Goal: Task Accomplishment & Management: Manage account settings

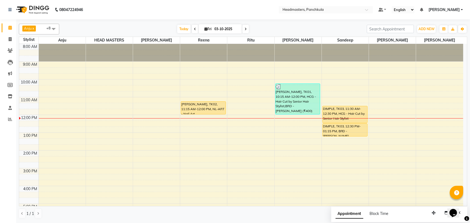
scroll to position [24, 0]
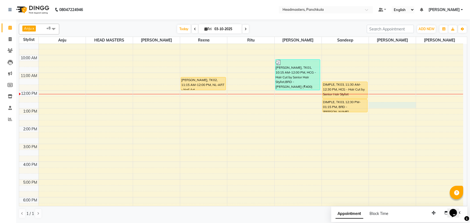
click at [378, 102] on div "8:00 AM 9:00 AM 10:00 AM 11:00 AM 12:00 PM 1:00 PM 2:00 PM 3:00 PM 4:00 PM 5:00…" at bounding box center [241, 135] width 444 height 231
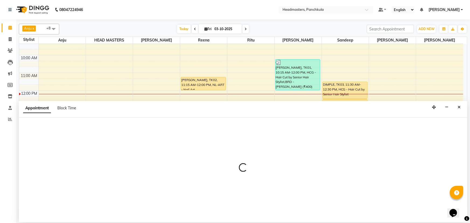
select select "64059"
select select "765"
select select "tentative"
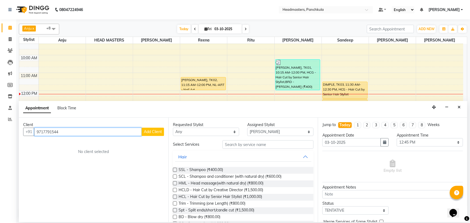
type input "9717791544"
click at [150, 130] on span "Add Client" at bounding box center [153, 131] width 18 height 5
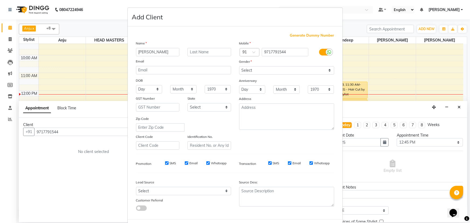
type input "[PERSON_NAME]"
click at [327, 71] on select "Select [DEMOGRAPHIC_DATA] [DEMOGRAPHIC_DATA] Other Prefer Not To Say" at bounding box center [286, 70] width 95 height 8
select select "[DEMOGRAPHIC_DATA]"
click at [239, 66] on select "Select [DEMOGRAPHIC_DATA] [DEMOGRAPHIC_DATA] Other Prefer Not To Say" at bounding box center [286, 70] width 95 height 8
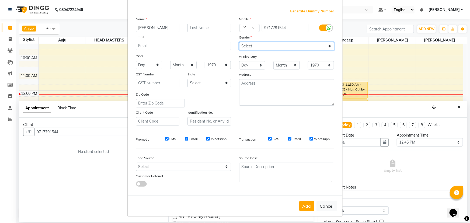
scroll to position [27, 0]
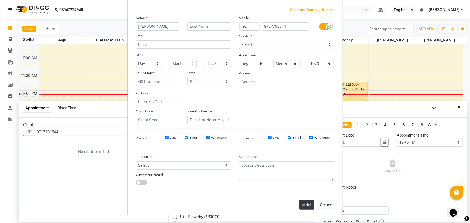
click at [305, 203] on button "Add" at bounding box center [306, 205] width 15 height 10
select select
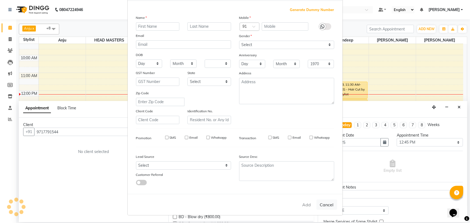
select select
checkbox input "false"
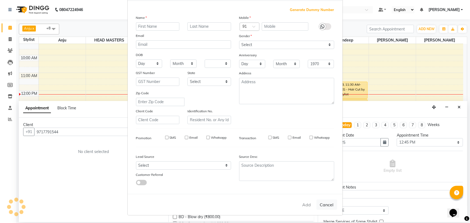
checkbox input "false"
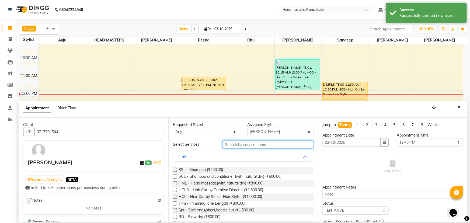
click at [230, 144] on input "text" at bounding box center [268, 144] width 91 height 8
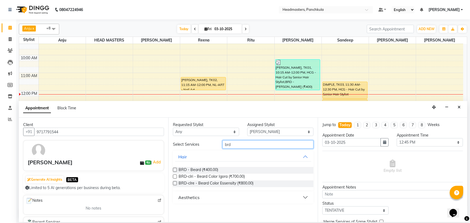
type input "brd"
click at [173, 169] on label at bounding box center [175, 170] width 4 height 4
click at [173, 169] on input "checkbox" at bounding box center [175, 171] width 4 height 4
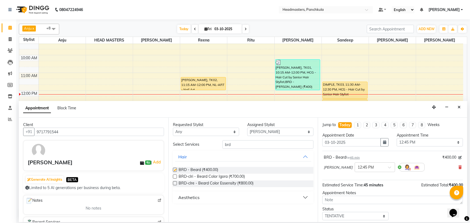
checkbox input "false"
click at [456, 144] on select "Select 09:00 AM 09:15 AM 09:30 AM 09:45 AM 10:00 AM 10:15 AM 10:30 AM 10:45 AM …" at bounding box center [430, 142] width 66 height 8
select select "735"
click at [397, 138] on select "Select 09:00 AM 09:15 AM 09:30 AM 09:45 AM 10:00 AM 10:15 AM 10:30 AM 10:45 AM …" at bounding box center [430, 142] width 66 height 8
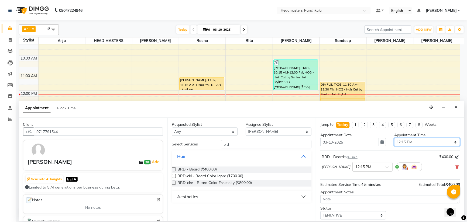
scroll to position [23, 0]
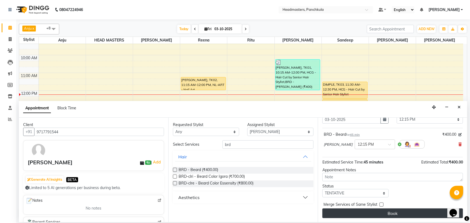
click at [417, 213] on button "Book" at bounding box center [393, 214] width 141 height 10
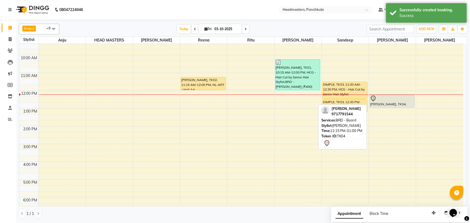
click at [398, 102] on div "[PERSON_NAME], TK04, 12:15 PM-01:00 PM, BRD - [PERSON_NAME]" at bounding box center [392, 101] width 45 height 12
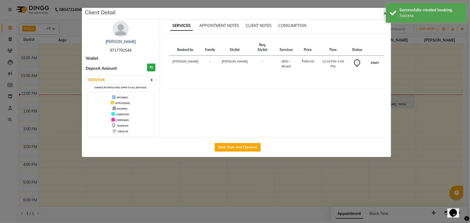
click at [377, 60] on button "START" at bounding box center [375, 63] width 11 height 7
select select "1"
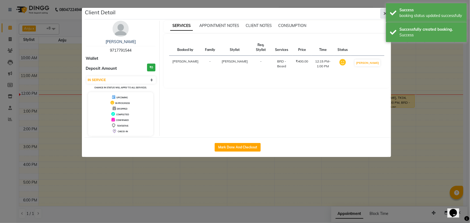
click at [385, 13] on icon "button" at bounding box center [385, 13] width 3 height 4
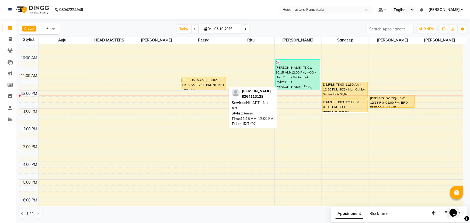
click at [194, 82] on div "khushboo, TK02, 11:15 AM-12:00 PM, NL-ART - Nail Art" at bounding box center [203, 83] width 45 height 13
select select "1"
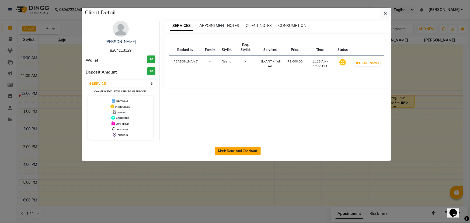
click at [230, 153] on button "Mark Done And Checkout" at bounding box center [238, 151] width 46 height 9
select select "service"
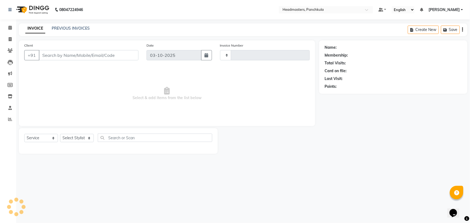
type input "3297"
select select "7376"
type input "8264113129"
select select "64261"
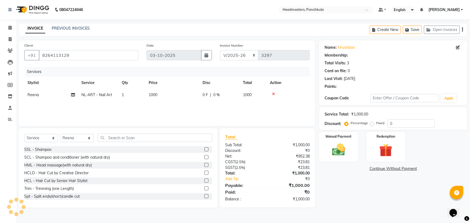
click at [192, 112] on div "Services Stylist Service Qty Price Disc Total Action Reena NL-ART - Nail Art 1 …" at bounding box center [167, 94] width 286 height 54
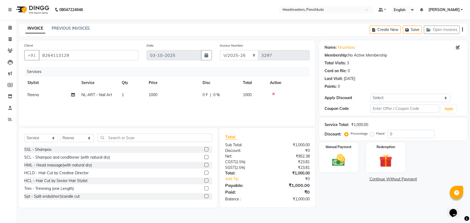
click at [218, 96] on span "0 %" at bounding box center [216, 95] width 6 height 6
select select "64261"
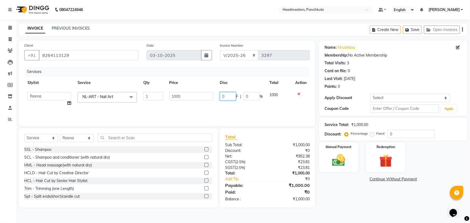
click at [229, 94] on input "0" at bounding box center [228, 96] width 16 height 8
type input "0"
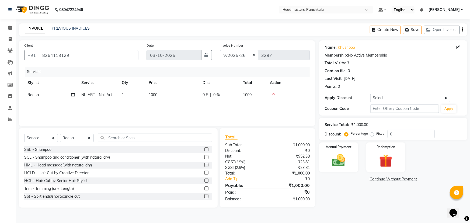
click at [111, 94] on span "NL-ART - Nail Art" at bounding box center [96, 94] width 31 height 5
select select "64261"
click at [113, 97] on span "NL-ART - Nail Art" at bounding box center [97, 96] width 31 height 5
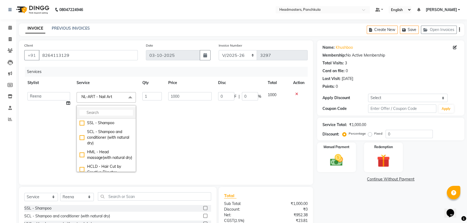
click at [85, 112] on input "multiselect-search" at bounding box center [106, 113] width 53 height 6
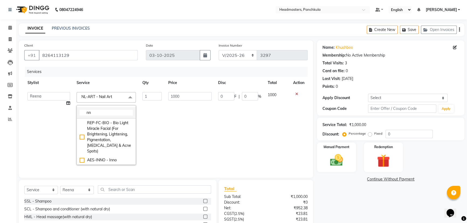
type input "n"
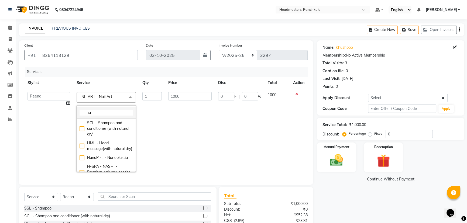
type input "n"
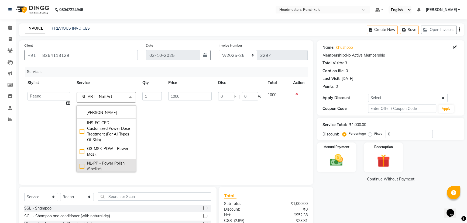
type input "[PERSON_NAME]"
click at [83, 164] on div "NL-PP - Power Polish (Shellac)" at bounding box center [106, 166] width 53 height 11
type input "1500"
checkbox input "true"
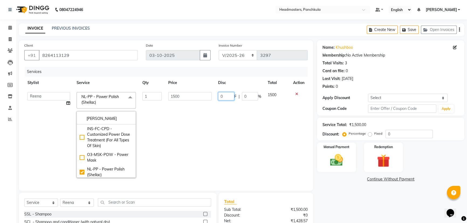
click at [225, 97] on input "0" at bounding box center [226, 96] width 16 height 8
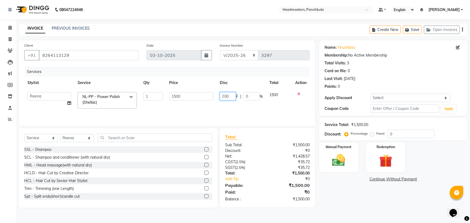
type input "0300"
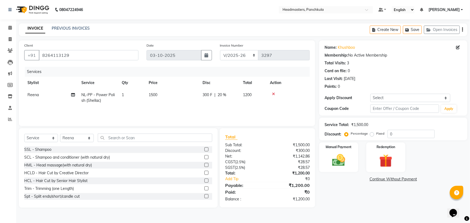
click at [339, 206] on div "Name: Khushboo Membership: No Active Membership Total Visits: 3 Card on file: 0…" at bounding box center [395, 123] width 152 height 167
click at [213, 100] on td "300 F | 20 %" at bounding box center [219, 98] width 40 height 18
select select "64261"
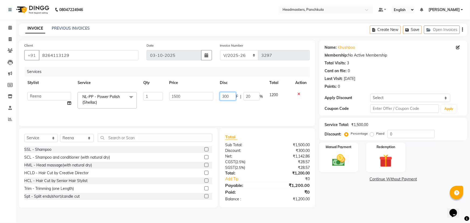
click at [230, 97] on input "300" at bounding box center [228, 96] width 16 height 8
type input "3"
type input "1"
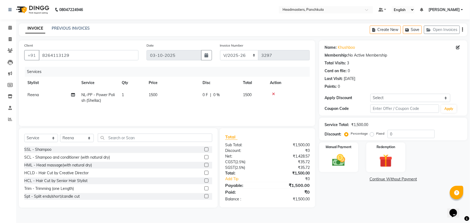
click at [226, 95] on div "0 F | 0 %" at bounding box center [220, 95] width 34 height 6
select select "64261"
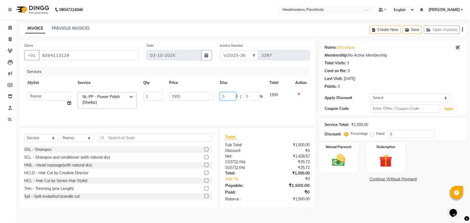
click at [230, 97] on input "0" at bounding box center [228, 96] width 16 height 8
type input "0400"
click at [359, 205] on div "Name: Khushboo Membership: No Active Membership Total Visits: 3 Card on file: 0…" at bounding box center [395, 123] width 152 height 167
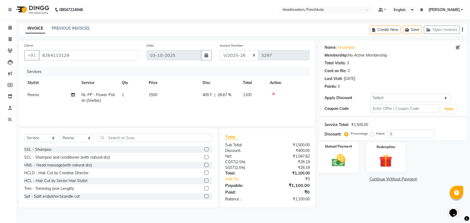
click at [339, 161] on img at bounding box center [339, 161] width 22 height 16
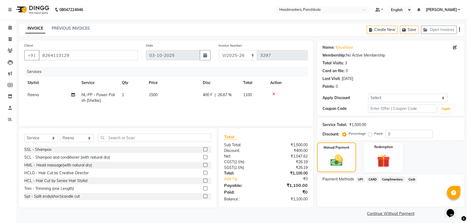
click at [361, 179] on span "UPI" at bounding box center [360, 180] width 8 height 6
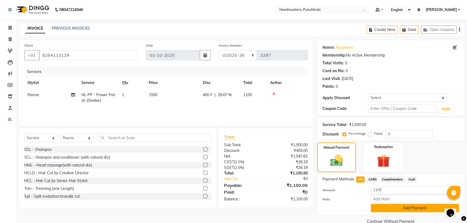
scroll to position [10, 0]
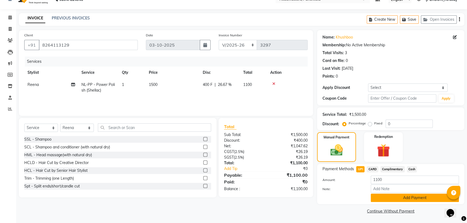
click at [391, 197] on button "Add Payment" at bounding box center [415, 198] width 88 height 8
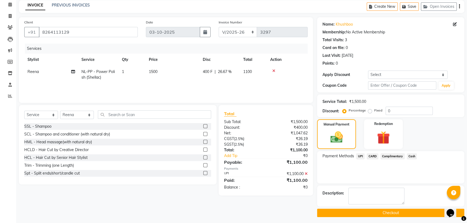
scroll to position [25, 0]
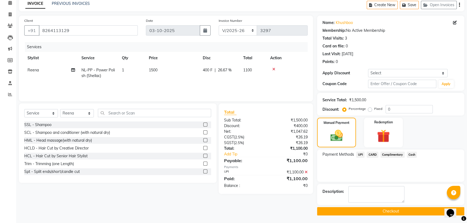
click at [360, 210] on button "Checkout" at bounding box center [390, 211] width 147 height 8
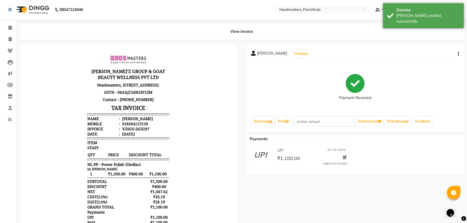
select select "service"
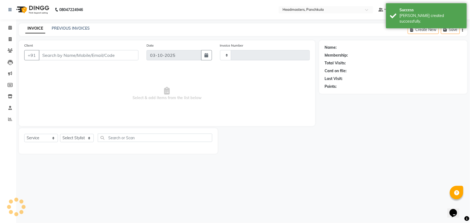
type input "3298"
select select "7376"
type input "8264113129"
select select "64261"
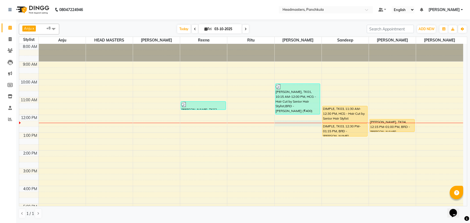
click at [283, 125] on div "8:00 AM 9:00 AM 10:00 AM 11:00 AM 12:00 PM 1:00 PM 2:00 PM 3:00 PM 4:00 PM 5:00…" at bounding box center [241, 159] width 444 height 231
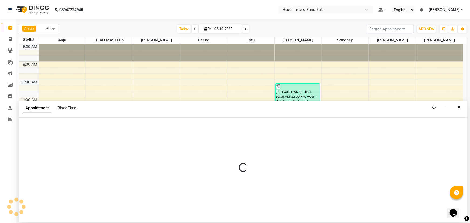
select select "64060"
select select "735"
select select "tentative"
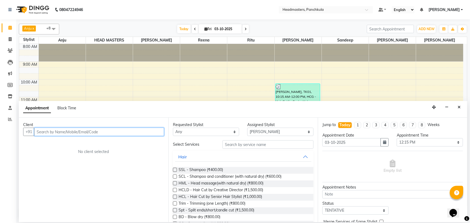
click at [44, 130] on input "text" at bounding box center [99, 132] width 130 height 8
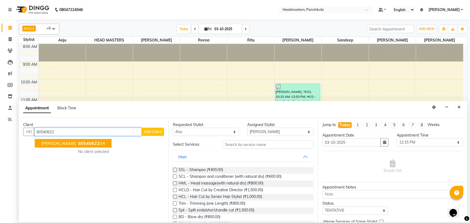
click at [78, 142] on span "80540622" at bounding box center [89, 143] width 22 height 5
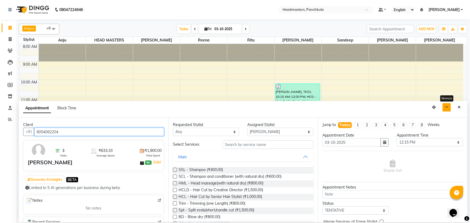
type input "8054062204"
click at [447, 108] on icon "button" at bounding box center [447, 107] width 4 height 4
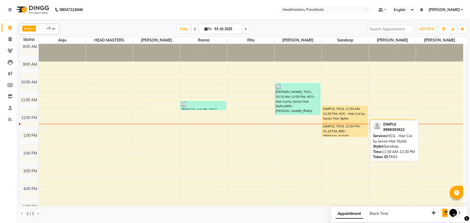
click at [347, 113] on div "DIMPLE, TK03, 11:30 AM-12:30 PM, HCG - Hair Cut by Senior Hair Stylist" at bounding box center [345, 114] width 45 height 17
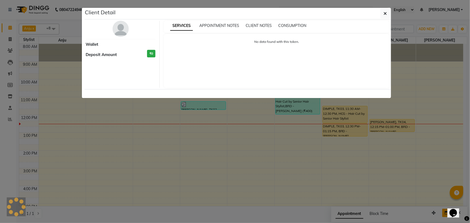
select select "1"
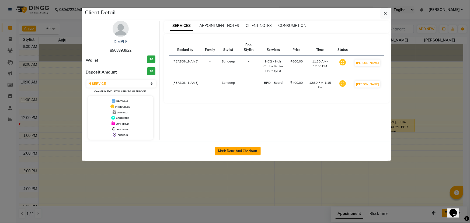
click at [233, 152] on button "Mark Done And Checkout" at bounding box center [238, 151] width 46 height 9
select select "service"
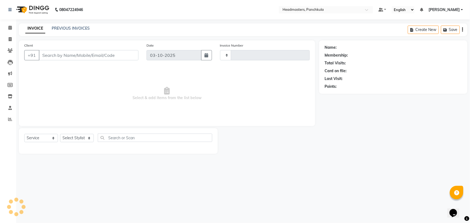
type input "3298"
select select "7376"
type input "8968393922"
select select "64055"
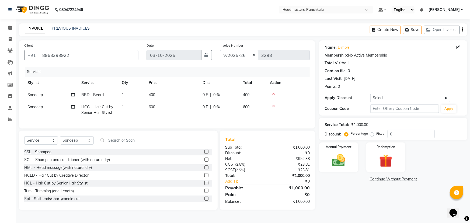
click at [216, 107] on span "0 %" at bounding box center [216, 107] width 6 height 6
select select "64055"
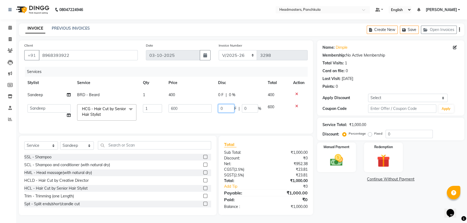
click at [220, 108] on input "0" at bounding box center [226, 108] width 16 height 8
type input "100"
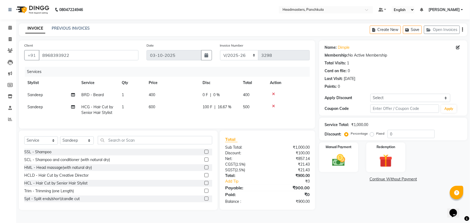
click at [229, 95] on div "0 F | 0 %" at bounding box center [220, 95] width 34 height 6
select select "64055"
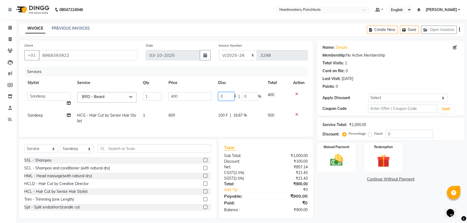
click at [221, 96] on input "0" at bounding box center [226, 96] width 16 height 8
type input "100"
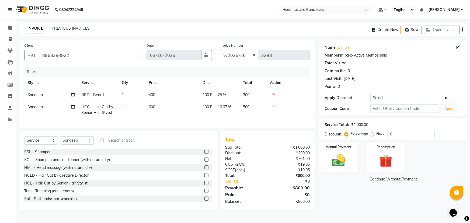
click at [337, 205] on div "Name: Dimple Membership: No Active Membership Total Visits: 1 Card on file: 0 L…" at bounding box center [395, 125] width 152 height 170
click at [343, 157] on img at bounding box center [339, 161] width 22 height 16
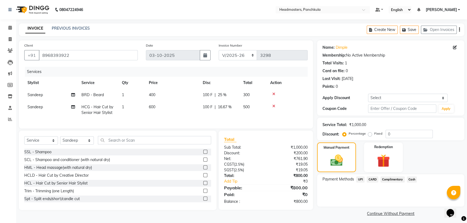
click at [362, 180] on span "UPI" at bounding box center [360, 180] width 8 height 6
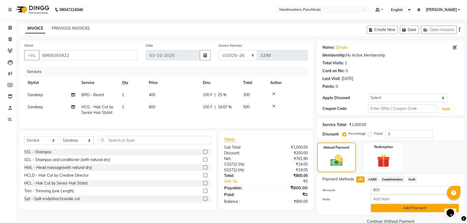
click at [410, 208] on button "Add Payment" at bounding box center [415, 208] width 88 height 8
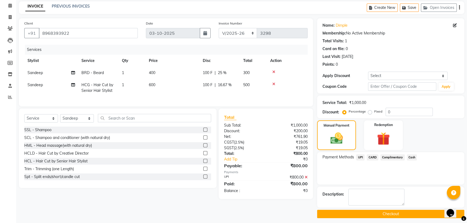
scroll to position [24, 0]
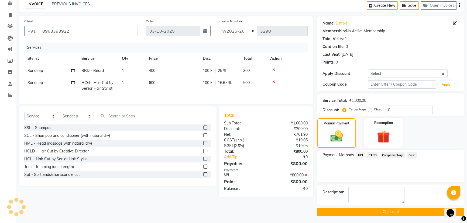
click at [409, 210] on button "Checkout" at bounding box center [390, 212] width 147 height 8
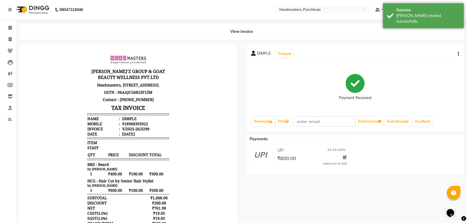
select select "service"
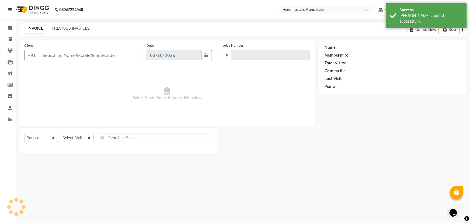
type input "3299"
select select "7376"
type input "8968393922"
select select "64055"
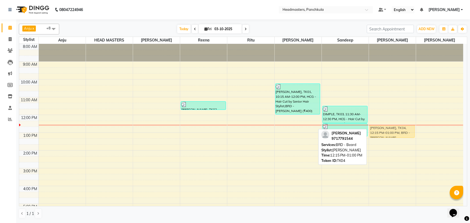
click at [404, 129] on div "sarthak, TK04, 12:15 PM-01:00 PM, BRD - Beard sarthak, TK04, 12:15 PM-01:00 PM,…" at bounding box center [392, 159] width 47 height 231
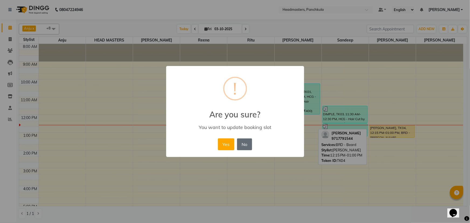
click at [245, 143] on button "No" at bounding box center [244, 145] width 15 height 12
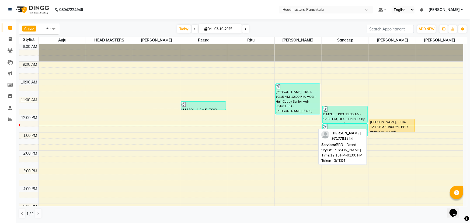
click at [342, 145] on span "BRD - Beard" at bounding box center [346, 145] width 21 height 4
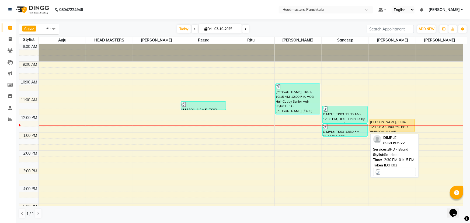
click at [340, 131] on div "DIMPLE, TK03, 12:30 PM-01:15 PM, BRD - [PERSON_NAME]" at bounding box center [345, 130] width 45 height 13
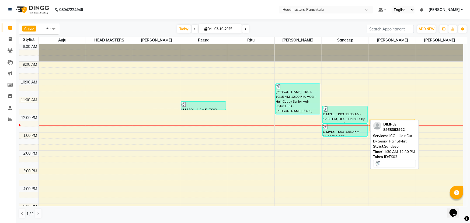
click at [349, 116] on div "DIMPLE, TK03, 11:30 AM-12:30 PM, HCG - Hair Cut by Senior Hair Stylist" at bounding box center [345, 114] width 45 height 17
select select "3"
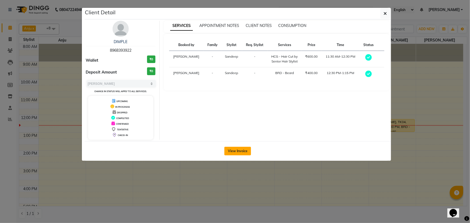
click at [246, 153] on button "View Invoice" at bounding box center [238, 151] width 27 height 9
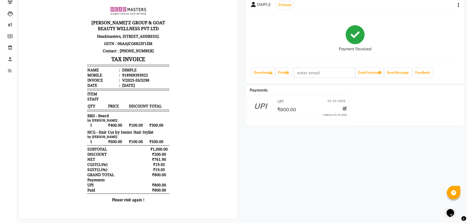
scroll to position [56, 0]
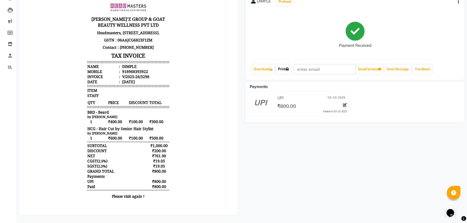
click at [289, 68] on icon at bounding box center [286, 69] width 3 height 3
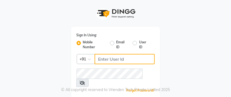
type input "9041009111"
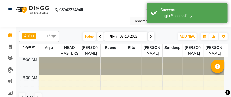
select select "en"
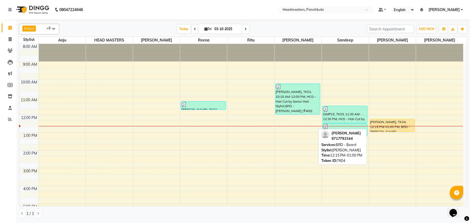
click at [231, 96] on div "[PERSON_NAME], TK04, 12:15 PM-01:00 PM, BRD - [PERSON_NAME]" at bounding box center [392, 125] width 45 height 12
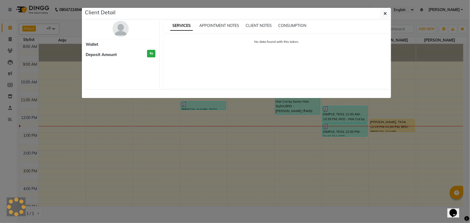
select select "1"
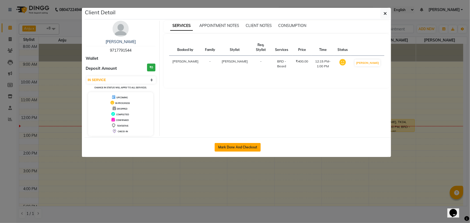
click at [225, 96] on button "Mark Done And Checkout" at bounding box center [238, 147] width 46 height 9
select select "7376"
select select "service"
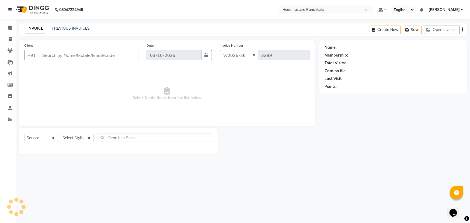
type input "9717791544"
select select "64059"
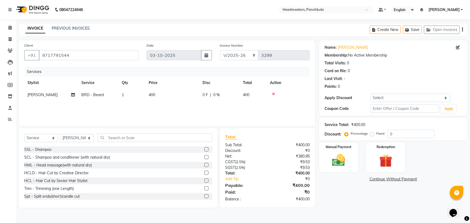
click at [217, 94] on span "0 %" at bounding box center [216, 95] width 6 height 6
select select "64059"
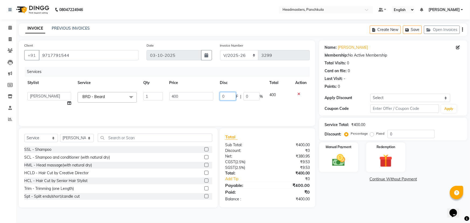
click at [224, 96] on input "0" at bounding box center [228, 96] width 16 height 8
type input "0100"
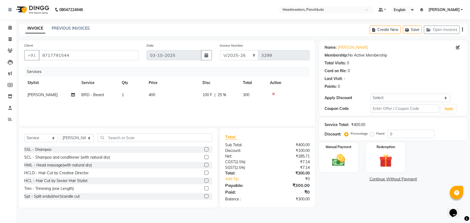
click at [231, 96] on div "Name: [PERSON_NAME] Membership: No Active Membership Total Visits: 0 Card on fi…" at bounding box center [395, 123] width 152 height 167
click at [231, 96] on img at bounding box center [339, 161] width 22 height 16
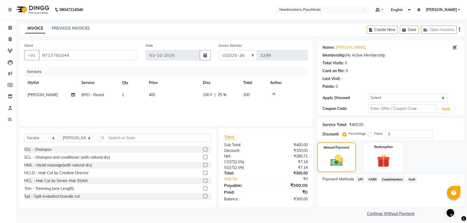
click at [231, 96] on span "Cash" at bounding box center [412, 180] width 10 height 6
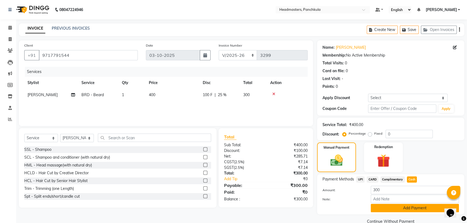
click at [231, 96] on button "Add Payment" at bounding box center [415, 208] width 88 height 8
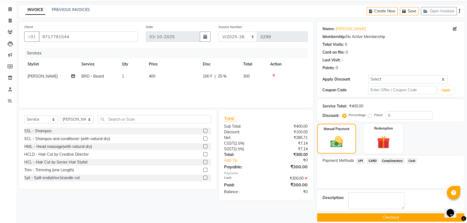
scroll to position [25, 0]
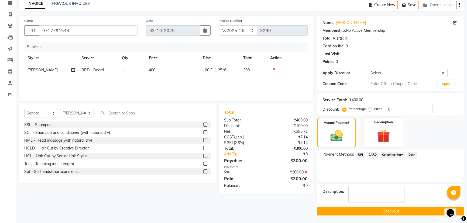
click at [231, 96] on button "Checkout" at bounding box center [390, 211] width 147 height 8
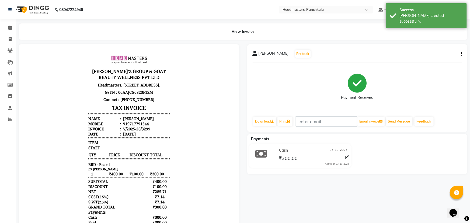
select select "7376"
select select "service"
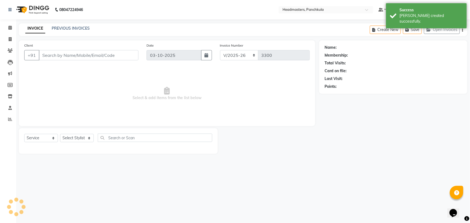
type input "9717791544"
select select "64059"
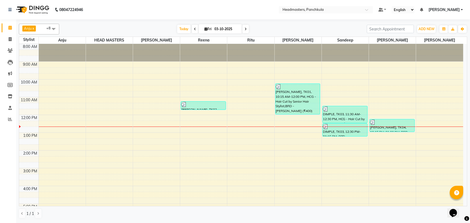
click at [231, 96] on div "8:00 AM 9:00 AM 10:00 AM 11:00 AM 12:00 PM 1:00 PM 2:00 PM 3:00 PM 4:00 PM 5:00…" at bounding box center [241, 159] width 444 height 231
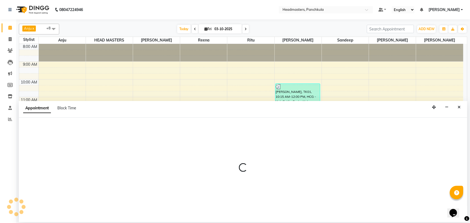
select select "64060"
select select "780"
select select "tentative"
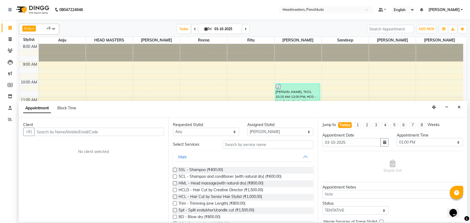
click at [39, 96] on input "text" at bounding box center [99, 132] width 130 height 8
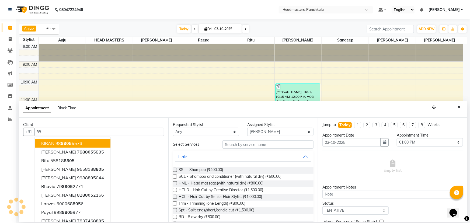
type input "8"
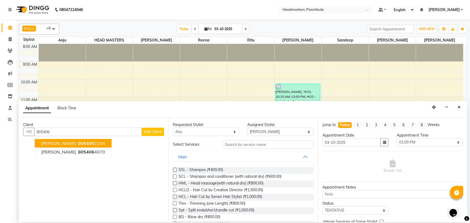
click at [78, 96] on span "805406" at bounding box center [86, 143] width 16 height 5
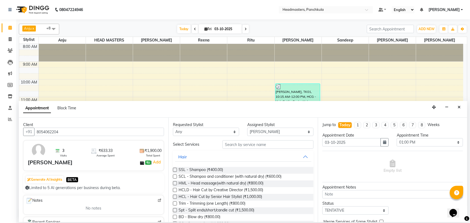
type input "8054062204"
click at [228, 96] on input "text" at bounding box center [268, 144] width 91 height 8
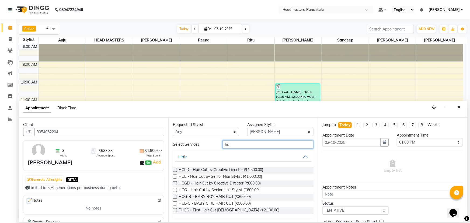
type input "hc"
click at [231, 96] on select "Select [PERSON_NAME] Danish HEAD [PERSON_NAME] [PERSON_NAME] Ritu [PERSON_NAME]…" at bounding box center [280, 132] width 66 height 8
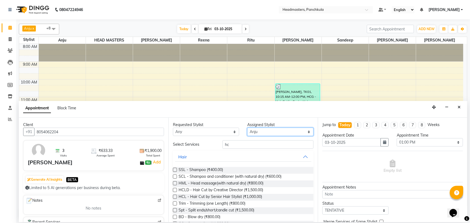
click at [231, 96] on select "Select [PERSON_NAME] Danish HEAD [PERSON_NAME] [PERSON_NAME] Ritu [PERSON_NAME]…" at bounding box center [280, 132] width 66 height 8
select select "64059"
click at [231, 96] on select "Select [PERSON_NAME] Danish HEAD [PERSON_NAME] [PERSON_NAME] Ritu [PERSON_NAME]…" at bounding box center [280, 132] width 66 height 8
click at [176, 96] on label at bounding box center [175, 177] width 4 height 4
click at [176, 96] on input "checkbox" at bounding box center [175, 177] width 4 height 4
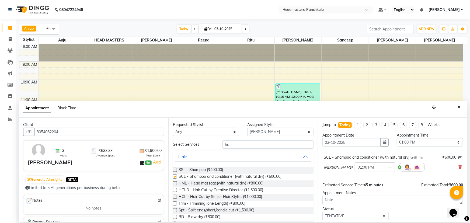
checkbox input "false"
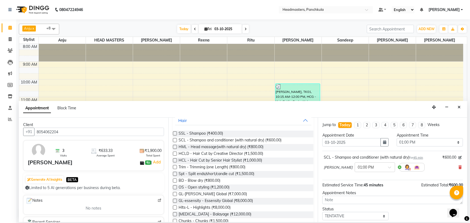
scroll to position [24, 0]
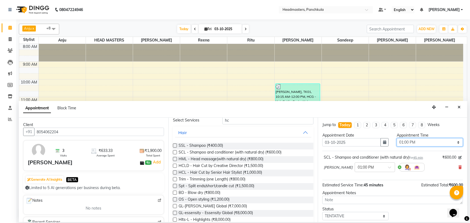
click at [231, 96] on select "Select 09:00 AM 09:15 AM 09:30 AM 09:45 AM 10:00 AM 10:15 AM 10:30 AM 10:45 AM …" at bounding box center [430, 142] width 66 height 8
select select "765"
click at [231, 96] on select "Select 09:00 AM 09:15 AM 09:30 AM 09:45 AM 10:00 AM 10:15 AM 10:30 AM 10:45 AM …" at bounding box center [430, 142] width 66 height 8
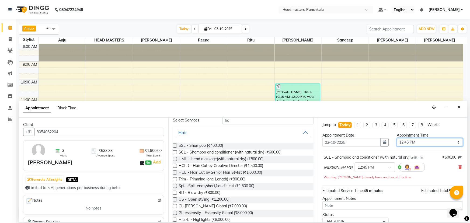
scroll to position [29, 0]
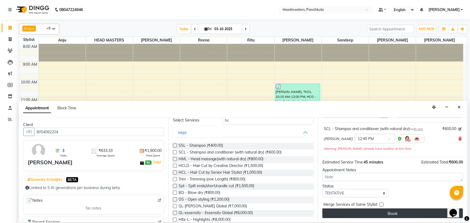
click at [231, 96] on button "Book" at bounding box center [393, 214] width 141 height 10
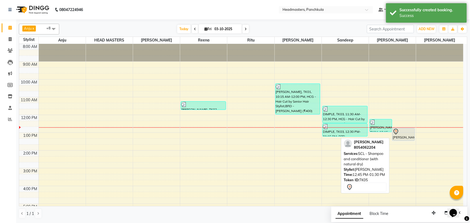
click at [231, 96] on div "[PERSON_NAME], TK05, 12:45 PM-01:30 PM, SCL - Shampoo and conditioner (with nat…" at bounding box center [404, 134] width 22 height 12
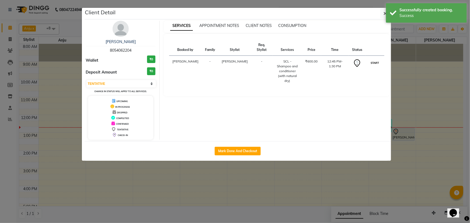
click at [231, 63] on button "START" at bounding box center [375, 63] width 11 height 7
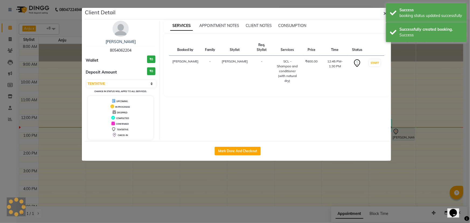
select select "1"
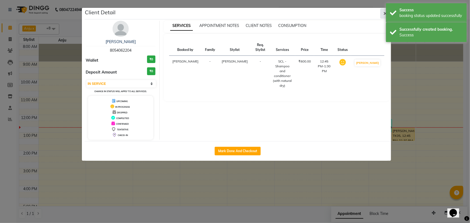
click at [231, 11] on icon "button" at bounding box center [385, 13] width 3 height 4
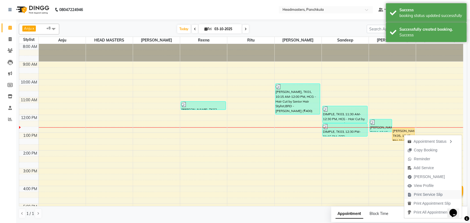
click at [231, 96] on span "Print Service Slip" at bounding box center [428, 195] width 29 height 6
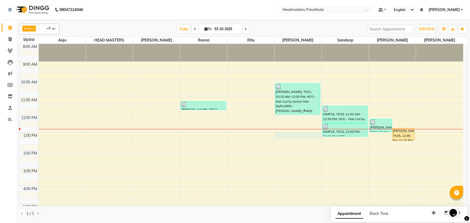
click at [231, 96] on div "8:00 AM 9:00 AM 10:00 AM 11:00 AM 12:00 PM 1:00 PM 2:00 PM 3:00 PM 4:00 PM 5:00…" at bounding box center [241, 159] width 444 height 231
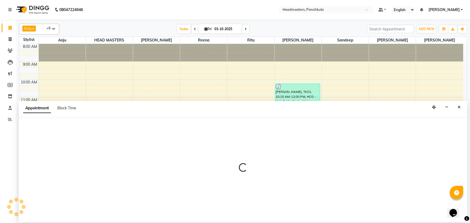
select select "64060"
select select "780"
select select "tentative"
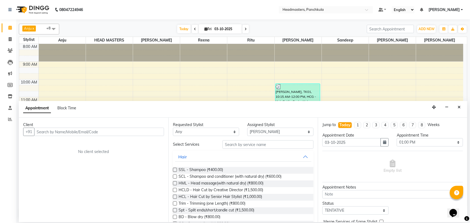
click at [37, 96] on input "text" at bounding box center [99, 132] width 130 height 8
type input "7988209565"
click at [151, 96] on span "Add Client" at bounding box center [153, 131] width 18 height 5
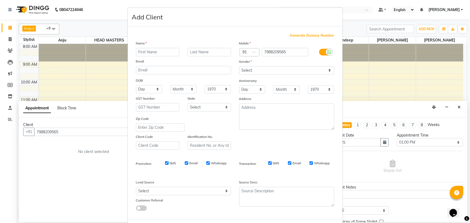
click at [139, 51] on input "text" at bounding box center [158, 52] width 44 height 8
type input "chirag"
click at [231, 70] on select "Select [DEMOGRAPHIC_DATA] [DEMOGRAPHIC_DATA] Other Prefer Not To Say" at bounding box center [286, 70] width 95 height 8
select select "[DEMOGRAPHIC_DATA]"
click at [231, 66] on select "Select [DEMOGRAPHIC_DATA] [DEMOGRAPHIC_DATA] Other Prefer Not To Say" at bounding box center [286, 70] width 95 height 8
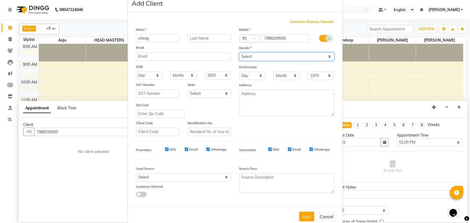
scroll to position [27, 0]
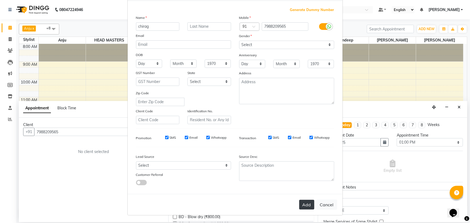
click at [231, 96] on button "Add" at bounding box center [306, 205] width 15 height 10
select select
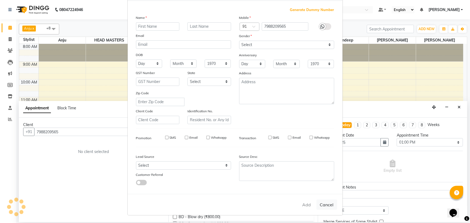
select select
checkbox input "false"
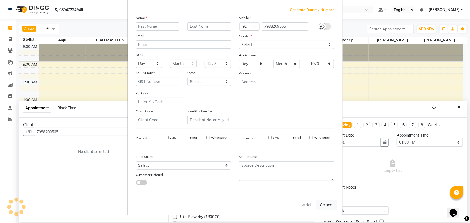
checkbox input "false"
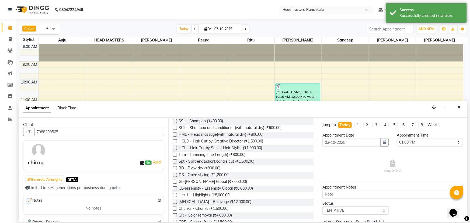
scroll to position [0, 0]
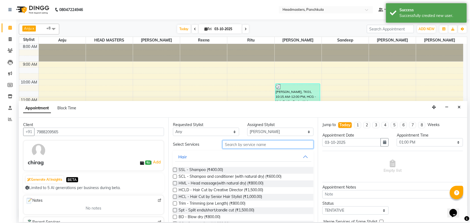
click at [229, 96] on input "text" at bounding box center [268, 144] width 91 height 8
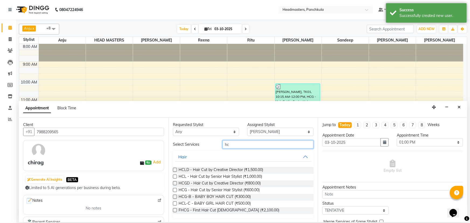
type input "hc"
click at [174, 96] on label at bounding box center [175, 190] width 4 height 4
click at [174, 96] on input "checkbox" at bounding box center [175, 191] width 4 height 4
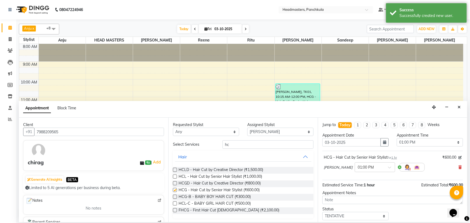
checkbox input "false"
click at [229, 96] on input "hc" at bounding box center [268, 144] width 91 height 8
type input "h"
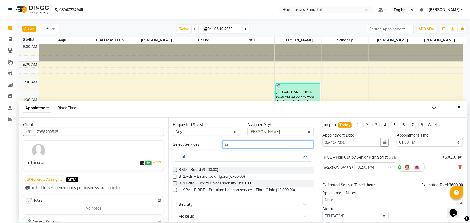
type input "br"
click at [175, 96] on label at bounding box center [175, 170] width 4 height 4
click at [175, 96] on input "checkbox" at bounding box center [175, 171] width 4 height 4
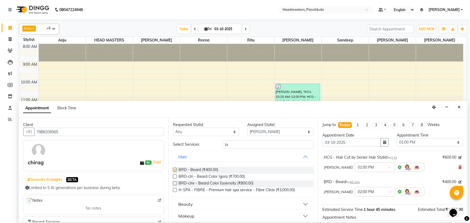
checkbox input "false"
click at [231, 96] on select "Select 09:00 AM 09:15 AM 09:30 AM 09:45 AM 10:00 AM 10:15 AM 10:30 AM 10:45 AM …" at bounding box center [430, 142] width 66 height 8
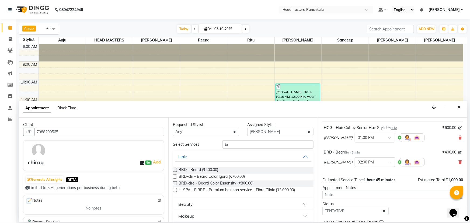
scroll to position [47, 0]
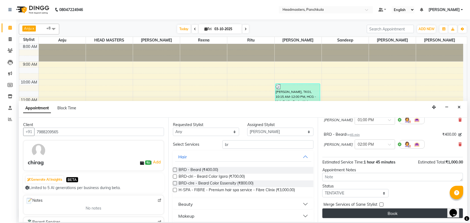
click at [231, 96] on button "Book" at bounding box center [393, 214] width 141 height 10
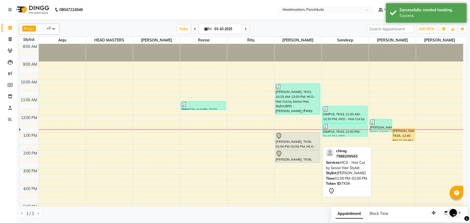
click at [231, 96] on div "[PERSON_NAME], TK06, 01:00 PM-02:00 PM, HCG - Hair Cut by Senior Hair Stylist" at bounding box center [298, 141] width 45 height 17
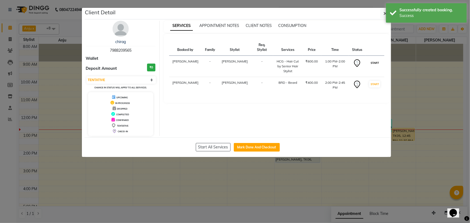
click at [231, 60] on button "START" at bounding box center [375, 63] width 11 height 7
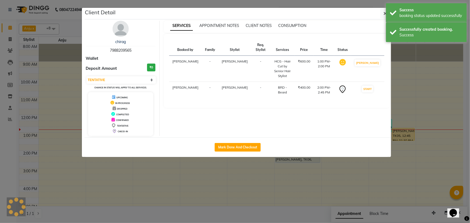
select select "select"
click at [231, 12] on icon "button" at bounding box center [385, 13] width 3 height 4
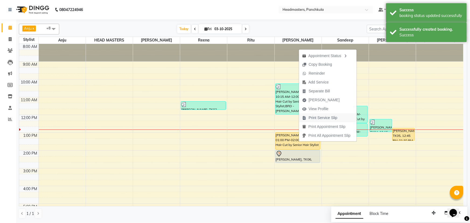
click at [231, 96] on icon "button" at bounding box center [304, 118] width 4 height 4
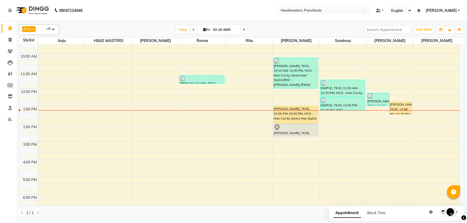
scroll to position [0, 0]
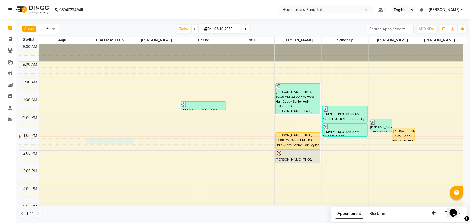
click at [98, 96] on div "8:00 AM 9:00 AM 10:00 AM 11:00 AM 12:00 PM 1:00 PM 2:00 PM 3:00 PM 4:00 PM 5:00…" at bounding box center [241, 159] width 444 height 231
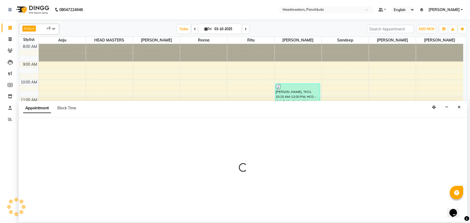
select select "64002"
select select "795"
select select "tentative"
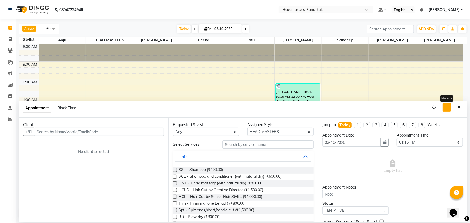
click at [231, 96] on icon "button" at bounding box center [447, 107] width 4 height 4
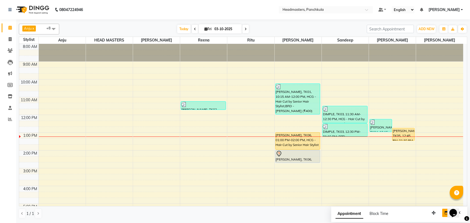
click at [141, 96] on div "8:00 AM 9:00 AM 10:00 AM 11:00 AM 12:00 PM 1:00 PM 2:00 PM 3:00 PM 4:00 PM 5:00…" at bounding box center [241, 159] width 444 height 231
select select "64061"
select select "795"
select select "tentative"
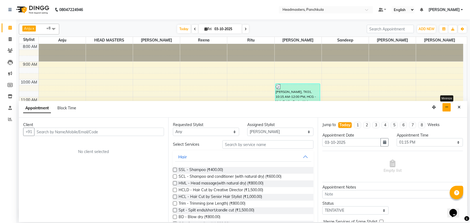
click at [231, 96] on button "button" at bounding box center [447, 107] width 8 height 8
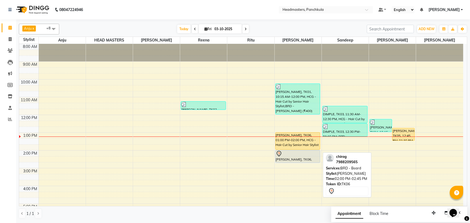
click at [231, 96] on div at bounding box center [298, 154] width 44 height 6
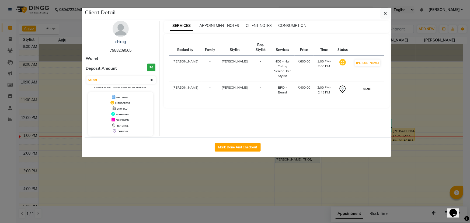
click at [231, 86] on button "START" at bounding box center [367, 89] width 11 height 7
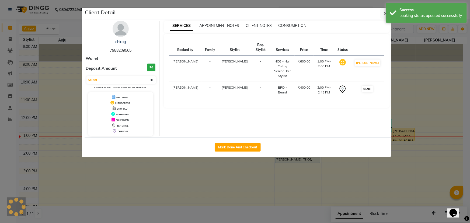
select select "1"
click at [231, 13] on icon "button" at bounding box center [385, 13] width 3 height 4
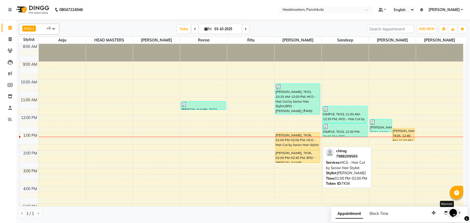
click at [231, 96] on div at bounding box center [298, 150] width 45 height 2
select select "1"
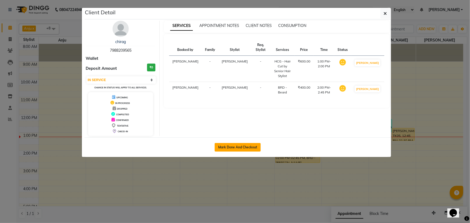
click at [231, 96] on button "Mark Done And Checkout" at bounding box center [238, 147] width 46 height 9
select select "service"
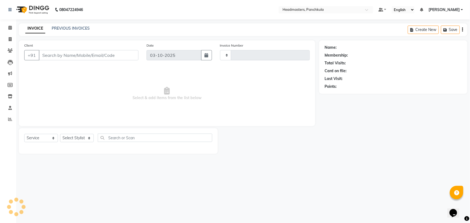
type input "3300"
select select "7376"
type input "7988209565"
select select "64060"
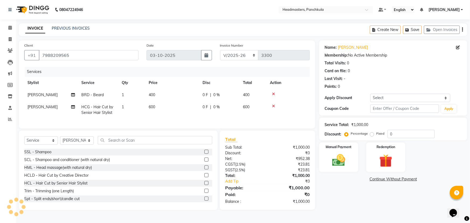
click at [219, 96] on td "0 F | 0 %" at bounding box center [219, 95] width 40 height 12
select select "64060"
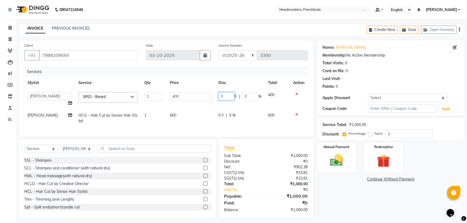
click at [229, 95] on input "0" at bounding box center [226, 96] width 16 height 8
type input "0100"
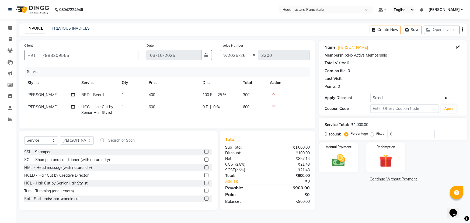
click at [231, 96] on div "Name: [PERSON_NAME] Membership: No Active Membership Total Visits: 0 Card on fi…" at bounding box center [395, 125] width 152 height 170
click at [221, 96] on div "0 F | 0 %" at bounding box center [220, 107] width 34 height 6
select select "64060"
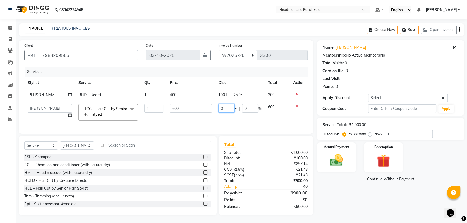
click at [224, 96] on input "0" at bounding box center [226, 108] width 16 height 8
type input "0100"
click at [231, 96] on div "Name: [PERSON_NAME] Membership: No Active Membership Total Visits: 0 Card on fi…" at bounding box center [392, 127] width 151 height 175
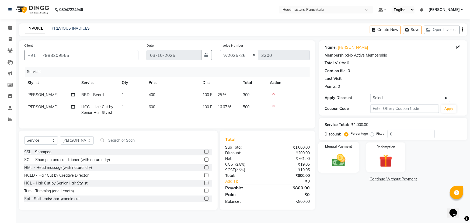
click at [231, 96] on img at bounding box center [339, 161] width 22 height 16
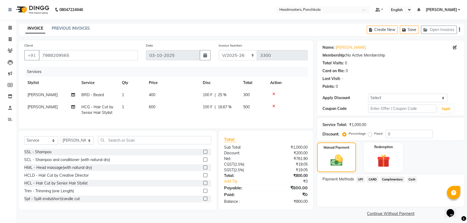
click at [231, 96] on span "UPI" at bounding box center [360, 180] width 8 height 6
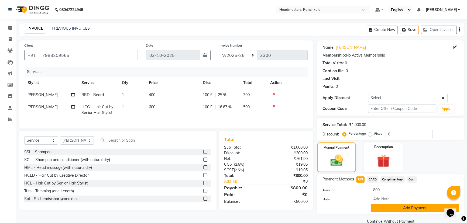
click at [231, 96] on button "Add Payment" at bounding box center [415, 208] width 88 height 8
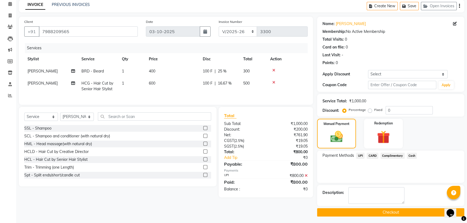
scroll to position [25, 0]
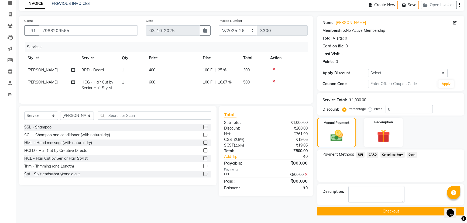
click at [231, 96] on button "Checkout" at bounding box center [390, 211] width 147 height 8
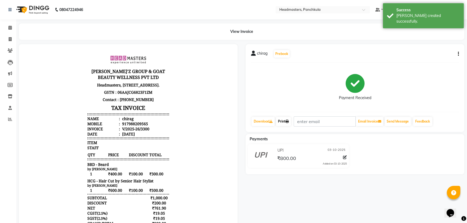
click at [231, 96] on link "Print" at bounding box center [283, 121] width 15 height 9
select select "7376"
select select "service"
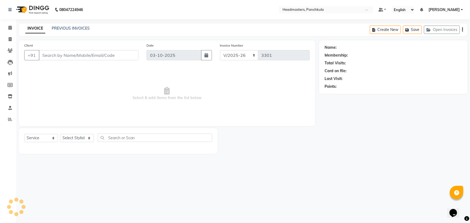
type input "7988209565"
select select "64060"
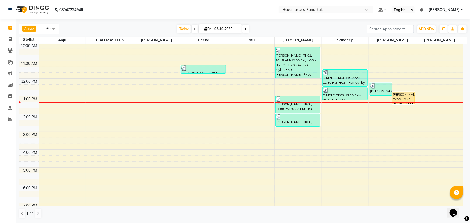
scroll to position [24, 0]
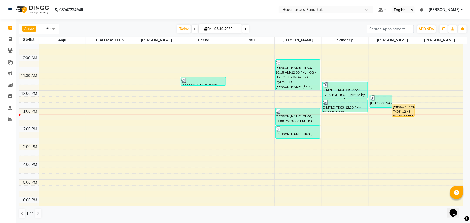
click at [194, 29] on icon at bounding box center [195, 28] width 2 height 3
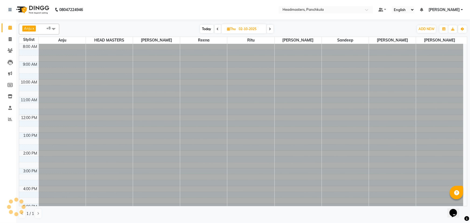
scroll to position [67, 0]
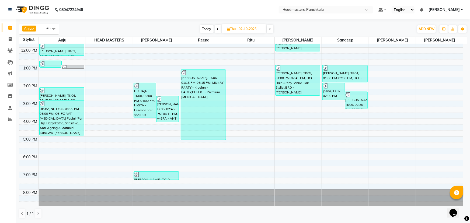
click at [218, 28] on icon at bounding box center [218, 28] width 2 height 3
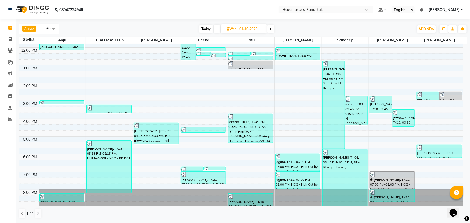
click at [231, 30] on icon at bounding box center [271, 28] width 2 height 3
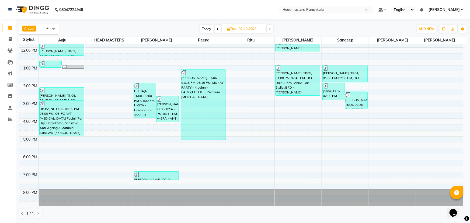
click at [231, 29] on icon at bounding box center [270, 28] width 2 height 3
type input "03-10-2025"
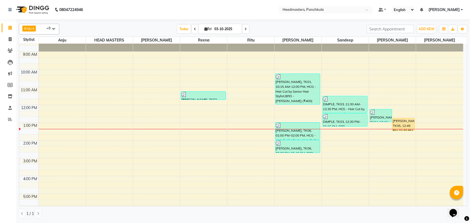
scroll to position [0, 0]
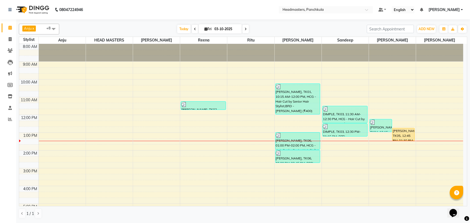
click at [231, 96] on div "8:00 AM 9:00 AM 10:00 AM 11:00 AM 12:00 PM 1:00 PM 2:00 PM 3:00 PM 4:00 PM 5:00…" at bounding box center [241, 159] width 444 height 231
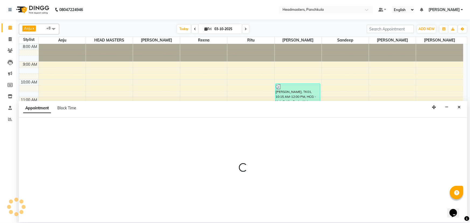
select select "64053"
select select "825"
select select "tentative"
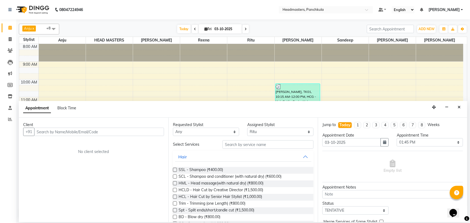
click at [42, 96] on input "text" at bounding box center [99, 132] width 130 height 8
click at [40, 96] on input "text" at bounding box center [99, 132] width 130 height 8
type input "8284864330"
click at [150, 96] on span "Add Client" at bounding box center [153, 131] width 18 height 5
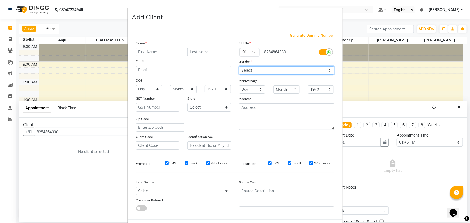
click at [231, 72] on select "Select [DEMOGRAPHIC_DATA] [DEMOGRAPHIC_DATA] Other Prefer Not To Say" at bounding box center [286, 70] width 95 height 8
select select "[DEMOGRAPHIC_DATA]"
click at [231, 66] on select "Select [DEMOGRAPHIC_DATA] [DEMOGRAPHIC_DATA] Other Prefer Not To Say" at bounding box center [286, 70] width 95 height 8
click at [142, 52] on input "text" at bounding box center [158, 52] width 44 height 8
type input "c"
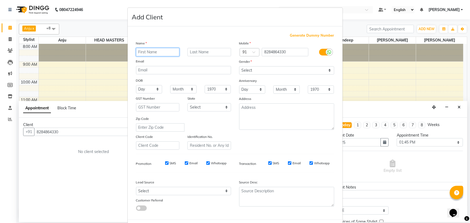
click at [143, 49] on input "text" at bounding box center [158, 52] width 44 height 8
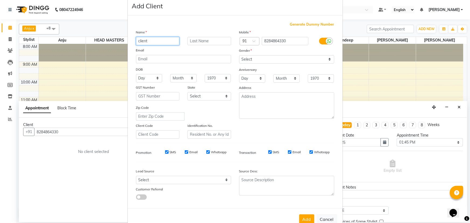
scroll to position [27, 0]
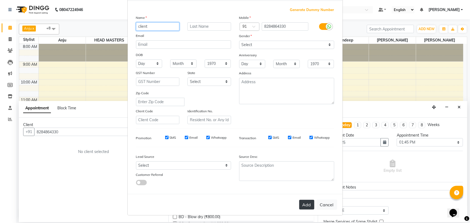
type input "client"
click at [231, 96] on button "Add" at bounding box center [306, 205] width 15 height 10
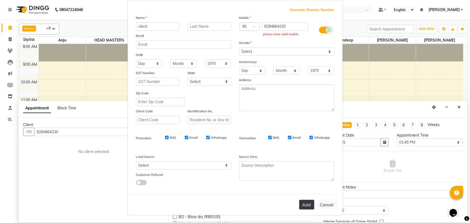
click at [231, 96] on button "Add" at bounding box center [306, 205] width 15 height 10
click at [231, 25] on input "8284864330" at bounding box center [285, 26] width 47 height 8
type input "8284"
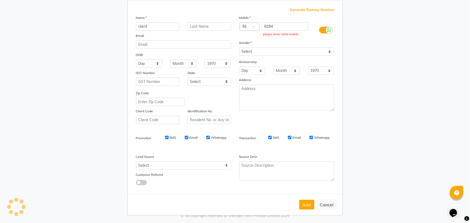
type input "9041009111"
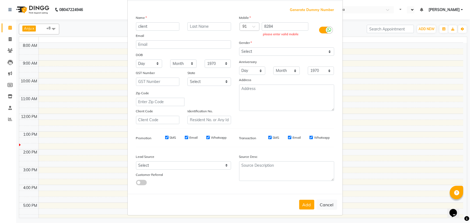
select select "en"
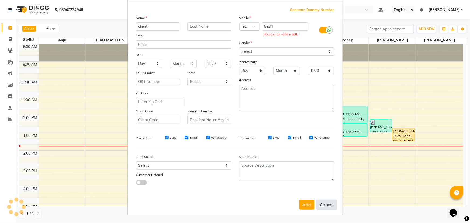
type input "8284"
click at [231, 96] on button "Cancel" at bounding box center [327, 205] width 21 height 10
select select
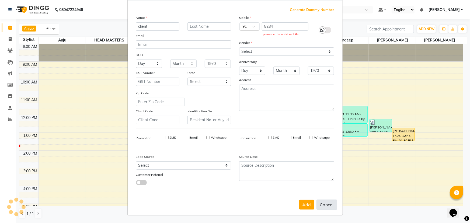
select select
checkbox input "false"
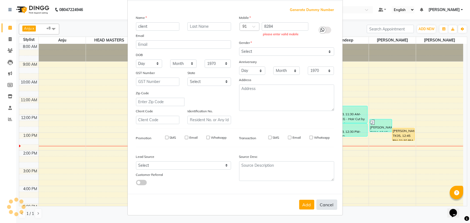
checkbox input "false"
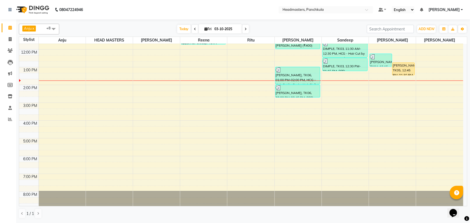
scroll to position [67, 0]
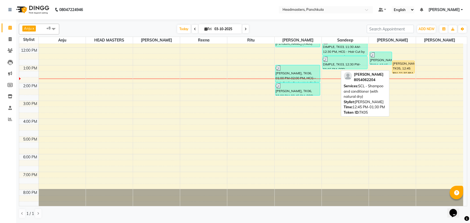
click at [231, 69] on div "VASU, TK05, 12:45 PM-01:30 PM, SCL - Shampoo and conditioner (with natural dry)" at bounding box center [404, 67] width 22 height 12
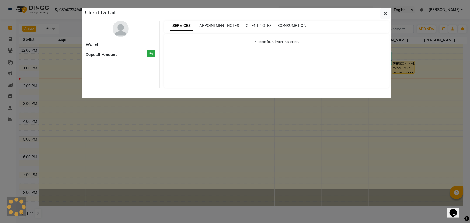
select select "1"
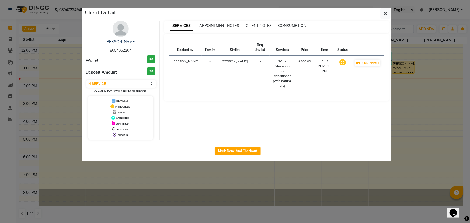
click at [6, 96] on ngb-modal-window "Client Detail VASU 8054062204 Wallet ₹0 Deposit Amount ₹0 Select IN SERVICE CON…" at bounding box center [235, 111] width 470 height 223
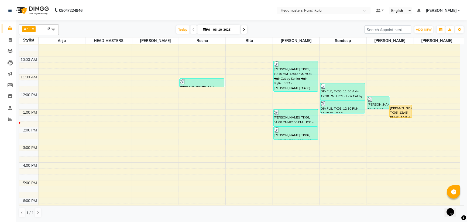
scroll to position [19, 0]
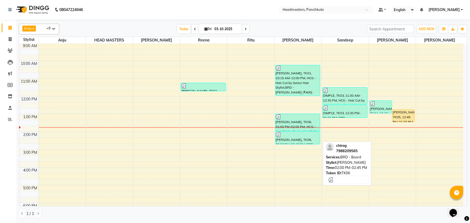
click at [231, 96] on div "[PERSON_NAME], TK06, 02:00 PM-02:45 PM, BRD - [PERSON_NAME]" at bounding box center [298, 138] width 45 height 12
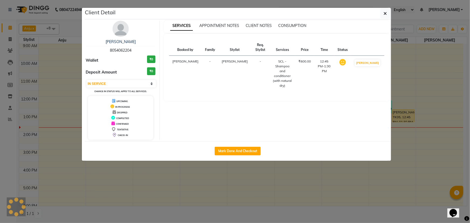
select select "3"
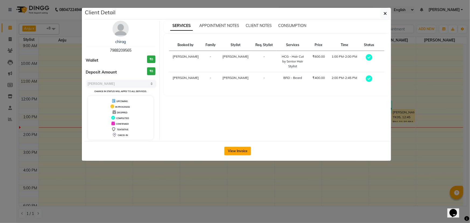
click at [231, 96] on button "View Invoice" at bounding box center [238, 151] width 27 height 9
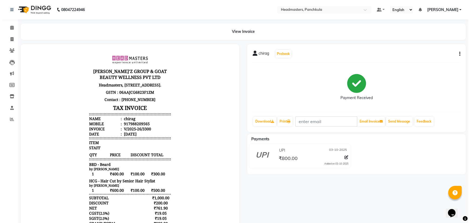
scroll to position [4, 0]
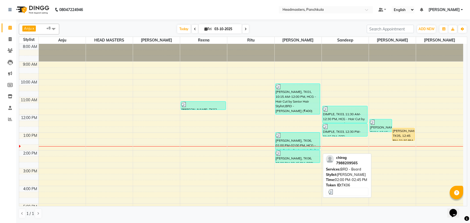
click at [231, 96] on div "[PERSON_NAME], TK06, 02:00 PM-02:45 PM, BRD - [PERSON_NAME]" at bounding box center [298, 156] width 45 height 12
select select "3"
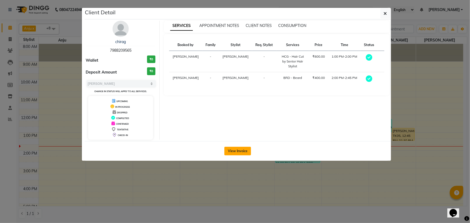
click at [231, 96] on button "View Invoice" at bounding box center [238, 151] width 27 height 9
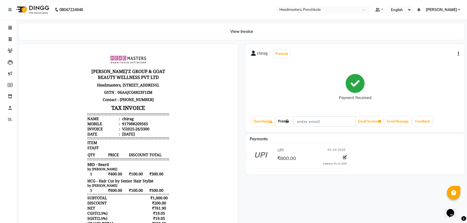
click at [231, 96] on link "Print" at bounding box center [283, 121] width 15 height 9
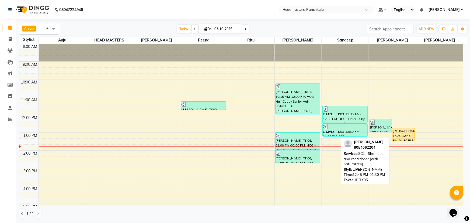
click at [231, 96] on div "VASU, TK05, 12:45 PM-01:30 PM, SCL - Shampoo and conditioner (with natural dry)" at bounding box center [404, 134] width 22 height 12
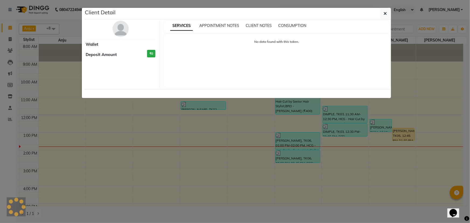
select select "1"
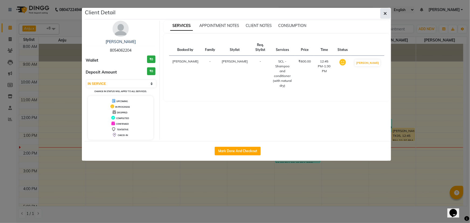
click at [231, 15] on icon "button" at bounding box center [385, 13] width 3 height 4
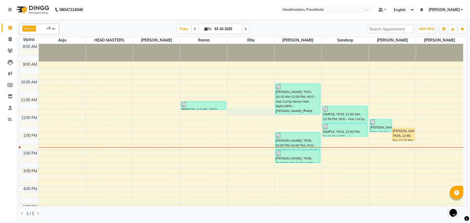
click at [231, 96] on div "8:00 AM 9:00 AM 10:00 AM 11:00 AM 12:00 PM 1:00 PM 2:00 PM 3:00 PM 4:00 PM 5:00…" at bounding box center [241, 159] width 444 height 231
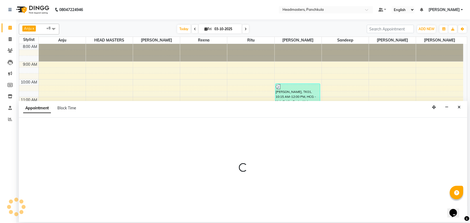
select select "64053"
select select "tentative"
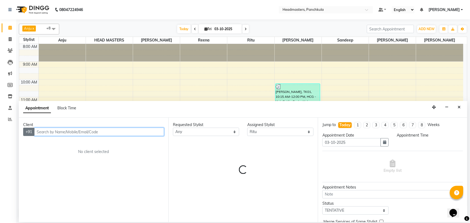
select select "705"
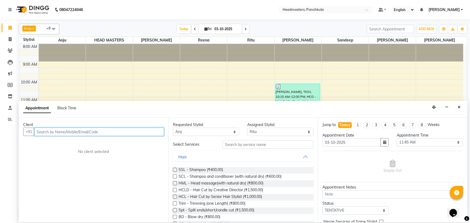
click at [43, 96] on input "text" at bounding box center [99, 132] width 130 height 8
type input "8"
type input "8284864330"
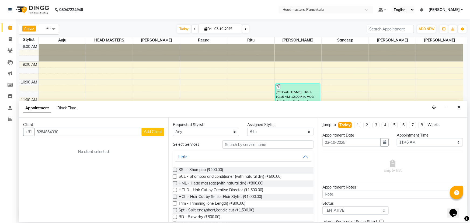
click at [149, 96] on button "Add Client" at bounding box center [153, 132] width 22 height 8
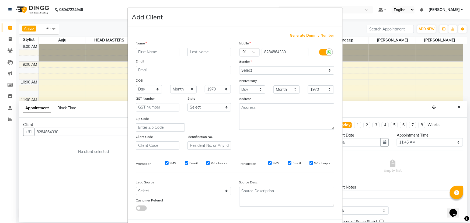
click at [138, 51] on input "text" at bounding box center [158, 52] width 44 height 8
type input "client"
click at [231, 70] on select "Select [DEMOGRAPHIC_DATA] [DEMOGRAPHIC_DATA] Other Prefer Not To Say" at bounding box center [286, 70] width 95 height 8
select select "female"
click at [231, 66] on select "Select [DEMOGRAPHIC_DATA] [DEMOGRAPHIC_DATA] Other Prefer Not To Say" at bounding box center [286, 70] width 95 height 8
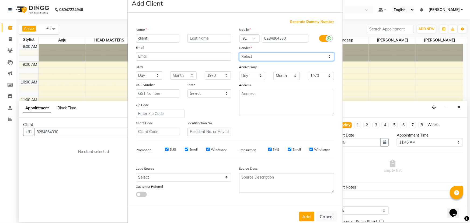
scroll to position [27, 0]
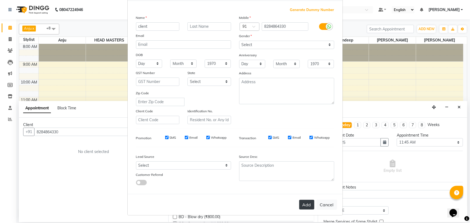
click at [231, 96] on button "Add" at bounding box center [306, 205] width 15 height 10
select select
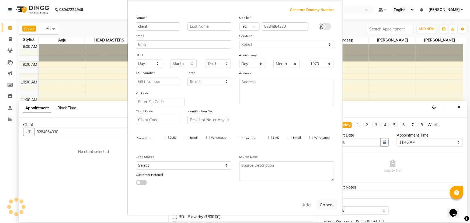
select select
checkbox input "false"
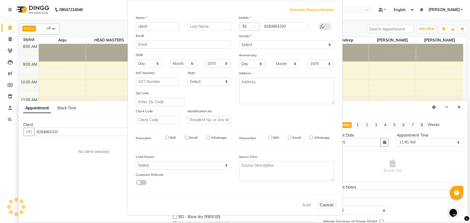
checkbox input "false"
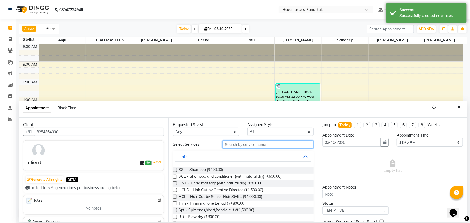
click at [227, 96] on input "text" at bounding box center [268, 144] width 91 height 8
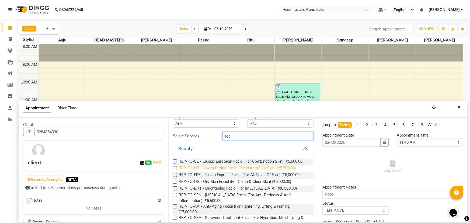
scroll to position [0, 0]
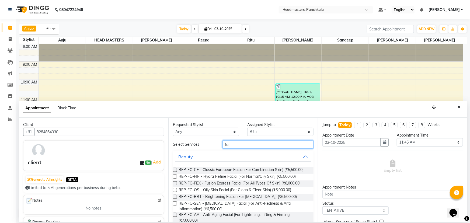
type input "f"
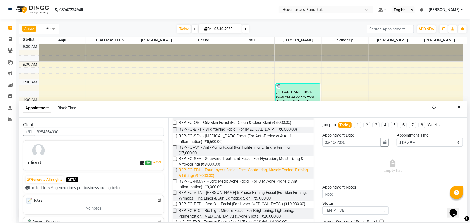
scroll to position [147, 0]
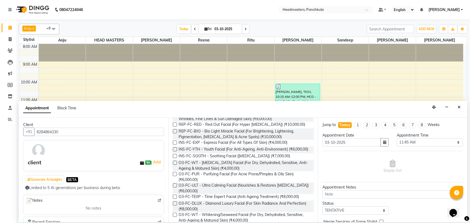
type input "faci"
click at [175, 96] on label at bounding box center [175, 156] width 4 height 4
click at [175, 96] on input "checkbox" at bounding box center [175, 157] width 4 height 4
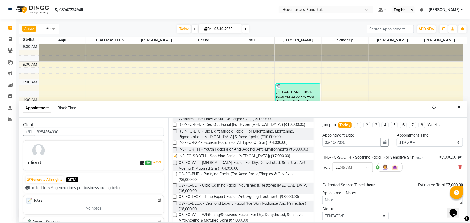
checkbox input "false"
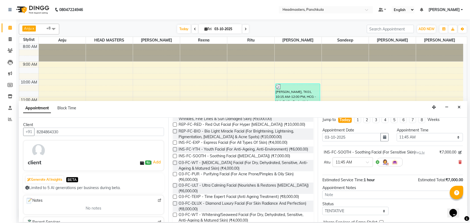
scroll to position [0, 0]
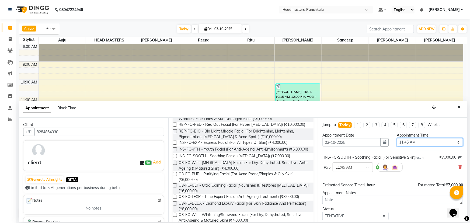
click at [231, 96] on select "Select 09:00 AM 09:15 AM 09:30 AM 09:45 AM 10:00 AM 10:15 AM 10:30 AM 10:45 AM …" at bounding box center [430, 142] width 66 height 8
select select "855"
click at [231, 96] on select "Select 09:00 AM 09:15 AM 09:30 AM 09:45 AM 10:00 AM 10:15 AM 10:30 AM 10:45 AM …" at bounding box center [430, 142] width 66 height 8
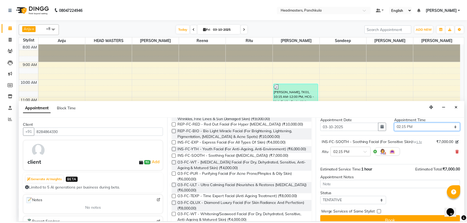
scroll to position [23, 0]
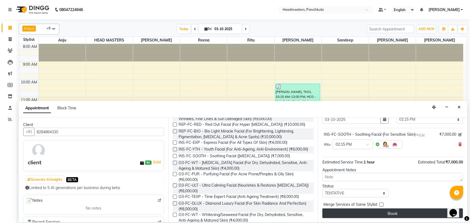
click at [231, 96] on button "Book" at bounding box center [393, 214] width 141 height 10
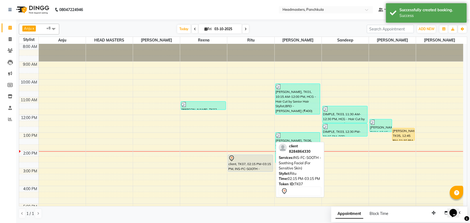
click at [231, 96] on div "client, TK07, 02:15 PM-03:15 PM, INS-FC-SOOTH - Soothing Facial (For Sensitive …" at bounding box center [250, 163] width 45 height 17
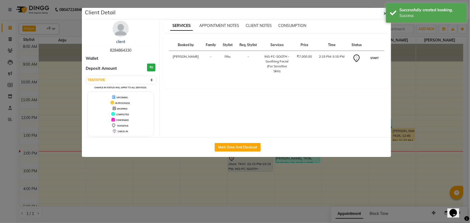
click at [231, 58] on button "START" at bounding box center [375, 58] width 11 height 7
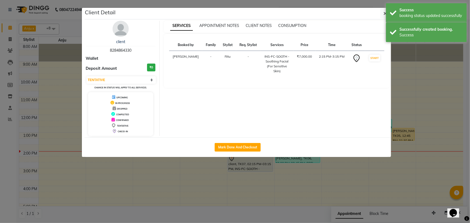
select select "1"
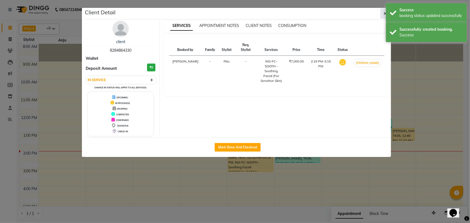
click at [231, 13] on icon "button" at bounding box center [385, 13] width 3 height 4
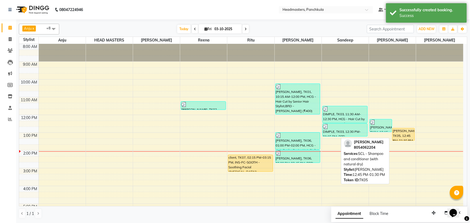
click at [231, 96] on div "VASU, TK05, 12:45 PM-01:30 PM, SCL - Shampoo and conditioner (with natural dry)" at bounding box center [404, 134] width 22 height 12
select select "1"
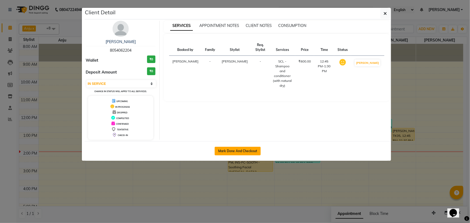
click at [231, 96] on button "Mark Done And Checkout" at bounding box center [238, 151] width 46 height 9
select select "service"
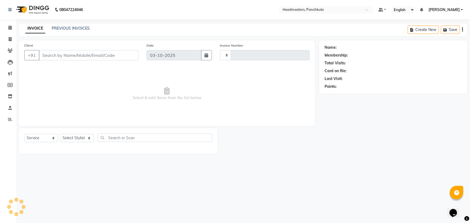
type input "3301"
select select "7376"
type input "8054062204"
select select "64059"
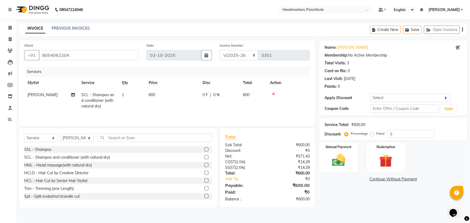
click at [99, 96] on span "SCL - Shampoo and conditioner (with natural dry)" at bounding box center [97, 100] width 33 height 16
select select "64059"
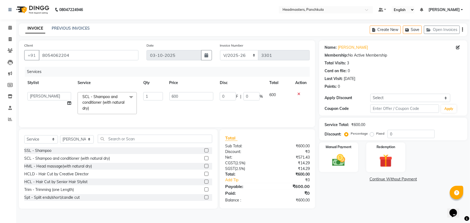
click at [118, 96] on span "SCL - Shampoo and conditioner (with natural dry)" at bounding box center [103, 102] width 42 height 16
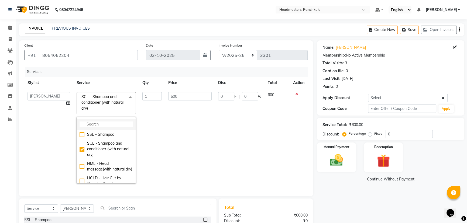
click at [85, 96] on input "multiselect-search" at bounding box center [106, 125] width 53 height 6
type input "hc"
click at [80, 96] on div "HCL - Hair Cut by Senior Hair Stylist" at bounding box center [106, 151] width 53 height 11
checkbox input "true"
type input "1000"
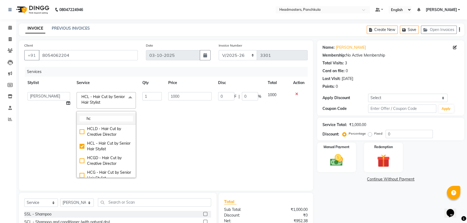
click at [92, 96] on input "hc" at bounding box center [106, 119] width 53 height 6
type input "h"
click at [94, 96] on input "multiselect-search" at bounding box center [106, 119] width 53 height 6
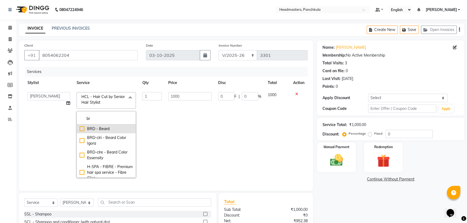
type input "br"
click at [80, 96] on div "BRD - Beard" at bounding box center [106, 129] width 53 height 6
type input "400"
checkbox input "true"
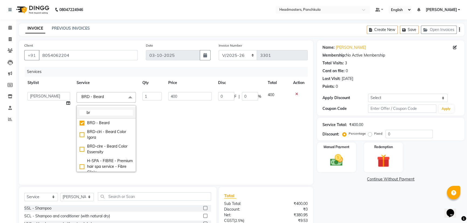
click at [96, 96] on input "br" at bounding box center [106, 113] width 53 height 6
type input "b"
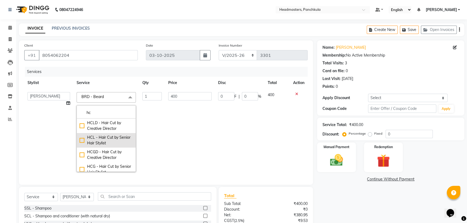
type input "hc"
click at [80, 96] on div "HCL - Hair Cut by Senior Hair Stylist" at bounding box center [106, 140] width 53 height 11
type input "1000"
checkbox input "true"
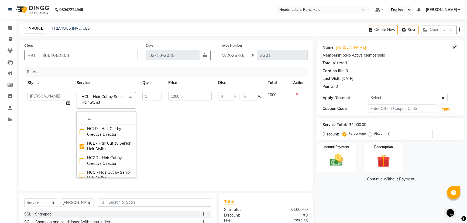
click at [231, 96] on div "Name: Vasu Membership: No Active Membership Total Visits: 3 Card on file: 0 Las…" at bounding box center [392, 156] width 151 height 232
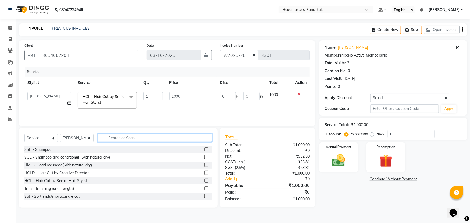
click at [112, 96] on input "text" at bounding box center [155, 138] width 115 height 8
type input "h"
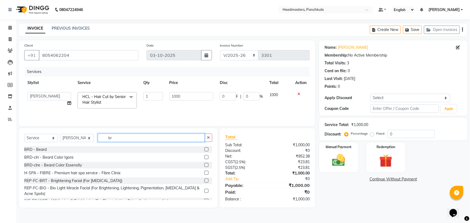
type input "br"
click at [205, 96] on label at bounding box center [207, 149] width 4 height 4
click at [205, 96] on input "checkbox" at bounding box center [207, 150] width 4 height 4
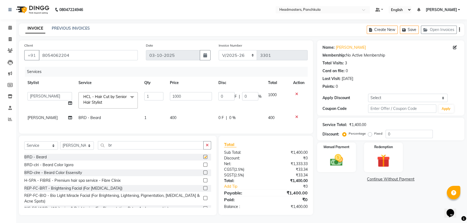
checkbox input "false"
click at [231, 96] on td "0 F | 0 %" at bounding box center [240, 118] width 50 height 12
select select "64059"
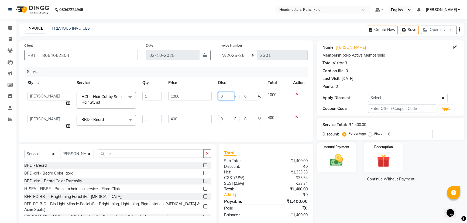
click at [226, 95] on input "0" at bounding box center [226, 96] width 16 height 8
click at [231, 96] on td "0 F | 0 %" at bounding box center [240, 122] width 50 height 20
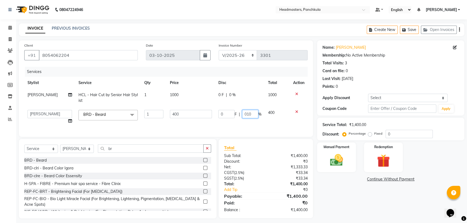
type input "0100"
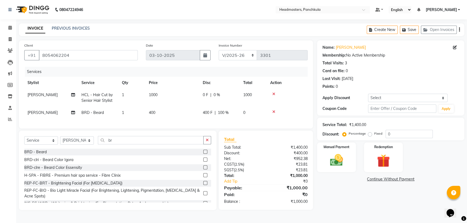
click at [231, 96] on div "Name: Vasu Membership: No Active Membership Total Visits: 3 Card on file: 0 Las…" at bounding box center [392, 125] width 151 height 170
click at [153, 96] on span "400" at bounding box center [152, 112] width 6 height 5
select select "64059"
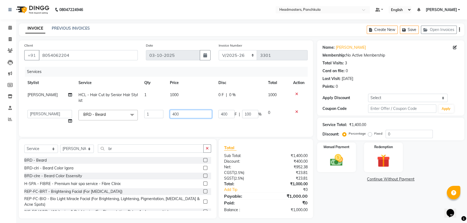
click at [181, 96] on input "400" at bounding box center [191, 114] width 42 height 8
click at [188, 96] on input "400" at bounding box center [191, 114] width 42 height 8
click at [108, 96] on td "HCL - Hair Cut by Senior Hair Stylist" at bounding box center [109, 98] width 66 height 18
select select "64059"
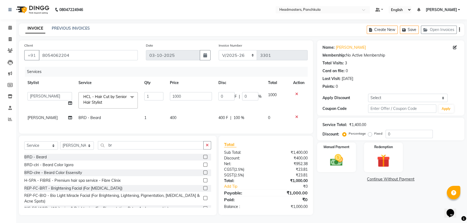
click at [108, 96] on span "HCL - Hair Cut by Senior Hair Stylist" at bounding box center [104, 99] width 43 height 11
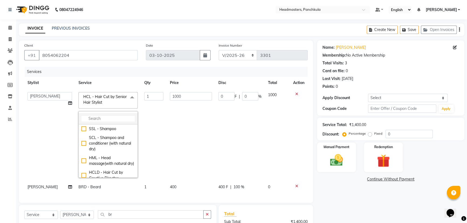
click at [88, 96] on input "multiselect-search" at bounding box center [107, 119] width 53 height 6
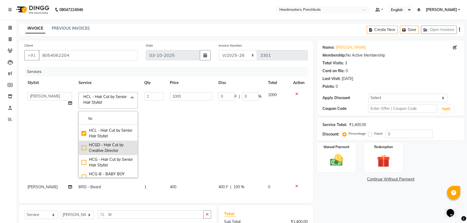
scroll to position [24, 0]
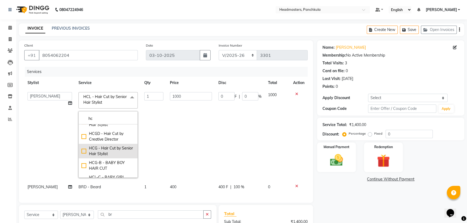
type input "hc"
click at [81, 96] on div "HCG - Hair Cut by Senior Hair Stylist" at bounding box center [107, 151] width 53 height 11
checkbox input "false"
checkbox input "true"
type input "600"
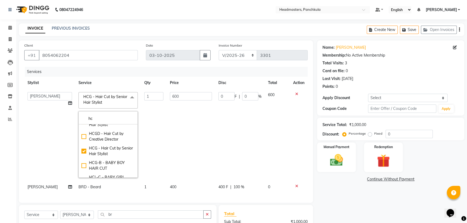
click at [231, 96] on div "Name: Vasu Membership: No Active Membership Total Visits: 3 Card on file: 0 Las…" at bounding box center [392, 162] width 151 height 244
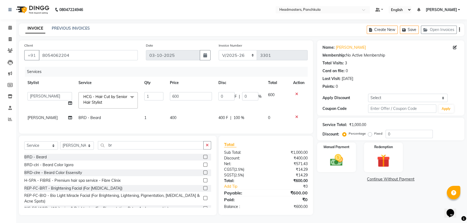
click at [98, 96] on span "BRD - Beard" at bounding box center [89, 117] width 22 height 5
select select "64059"
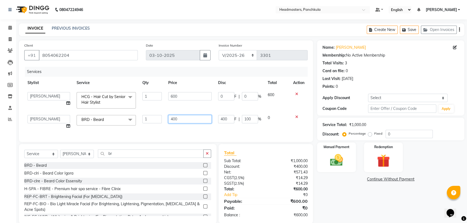
click at [183, 96] on input "400" at bounding box center [189, 119] width 43 height 8
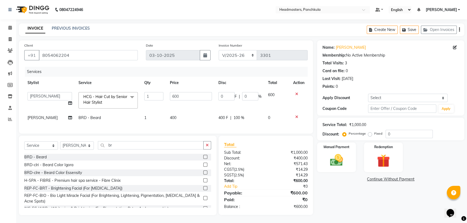
click at [171, 96] on td "400" at bounding box center [191, 118] width 49 height 12
select select "64059"
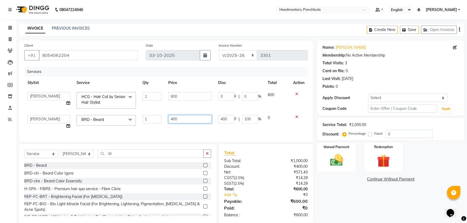
click at [182, 96] on input "400" at bounding box center [189, 119] width 43 height 8
click at [176, 96] on input "400" at bounding box center [189, 119] width 43 height 8
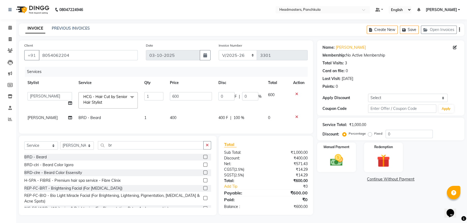
click at [172, 96] on span "400" at bounding box center [173, 117] width 6 height 5
select select "64059"
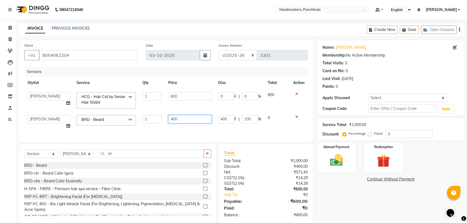
click at [178, 96] on input "400" at bounding box center [189, 119] width 43 height 8
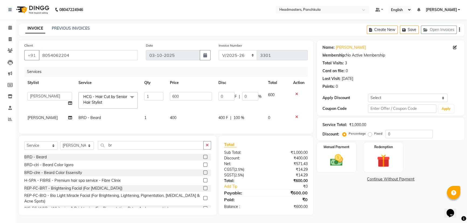
click at [195, 96] on td "400" at bounding box center [191, 118] width 49 height 12
select select "64059"
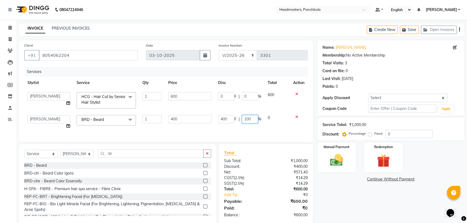
click at [231, 96] on input "100" at bounding box center [250, 119] width 16 height 8
type input "1"
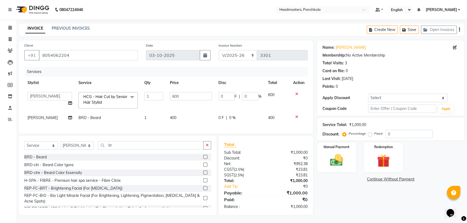
click at [226, 96] on div "0 F | 0 %" at bounding box center [239, 118] width 43 height 6
select select "64059"
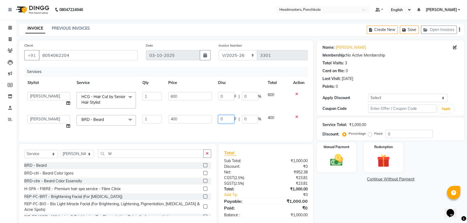
click at [225, 96] on input "0" at bounding box center [226, 119] width 16 height 8
type input "0100"
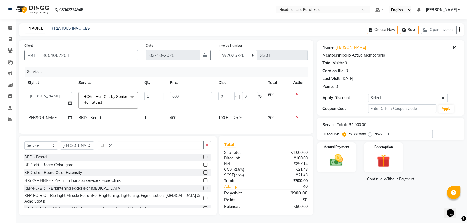
click at [231, 96] on div "Name: Vasu Membership: No Active Membership Total Visits: 3 Card on file: 0 Las…" at bounding box center [392, 127] width 151 height 175
click at [223, 96] on input "0" at bounding box center [226, 96] width 16 height 8
type input "0100"
click at [231, 96] on div "Name: Vasu Membership: No Active Membership Total Visits: 3 Card on file: 0 Las…" at bounding box center [395, 127] width 152 height 175
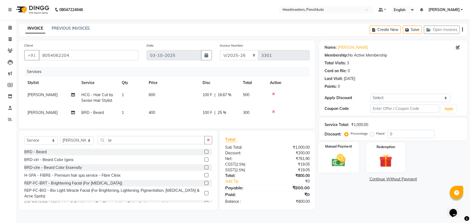
click at [231, 96] on img at bounding box center [339, 161] width 22 height 16
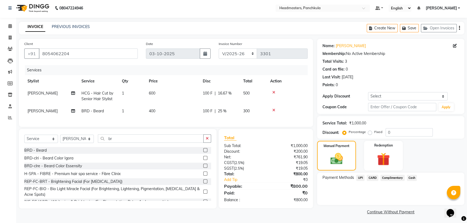
scroll to position [2, 0]
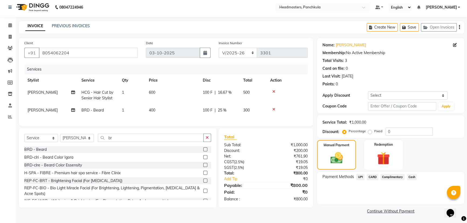
click at [231, 96] on span "UPI" at bounding box center [360, 177] width 8 height 6
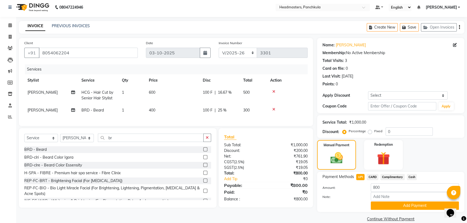
scroll to position [10, 0]
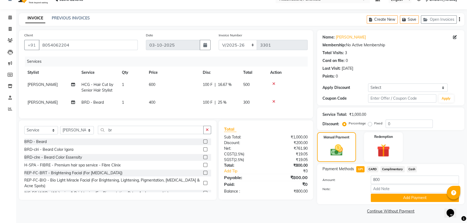
click at [231, 96] on span "UPI" at bounding box center [360, 169] width 8 height 6
click at [231, 96] on button "Add Payment" at bounding box center [415, 198] width 88 height 8
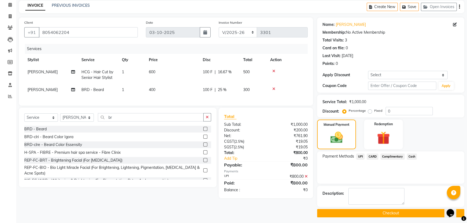
scroll to position [25, 0]
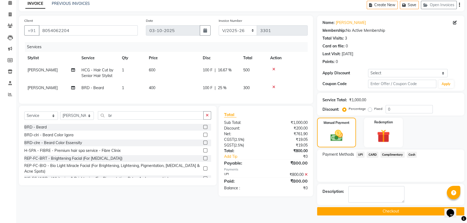
click at [231, 96] on button "Checkout" at bounding box center [390, 211] width 147 height 8
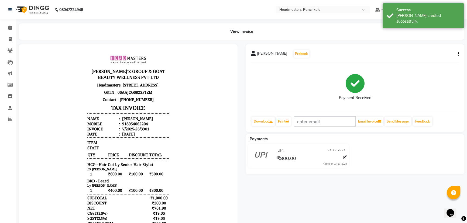
scroll to position [49, 0]
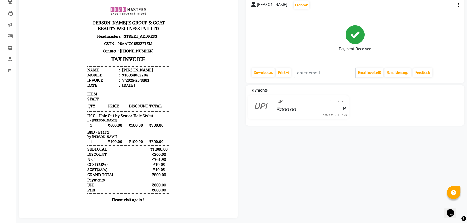
select select "service"
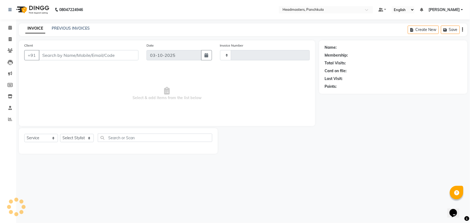
type input "3302"
select select "7376"
type input "8054062204"
select select "64059"
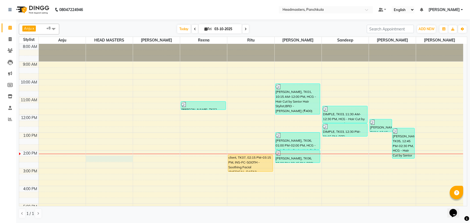
click at [96, 96] on div "8:00 AM 9:00 AM 10:00 AM 11:00 AM 12:00 PM 1:00 PM 2:00 PM 3:00 PM 4:00 PM 5:00…" at bounding box center [241, 159] width 444 height 231
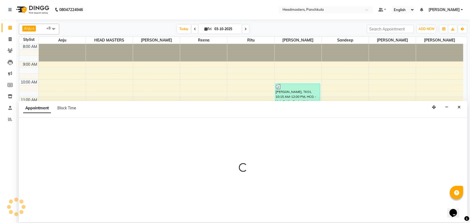
select select "64002"
select select "855"
select select "tentative"
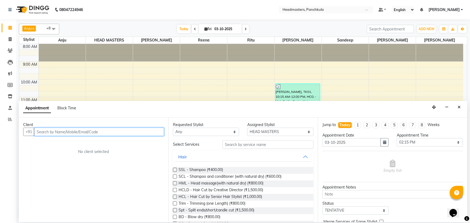
click at [42, 96] on input "text" at bounding box center [99, 132] width 130 height 8
type input "9"
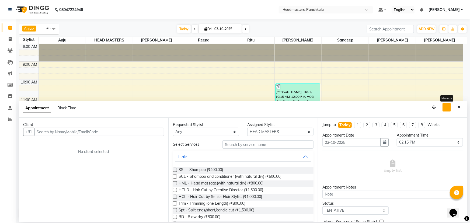
click at [231, 96] on button "button" at bounding box center [447, 107] width 8 height 8
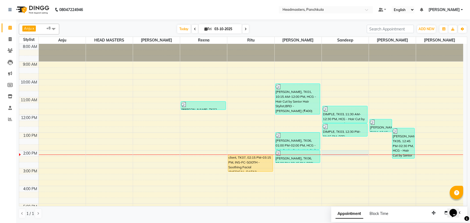
click at [231, 96] on div "8:00 AM 9:00 AM 10:00 AM 11:00 AM 12:00 PM 1:00 PM 2:00 PM 3:00 PM 4:00 PM 5:00…" at bounding box center [241, 159] width 444 height 231
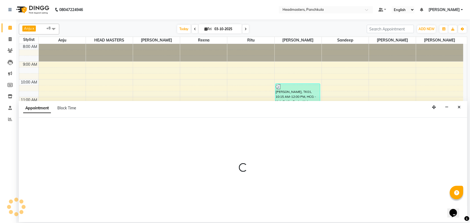
select select "64055"
select select "840"
select select "tentative"
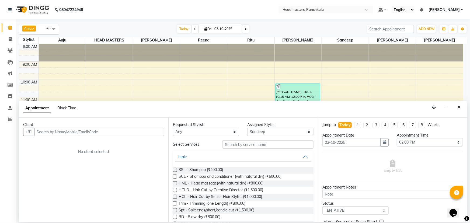
click at [41, 96] on input "text" at bounding box center [99, 132] width 130 height 8
type input "9215955307"
click at [159, 96] on span "Add Client" at bounding box center [153, 131] width 18 height 5
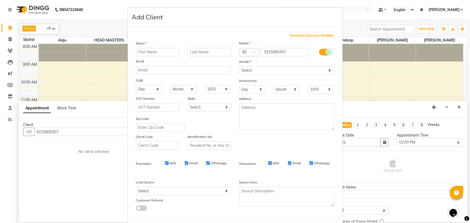
click at [138, 51] on input "text" at bounding box center [158, 52] width 44 height 8
type input "yogas"
click at [231, 70] on select "Select [DEMOGRAPHIC_DATA] [DEMOGRAPHIC_DATA] Other Prefer Not To Say" at bounding box center [286, 70] width 95 height 8
select select "male"
click at [231, 66] on select "Select [DEMOGRAPHIC_DATA] [DEMOGRAPHIC_DATA] Other Prefer Not To Say" at bounding box center [286, 70] width 95 height 8
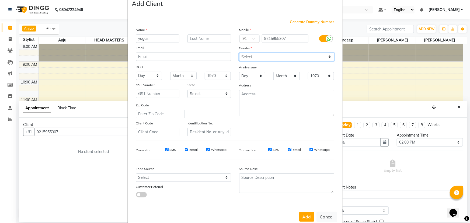
scroll to position [27, 0]
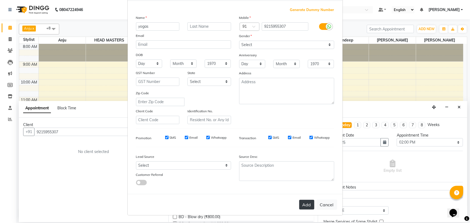
click at [231, 96] on button "Add" at bounding box center [306, 205] width 15 height 10
select select
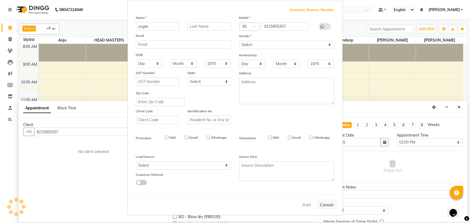
select select
checkbox input "false"
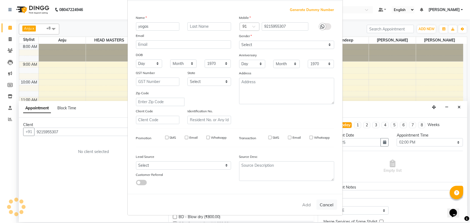
checkbox input "false"
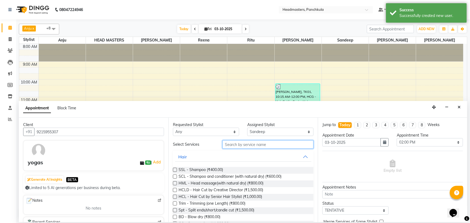
click at [228, 96] on input "text" at bounding box center [268, 144] width 91 height 8
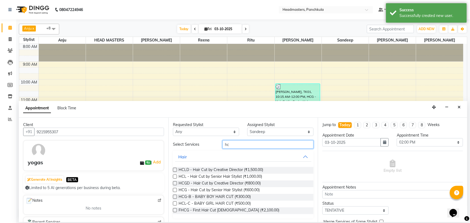
type input "hc"
click at [175, 96] on label at bounding box center [175, 190] width 4 height 4
click at [175, 96] on input "checkbox" at bounding box center [175, 191] width 4 height 4
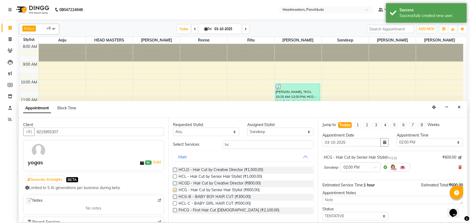
checkbox input "false"
click at [231, 96] on input "hc" at bounding box center [268, 144] width 91 height 8
type input "h"
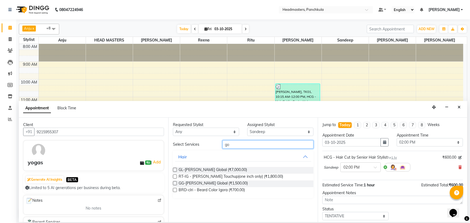
type input "go"
click at [174, 96] on label at bounding box center [175, 183] width 4 height 4
click at [174, 96] on input "checkbox" at bounding box center [175, 184] width 4 height 4
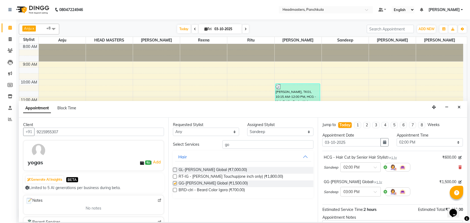
checkbox input "false"
click at [231, 96] on input "go" at bounding box center [268, 144] width 91 height 8
type input "g"
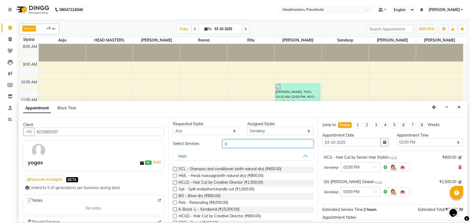
scroll to position [0, 0]
type input "d"
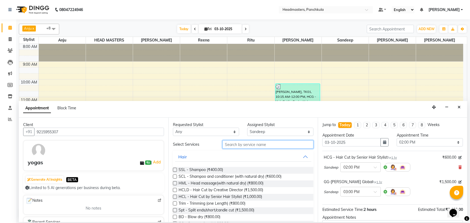
click at [229, 96] on input "text" at bounding box center [268, 144] width 91 height 8
click at [227, 96] on input "text" at bounding box center [268, 144] width 91 height 8
click at [231, 96] on select "Select Amjad Anju Danish HEAD MASTERS Parveen Reena Ritu Saddam Sandeep Sushant…" at bounding box center [280, 132] width 66 height 8
select select "64060"
click at [231, 96] on select "Select Amjad Anju Danish HEAD MASTERS Parveen Reena Ritu Saddam Sandeep Sushant…" at bounding box center [280, 132] width 66 height 8
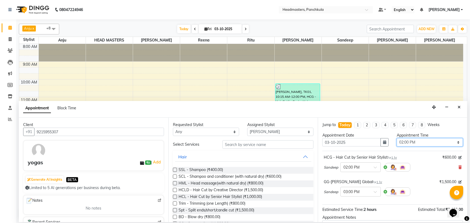
click at [231, 96] on select "Select 09:00 AM 09:15 AM 09:30 AM 09:45 AM 10:00 AM 10:15 AM 10:30 AM 10:45 AM …" at bounding box center [430, 142] width 66 height 8
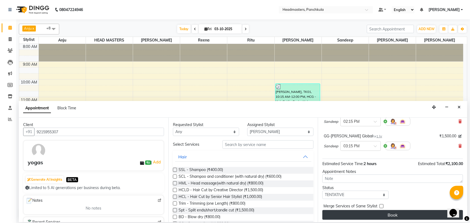
scroll to position [47, 0]
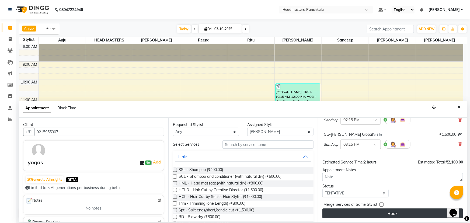
click at [231, 96] on button "Book" at bounding box center [393, 214] width 141 height 10
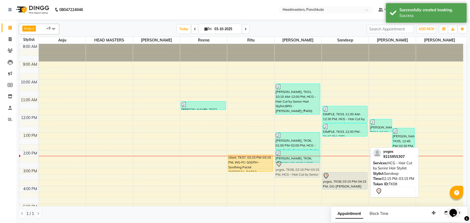
drag, startPoint x: 352, startPoint y: 164, endPoint x: 289, endPoint y: 172, distance: 63.1
click at [231, 96] on tr "khushboo, TK02, 11:15 AM-11:45 AM, NL-PP - Power Polish (Shellac) client, TK07,…" at bounding box center [241, 159] width 444 height 231
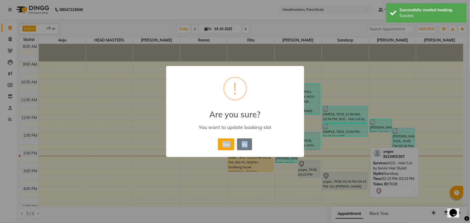
drag, startPoint x: 333, startPoint y: 181, endPoint x: 282, endPoint y: 178, distance: 51.4
click at [231, 96] on div "× ! Are you sure? You want to update booking slot Yes No No" at bounding box center [235, 111] width 470 height 223
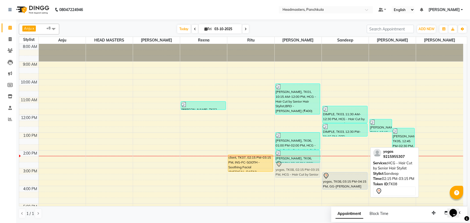
drag, startPoint x: 332, startPoint y: 164, endPoint x: 278, endPoint y: 170, distance: 54.0
click at [231, 96] on tr "khushboo, TK02, 11:15 AM-11:45 AM, NL-PP - Power Polish (Shellac) client, TK07,…" at bounding box center [241, 159] width 444 height 231
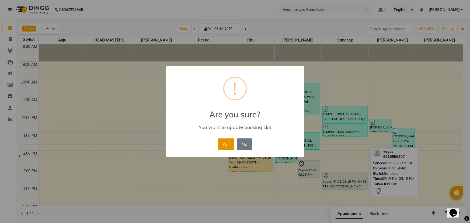
click at [226, 96] on button "Yes" at bounding box center [226, 145] width 16 height 12
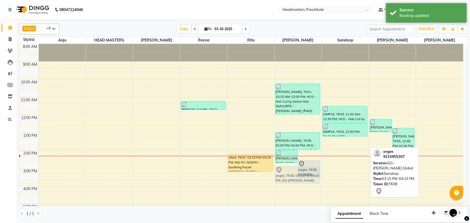
drag, startPoint x: 334, startPoint y: 185, endPoint x: 291, endPoint y: 179, distance: 42.9
click at [231, 96] on tr "khushboo, TK02, 11:15 AM-11:45 AM, NL-PP - Power Polish (Shellac) client, TK07,…" at bounding box center [241, 159] width 444 height 231
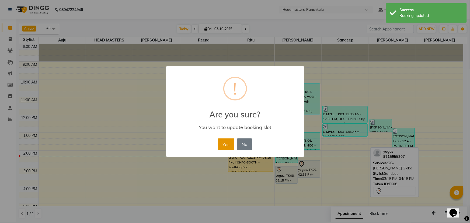
click at [229, 96] on button "Yes" at bounding box center [226, 145] width 16 height 12
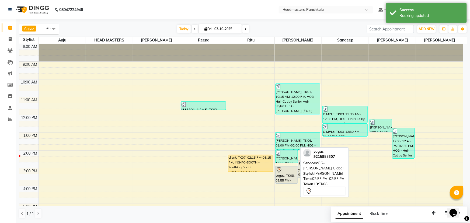
click at [231, 96] on div "yogas, TK08, 02:55 PM-03:55 PM, GG-igora - Igora Global" at bounding box center [287, 175] width 22 height 17
click at [231, 96] on div at bounding box center [287, 170] width 22 height 6
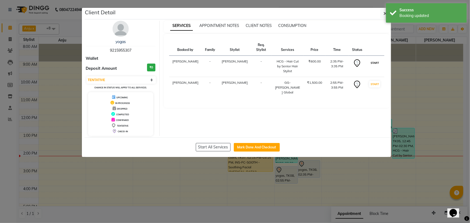
click at [231, 64] on button "START" at bounding box center [375, 63] width 11 height 7
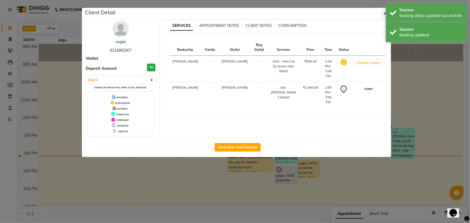
click at [231, 86] on button "START" at bounding box center [368, 89] width 11 height 7
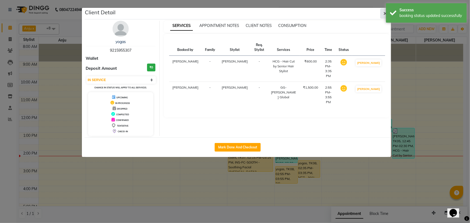
click at [231, 12] on button "button" at bounding box center [386, 13] width 10 height 10
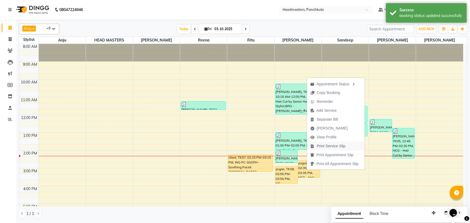
click at [231, 96] on icon "button" at bounding box center [313, 146] width 4 height 4
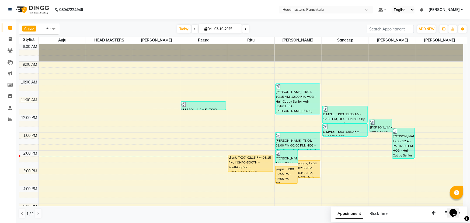
click at [97, 96] on div "8:00 AM 9:00 AM 10:00 AM 11:00 AM 12:00 PM 1:00 PM 2:00 PM 3:00 PM 4:00 PM 5:00…" at bounding box center [241, 159] width 444 height 231
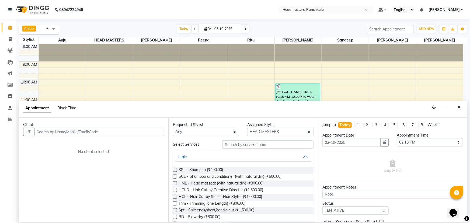
click at [42, 96] on input "text" at bounding box center [99, 132] width 130 height 8
click at [154, 96] on span "Add Client" at bounding box center [153, 131] width 18 height 5
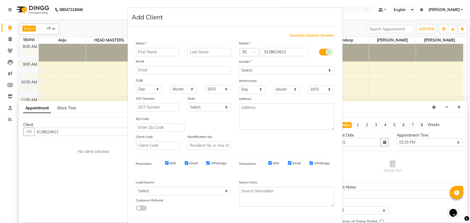
click at [145, 53] on input "text" at bounding box center [158, 52] width 44 height 8
click at [231, 71] on select "Select [DEMOGRAPHIC_DATA] [DEMOGRAPHIC_DATA] Other Prefer Not To Say" at bounding box center [286, 70] width 95 height 8
click at [231, 66] on select "Select [DEMOGRAPHIC_DATA] [DEMOGRAPHIC_DATA] Other Prefer Not To Say" at bounding box center [286, 70] width 95 height 8
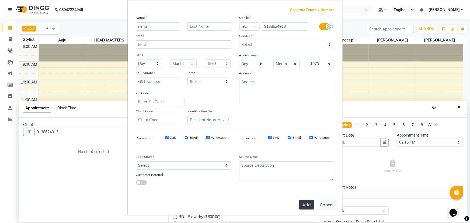
click at [231, 96] on button "Add" at bounding box center [306, 205] width 15 height 10
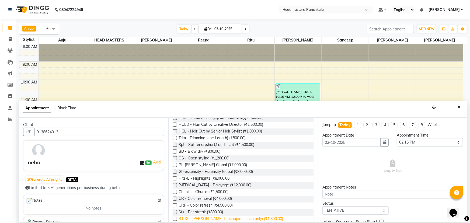
scroll to position [0, 0]
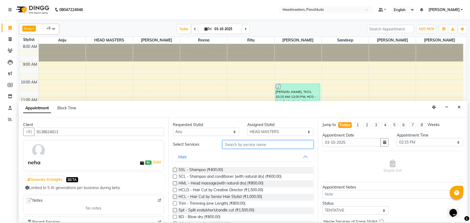
click at [228, 96] on input "text" at bounding box center [268, 144] width 91 height 8
click at [231, 96] on button "button" at bounding box center [447, 107] width 8 height 8
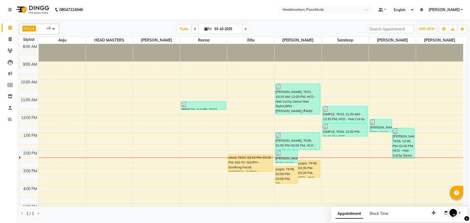
click at [192, 29] on span at bounding box center [195, 29] width 6 height 8
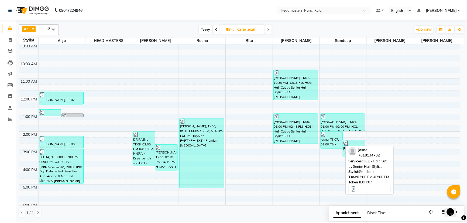
scroll to position [43, 0]
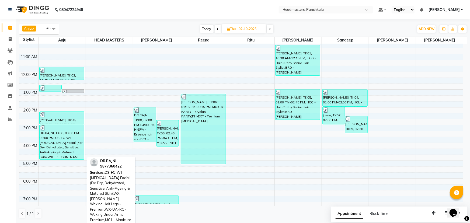
click at [61, 96] on div "DR.RAJNI, TK08, 03:00 PM-05:00 PM, O3-FC-WT - Whitening Facial (For Dry, Dehydr…" at bounding box center [62, 142] width 45 height 35
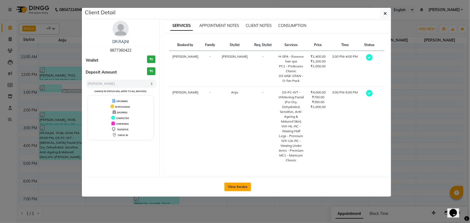
click at [231, 96] on button "View Invoice" at bounding box center [238, 187] width 27 height 9
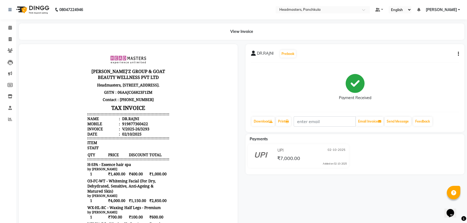
scroll to position [98, 0]
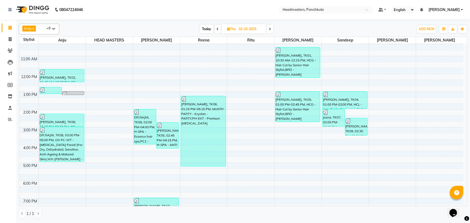
scroll to position [19, 0]
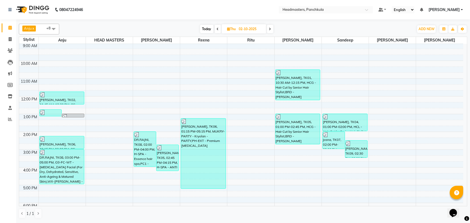
click at [231, 29] on icon at bounding box center [270, 28] width 2 height 3
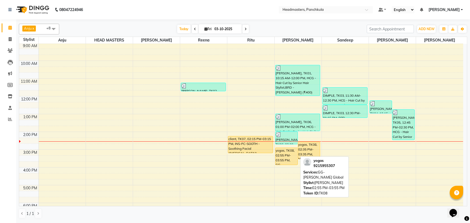
click at [231, 96] on div "yogas, TK08, 02:55 PM-03:55 PM, GG-igora - Igora Global" at bounding box center [287, 156] width 22 height 17
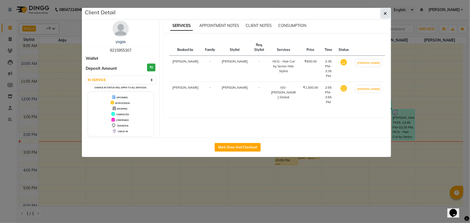
click at [231, 13] on icon "button" at bounding box center [385, 13] width 3 height 4
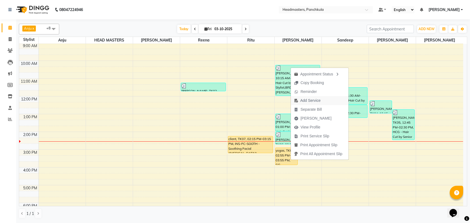
click at [231, 96] on span "Add Service" at bounding box center [311, 101] width 20 height 6
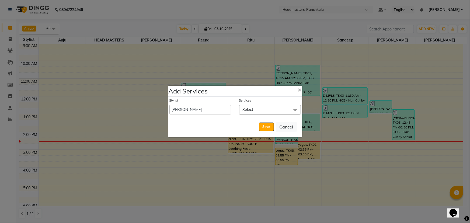
click at [231, 96] on span "Select" at bounding box center [248, 109] width 11 height 5
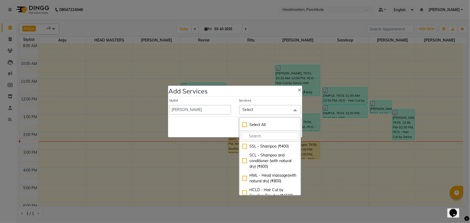
click at [231, 96] on input "multiselect-search" at bounding box center [270, 136] width 56 height 6
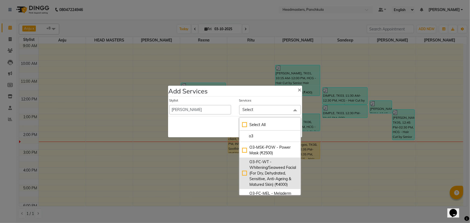
scroll to position [170, 0]
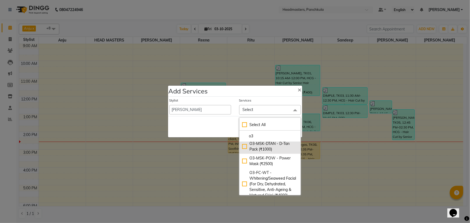
click at [231, 96] on div "O3-MSK-DTAN - D-Tan Pack (₹1000)" at bounding box center [270, 146] width 56 height 11
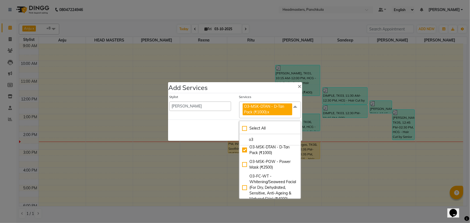
click at [177, 96] on div "Save Cancel" at bounding box center [235, 130] width 134 height 21
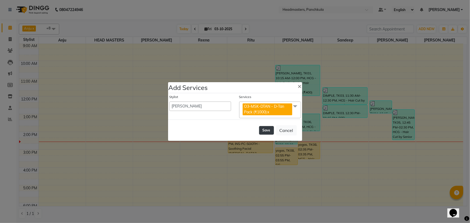
click at [231, 96] on button "Save" at bounding box center [266, 130] width 15 height 9
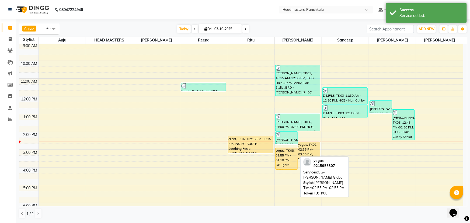
click at [231, 96] on div "yogas, TK08, 02:55 PM-04:10 PM, GG-igora - Igora Global,O3-MSK-DTAN - D-Tan Pac…" at bounding box center [287, 159] width 22 height 22
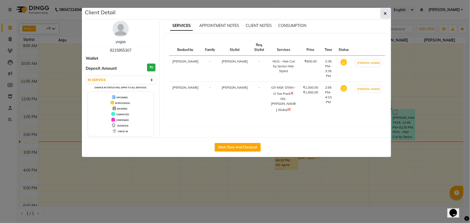
click at [231, 13] on button "button" at bounding box center [386, 13] width 10 height 10
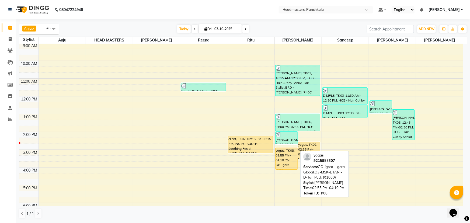
click at [231, 96] on div "yogas, TK08, 02:55 PM-04:10 PM, GG-igora - Igora Global,O3-MSK-DTAN - D-Tan Pac…" at bounding box center [287, 159] width 22 height 22
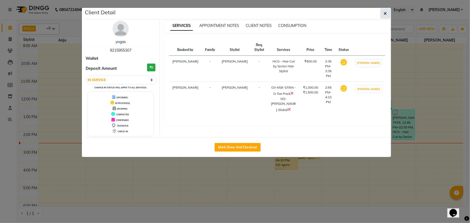
click at [231, 13] on icon "button" at bounding box center [385, 13] width 3 height 4
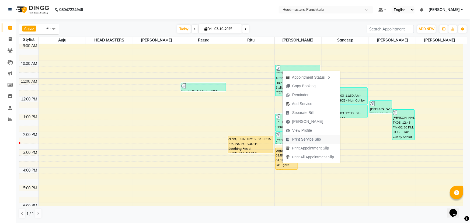
click at [231, 96] on span "Print Service Slip" at bounding box center [306, 140] width 29 height 6
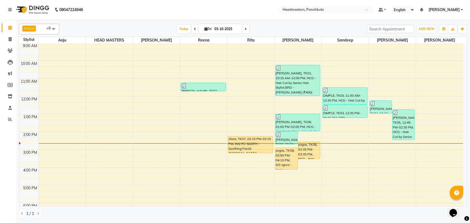
click at [51, 96] on div "8:00 AM 9:00 AM 10:00 AM 11:00 AM 12:00 PM 1:00 PM 2:00 PM 3:00 PM 4:00 PM 5:00…" at bounding box center [241, 140] width 444 height 231
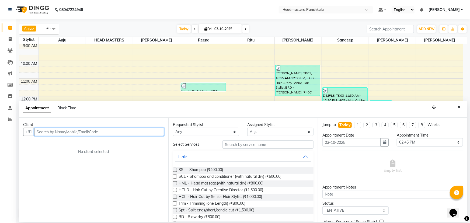
click at [42, 96] on input "text" at bounding box center [99, 132] width 130 height 8
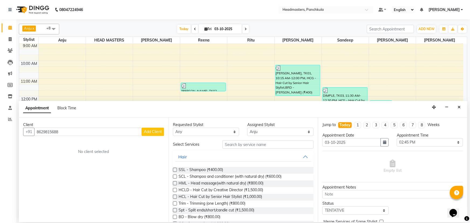
click at [150, 96] on span "Add Client" at bounding box center [153, 131] width 18 height 5
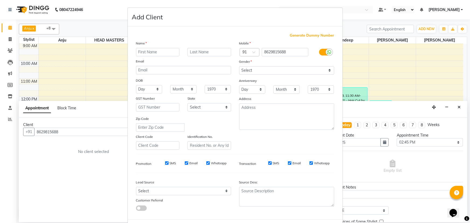
click at [142, 53] on input "text" at bounding box center [158, 52] width 44 height 8
click at [140, 53] on input "text" at bounding box center [158, 52] width 44 height 8
click at [231, 71] on select "Select [DEMOGRAPHIC_DATA] [DEMOGRAPHIC_DATA] Other Prefer Not To Say" at bounding box center [286, 70] width 95 height 8
click at [231, 66] on select "Select [DEMOGRAPHIC_DATA] [DEMOGRAPHIC_DATA] Other Prefer Not To Say" at bounding box center [286, 70] width 95 height 8
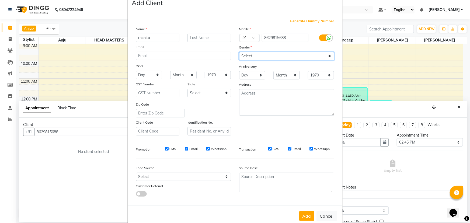
scroll to position [27, 0]
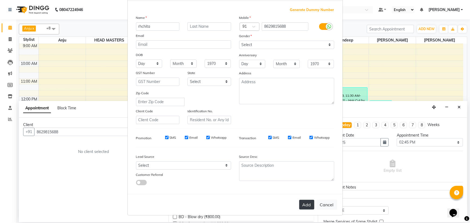
click at [231, 96] on button "Add" at bounding box center [306, 205] width 15 height 10
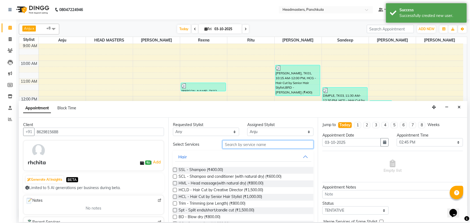
click at [230, 96] on input "text" at bounding box center [268, 144] width 91 height 8
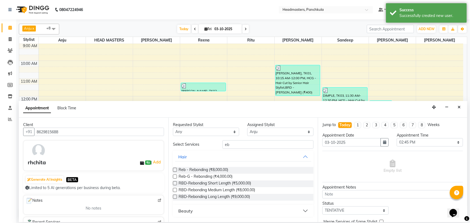
click at [197, 96] on button "Beauty" at bounding box center [243, 211] width 136 height 10
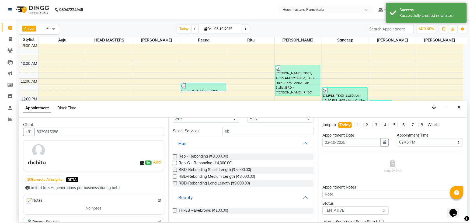
scroll to position [14, 0]
click at [174, 96] on label at bounding box center [175, 210] width 4 height 4
click at [174, 96] on input "checkbox" at bounding box center [175, 211] width 4 height 4
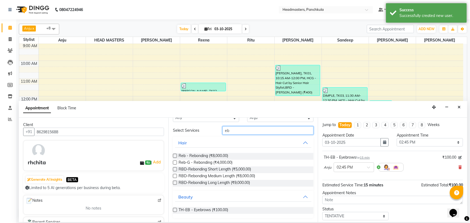
click at [230, 96] on input "eb" at bounding box center [268, 130] width 91 height 8
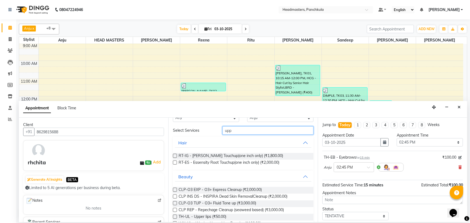
scroll to position [1, 0]
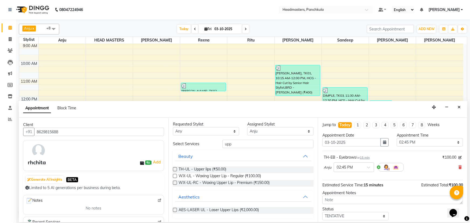
click at [175, 96] on label at bounding box center [175, 169] width 4 height 4
click at [175, 96] on input "checkbox" at bounding box center [175, 170] width 4 height 4
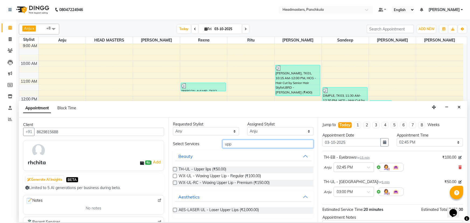
click at [231, 96] on input "upp" at bounding box center [268, 144] width 91 height 8
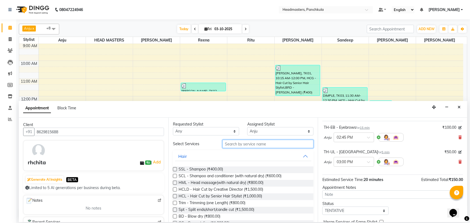
scroll to position [47, 0]
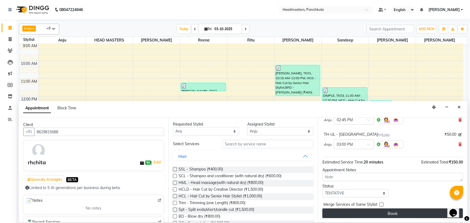
click at [231, 96] on button "Book" at bounding box center [393, 214] width 141 height 10
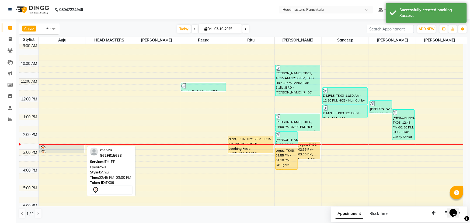
click at [57, 96] on div at bounding box center [62, 149] width 45 height 2
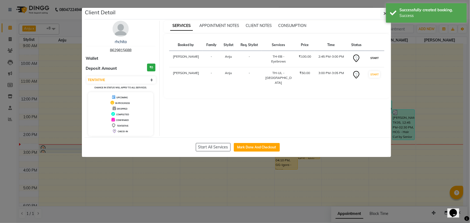
click at [231, 59] on button "START" at bounding box center [374, 58] width 11 height 7
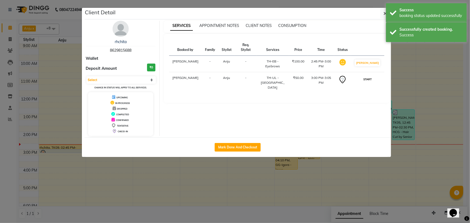
click at [231, 82] on button "START" at bounding box center [367, 79] width 11 height 7
click at [231, 15] on button "button" at bounding box center [386, 13] width 10 height 10
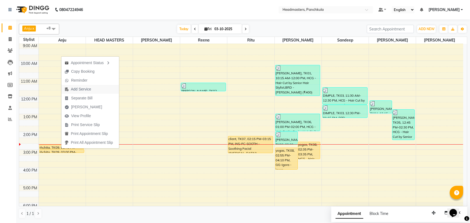
click at [78, 89] on span "Add Service" at bounding box center [81, 90] width 20 height 6
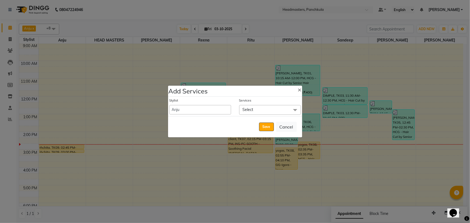
click at [231, 96] on span "Select" at bounding box center [248, 109] width 11 height 5
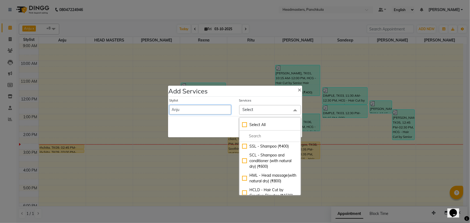
click at [182, 96] on select "Amjad Anju Danish HEAD MASTERS Parveen Reena Ritu Saddam Sandeep Sushant Sushan…" at bounding box center [201, 109] width 62 height 9
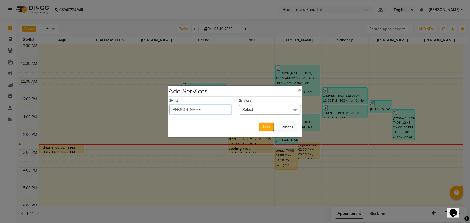
click at [170, 96] on select "Amjad Anju Danish HEAD MASTERS Parveen Reena Ritu Saddam Sandeep Sushant Sushan…" at bounding box center [201, 109] width 62 height 9
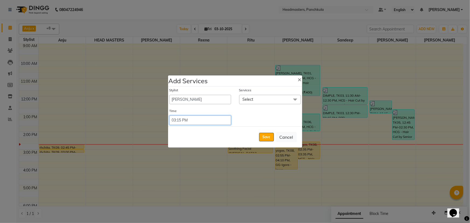
click at [179, 96] on select "Select 09:00 AM 09:15 AM 09:30 AM 09:45 AM 10:00 AM 10:15 AM 10:30 AM 10:45 AM …" at bounding box center [201, 120] width 62 height 9
click at [170, 96] on select "Select 09:00 AM 09:15 AM 09:30 AM 09:45 AM 10:00 AM 10:15 AM 10:30 AM 10:45 AM …" at bounding box center [201, 120] width 62 height 9
click at [231, 96] on button "Save" at bounding box center [266, 137] width 15 height 9
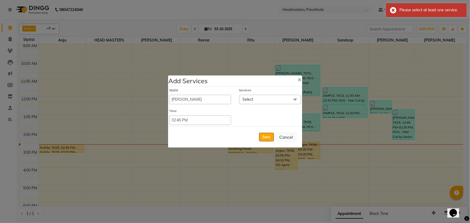
click at [231, 96] on span "Select" at bounding box center [270, 99] width 62 height 9
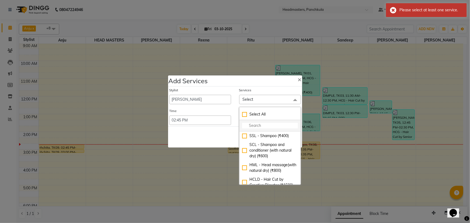
click at [231, 96] on input "multiselect-search" at bounding box center [270, 126] width 56 height 6
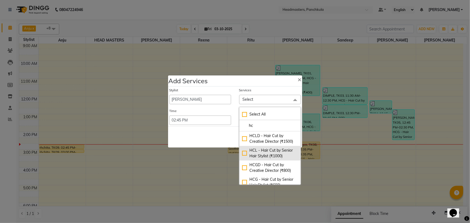
click at [231, 96] on div "HCL - Hair Cut by Senior Hair Stylist (₹1000)" at bounding box center [270, 153] width 56 height 11
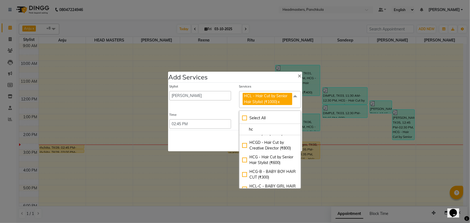
scroll to position [49, 0]
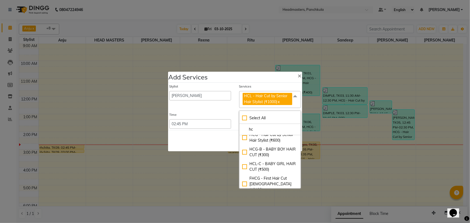
click at [182, 96] on div "Save Cancel" at bounding box center [235, 140] width 134 height 21
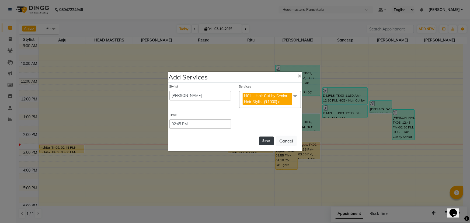
click at [231, 96] on button "Save" at bounding box center [266, 141] width 15 height 9
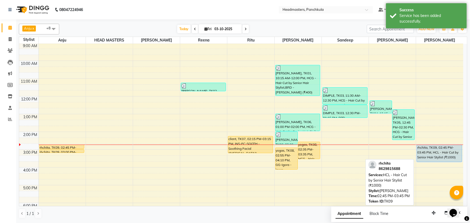
click at [231, 96] on div "rhchita, TK09, 02:45 PM-03:45 PM, HCL - Hair Cut by Senior Hair Stylist (₹1000)" at bounding box center [439, 153] width 45 height 17
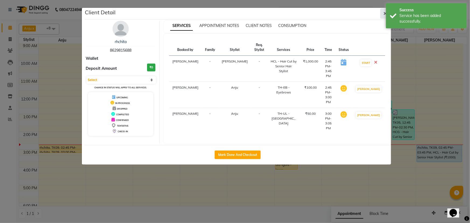
click at [231, 13] on icon "button" at bounding box center [385, 13] width 3 height 4
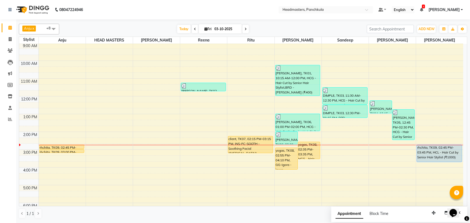
click at [194, 29] on icon at bounding box center [195, 28] width 2 height 3
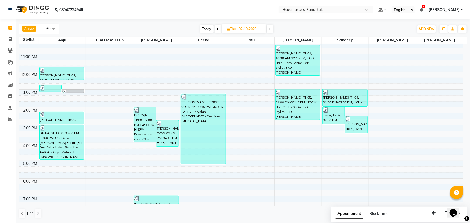
scroll to position [0, 0]
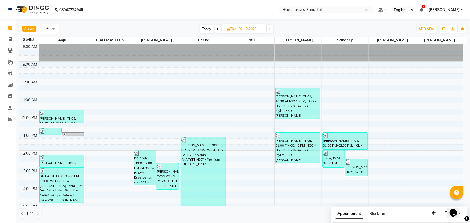
click at [217, 29] on icon at bounding box center [218, 28] width 2 height 3
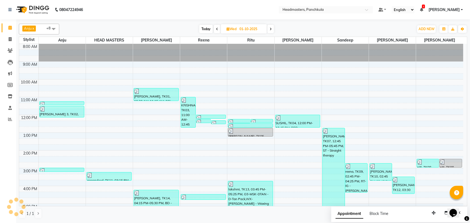
scroll to position [67, 0]
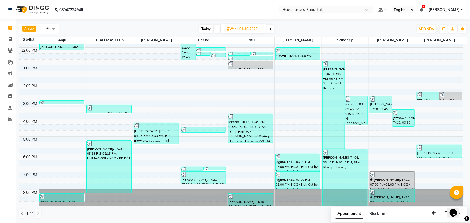
click at [231, 29] on icon at bounding box center [271, 28] width 2 height 3
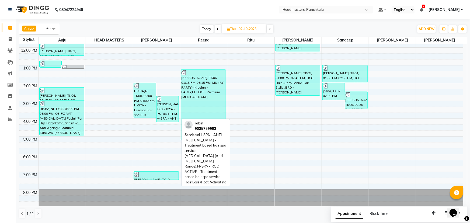
click at [165, 96] on div "robin, TK05, 02:45 PM-04:15 PM, H-SPA - ANTI DANDRUFF - Treatment based hair sp…" at bounding box center [168, 109] width 22 height 26
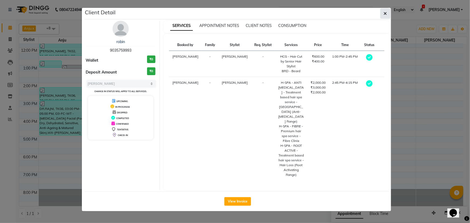
click at [231, 15] on icon "button" at bounding box center [385, 13] width 3 height 4
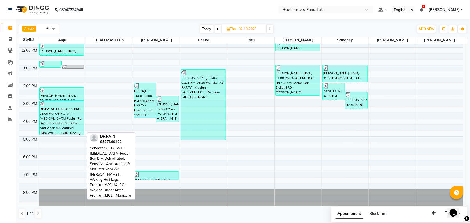
click at [44, 96] on div "DR.RAJNI, TK08, 03:00 PM-05:00 PM, O3-FC-WT - Whitening Facial (For Dry, Dehydr…" at bounding box center [62, 118] width 45 height 35
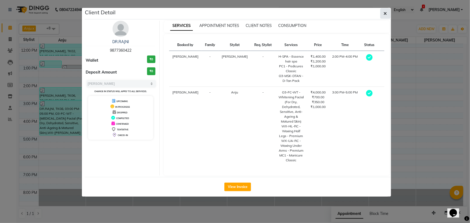
click at [231, 11] on icon "button" at bounding box center [385, 13] width 3 height 4
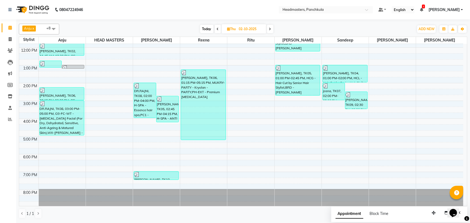
click at [231, 29] on span at bounding box center [270, 29] width 6 height 8
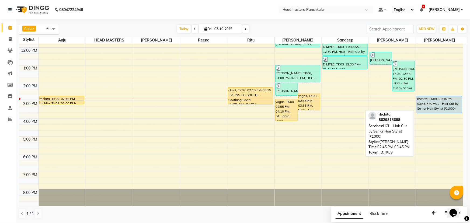
click at [231, 96] on div "rhchita, TK09, 02:45 PM-03:45 PM, HCL - Hair Cut by Senior Hair Stylist (₹1000)" at bounding box center [439, 104] width 45 height 17
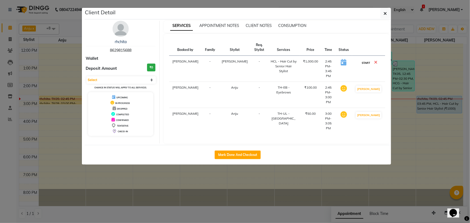
click at [231, 62] on button "START" at bounding box center [366, 63] width 11 height 7
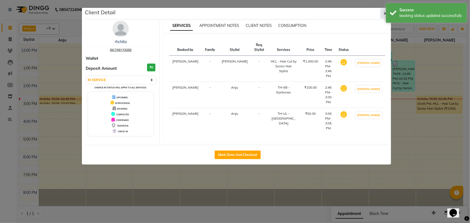
click at [231, 13] on icon "button" at bounding box center [385, 13] width 3 height 4
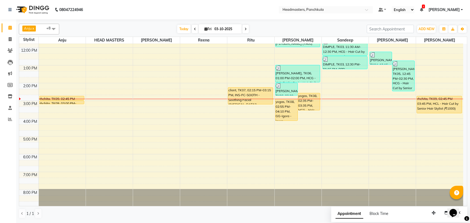
click at [231, 96] on div "8:00 AM 9:00 AM 10:00 AM 11:00 AM 12:00 PM 1:00 PM 2:00 PM 3:00 PM 4:00 PM 5:00…" at bounding box center [241, 92] width 444 height 231
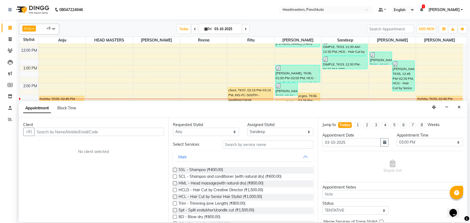
click at [40, 96] on input "text" at bounding box center [99, 132] width 130 height 8
click at [44, 96] on input "text" at bounding box center [99, 132] width 130 height 8
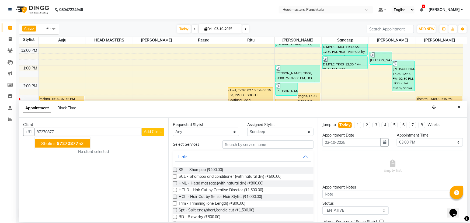
click at [56, 96] on ngb-highlight "87270877 53" at bounding box center [70, 143] width 28 height 5
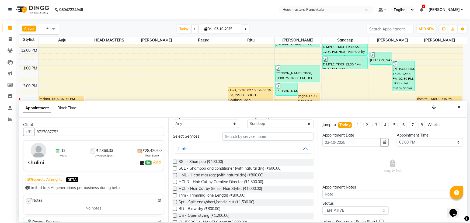
scroll to position [0, 0]
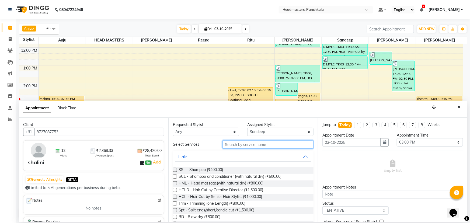
click at [225, 96] on input "text" at bounding box center [268, 144] width 91 height 8
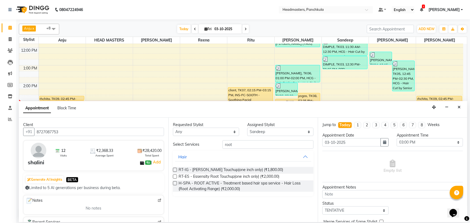
click at [175, 96] on label at bounding box center [175, 170] width 4 height 4
click at [175, 96] on input "checkbox" at bounding box center [175, 171] width 4 height 4
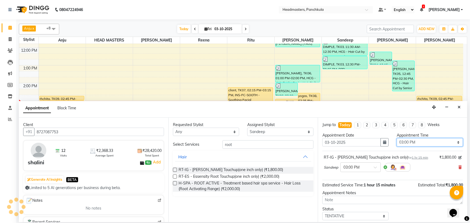
click at [231, 96] on select "Select 09:00 AM 09:15 AM 09:30 AM 09:45 AM 10:00 AM 10:15 AM 10:30 AM 10:45 AM …" at bounding box center [430, 142] width 66 height 8
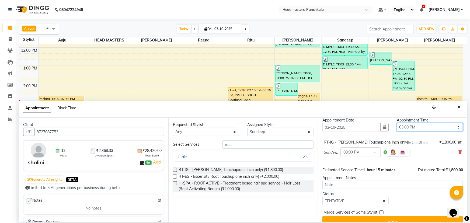
scroll to position [23, 0]
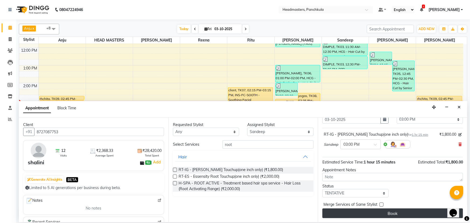
click at [231, 96] on button "Book" at bounding box center [393, 214] width 141 height 10
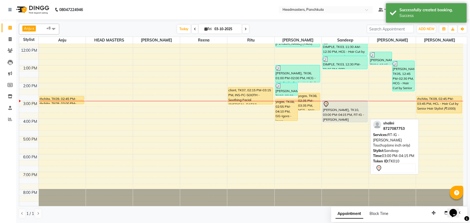
click at [231, 96] on div "[PERSON_NAME], TK10, 03:00 PM-04:15 PM, RT-IG - [PERSON_NAME] Touchup(one inch …" at bounding box center [345, 111] width 45 height 21
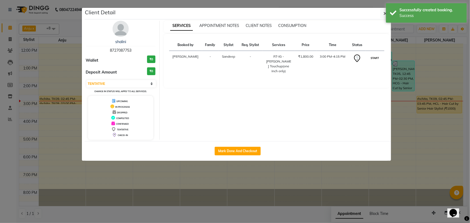
click at [231, 61] on button "START" at bounding box center [375, 58] width 11 height 7
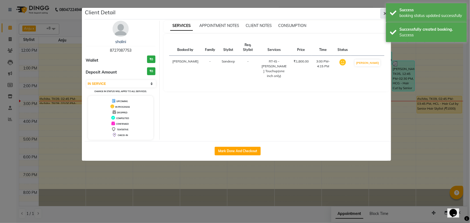
click at [231, 12] on button "button" at bounding box center [386, 13] width 10 height 10
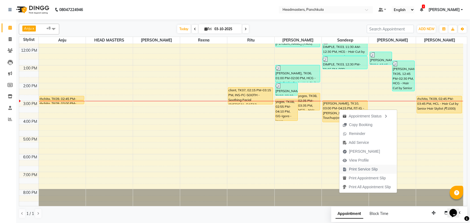
click at [231, 96] on icon "button" at bounding box center [345, 170] width 4 height 4
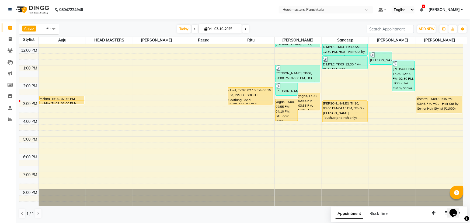
click at [195, 29] on icon at bounding box center [195, 28] width 2 height 3
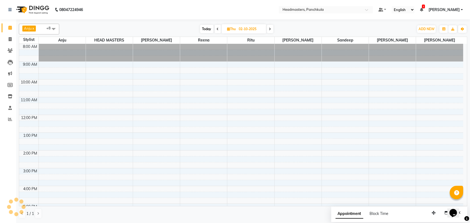
scroll to position [67, 0]
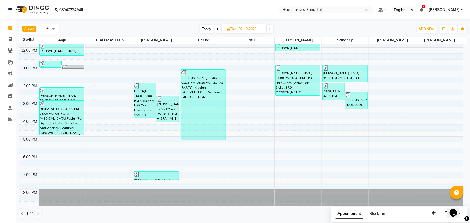
click at [231, 30] on icon at bounding box center [270, 28] width 2 height 3
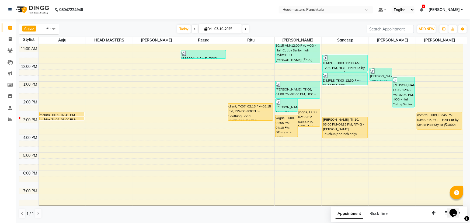
scroll to position [43, 0]
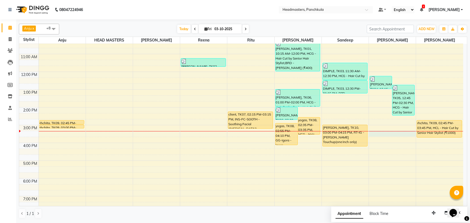
click at [231, 96] on div "8:00 AM 9:00 AM 10:00 AM 11:00 AM 12:00 PM 1:00 PM 2:00 PM 3:00 PM 4:00 PM 5:00…" at bounding box center [241, 116] width 444 height 231
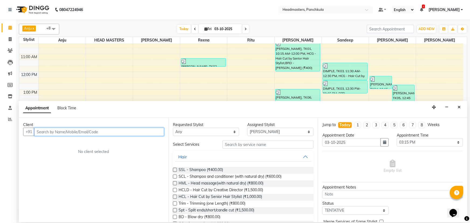
click at [64, 96] on input "text" at bounding box center [99, 132] width 130 height 8
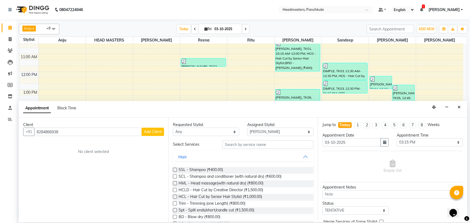
click at [153, 96] on span "Add Client" at bounding box center [153, 131] width 18 height 5
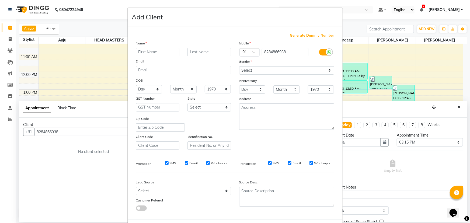
click at [142, 51] on input "text" at bounding box center [158, 52] width 44 height 8
click at [231, 70] on select "Select [DEMOGRAPHIC_DATA] [DEMOGRAPHIC_DATA] Other Prefer Not To Say" at bounding box center [286, 70] width 95 height 8
click at [231, 66] on select "Select [DEMOGRAPHIC_DATA] [DEMOGRAPHIC_DATA] Other Prefer Not To Say" at bounding box center [286, 70] width 95 height 8
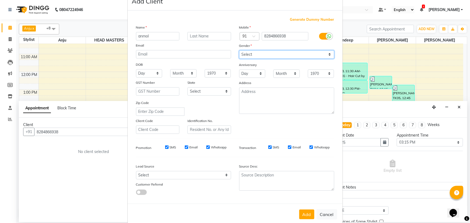
scroll to position [27, 0]
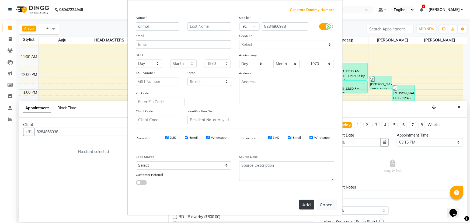
click at [231, 96] on button "Add" at bounding box center [306, 205] width 15 height 10
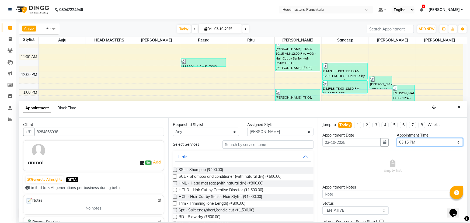
click at [231, 96] on select "Select 09:00 AM 09:15 AM 09:30 AM 09:45 AM 10:00 AM 10:15 AM 10:30 AM 10:45 AM …" at bounding box center [430, 142] width 66 height 8
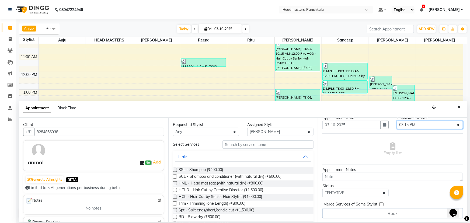
click at [231, 96] on select "Select 09:00 AM 09:15 AM 09:30 AM 09:45 AM 10:00 AM 10:15 AM 10:30 AM 10:45 AM …" at bounding box center [430, 125] width 66 height 8
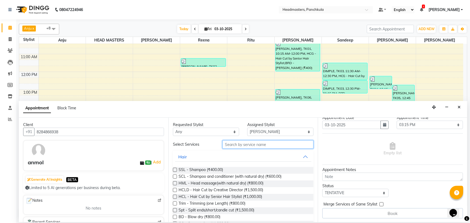
click at [230, 96] on input "text" at bounding box center [268, 144] width 91 height 8
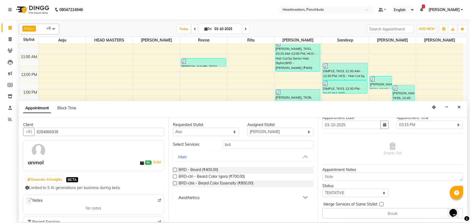
click at [175, 96] on label at bounding box center [175, 170] width 4 height 4
click at [175, 96] on input "checkbox" at bounding box center [175, 171] width 4 height 4
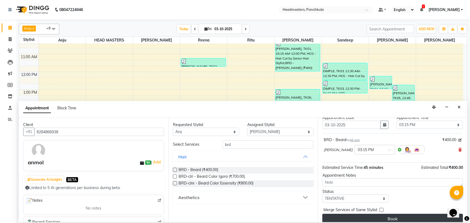
click at [231, 96] on button "Book" at bounding box center [393, 219] width 141 height 10
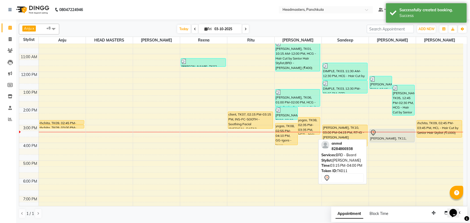
click at [231, 96] on div at bounding box center [392, 133] width 44 height 6
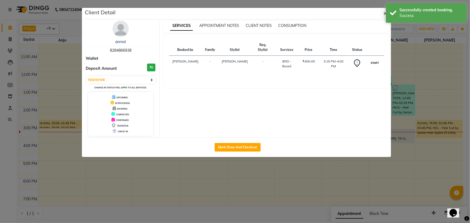
click at [231, 60] on button "START" at bounding box center [375, 63] width 11 height 7
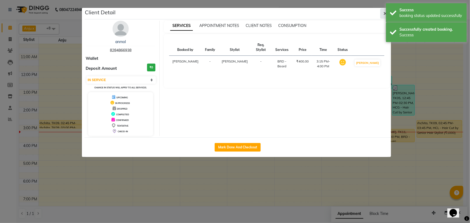
click at [231, 13] on icon "button" at bounding box center [385, 13] width 3 height 4
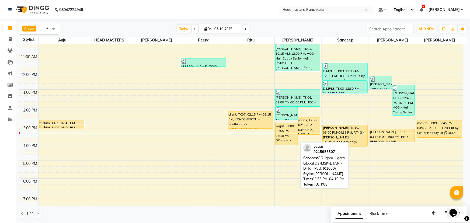
click at [231, 96] on div "yogas, TK08, 02:55 PM-04:10 PM, GG-igora - Igora Global,O3-MSK-DTAN - D-Tan Pac…" at bounding box center [287, 134] width 22 height 22
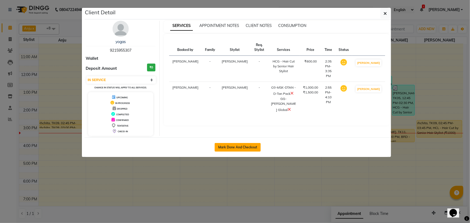
click at [231, 96] on button "Mark Done And Checkout" at bounding box center [238, 147] width 46 height 9
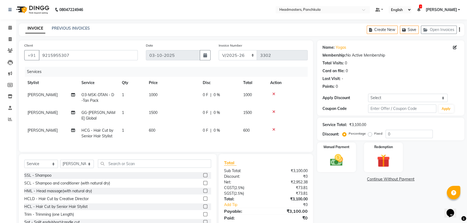
click at [214, 96] on span "0 %" at bounding box center [216, 131] width 6 height 6
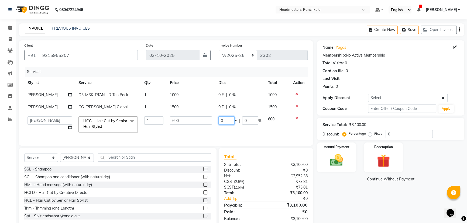
click at [221, 96] on input "0" at bounding box center [226, 120] width 16 height 8
click at [231, 96] on div "Name: Yogas Membership: No Active Membership Total Visits: 0 Card on file: 0 La…" at bounding box center [392, 133] width 151 height 187
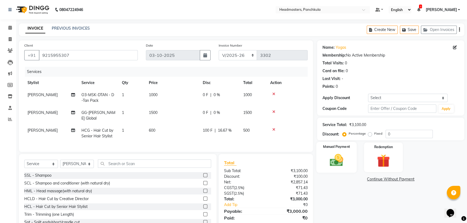
click at [231, 96] on img at bounding box center [337, 160] width 22 height 15
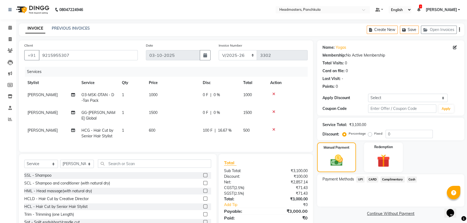
click at [231, 96] on span "Cash" at bounding box center [412, 180] width 10 height 6
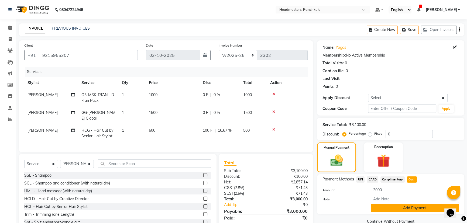
click at [231, 96] on button "Add Payment" at bounding box center [415, 208] width 88 height 8
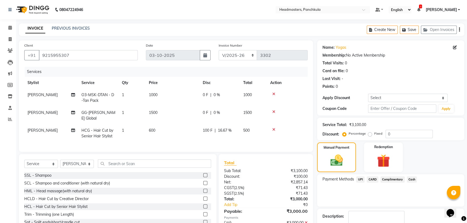
scroll to position [33, 0]
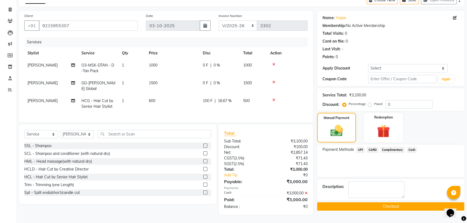
click at [231, 96] on button "Checkout" at bounding box center [390, 206] width 147 height 8
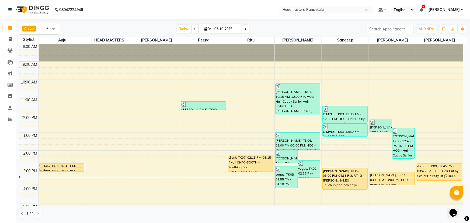
click at [231, 96] on div "8:00 AM 9:00 AM 10:00 AM 11:00 AM 12:00 PM 1:00 PM 2:00 PM 3:00 PM 4:00 PM 5:00…" at bounding box center [241, 159] width 444 height 231
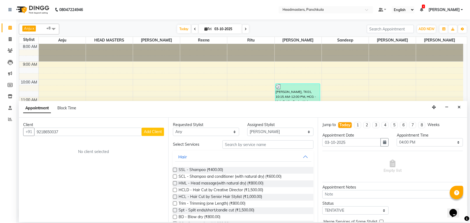
click at [149, 96] on span "Add Client" at bounding box center [153, 131] width 18 height 5
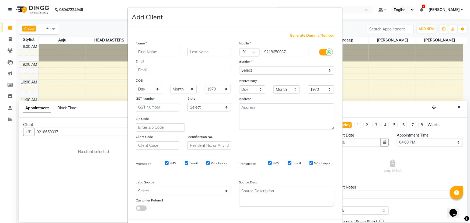
click at [143, 51] on input "text" at bounding box center [158, 52] width 44 height 8
click at [231, 71] on select "Select [DEMOGRAPHIC_DATA] [DEMOGRAPHIC_DATA] Other Prefer Not To Say" at bounding box center [286, 70] width 95 height 8
click at [231, 66] on select "Select [DEMOGRAPHIC_DATA] [DEMOGRAPHIC_DATA] Other Prefer Not To Say" at bounding box center [286, 70] width 95 height 8
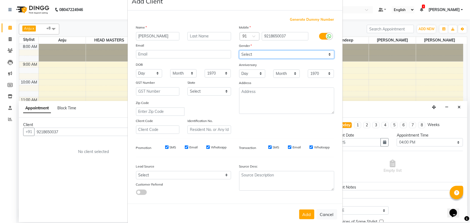
scroll to position [24, 0]
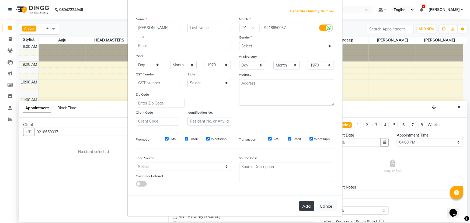
click at [231, 96] on button "Add" at bounding box center [306, 206] width 15 height 10
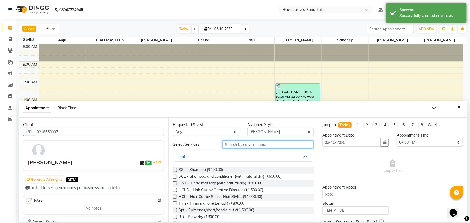
click at [231, 96] on input "text" at bounding box center [268, 144] width 91 height 8
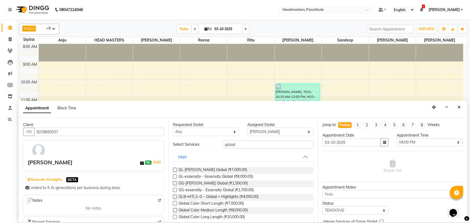
click at [174, 96] on label at bounding box center [175, 177] width 4 height 4
click at [174, 96] on input "checkbox" at bounding box center [175, 177] width 4 height 4
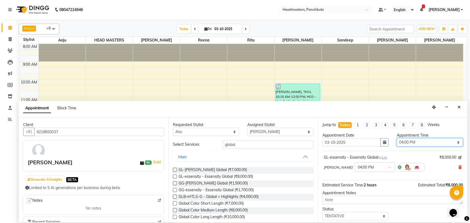
click at [231, 96] on select "Select 09:00 AM 09:15 AM 09:30 AM 09:45 AM 10:00 AM 10:15 AM 10:30 AM 10:45 AM …" at bounding box center [430, 142] width 66 height 8
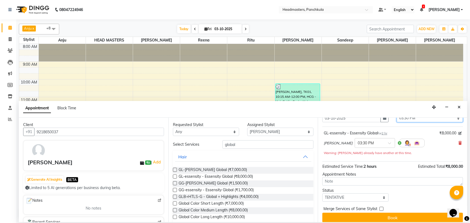
scroll to position [29, 0]
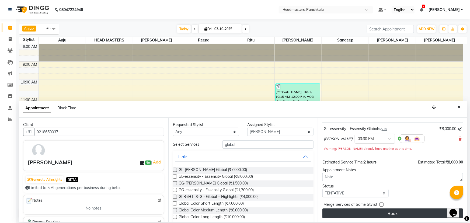
click at [231, 96] on button "Book" at bounding box center [393, 214] width 141 height 10
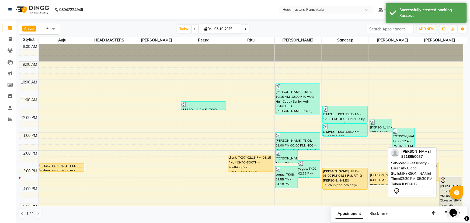
click at [231, 96] on div "varnika, TK12, 03:30 PM-05:30 PM, GL-essensity - Essensity Global" at bounding box center [451, 194] width 22 height 35
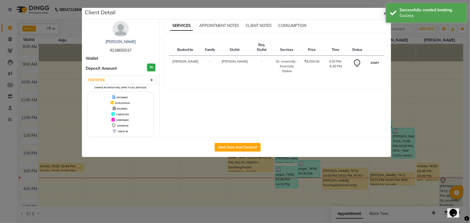
click at [231, 60] on button "START" at bounding box center [375, 63] width 11 height 7
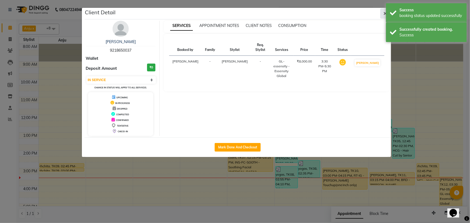
click at [231, 12] on button "button" at bounding box center [386, 13] width 10 height 10
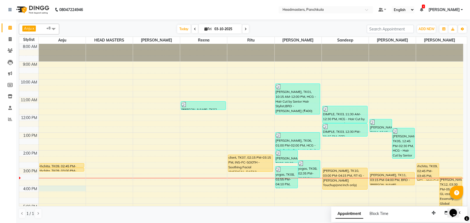
click at [43, 96] on div "8:00 AM 9:00 AM 10:00 AM 11:00 AM 12:00 PM 1:00 PM 2:00 PM 3:00 PM 4:00 PM 5:00…" at bounding box center [241, 159] width 444 height 231
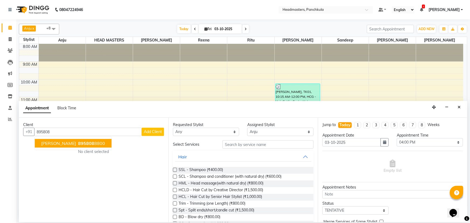
click at [81, 96] on ngb-highlight "895808 8800" at bounding box center [91, 143] width 28 height 5
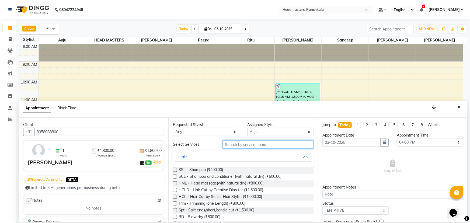
click at [228, 96] on input "text" at bounding box center [268, 144] width 91 height 8
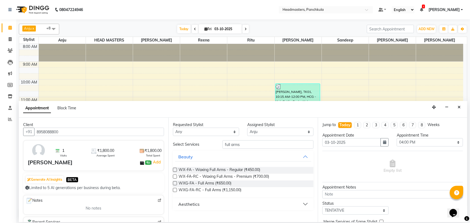
click at [174, 96] on label at bounding box center [175, 177] width 4 height 4
click at [174, 96] on input "checkbox" at bounding box center [175, 177] width 4 height 4
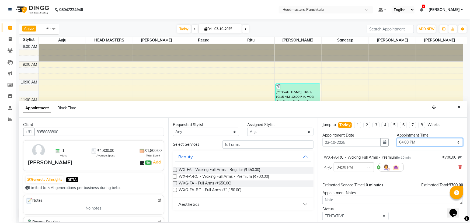
click at [231, 96] on select "Select 09:00 AM 09:15 AM 09:30 AM 09:45 AM 10:00 AM 10:15 AM 10:30 AM 10:45 AM …" at bounding box center [430, 142] width 66 height 8
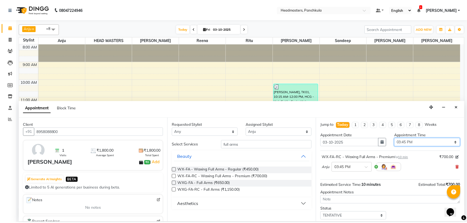
scroll to position [23, 0]
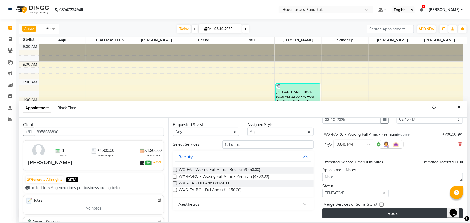
click at [231, 96] on button "Book" at bounding box center [393, 214] width 141 height 10
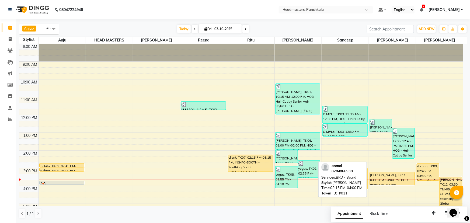
click at [231, 96] on div "[PERSON_NAME], TK11, 03:15 PM-04:00 PM, BRD - [PERSON_NAME]" at bounding box center [392, 179] width 45 height 13
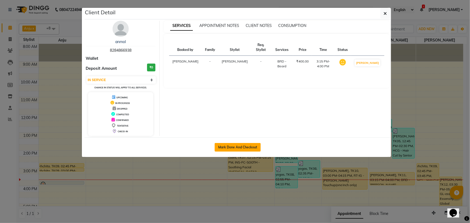
click at [231, 96] on button "Mark Done And Checkout" at bounding box center [238, 147] width 46 height 9
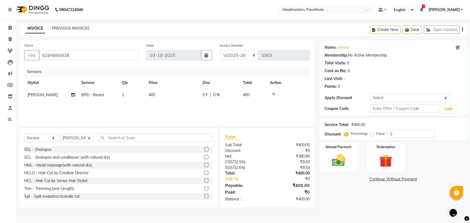
click at [215, 96] on span "0 %" at bounding box center [216, 95] width 6 height 6
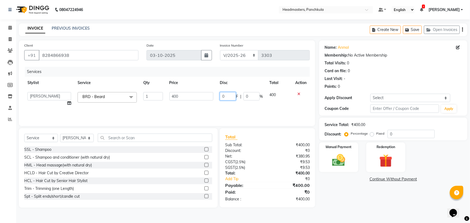
click at [229, 94] on input "0" at bounding box center [228, 96] width 16 height 8
click at [231, 96] on div "Name: Anmol Membership: No Active Membership Total Visits: 0 Card on file: 0 La…" at bounding box center [395, 123] width 152 height 167
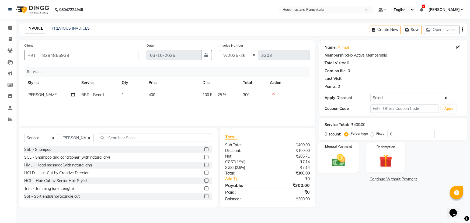
click at [231, 96] on img at bounding box center [339, 161] width 22 height 16
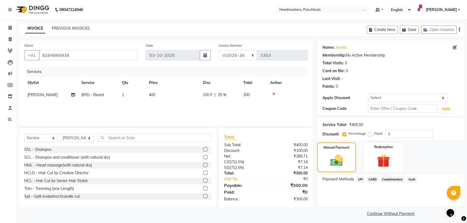
click at [231, 96] on span "UPI" at bounding box center [360, 180] width 8 height 6
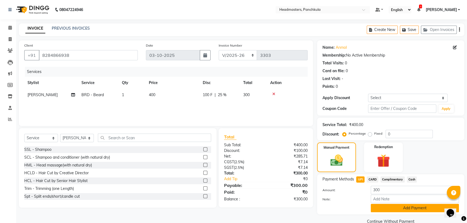
click at [231, 96] on button "Add Payment" at bounding box center [415, 208] width 88 height 8
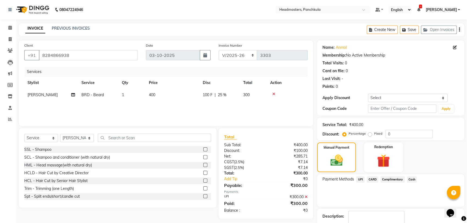
scroll to position [25, 0]
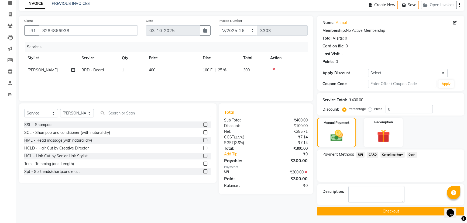
click at [231, 96] on button "Checkout" at bounding box center [390, 211] width 147 height 8
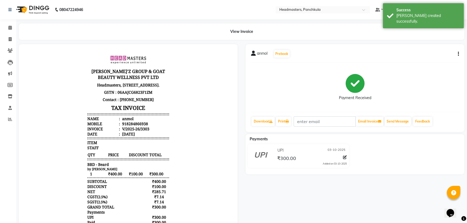
scroll to position [39, 0]
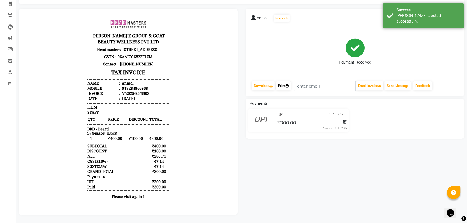
click at [231, 82] on link "Print" at bounding box center [283, 85] width 15 height 9
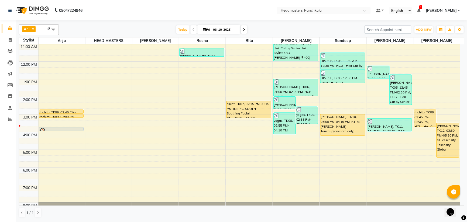
scroll to position [67, 0]
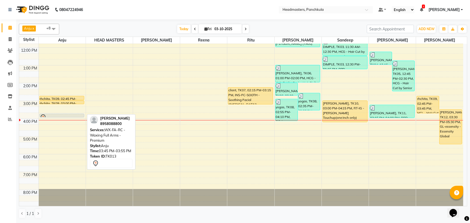
click at [65, 96] on div at bounding box center [62, 117] width 44 height 6
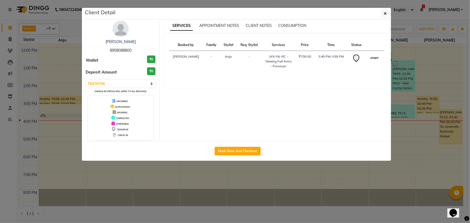
click at [231, 58] on button "START" at bounding box center [374, 58] width 11 height 7
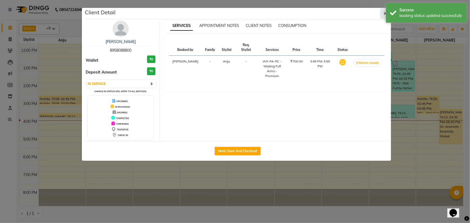
click at [231, 13] on button "button" at bounding box center [386, 13] width 10 height 10
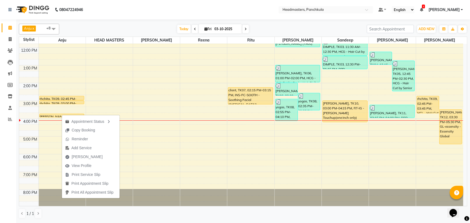
drag, startPoint x: 78, startPoint y: 148, endPoint x: 1, endPoint y: 173, distance: 81.3
click at [0, 96] on div "Calendar Invoice Clients Leads Marketing Members Inventory Staff Reports Comple…" at bounding box center [36, 115] width 73 height 200
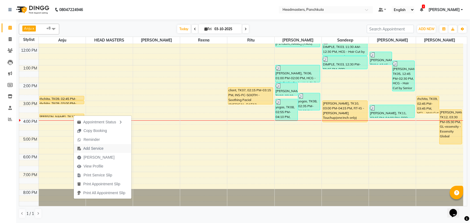
click at [94, 96] on span "Add Service" at bounding box center [93, 149] width 20 height 6
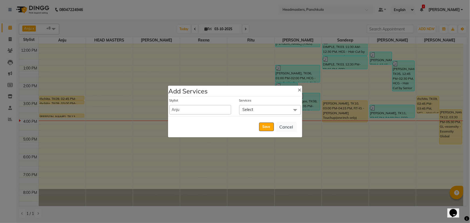
click at [231, 96] on span "Select" at bounding box center [248, 109] width 11 height 5
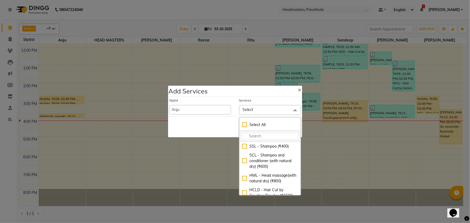
click at [231, 96] on input "multiselect-search" at bounding box center [270, 136] width 56 height 6
click at [185, 96] on select "Amjad Anju Danish HEAD MASTERS Parveen Reena Ritu Saddam Sandeep Sushant Sushan…" at bounding box center [201, 109] width 62 height 9
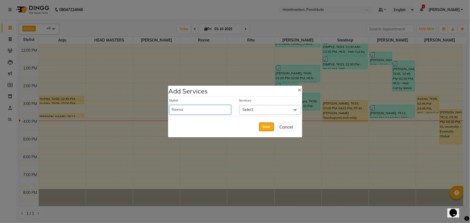
click at [170, 96] on select "Amjad Anju Danish HEAD MASTERS Parveen Reena Ritu Saddam Sandeep Sushant Sushan…" at bounding box center [201, 109] width 62 height 9
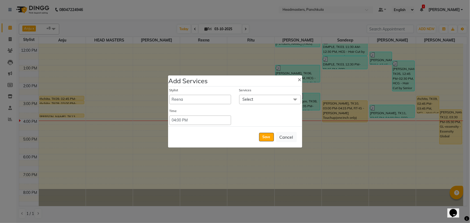
click at [231, 96] on span "Select" at bounding box center [248, 99] width 11 height 5
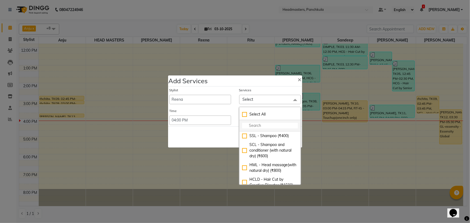
click at [231, 96] on input "multiselect-search" at bounding box center [270, 126] width 56 height 6
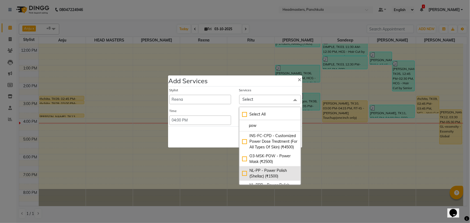
click at [231, 96] on div "NL-PP - Power Polish (Shellac) (₹1500)" at bounding box center [270, 173] width 56 height 11
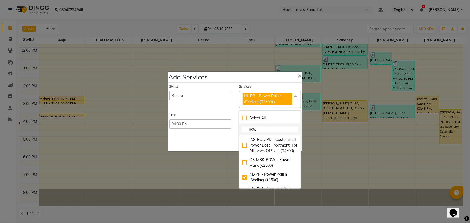
click at [231, 96] on input "pow" at bounding box center [270, 130] width 56 height 6
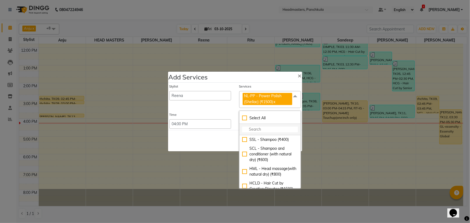
click at [231, 96] on input "multiselect-search" at bounding box center [270, 130] width 56 height 6
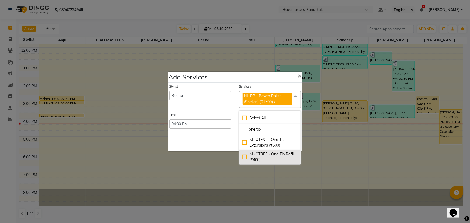
click at [231, 96] on div "NL-OTREF - One Tip Refill (₹400)" at bounding box center [270, 156] width 56 height 11
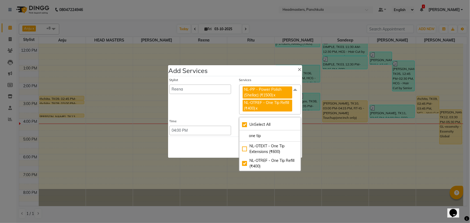
click at [197, 96] on div "Save Cancel" at bounding box center [235, 147] width 134 height 21
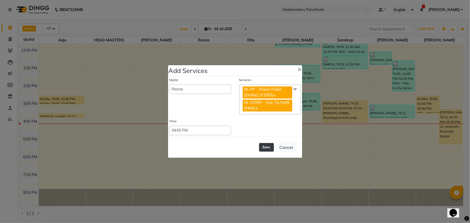
click at [231, 96] on button "Save" at bounding box center [266, 147] width 15 height 9
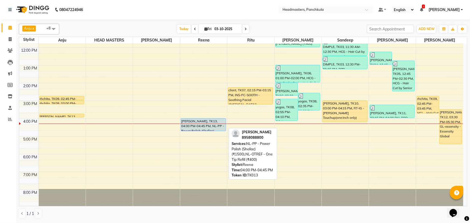
click at [207, 96] on div at bounding box center [203, 131] width 45 height 2
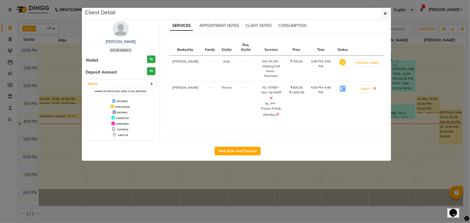
click at [231, 86] on icon at bounding box center [374, 88] width 3 height 4
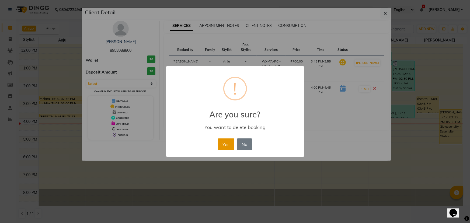
click at [224, 96] on button "Yes" at bounding box center [226, 145] width 16 height 12
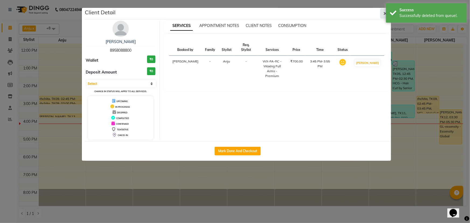
click at [231, 15] on icon "button" at bounding box center [385, 13] width 3 height 4
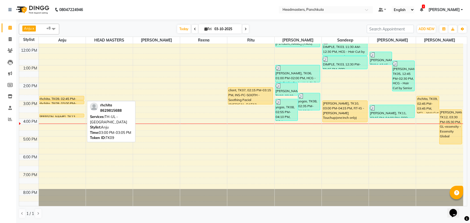
click at [70, 96] on div "rhchita, TK09, 03:00 PM-03:05 PM, TH-UL - [GEOGRAPHIC_DATA]" at bounding box center [62, 102] width 45 height 3
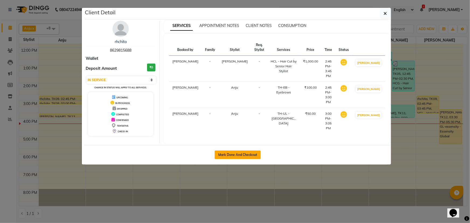
click at [231, 96] on button "Mark Done And Checkout" at bounding box center [238, 155] width 46 height 9
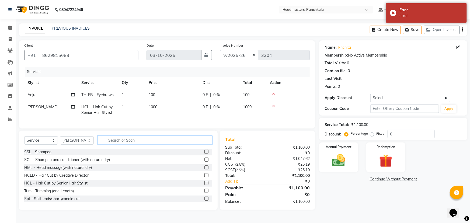
click at [109, 96] on input "text" at bounding box center [155, 140] width 115 height 8
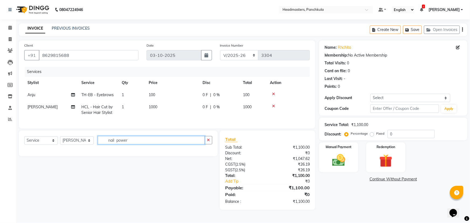
click at [115, 96] on input "nail power" at bounding box center [151, 140] width 107 height 8
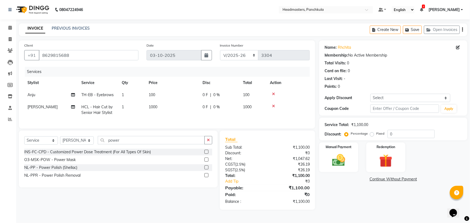
click at [206, 96] on label at bounding box center [207, 168] width 4 height 4
click at [206, 96] on input "checkbox" at bounding box center [207, 168] width 4 height 4
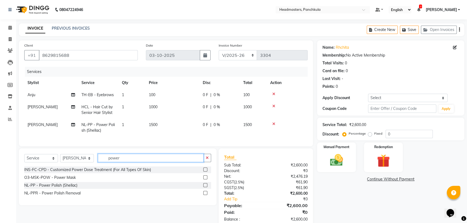
click at [123, 96] on input "power" at bounding box center [151, 158] width 106 height 8
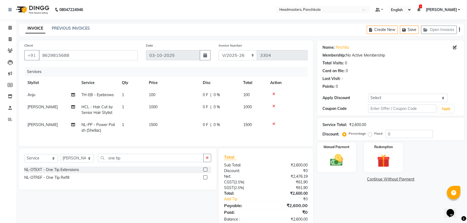
click at [75, 96] on div "NL-OTREF - One Tip Refill" at bounding box center [117, 177] width 187 height 7
click at [206, 96] on label at bounding box center [205, 177] width 4 height 4
click at [206, 96] on input "checkbox" at bounding box center [205, 178] width 4 height 4
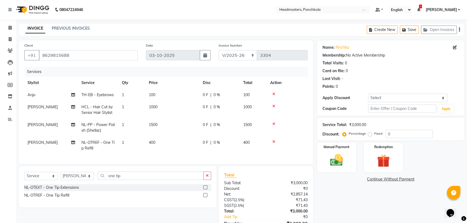
click at [219, 96] on td "0 F | 0 %" at bounding box center [219, 146] width 40 height 18
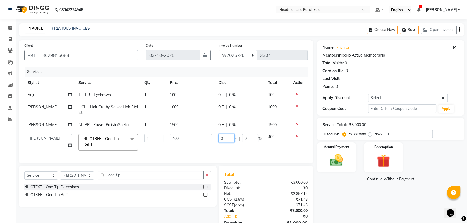
click at [226, 96] on input "0" at bounding box center [226, 138] width 16 height 8
click at [231, 96] on div "Name: Rhchita Membership: No Active Membership Total Visits: 0 Card on file: 0 …" at bounding box center [392, 142] width 151 height 205
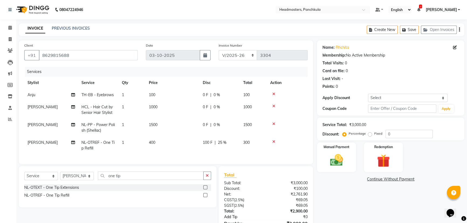
scroll to position [24, 0]
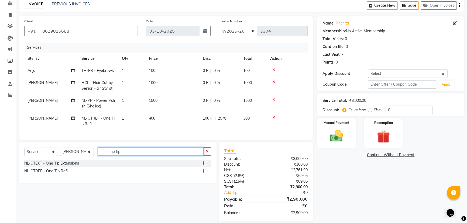
click at [126, 96] on input "one tip" at bounding box center [151, 151] width 106 height 8
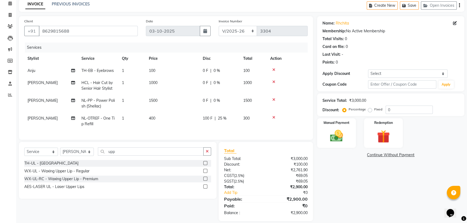
click at [205, 96] on label at bounding box center [205, 163] width 4 height 4
click at [205, 96] on input "checkbox" at bounding box center [205, 164] width 4 height 4
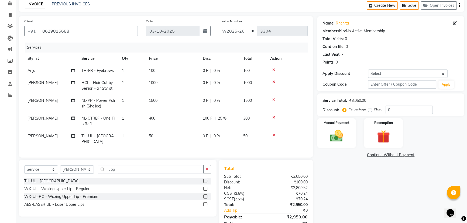
scroll to position [46, 0]
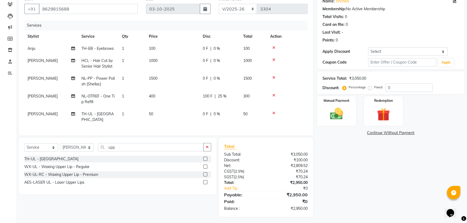
click at [42, 78] on td "[PERSON_NAME]" at bounding box center [51, 82] width 54 height 18
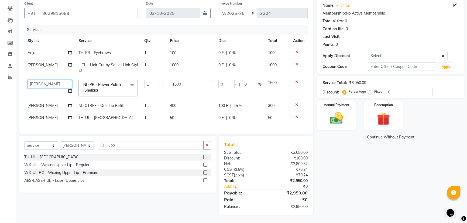
click at [46, 81] on select "Amjad Anju Danish HEAD MASTERS Parveen Reena Ritu Saddam Sandeep Sushant Sushan…" at bounding box center [49, 84] width 44 height 8
click at [34, 96] on span "[PERSON_NAME]" at bounding box center [42, 105] width 30 height 5
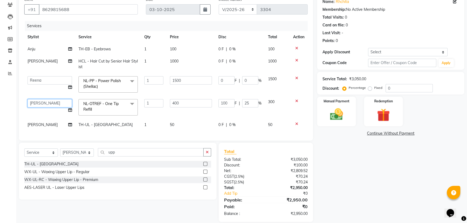
click at [35, 96] on select "Amjad Anju Danish HEAD MASTERS Parveen Reena Ritu Saddam Sandeep Sushant Sushan…" at bounding box center [49, 103] width 44 height 8
click at [39, 96] on span "[PERSON_NAME]" at bounding box center [42, 124] width 30 height 5
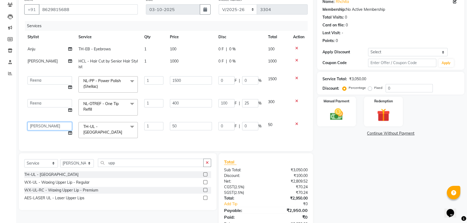
click at [38, 96] on select "Amjad Anju Danish HEAD MASTERS Parveen Reena Ritu Saddam Sandeep Sushant Sushan…" at bounding box center [49, 126] width 44 height 8
click at [231, 96] on img at bounding box center [337, 114] width 22 height 15
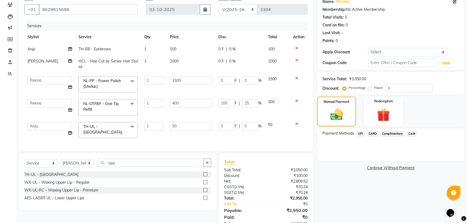
click at [231, 96] on span "UPI" at bounding box center [360, 134] width 8 height 6
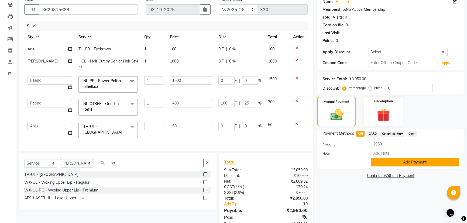
click at [231, 96] on button "Add Payment" at bounding box center [415, 162] width 88 height 8
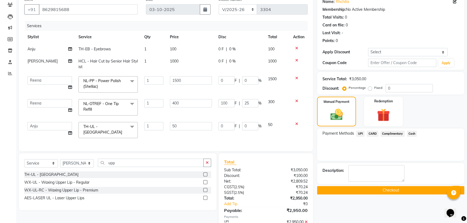
click at [231, 96] on button "Checkout" at bounding box center [390, 190] width 147 height 8
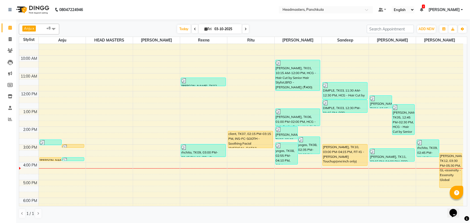
scroll to position [49, 0]
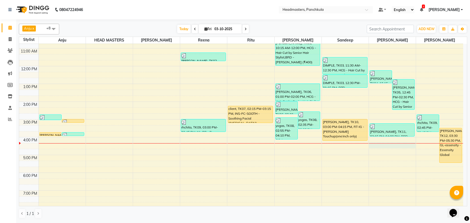
click at [231, 96] on div "8:00 AM 9:00 AM 10:00 AM 11:00 AM 12:00 PM 1:00 PM 2:00 PM 3:00 PM 4:00 PM 5:00…" at bounding box center [241, 110] width 444 height 231
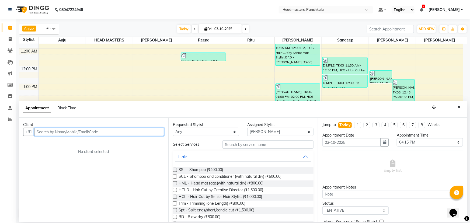
click at [43, 96] on input "text" at bounding box center [99, 132] width 130 height 8
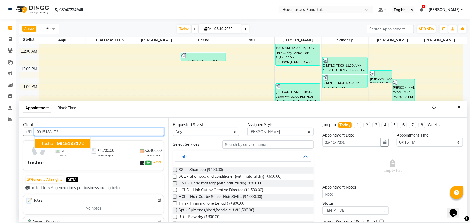
click at [65, 96] on span "9915183172" at bounding box center [70, 143] width 27 height 5
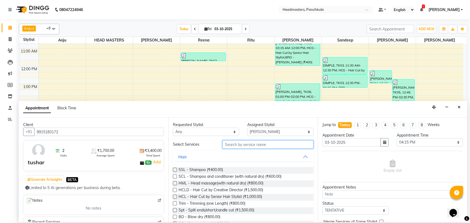
click at [227, 96] on input "text" at bounding box center [268, 144] width 91 height 8
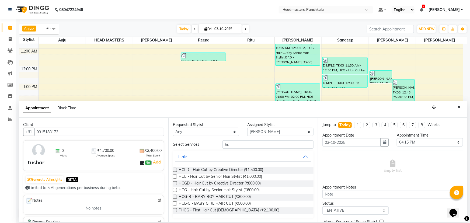
click at [175, 96] on label at bounding box center [175, 190] width 4 height 4
click at [175, 96] on input "checkbox" at bounding box center [175, 191] width 4 height 4
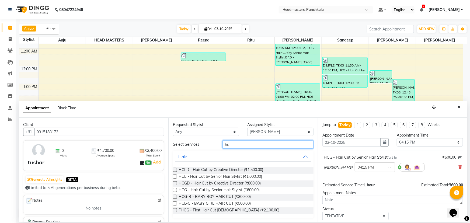
click at [231, 96] on input "hc" at bounding box center [268, 144] width 91 height 8
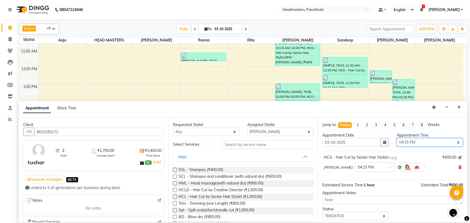
click at [231, 96] on select "Select 09:00 AM 09:15 AM 09:30 AM 09:45 AM 10:00 AM 10:15 AM 10:30 AM 10:45 AM …" at bounding box center [430, 142] width 66 height 8
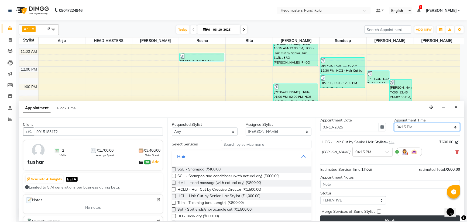
scroll to position [23, 0]
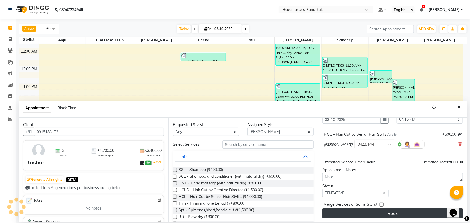
click at [231, 96] on button "Book" at bounding box center [393, 214] width 141 height 10
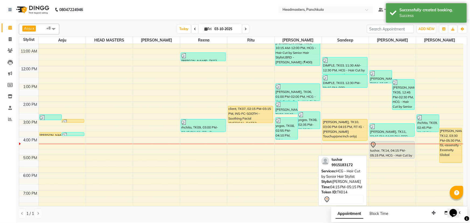
click at [231, 96] on div "tushar, TK14, 04:15 PM-05:15 PM, HCG - Hair Cut by Senior Hair Stylist" at bounding box center [392, 150] width 45 height 17
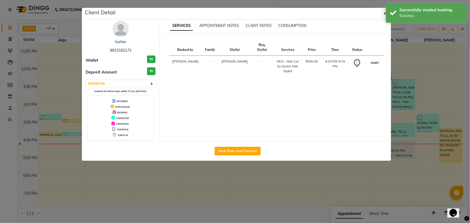
click at [231, 64] on button "START" at bounding box center [375, 63] width 11 height 7
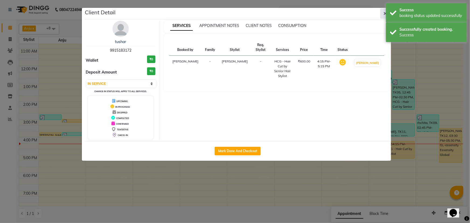
click at [231, 12] on button "button" at bounding box center [386, 13] width 10 height 10
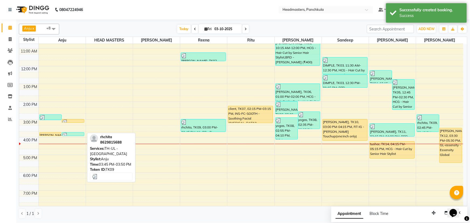
click at [69, 96] on div at bounding box center [73, 135] width 22 height 5
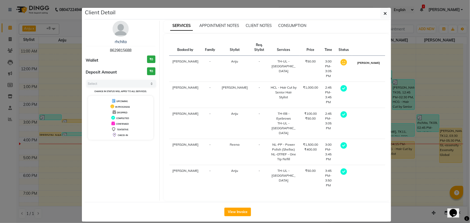
click at [231, 64] on button "[PERSON_NAME]" at bounding box center [369, 63] width 26 height 7
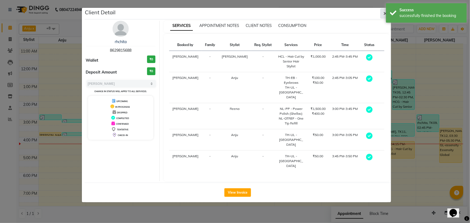
click at [231, 16] on button "button" at bounding box center [386, 13] width 10 height 10
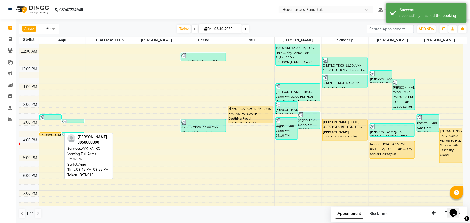
click at [53, 96] on div at bounding box center [51, 136] width 22 height 2
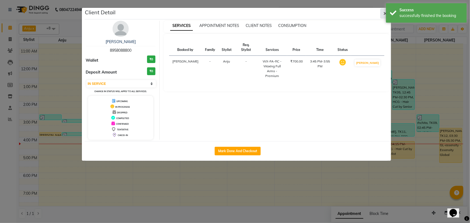
click at [231, 14] on button "button" at bounding box center [386, 13] width 10 height 10
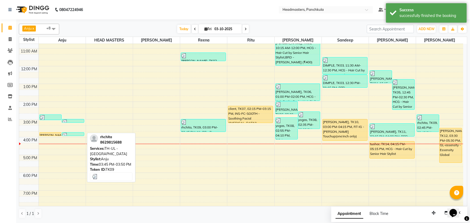
click at [71, 96] on div at bounding box center [73, 135] width 22 height 5
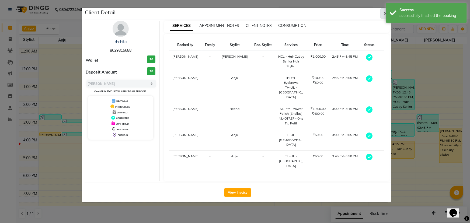
click at [231, 15] on icon "button" at bounding box center [385, 13] width 3 height 4
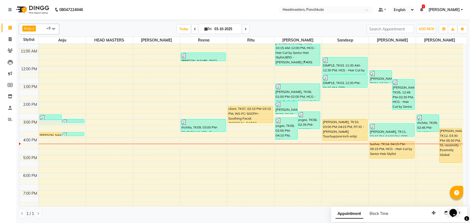
click at [56, 96] on div "rhchita, TK09, 02:45 PM-03:05 PM, TH-EB - Eyebrows,TH-UL - [GEOGRAPHIC_DATA]" at bounding box center [50, 118] width 23 height 6
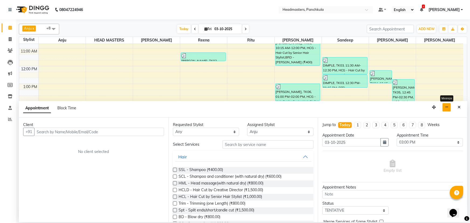
click at [231, 96] on icon "button" at bounding box center [447, 107] width 4 height 4
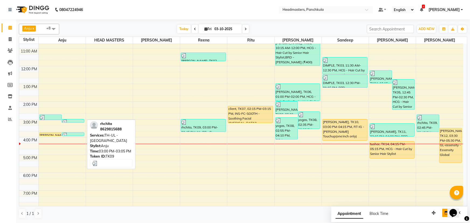
click at [75, 96] on link "rhchita, TK09, 03:00 PM-03:05 PM, TH-UL - [GEOGRAPHIC_DATA]" at bounding box center [73, 121] width 23 height 4
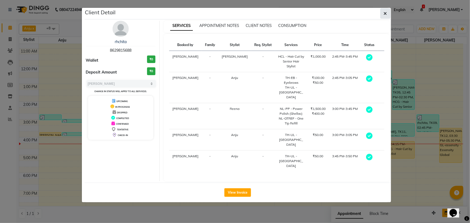
click at [231, 12] on icon "button" at bounding box center [385, 13] width 3 height 4
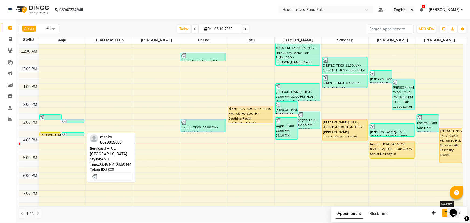
click at [70, 96] on div at bounding box center [73, 135] width 22 height 5
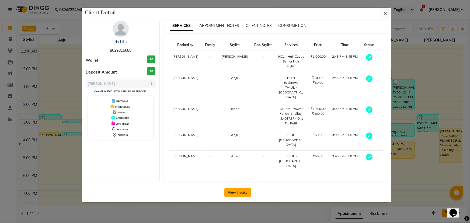
click at [231, 96] on button "View Invoice" at bounding box center [238, 192] width 27 height 9
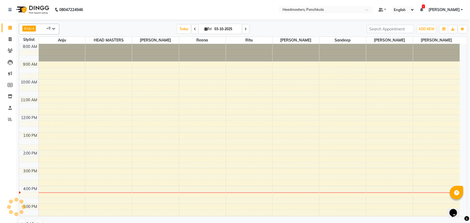
scroll to position [57, 0]
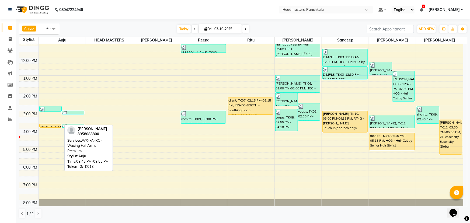
click at [54, 96] on div at bounding box center [51, 127] width 22 height 2
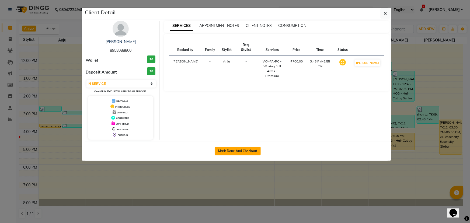
click at [231, 96] on button "Mark Done And Checkout" at bounding box center [238, 151] width 46 height 9
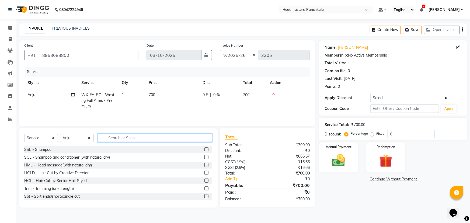
click at [144, 96] on input "text" at bounding box center [155, 138] width 115 height 8
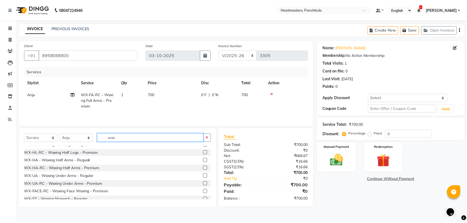
scroll to position [49, 0]
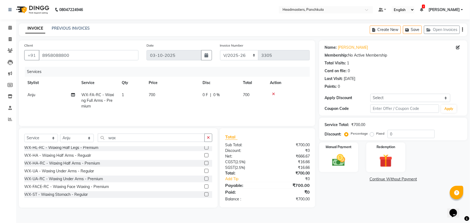
click at [205, 96] on label at bounding box center [207, 179] width 4 height 4
click at [205, 96] on input "checkbox" at bounding box center [207, 179] width 4 height 4
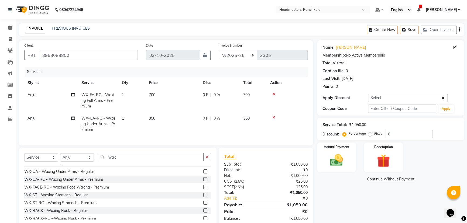
scroll to position [147, 0]
click at [203, 96] on label at bounding box center [205, 202] width 4 height 4
click at [203, 96] on input "checkbox" at bounding box center [205, 202] width 4 height 4
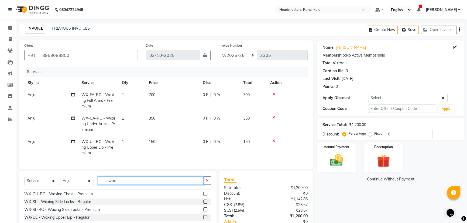
click at [129, 96] on input "wax" at bounding box center [151, 181] width 106 height 8
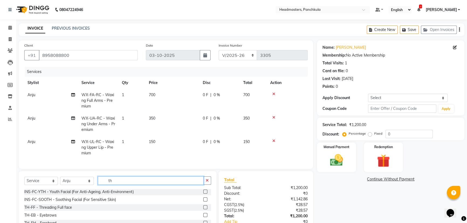
scroll to position [262, 0]
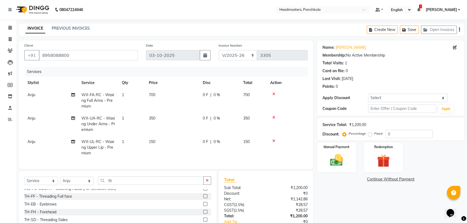
click at [203, 96] on label at bounding box center [205, 204] width 4 height 4
click at [203, 96] on input "checkbox" at bounding box center [205, 205] width 4 height 4
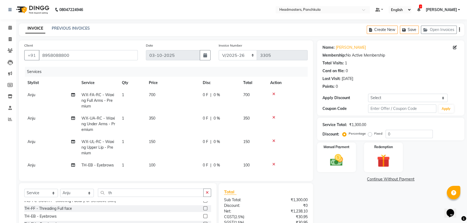
scroll to position [51, 0]
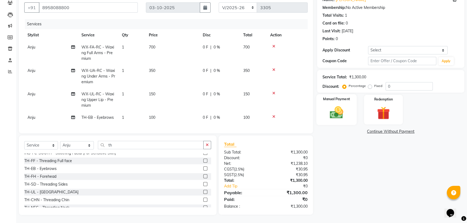
click at [231, 96] on div "Manual Payment" at bounding box center [336, 109] width 40 height 31
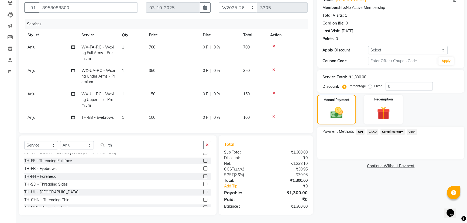
click at [231, 96] on span "UPI" at bounding box center [360, 132] width 8 height 6
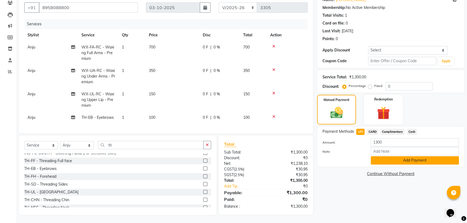
click at [231, 96] on button "Add Payment" at bounding box center [415, 160] width 88 height 8
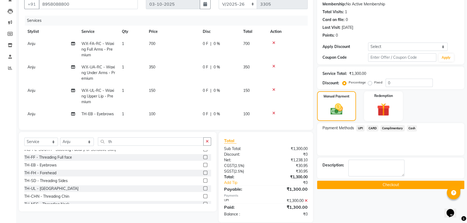
click at [231, 96] on button "Checkout" at bounding box center [390, 185] width 147 height 8
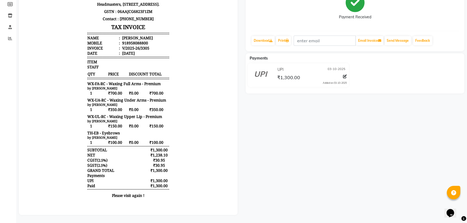
scroll to position [60, 0]
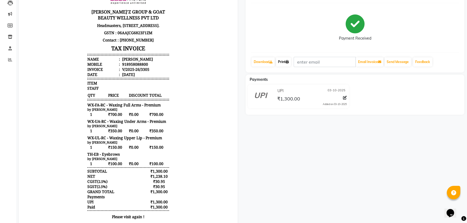
click at [231, 61] on link "Print" at bounding box center [283, 61] width 15 height 9
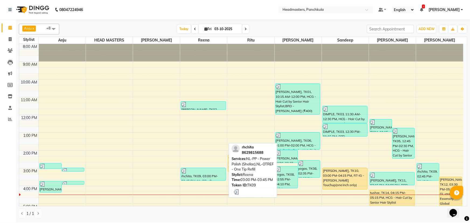
drag, startPoint x: 216, startPoint y: 168, endPoint x: 215, endPoint y: 172, distance: 4.1
click at [215, 96] on div at bounding box center [203, 170] width 44 height 5
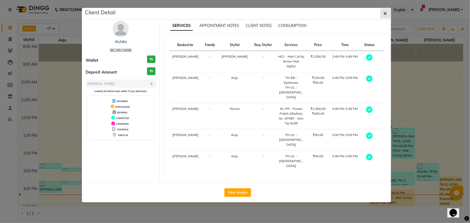
click at [231, 14] on icon "button" at bounding box center [385, 13] width 3 height 4
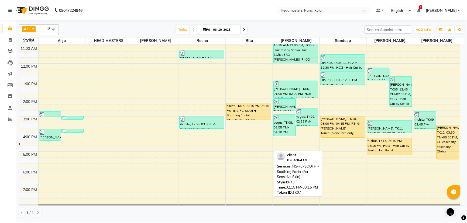
scroll to position [43, 0]
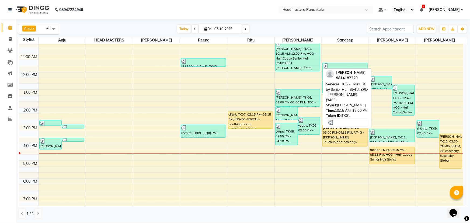
click at [231, 56] on div "[PERSON_NAME], TK01, 10:15 AM-12:00 PM, HCG - Hair Cut by Senior Hair Stylist,B…" at bounding box center [298, 56] width 45 height 30
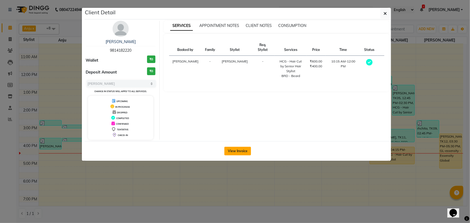
click at [231, 96] on button "View Invoice" at bounding box center [238, 151] width 27 height 9
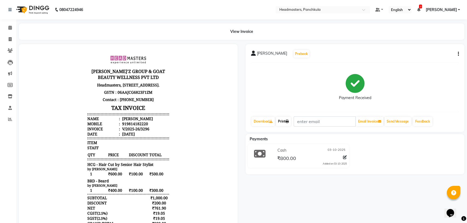
click at [231, 96] on link "Print" at bounding box center [283, 121] width 15 height 9
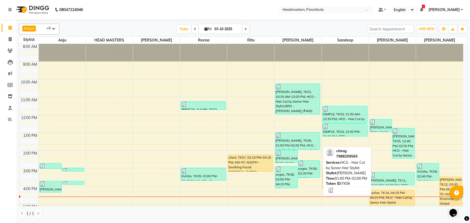
click at [231, 96] on div "[PERSON_NAME], TK06, 01:00 PM-02:00 PM, HCG - Hair Cut by Senior Hair Stylist" at bounding box center [298, 141] width 45 height 17
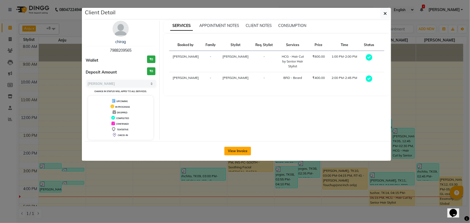
click at [231, 96] on button "View Invoice" at bounding box center [238, 151] width 27 height 9
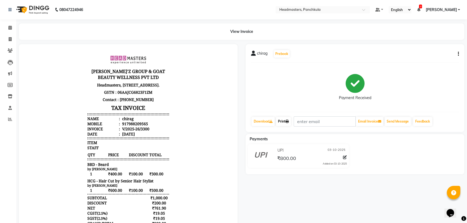
click at [231, 96] on link "Print" at bounding box center [283, 121] width 15 height 9
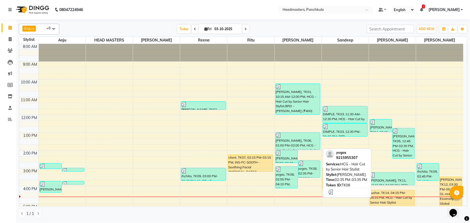
click at [310, 171] on div "yogas, TK08, 02:35 PM-03:35 PM, HCG - Hair Cut by Senior Hair Stylist" at bounding box center [309, 169] width 22 height 17
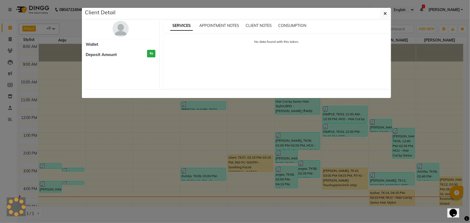
select select "3"
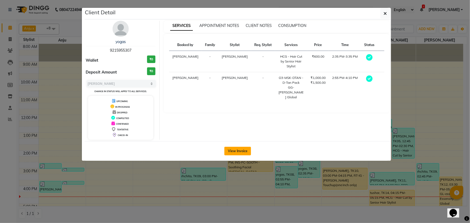
click at [230, 151] on button "View Invoice" at bounding box center [238, 151] width 27 height 9
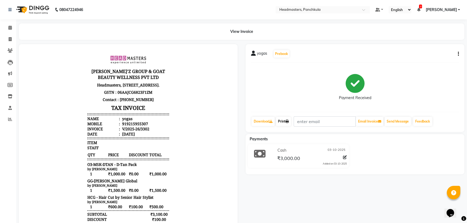
click at [286, 121] on link "Print" at bounding box center [283, 121] width 15 height 9
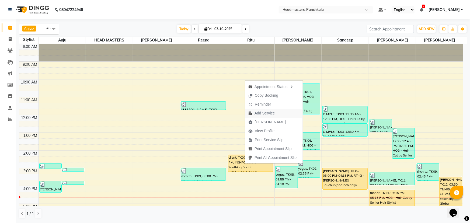
click at [259, 114] on span "Add Service" at bounding box center [265, 114] width 20 height 6
select select "64053"
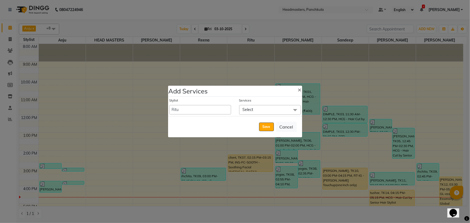
click at [259, 108] on span "Select" at bounding box center [270, 109] width 62 height 9
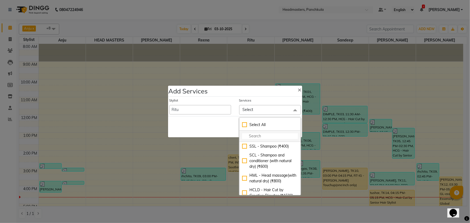
click at [259, 136] on input "multiselect-search" at bounding box center [270, 136] width 56 height 6
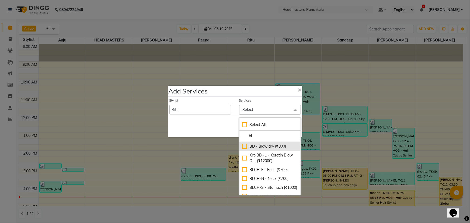
type input "bl"
click at [259, 145] on div "BD - Blow dry (₹800)" at bounding box center [270, 147] width 56 height 6
checkbox input "true"
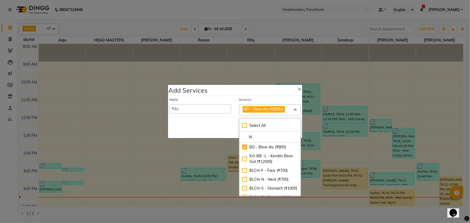
click at [212, 126] on div "Save Cancel" at bounding box center [235, 127] width 134 height 21
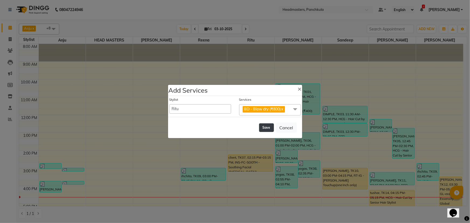
click at [263, 123] on button "Save" at bounding box center [266, 127] width 15 height 9
select select "66077"
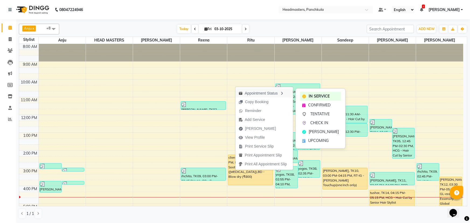
click at [283, 92] on icon "button" at bounding box center [282, 94] width 4 height 4
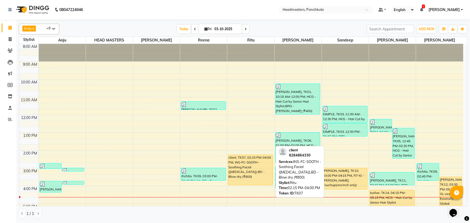
click at [249, 159] on div "client, TK07, 02:15 PM-04:00 PM, INS-FC-SOOTH - Soothing Facial (For Sensitive …" at bounding box center [250, 170] width 45 height 30
select select "1"
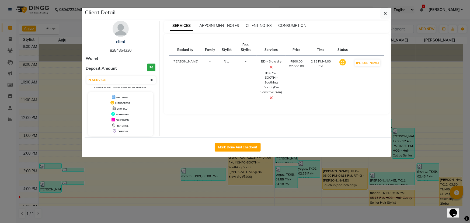
click at [273, 67] on icon at bounding box center [271, 67] width 3 height 4
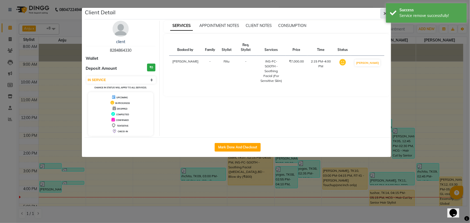
click at [383, 13] on button "button" at bounding box center [386, 13] width 10 height 10
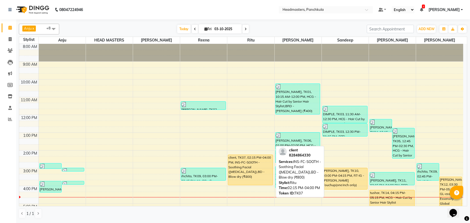
click at [263, 167] on div "client, TK07, 02:15 PM-04:00 PM, INS-FC-SOOTH - Soothing Facial (For Sensitive …" at bounding box center [250, 170] width 45 height 30
select select "1"
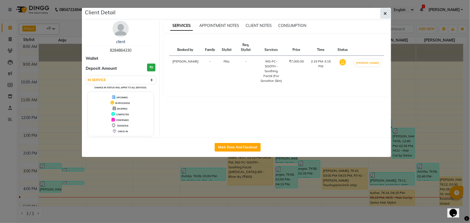
drag, startPoint x: 387, startPoint y: 17, endPoint x: 383, endPoint y: 13, distance: 5.4
click at [383, 13] on button "button" at bounding box center [386, 13] width 10 height 10
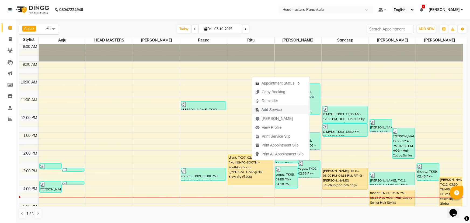
click at [271, 108] on span "Add Service" at bounding box center [272, 110] width 20 height 6
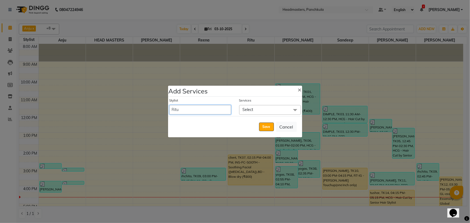
click at [227, 108] on select "[PERSON_NAME] Danish HEAD [PERSON_NAME] [PERSON_NAME] Ritu [PERSON_NAME] [PERSO…" at bounding box center [201, 109] width 62 height 9
select select "64060"
click at [170, 105] on select "[PERSON_NAME] Danish HEAD [PERSON_NAME] [PERSON_NAME] Ritu [PERSON_NAME] [PERSO…" at bounding box center [201, 109] width 62 height 9
select select "915"
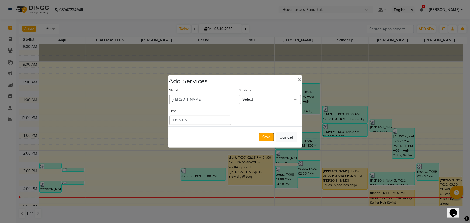
click at [271, 97] on span "Select" at bounding box center [270, 99] width 62 height 9
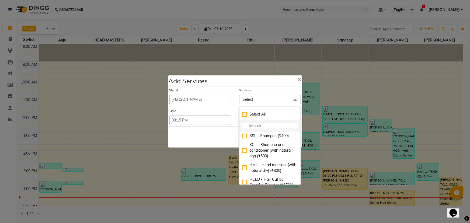
click at [263, 126] on input "multiselect-search" at bounding box center [270, 126] width 56 height 6
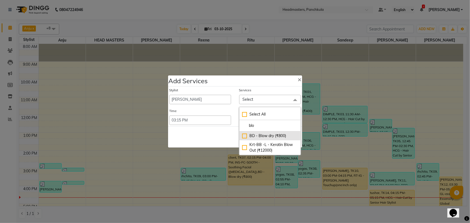
type input "blo"
click at [263, 135] on div "BD - Blow dry (₹800)" at bounding box center [270, 136] width 56 height 6
checkbox input "true"
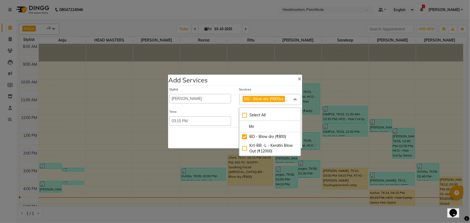
click at [219, 139] on div "Save Cancel" at bounding box center [235, 137] width 134 height 21
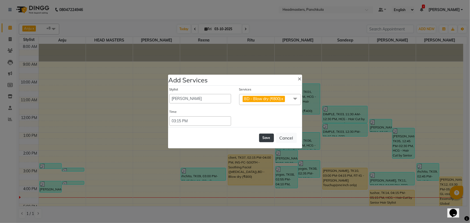
click at [265, 136] on button "Save" at bounding box center [266, 138] width 15 height 9
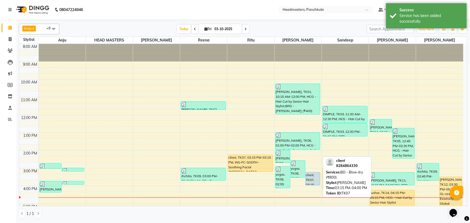
click at [312, 179] on div "client, TK07, 03:15 PM-04:00 PM, BD - Blow dry (₹800)" at bounding box center [313, 179] width 15 height 13
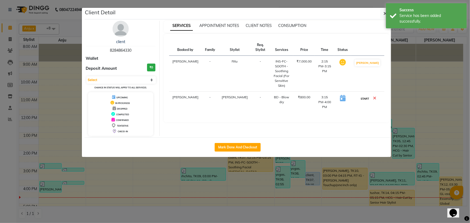
click at [366, 95] on button "START" at bounding box center [365, 98] width 11 height 7
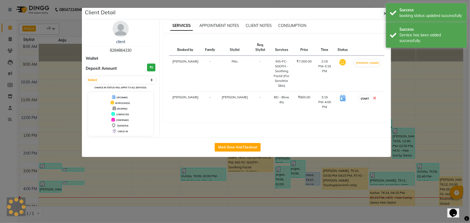
select select "1"
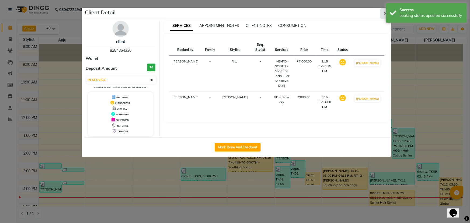
click at [383, 15] on button "button" at bounding box center [386, 13] width 10 height 10
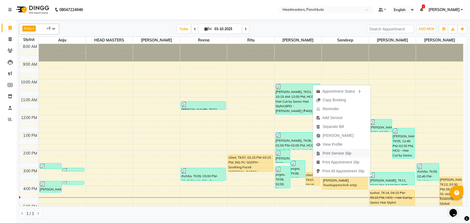
click at [328, 152] on span "Print Service Slip" at bounding box center [337, 154] width 29 height 6
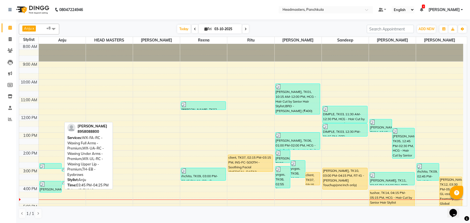
click at [44, 181] on div "[PERSON_NAME], TK13, 03:45 PM-04:25 PM, WX-FA-RC - Waxing Full Arms - Premium,W…" at bounding box center [51, 186] width 22 height 11
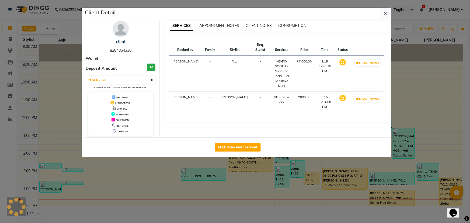
select select "3"
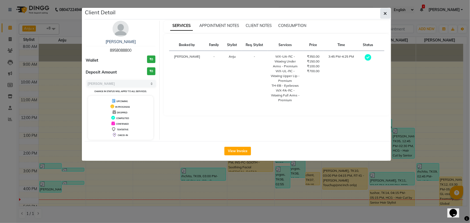
click at [384, 12] on icon "button" at bounding box center [385, 13] width 3 height 4
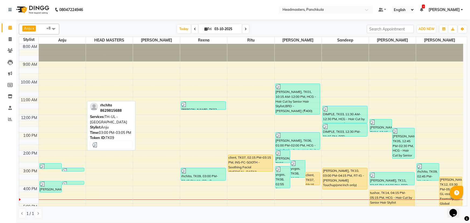
click at [70, 168] on div at bounding box center [73, 170] width 22 height 5
select select "3"
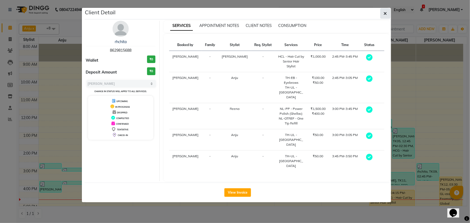
click at [385, 15] on icon "button" at bounding box center [385, 13] width 3 height 4
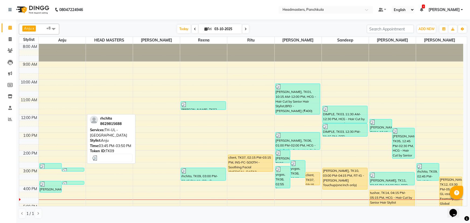
click at [73, 182] on div at bounding box center [73, 184] width 22 height 5
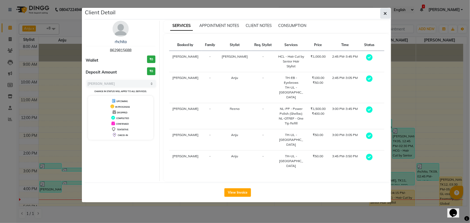
click at [386, 13] on icon "button" at bounding box center [385, 13] width 3 height 4
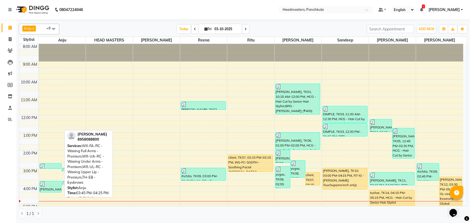
click at [48, 181] on div "[PERSON_NAME], TK13, 03:45 PM-04:25 PM, WX-FA-RC - Waxing Full Arms - Premium,W…" at bounding box center [51, 186] width 22 height 11
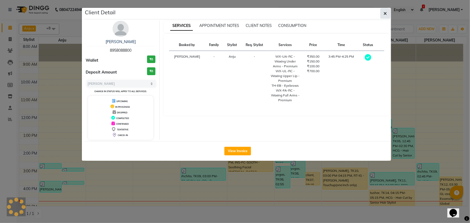
click at [385, 13] on icon "button" at bounding box center [385, 13] width 3 height 4
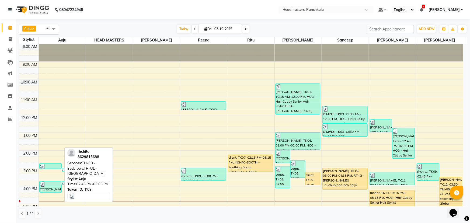
click at [50, 164] on div at bounding box center [51, 166] width 22 height 5
select select "3"
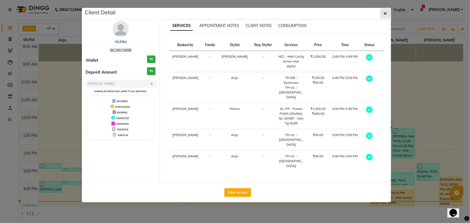
click at [386, 13] on icon "button" at bounding box center [385, 13] width 3 height 4
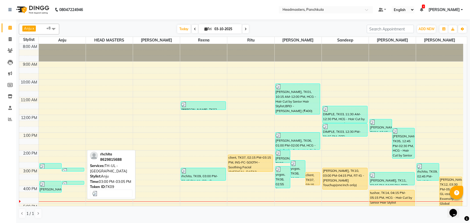
click at [67, 168] on img at bounding box center [64, 170] width 5 height 5
select select "3"
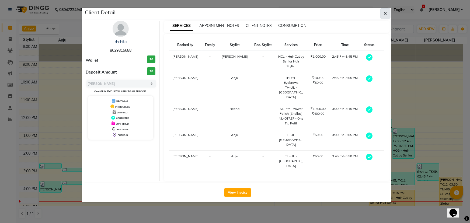
click at [385, 13] on icon "button" at bounding box center [385, 13] width 3 height 4
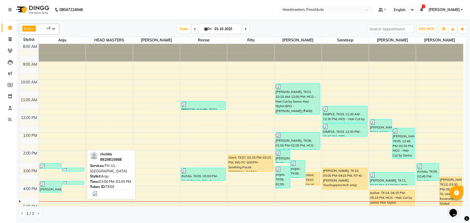
click at [70, 168] on div at bounding box center [73, 170] width 22 height 5
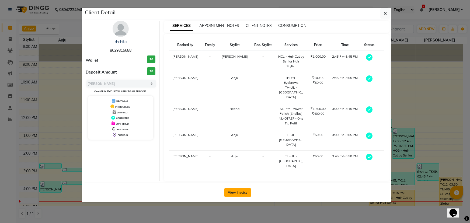
click at [241, 188] on button "View Invoice" at bounding box center [238, 192] width 27 height 9
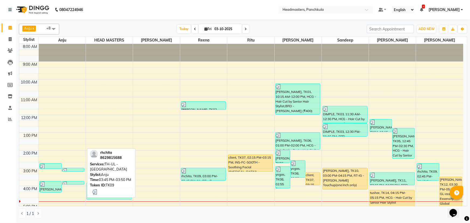
click at [66, 182] on img at bounding box center [64, 184] width 5 height 5
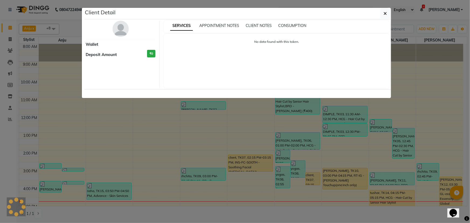
select select "3"
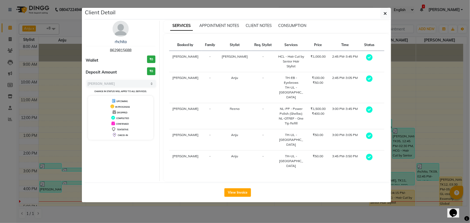
click at [46, 191] on ngb-modal-window "Client Detail rhchita 8629815688 Wallet ₹0 Deposit Amount ₹0 Select MARK DONE U…" at bounding box center [235, 111] width 470 height 223
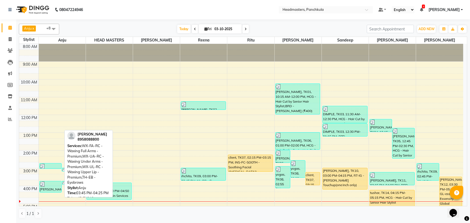
click at [53, 190] on div "[PERSON_NAME], TK13, 03:45 PM-04:25 PM, WX-FA-RC - Waxing Full Arms - Premium,W…" at bounding box center [51, 186] width 22 height 11
select select "3"
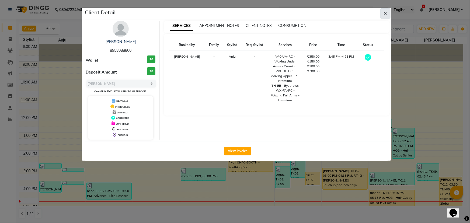
click at [385, 16] on icon "button" at bounding box center [385, 13] width 3 height 4
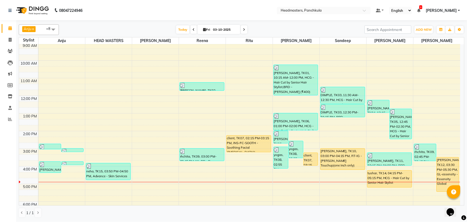
scroll to position [19, 0]
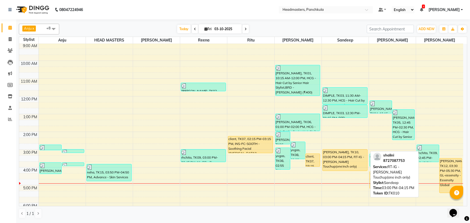
click at [336, 160] on div "[PERSON_NAME], TK10, 03:00 PM-04:15 PM, RT-IG - [PERSON_NAME] Touchup(one inch …" at bounding box center [345, 160] width 45 height 21
select select "1"
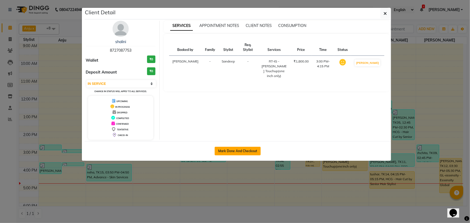
click at [241, 148] on button "Mark Done And Checkout" at bounding box center [238, 151] width 46 height 9
select select "service"
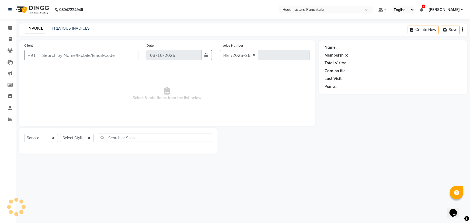
select select "7376"
type input "3307"
type input "8727087753"
select select "64055"
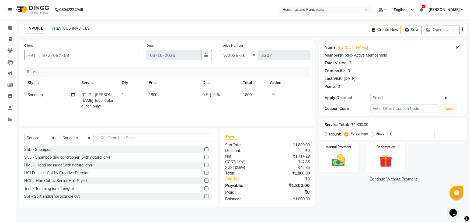
click at [222, 101] on td "0 F | 0 %" at bounding box center [219, 100] width 40 height 23
select select "64055"
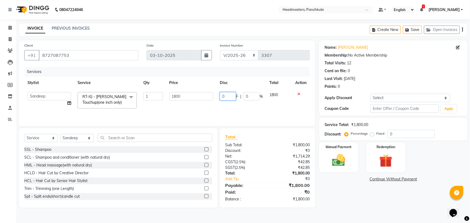
click at [229, 96] on input "0" at bounding box center [228, 96] width 16 height 8
type input "0"
type input "6"
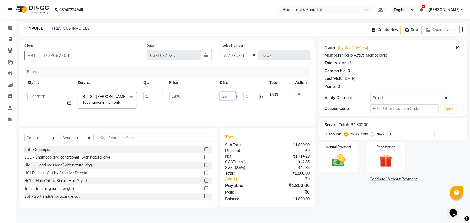
type input "3"
type input "400"
click at [378, 206] on div "Name: Shalini Membership: No Active Membership Total Visits: 12 Card on file: 0…" at bounding box center [395, 123] width 152 height 167
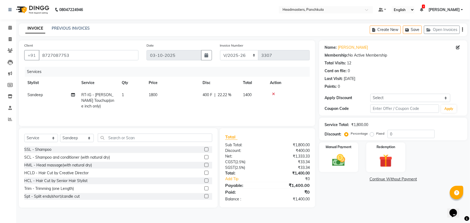
click at [222, 95] on span "22.22 %" at bounding box center [225, 95] width 14 height 6
select select "64055"
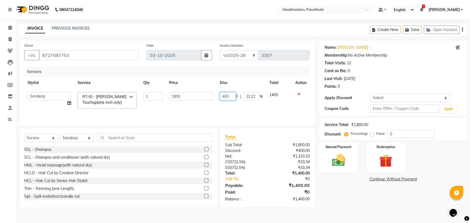
click at [230, 96] on input "400" at bounding box center [228, 96] width 16 height 8
type input "4"
type input "500"
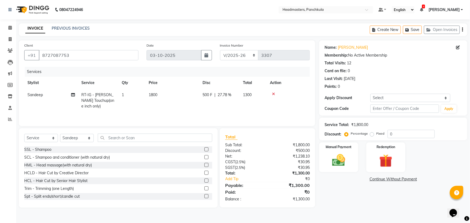
click at [331, 189] on div "Name: Shalini Membership: No Active Membership Total Visits: 12 Card on file: 0…" at bounding box center [395, 123] width 152 height 167
click at [208, 104] on td "500 F | 27.78 %" at bounding box center [219, 100] width 40 height 23
select select "64055"
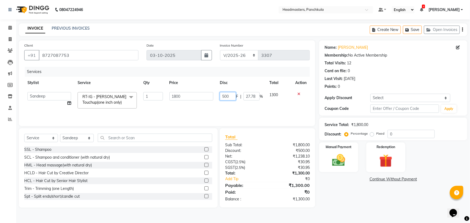
click at [231, 97] on input "500" at bounding box center [228, 96] width 16 height 8
type input "5"
type input "600"
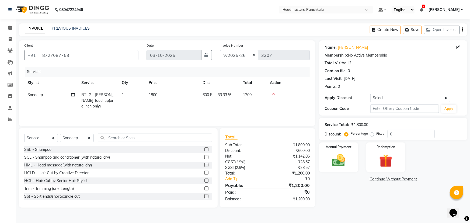
click at [338, 200] on div "Name: Shalini Membership: No Active Membership Total Visits: 12 Card on file: 0…" at bounding box center [395, 123] width 152 height 167
click at [339, 166] on img at bounding box center [339, 161] width 22 height 16
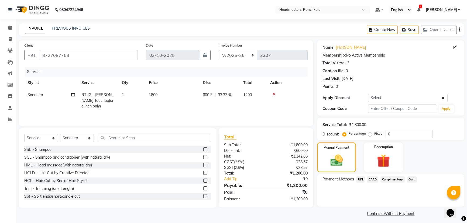
click at [412, 180] on span "Cash" at bounding box center [412, 180] width 10 height 6
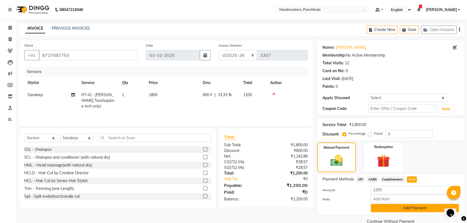
click at [390, 205] on button "Add Payment" at bounding box center [415, 208] width 88 height 8
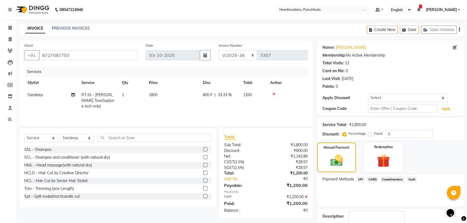
scroll to position [25, 0]
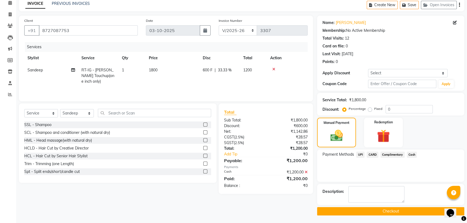
click at [362, 209] on button "Checkout" at bounding box center [390, 211] width 147 height 8
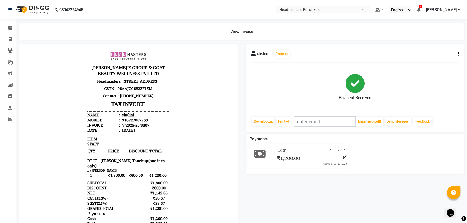
scroll to position [39, 0]
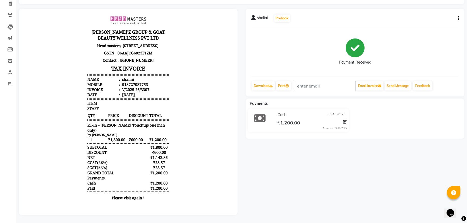
click at [434, 63] on div "Payment Received" at bounding box center [355, 52] width 208 height 40
select select "7376"
select select "service"
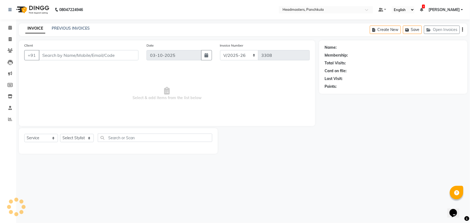
type input "8727087753"
select select "64055"
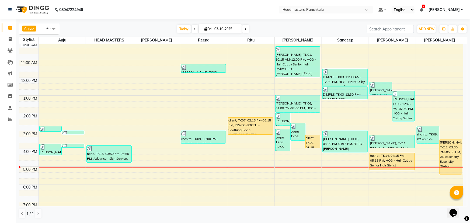
scroll to position [49, 0]
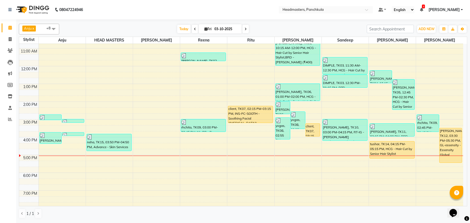
click at [333, 157] on div "8:00 AM 9:00 AM 10:00 AM 11:00 AM 12:00 PM 1:00 PM 2:00 PM 3:00 PM 4:00 PM 5:00…" at bounding box center [241, 110] width 444 height 231
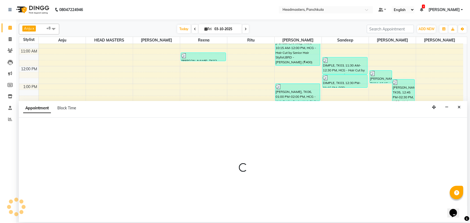
select select "64055"
select select "1020"
select select "tentative"
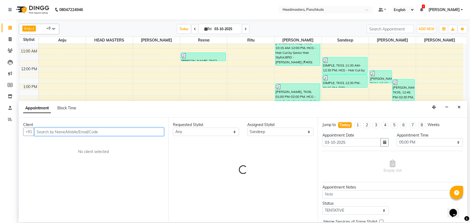
click at [38, 130] on input "text" at bounding box center [99, 132] width 130 height 8
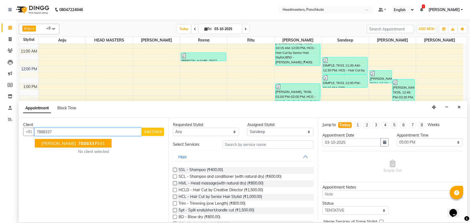
click at [78, 144] on span "7888337" at bounding box center [87, 143] width 19 height 5
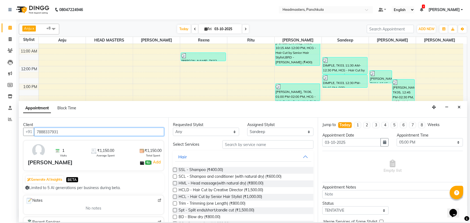
type input "7888337931"
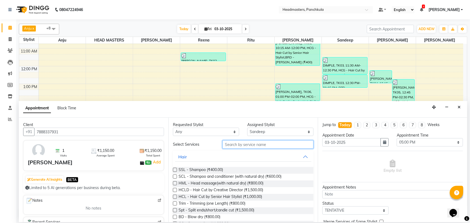
click at [234, 148] on input "text" at bounding box center [268, 144] width 91 height 8
type input "b"
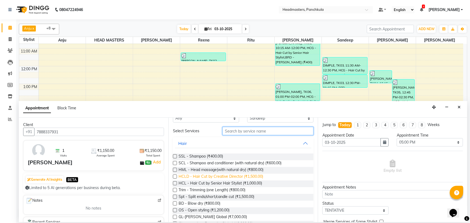
scroll to position [24, 0]
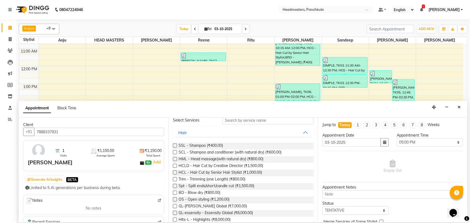
click at [175, 192] on label at bounding box center [175, 193] width 4 height 4
click at [175, 192] on input "checkbox" at bounding box center [175, 194] width 4 height 4
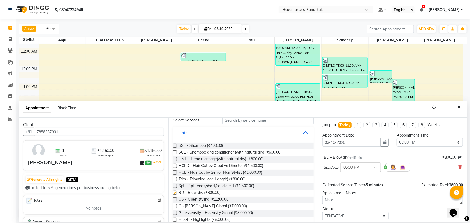
checkbox input "false"
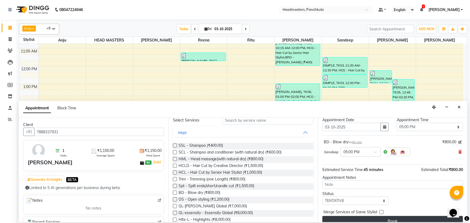
scroll to position [23, 0]
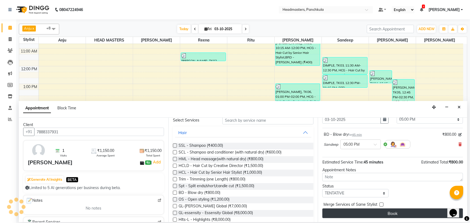
click at [374, 212] on button "Book" at bounding box center [393, 214] width 141 height 10
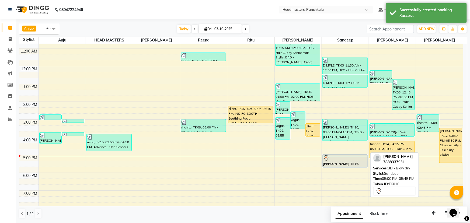
click at [343, 164] on div "[PERSON_NAME], TK16, 05:00 PM-05:45 PM, BD - Blow dry" at bounding box center [345, 161] width 45 height 13
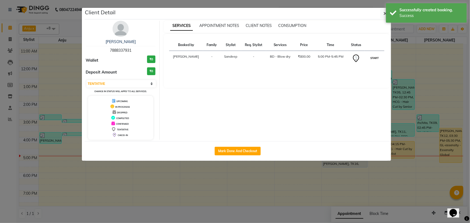
click at [374, 57] on button "START" at bounding box center [374, 58] width 11 height 7
select select "1"
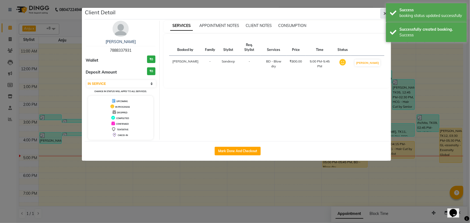
click at [384, 13] on button "button" at bounding box center [386, 13] width 10 height 10
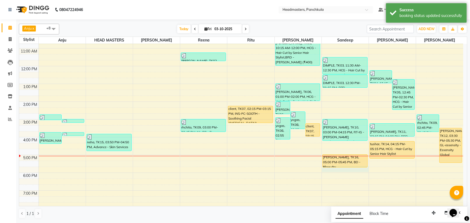
click at [326, 172] on div "8:00 AM 9:00 AM 10:00 AM 11:00 AM 12:00 PM 1:00 PM 2:00 PM 3:00 PM 4:00 PM 5:00…" at bounding box center [241, 110] width 444 height 231
select select "64055"
select select "1065"
select select "tentative"
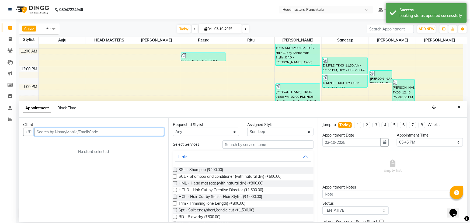
click at [39, 132] on input "text" at bounding box center [99, 132] width 130 height 8
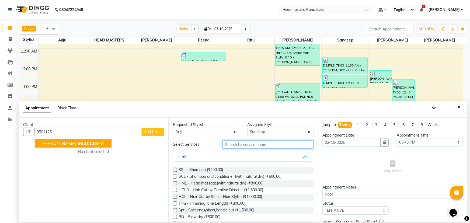
click at [229, 146] on input "text" at bounding box center [268, 144] width 91 height 8
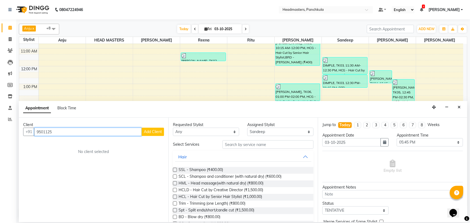
click at [55, 132] on input "9501125" at bounding box center [88, 132] width 108 height 8
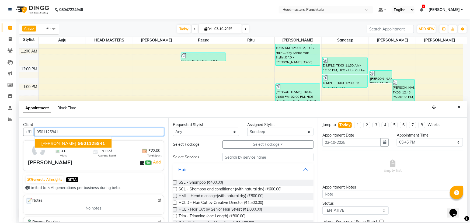
click at [78, 142] on span "9501125841" at bounding box center [91, 143] width 27 height 5
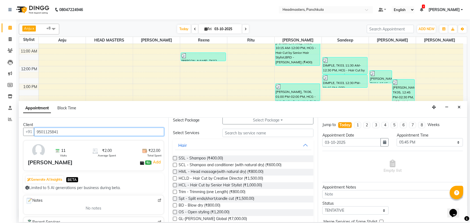
type input "9501125841"
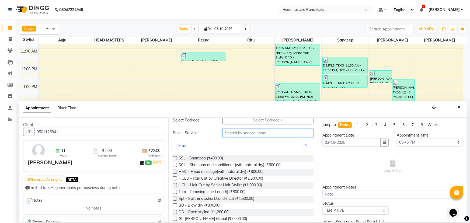
click at [229, 132] on input "text" at bounding box center [268, 133] width 91 height 8
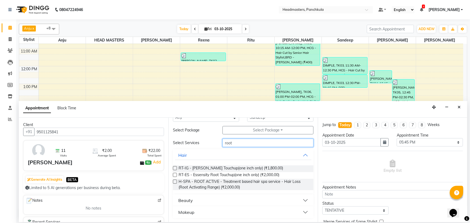
scroll to position [0, 0]
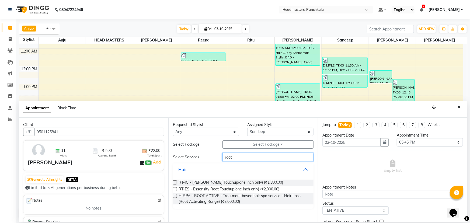
type input "root"
click at [175, 182] on label at bounding box center [175, 183] width 4 height 4
click at [175, 182] on input "checkbox" at bounding box center [175, 183] width 4 height 4
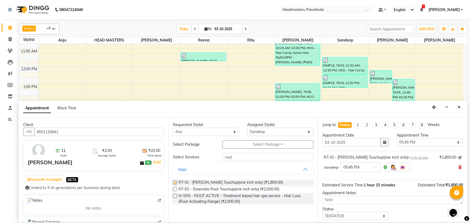
checkbox input "false"
click at [404, 142] on select "Select 09:00 AM 09:15 AM 09:30 AM 09:45 AM 10:00 AM 10:15 AM 10:30 AM 10:45 AM …" at bounding box center [430, 142] width 66 height 8
select select "1035"
click at [397, 138] on select "Select 09:00 AM 09:15 AM 09:30 AM 09:45 AM 10:00 AM 10:15 AM 10:30 AM 10:45 AM …" at bounding box center [430, 142] width 66 height 8
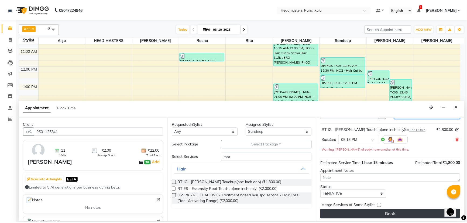
scroll to position [29, 0]
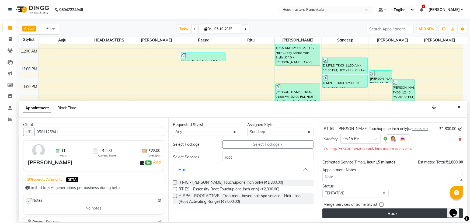
click at [371, 212] on button "Book" at bounding box center [393, 214] width 141 height 10
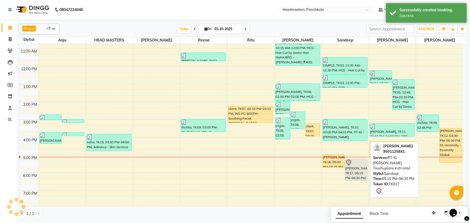
click at [354, 171] on div "[PERSON_NAME], TK17, 05:15 PM-06:30 PM, RT-IG - [PERSON_NAME] Touchup(one inch …" at bounding box center [357, 169] width 22 height 21
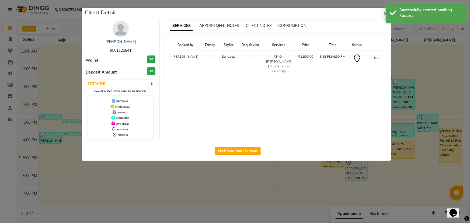
click at [374, 61] on button "START" at bounding box center [375, 58] width 11 height 7
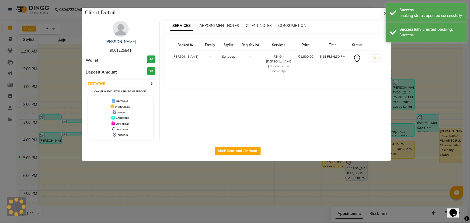
select select "1"
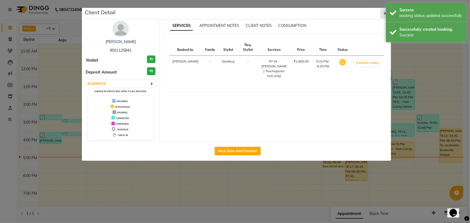
click at [383, 11] on button "button" at bounding box center [386, 13] width 10 height 10
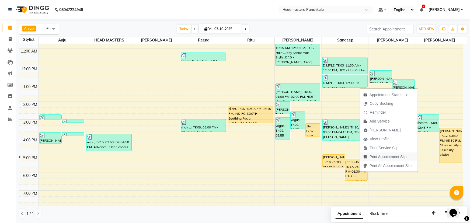
click at [366, 156] on img "button" at bounding box center [366, 157] width 4 height 4
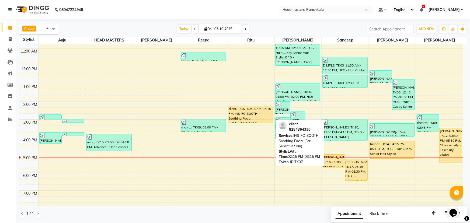
click at [246, 113] on div "client, TK07, 02:15 PM-03:15 PM, INS-FC-SOOTH - Soothing Facial (For Sensitive …" at bounding box center [250, 114] width 45 height 17
select select "1"
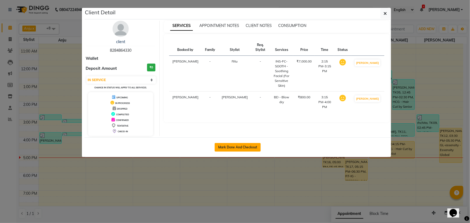
click at [241, 143] on button "Mark Done And Checkout" at bounding box center [238, 147] width 46 height 9
select select "7376"
select select "service"
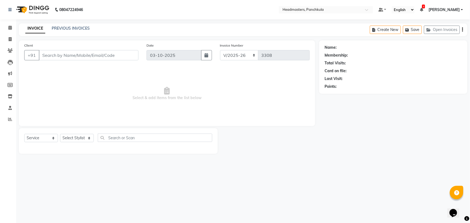
type input "8284864330"
select select "64060"
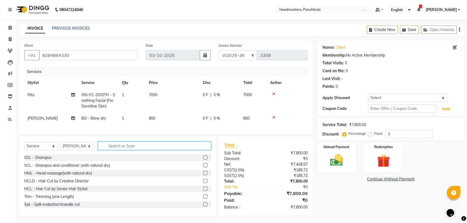
click at [113, 150] on input "text" at bounding box center [154, 146] width 113 height 8
type input "wa"
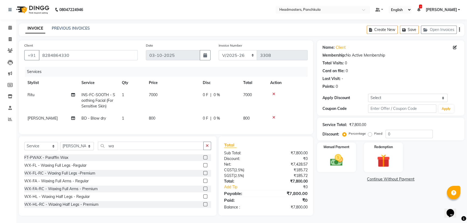
click at [207, 94] on span "0 F" at bounding box center [205, 95] width 5 height 6
select select "64053"
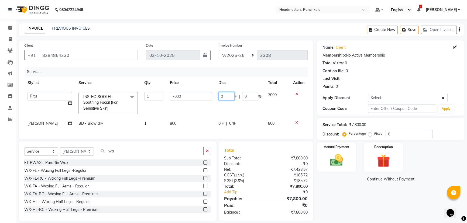
click at [225, 96] on input "0" at bounding box center [226, 96] width 16 height 8
type input "02000"
click at [371, 216] on div "Name: Client Membership: No Active Membership Total Visits: 0 Card on file: 0 L…" at bounding box center [392, 130] width 151 height 181
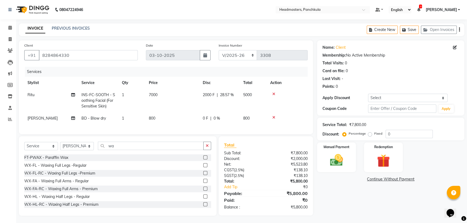
scroll to position [5, 0]
click at [73, 174] on div "WX-FL-RC - Waxing Full Legs -Premium" at bounding box center [59, 173] width 71 height 6
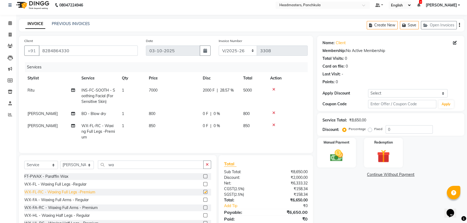
checkbox input "false"
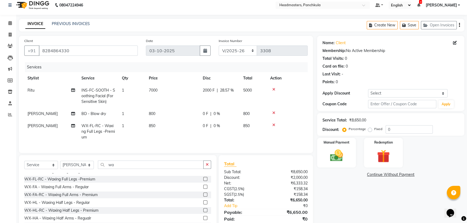
scroll to position [24, 0]
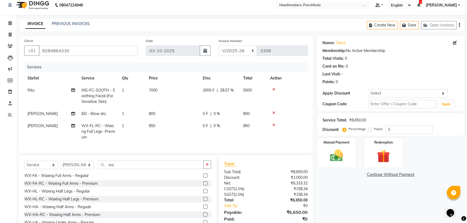
click at [102, 187] on div "WX-FA-RC - Waxing Full Arms - Premium" at bounding box center [117, 183] width 187 height 7
click at [203, 185] on label at bounding box center [205, 183] width 4 height 4
click at [203, 185] on input "checkbox" at bounding box center [205, 184] width 4 height 4
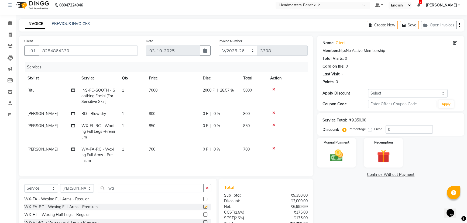
checkbox input "false"
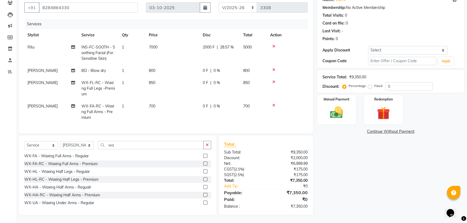
scroll to position [49, 0]
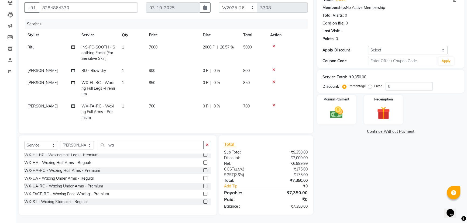
click at [203, 185] on label at bounding box center [205, 186] width 4 height 4
click at [203, 185] on input "checkbox" at bounding box center [205, 187] width 4 height 4
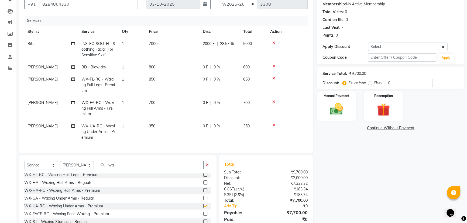
checkbox input "false"
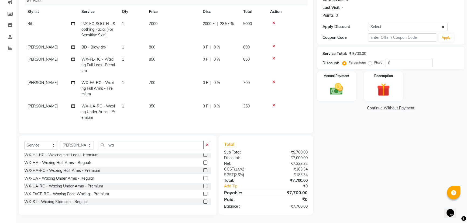
click at [209, 44] on div "0 F | 0 %" at bounding box center [220, 47] width 34 height 6
select select "64060"
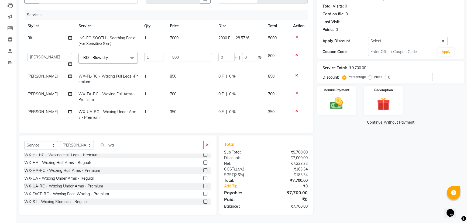
scroll to position [60, 0]
click at [222, 53] on input "0" at bounding box center [226, 57] width 16 height 8
type input "0200"
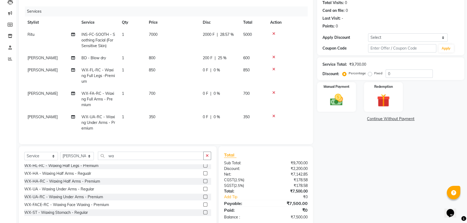
click at [364, 206] on div "Name: Client Membership: No Active Membership Total Visits: 0 Card on file: 0 L…" at bounding box center [392, 103] width 151 height 246
click at [212, 70] on div "0 F | 0 %" at bounding box center [220, 70] width 34 height 6
select select "64060"
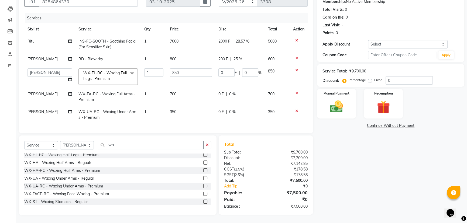
scroll to position [57, 0]
click at [225, 68] on input "0" at bounding box center [226, 72] width 16 height 8
type input "0100"
click at [396, 198] on div "Name: Client Membership: No Active Membership Total Visits: 0 Card on file: 0 L…" at bounding box center [392, 101] width 151 height 228
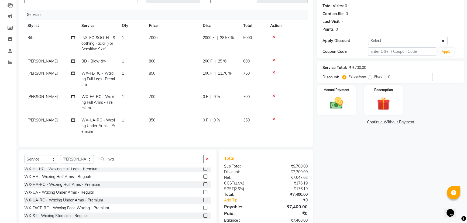
click at [211, 94] on div "0 F | 0 %" at bounding box center [220, 97] width 34 height 6
select select "64060"
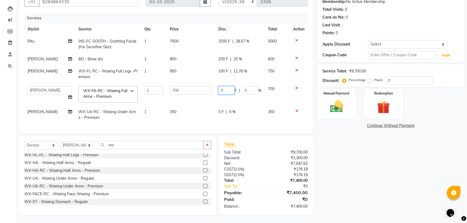
click at [229, 87] on input "0" at bounding box center [226, 90] width 16 height 8
type input "01000"
click at [404, 197] on div "Name: Client Membership: No Active Membership Total Visits: 0 Card on file: 0 L…" at bounding box center [392, 101] width 151 height 228
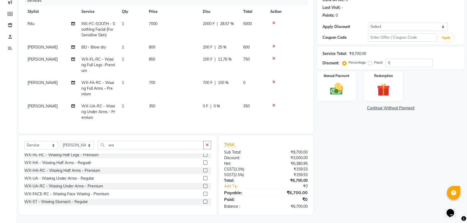
scroll to position [49, 0]
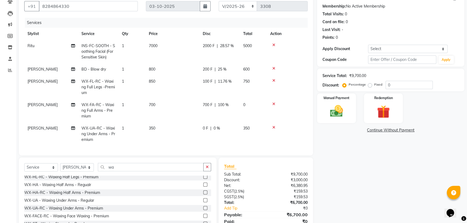
click at [216, 46] on div "2000 F | 28.57 %" at bounding box center [220, 46] width 34 height 6
select select "64053"
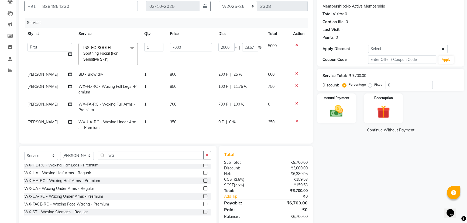
click at [38, 84] on td "[PERSON_NAME]" at bounding box center [49, 90] width 51 height 18
select select "64060"
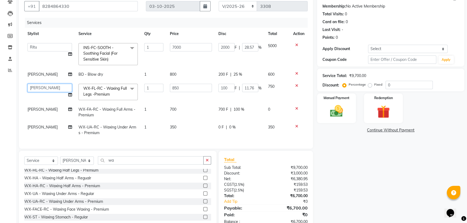
click at [58, 87] on select "Amjad Anju Danish HEAD MASTERS Parveen Reena Ritu Saddam Sandeep Sushant Sushan…" at bounding box center [49, 88] width 44 height 8
select select "64053"
click at [49, 109] on td "[PERSON_NAME]" at bounding box center [49, 113] width 51 height 18
select select "64060"
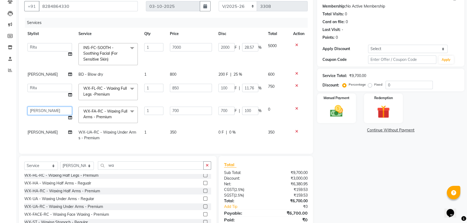
click at [47, 109] on select "Amjad Anju Danish HEAD MASTERS Parveen Reena Ritu Saddam Sandeep Sushant Sushan…" at bounding box center [49, 111] width 44 height 8
select select "64053"
click at [45, 131] on td "[PERSON_NAME]" at bounding box center [49, 135] width 51 height 18
select select "64060"
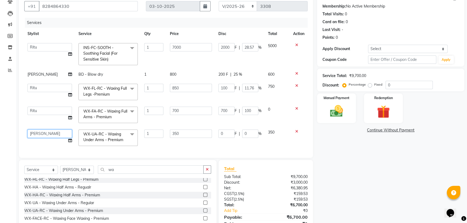
click at [43, 131] on select "Amjad Anju Danish HEAD MASTERS Parveen Reena Ritu Saddam Sandeep Sushant Sushan…" at bounding box center [49, 134] width 44 height 8
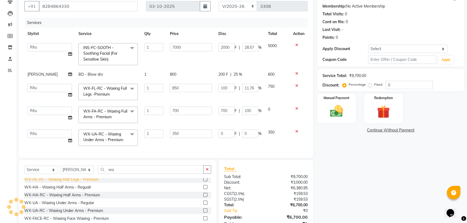
select select "64053"
click at [226, 88] on input "100" at bounding box center [226, 88] width 16 height 8
type input "1"
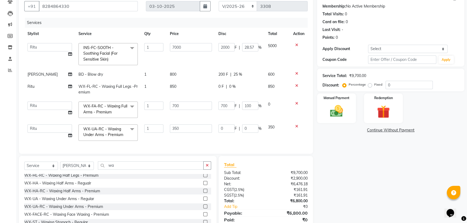
click at [356, 196] on div "Name: Client Membership: No Active Membership Total Visits: 0 Card on file: 0 L…" at bounding box center [392, 113] width 151 height 244
click at [228, 71] on td "200 F | 25 %" at bounding box center [240, 74] width 50 height 12
select select "64060"
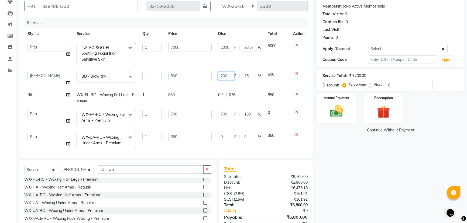
click at [226, 74] on input "200" at bounding box center [226, 76] width 16 height 8
type input "2"
type input "100"
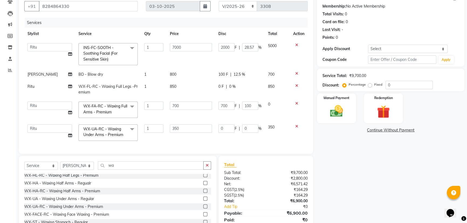
click at [357, 177] on div "Name: Client Membership: No Active Membership Total Visits: 0 Card on file: 0 L…" at bounding box center [392, 113] width 151 height 244
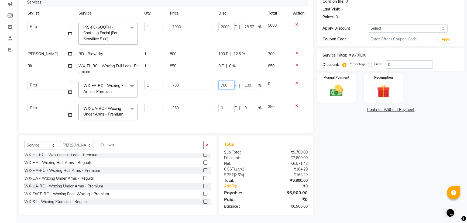
click at [228, 81] on input "700" at bounding box center [226, 85] width 16 height 8
type input "7"
click at [375, 182] on div "Name: Client Membership: No Active Membership Total Visits: 0 Card on file: 0 L…" at bounding box center [392, 93] width 151 height 244
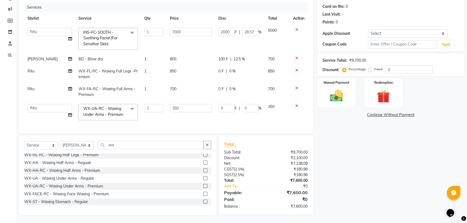
click at [229, 86] on span "0 %" at bounding box center [232, 89] width 6 height 6
select select "64053"
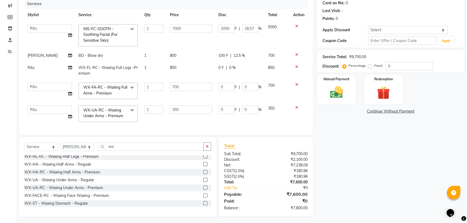
scroll to position [73, 0]
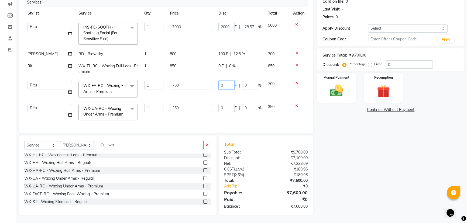
click at [230, 85] on input "0" at bounding box center [226, 85] width 16 height 8
click at [230, 84] on input "0" at bounding box center [226, 85] width 16 height 8
type input "0100"
click at [359, 188] on div "Name: Client Membership: No Active Membership Total Visits: 0 Card on file: 0 L…" at bounding box center [392, 93] width 151 height 244
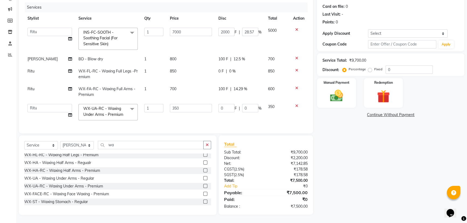
click at [229, 68] on span "0 %" at bounding box center [232, 71] width 6 height 6
select select "64053"
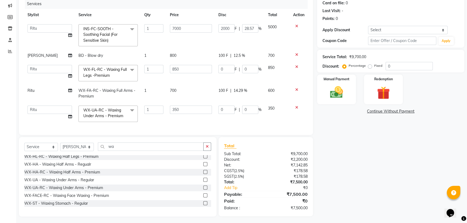
scroll to position [73, 0]
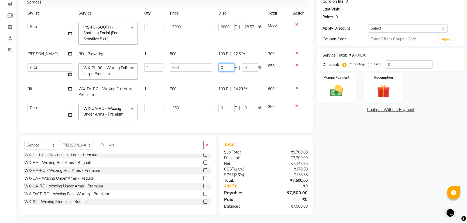
click at [229, 67] on input "0" at bounding box center [226, 67] width 16 height 8
click at [229, 50] on td "100 F | 12.5 %" at bounding box center [240, 54] width 50 height 12
select select "64060"
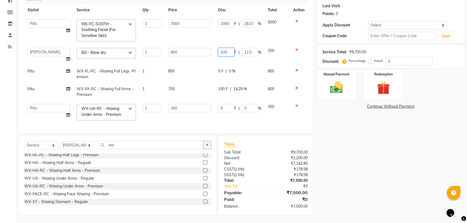
click at [229, 50] on input "100" at bounding box center [226, 52] width 16 height 8
type input "1"
type input "200"
click at [395, 209] on div "Name: Client Membership: No Active Membership Total Visits: 0 Card on file: 0 L…" at bounding box center [392, 91] width 151 height 247
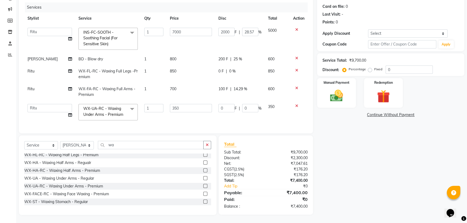
scroll to position [68, 0]
click at [234, 70] on span "0 %" at bounding box center [232, 71] width 6 height 6
select select "64053"
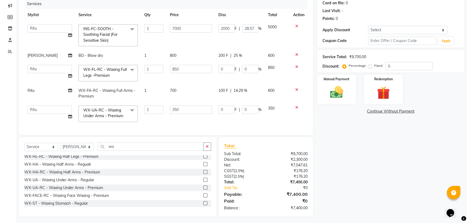
scroll to position [73, 0]
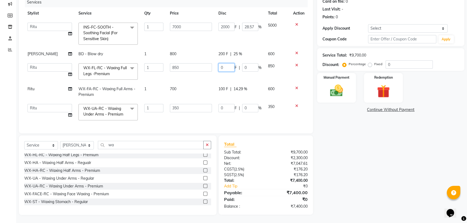
click at [229, 64] on input "0" at bounding box center [226, 67] width 16 height 8
type input "0100"
click at [383, 171] on div "Name: Client Membership: No Active Membership Total Visits: 0 Card on file: 0 L…" at bounding box center [392, 93] width 151 height 244
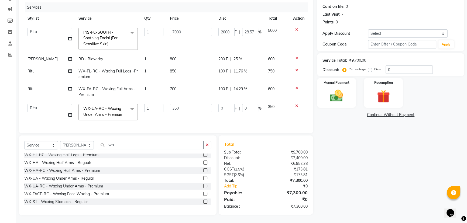
scroll to position [68, 0]
click at [222, 104] on input "0" at bounding box center [226, 108] width 16 height 8
type input "0100"
click at [349, 179] on div "Name: Client Membership: No Active Membership Total Visits: 0 Card on file: 0 L…" at bounding box center [392, 95] width 151 height 239
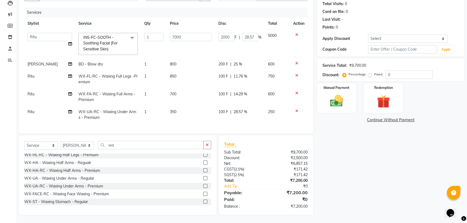
scroll to position [63, 0]
click at [232, 35] on input "2000" at bounding box center [226, 37] width 16 height 8
type input "2100"
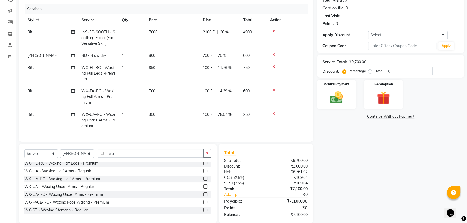
click at [388, 189] on div "Name: Client Membership: No Active Membership Total Visits: 0 Card on file: 0 L…" at bounding box center [392, 101] width 151 height 246
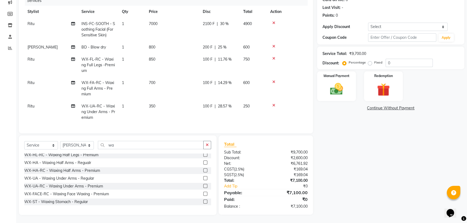
click at [213, 21] on span "2100 F" at bounding box center [209, 24] width 12 height 6
select select "64053"
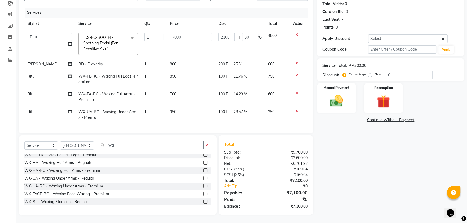
scroll to position [0, 0]
click at [228, 33] on input "2100" at bounding box center [226, 37] width 16 height 8
click at [224, 33] on input "2100" at bounding box center [226, 37] width 16 height 8
type input "2000"
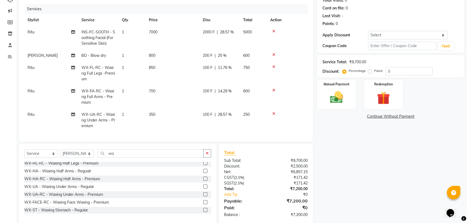
click at [374, 165] on div "Name: Client Membership: No Active Membership Total Visits: 0 Card on file: 0 L…" at bounding box center [392, 101] width 151 height 246
click at [218, 65] on span "11.76 %" at bounding box center [225, 68] width 14 height 6
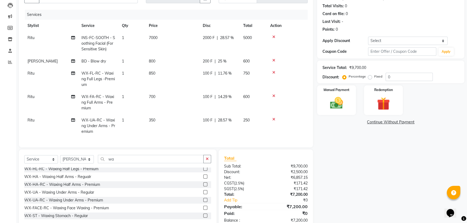
select select "64053"
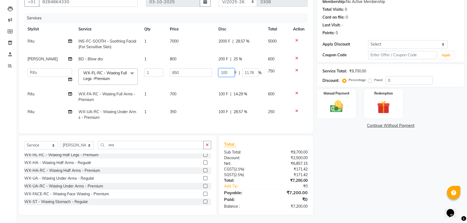
click at [223, 68] on input "100" at bounding box center [226, 72] width 16 height 8
type input "200"
click at [364, 165] on div "Name: Client Membership: No Active Membership Total Visits: 0 Card on file: 0 L…" at bounding box center [392, 101] width 151 height 228
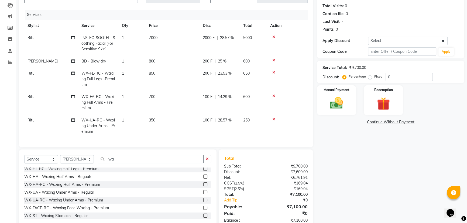
scroll to position [1, 0]
click at [353, 107] on div "Manual Payment" at bounding box center [336, 100] width 40 height 31
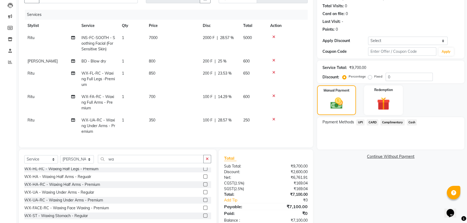
click at [371, 120] on span "CARD" at bounding box center [373, 122] width 12 height 6
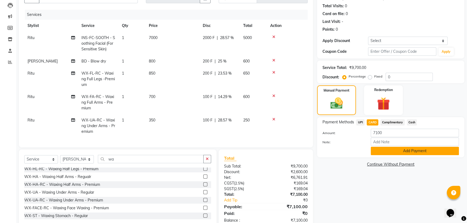
click at [385, 151] on button "Add Payment" at bounding box center [415, 151] width 88 height 8
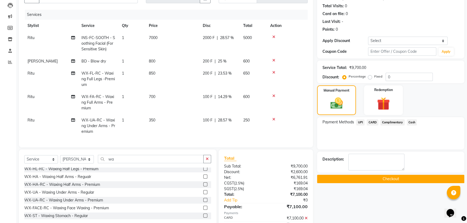
click at [384, 181] on button "Checkout" at bounding box center [390, 179] width 147 height 8
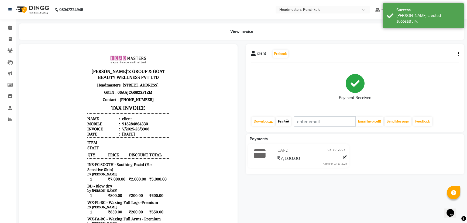
click at [290, 124] on link "Print" at bounding box center [283, 121] width 15 height 9
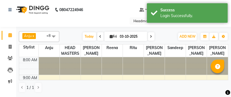
select select "en"
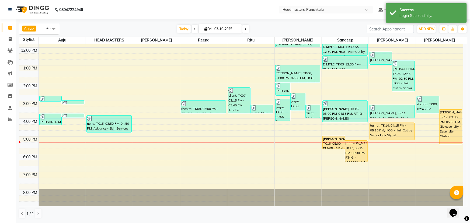
scroll to position [43, 0]
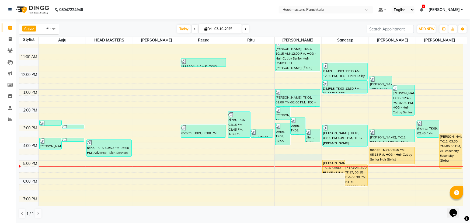
click at [231, 96] on div "8:00 AM 9:00 AM 10:00 AM 11:00 AM 12:00 PM 1:00 PM 2:00 PM 3:00 PM 4:00 PM 5:00…" at bounding box center [241, 116] width 444 height 231
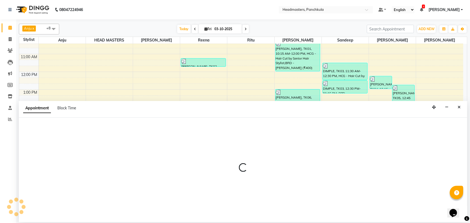
select select "64060"
select select "tentative"
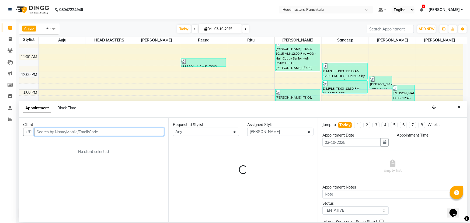
select select "1005"
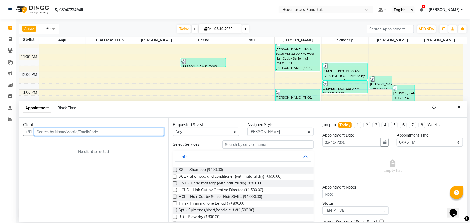
click at [40, 96] on input "text" at bounding box center [99, 132] width 130 height 8
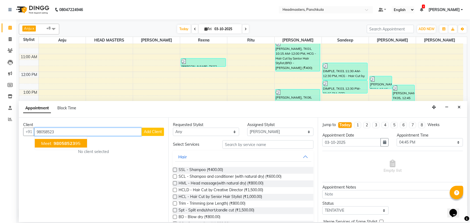
click at [67, 96] on span "98058523" at bounding box center [65, 143] width 22 height 5
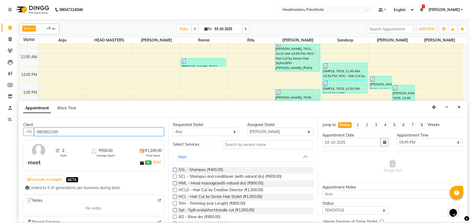
type input "9805852395"
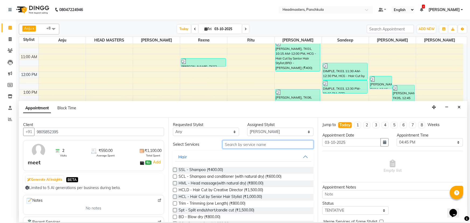
click at [231, 96] on input "text" at bounding box center [268, 144] width 91 height 8
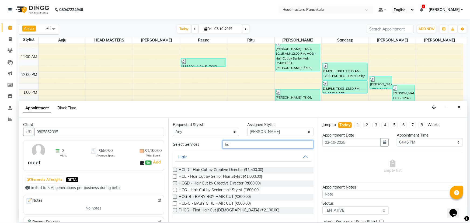
type input "hc"
click at [175, 96] on label at bounding box center [175, 190] width 4 height 4
click at [175, 96] on input "checkbox" at bounding box center [175, 191] width 4 height 4
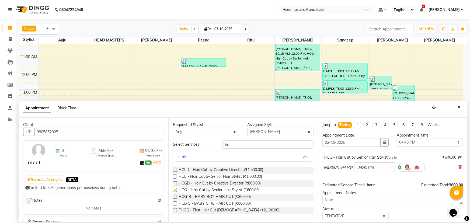
checkbox input "false"
click at [231, 96] on select "Select 09:00 AM 09:15 AM 09:30 AM 09:45 AM 10:00 AM 10:15 AM 10:30 AM 10:45 AM …" at bounding box center [430, 142] width 66 height 8
select select "1050"
click at [231, 96] on select "Select 09:00 AM 09:15 AM 09:30 AM 09:45 AM 10:00 AM 10:15 AM 10:30 AM 10:45 AM …" at bounding box center [430, 142] width 66 height 8
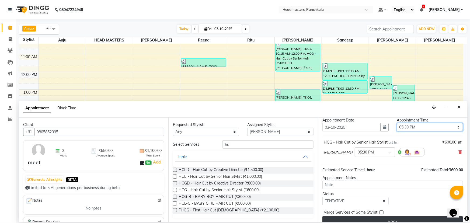
scroll to position [23, 0]
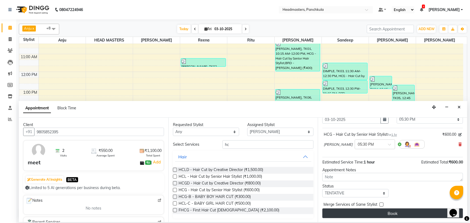
click at [231, 96] on button "Book" at bounding box center [393, 214] width 141 height 10
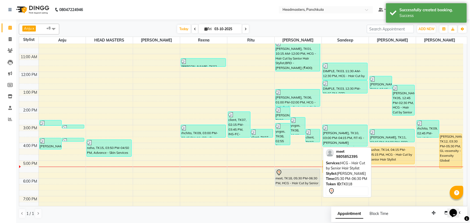
click at [231, 96] on div "meet, TK18, 05:30 PM-06:30 PM, HCG - Hair Cut by Senior Hair Stylist" at bounding box center [298, 177] width 45 height 17
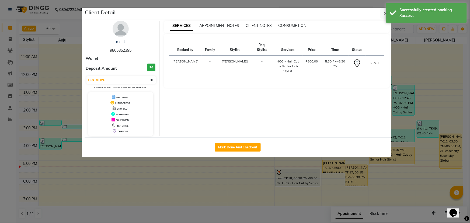
click at [231, 60] on button "START" at bounding box center [375, 63] width 11 height 7
select select "1"
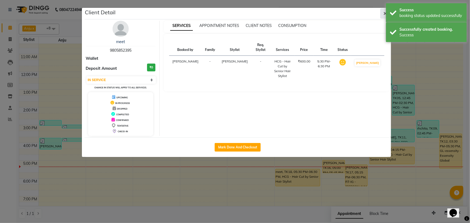
click at [231, 14] on icon "button" at bounding box center [385, 13] width 3 height 4
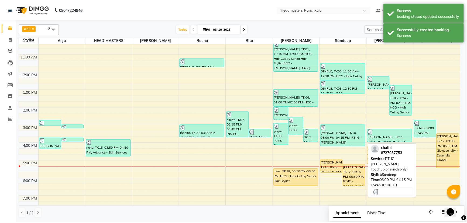
scroll to position [67, 0]
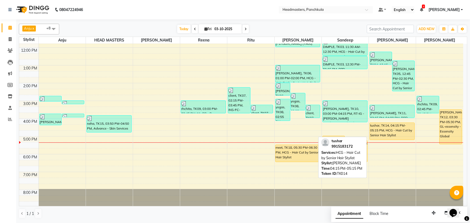
click at [231, 96] on div "tushar, TK14, 04:15 PM-05:15 PM, HCG - Hair Cut by Senior Hair Stylist" at bounding box center [392, 131] width 45 height 17
select select "1"
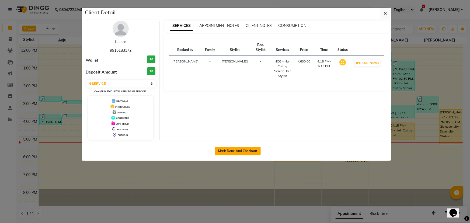
click at [231, 96] on button "Mark Done And Checkout" at bounding box center [238, 151] width 46 height 9
select select "service"
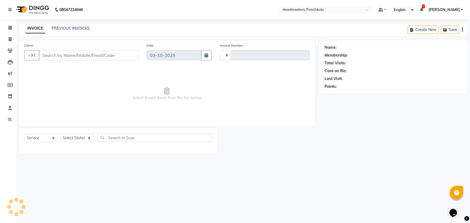
type input "3309"
select select "7376"
type input "9915183172"
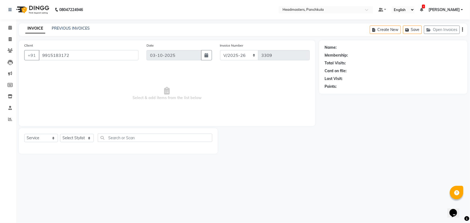
select select "64059"
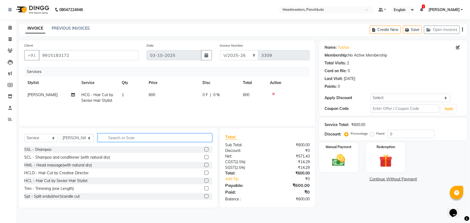
click at [119, 96] on input "text" at bounding box center [155, 138] width 115 height 8
click at [212, 96] on td "0 F | 0 %" at bounding box center [219, 98] width 40 height 18
select select "64059"
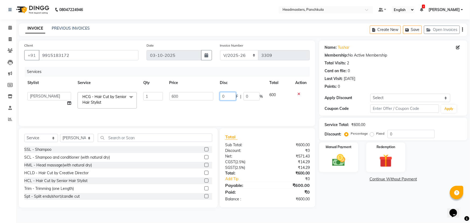
click at [228, 96] on input "0" at bounding box center [228, 96] width 16 height 8
type input "01"
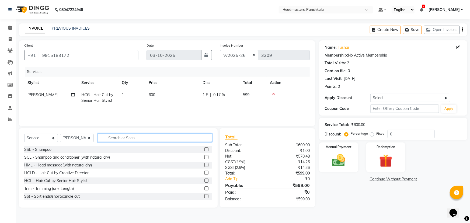
click at [112, 96] on input "text" at bounding box center [155, 138] width 115 height 8
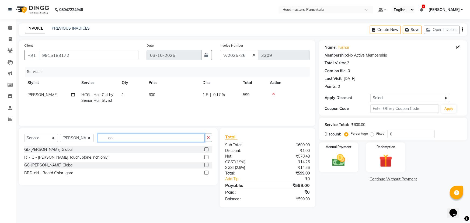
type input "go"
click at [207, 96] on label at bounding box center [207, 165] width 4 height 4
click at [207, 96] on input "checkbox" at bounding box center [207, 166] width 4 height 4
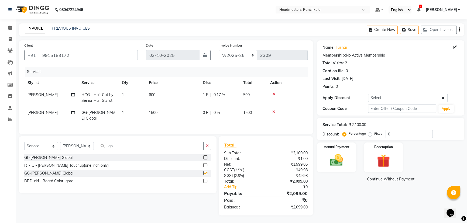
checkbox input "false"
click at [212, 96] on td "0 F | 0 %" at bounding box center [219, 116] width 40 height 18
select select "64059"
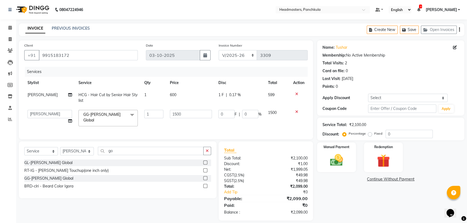
click at [210, 94] on td "600" at bounding box center [191, 98] width 49 height 18
select select "64059"
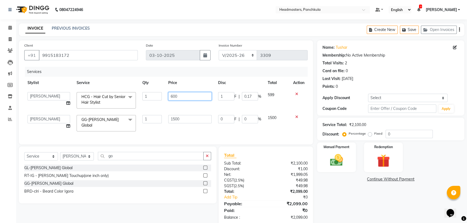
click at [187, 96] on input "600" at bounding box center [189, 96] width 43 height 8
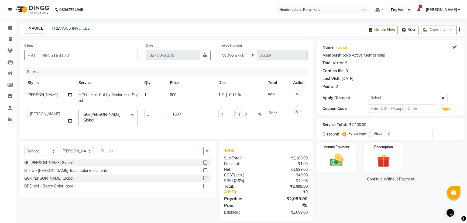
click at [231, 96] on div "Name: Tushar Membership: No Active Membership Total Visits: 2 Card on file: 0 L…" at bounding box center [392, 130] width 151 height 180
click at [170, 94] on span "600" at bounding box center [173, 94] width 6 height 5
select select "64059"
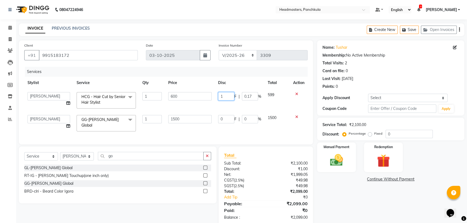
click at [226, 96] on input "1" at bounding box center [226, 96] width 16 height 8
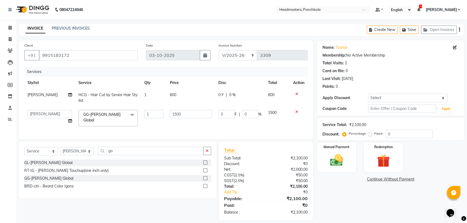
click at [224, 95] on div "0 F | 0 %" at bounding box center [239, 95] width 43 height 6
select select "64059"
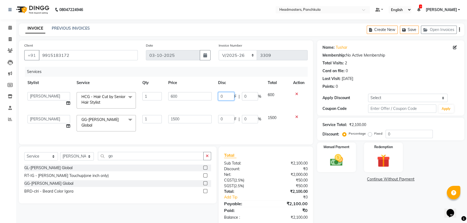
click at [224, 95] on input "0" at bounding box center [226, 96] width 16 height 8
type input "0100"
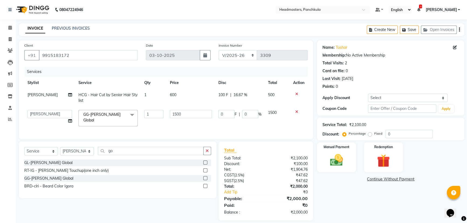
click at [231, 96] on div "Name: Tushar Membership: No Active Membership Total Visits: 2 Card on file: 0 L…" at bounding box center [392, 130] width 151 height 180
click at [229, 96] on input "0" at bounding box center [226, 114] width 16 height 8
type input "0100"
click at [231, 96] on div "Name: Tushar Membership: No Active Membership Total Visits: 2 Card on file: 0 L…" at bounding box center [392, 130] width 151 height 180
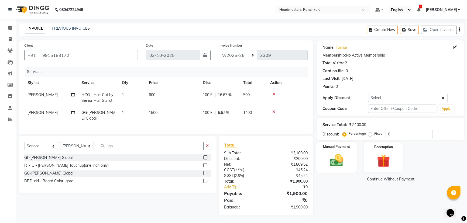
click at [231, 96] on img at bounding box center [337, 160] width 22 height 15
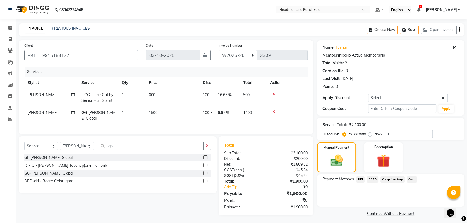
click at [231, 96] on span "UPI" at bounding box center [360, 180] width 8 height 6
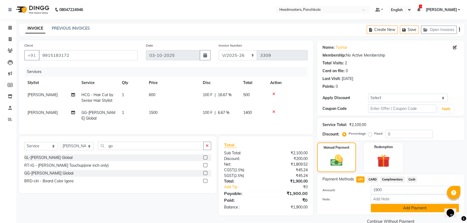
click at [231, 96] on button "Add Payment" at bounding box center [415, 208] width 88 height 8
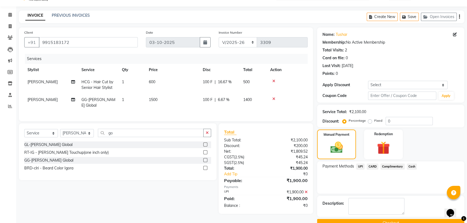
scroll to position [25, 0]
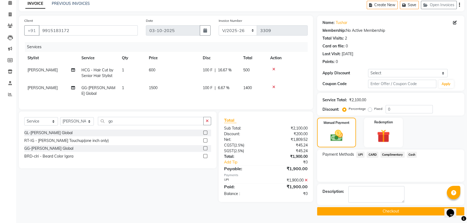
click at [231, 96] on button "Checkout" at bounding box center [390, 211] width 147 height 8
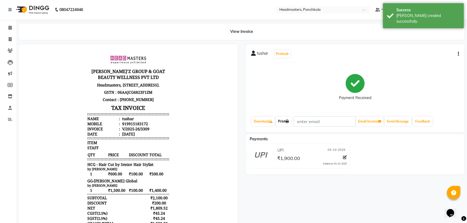
click at [231, 96] on link "Print" at bounding box center [283, 121] width 15 height 9
select select "service"
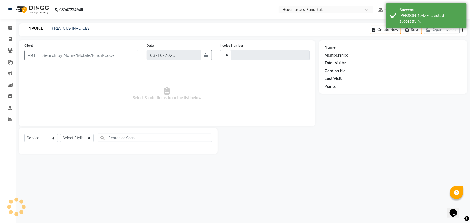
type input "3310"
select select "7376"
type input "9915183172"
select select "64059"
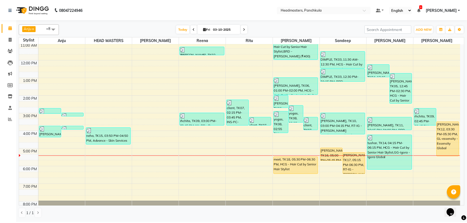
scroll to position [43, 0]
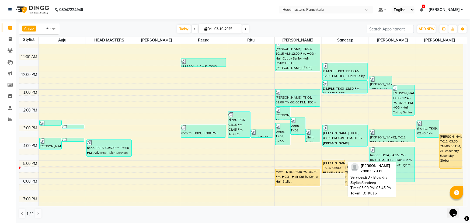
click at [231, 96] on div "SHIFALI, TK16, 05:00 PM-05:45 PM, BD - Blow dry" at bounding box center [334, 166] width 22 height 13
select select "1"
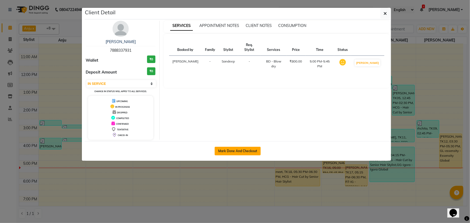
click at [231, 96] on button "Mark Done And Checkout" at bounding box center [238, 151] width 46 height 9
select select "7376"
select select "service"
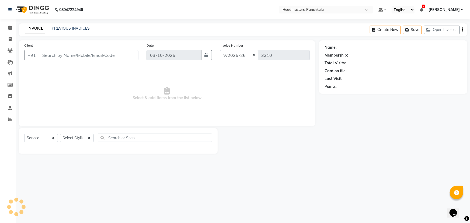
type input "7888337931"
select select "64055"
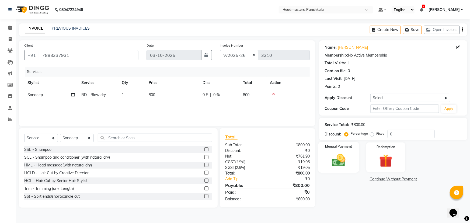
click at [231, 96] on img at bounding box center [339, 161] width 22 height 16
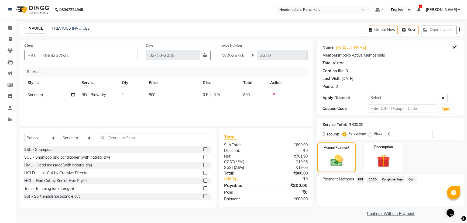
click at [231, 96] on span "Cash" at bounding box center [412, 180] width 10 height 6
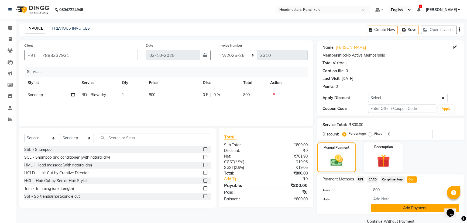
scroll to position [10, 0]
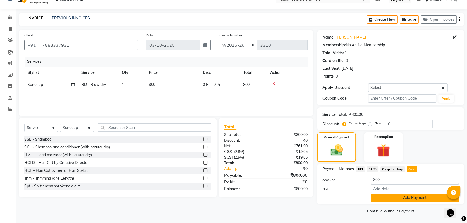
click at [231, 96] on button "Add Payment" at bounding box center [415, 198] width 88 height 8
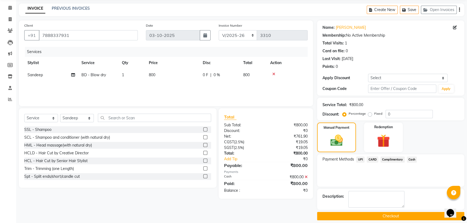
scroll to position [25, 0]
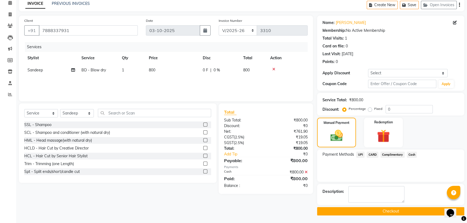
click at [231, 96] on button "Checkout" at bounding box center [390, 211] width 147 height 8
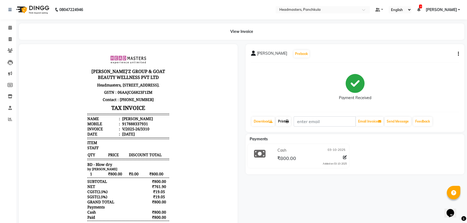
click at [231, 96] on link "Print" at bounding box center [283, 121] width 15 height 9
select select "service"
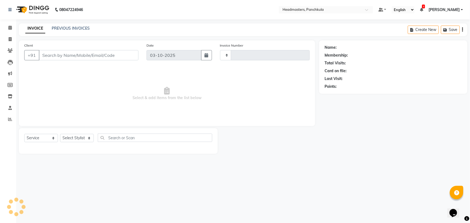
type input "3311"
select select "7376"
type input "7888337931"
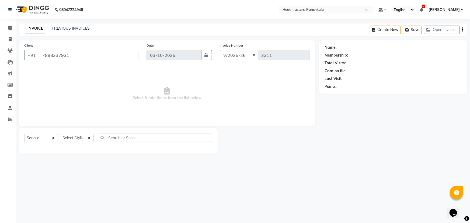
select select "64055"
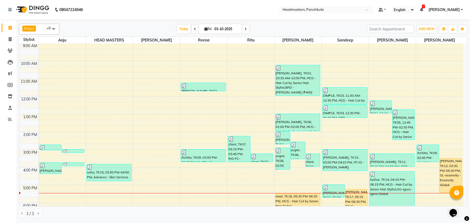
scroll to position [67, 0]
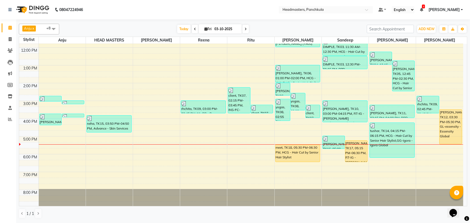
click at [50, 96] on div "8:00 AM 9:00 AM 10:00 AM 11:00 AM 12:00 PM 1:00 PM 2:00 PM 3:00 PM 4:00 PM 5:00…" at bounding box center [241, 92] width 444 height 231
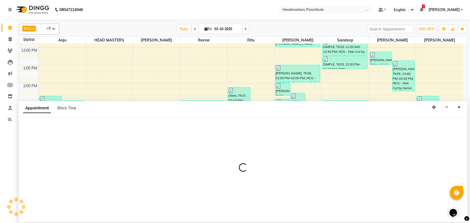
select select "64054"
select select "tentative"
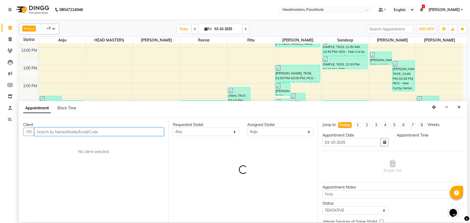
select select "1035"
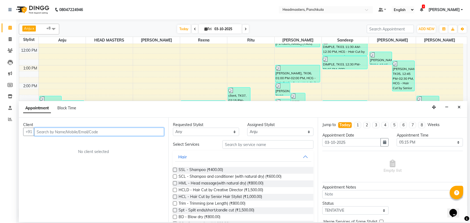
click at [41, 96] on input "text" at bounding box center [99, 132] width 130 height 8
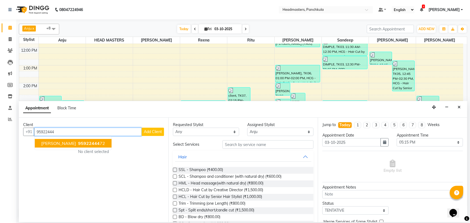
click at [57, 96] on button "nishant 95922444 72" at bounding box center [73, 143] width 77 height 9
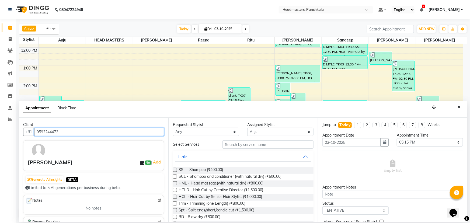
type input "9592244472"
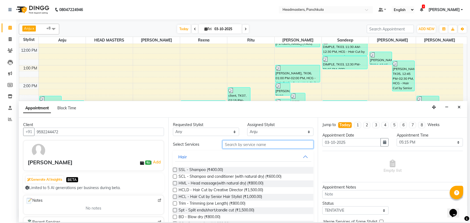
click at [230, 96] on input "text" at bounding box center [268, 144] width 91 height 8
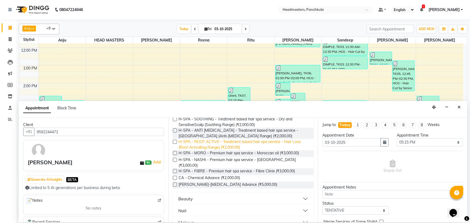
scroll to position [93, 0]
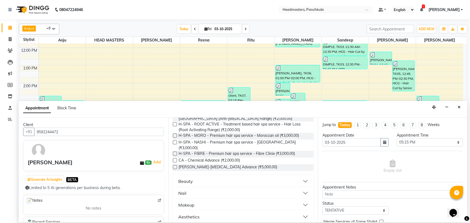
type input "ce"
click at [197, 96] on button "Beauty" at bounding box center [243, 182] width 136 height 10
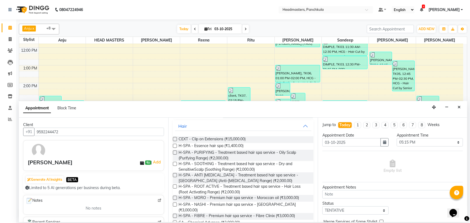
scroll to position [0, 0]
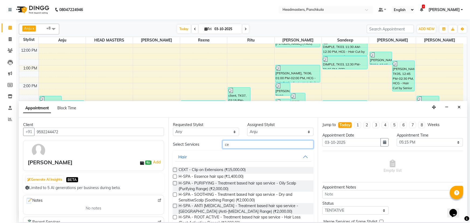
click at [231, 96] on input "ce" at bounding box center [268, 144] width 91 height 8
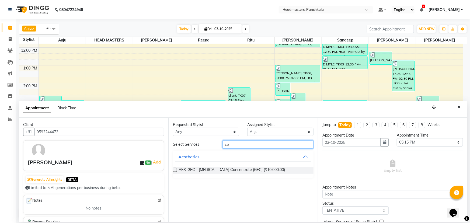
type input "c"
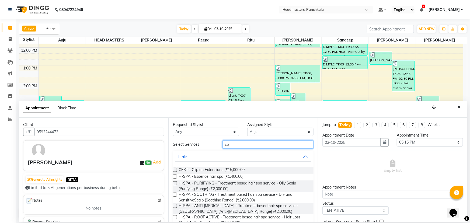
type input "c"
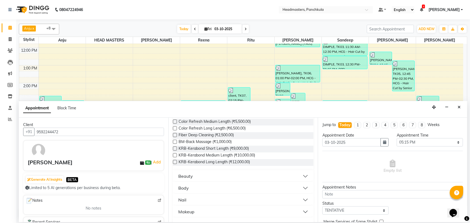
scroll to position [686, 0]
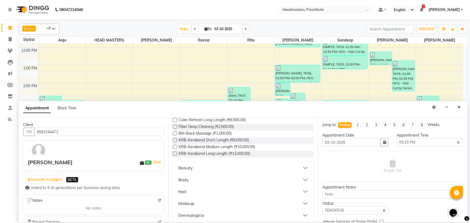
click at [209, 96] on button "Beauty" at bounding box center [243, 168] width 136 height 10
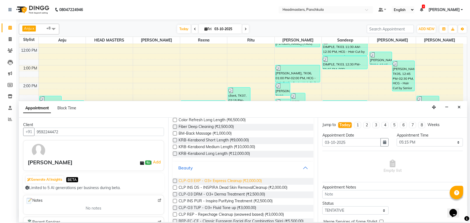
scroll to position [711, 0]
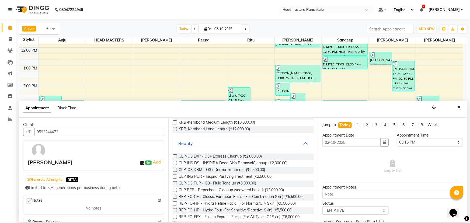
click at [174, 96] on label at bounding box center [175, 156] width 4 height 4
click at [174, 96] on input "checkbox" at bounding box center [175, 157] width 4 height 4
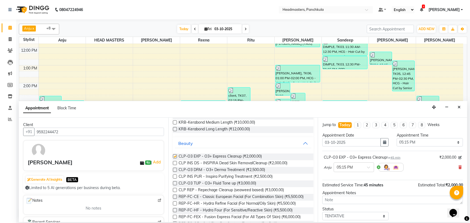
checkbox input "false"
click at [231, 96] on select "Select 09:00 AM 09:15 AM 09:30 AM 09:45 AM 10:00 AM 10:15 AM 10:30 AM 10:45 AM …" at bounding box center [430, 142] width 66 height 8
select select "1050"
click at [231, 96] on select "Select 09:00 AM 09:15 AM 09:30 AM 09:45 AM 10:00 AM 10:15 AM 10:30 AM 10:45 AM …" at bounding box center [430, 142] width 66 height 8
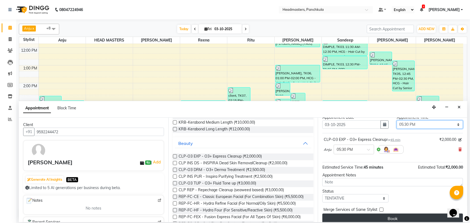
scroll to position [23, 0]
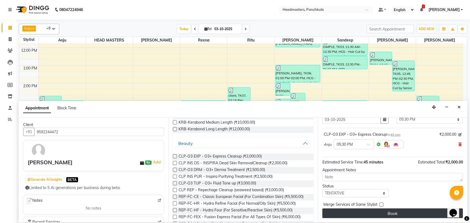
click at [231, 96] on button "Book" at bounding box center [393, 214] width 141 height 10
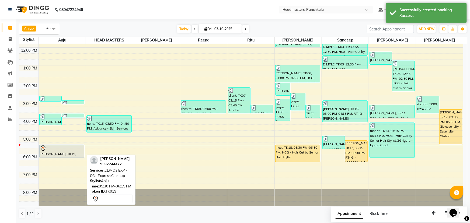
click at [60, 96] on div "nishant, TK19, 05:30 PM-06:15 PM, CLP-O3 EXP - O3+ Express Cleanup" at bounding box center [62, 151] width 45 height 13
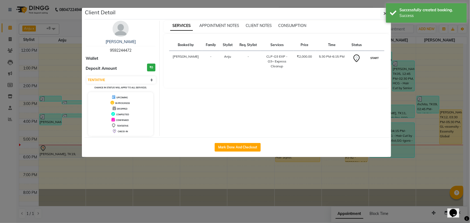
click at [231, 57] on button "START" at bounding box center [375, 58] width 11 height 7
select select "1"
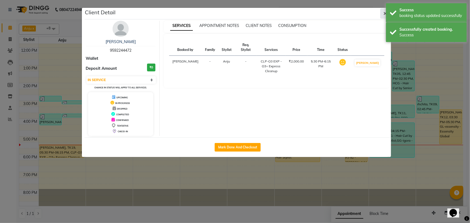
click at [231, 13] on icon "button" at bounding box center [385, 13] width 3 height 4
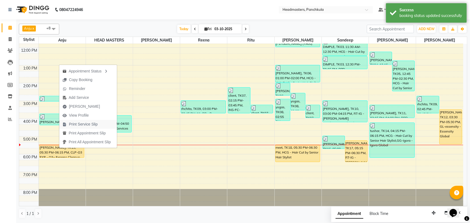
click at [79, 96] on span "Print Service Slip" at bounding box center [83, 125] width 29 height 6
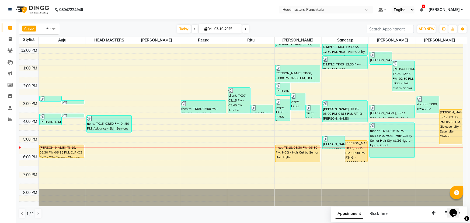
scroll to position [43, 0]
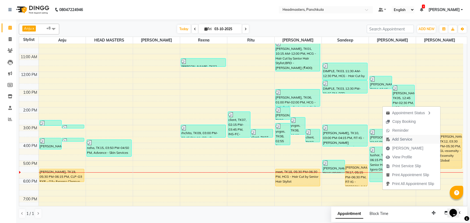
click at [231, 96] on span "Add Service" at bounding box center [402, 140] width 20 height 6
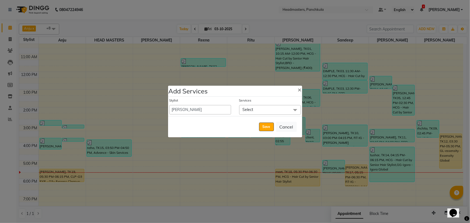
click at [231, 96] on span "Select" at bounding box center [270, 109] width 62 height 9
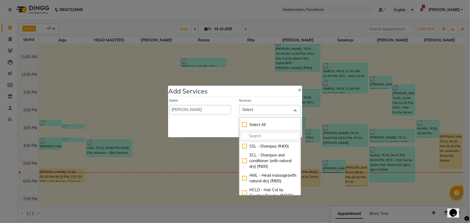
click at [231, 96] on input "multiselect-search" at bounding box center [270, 136] width 56 height 6
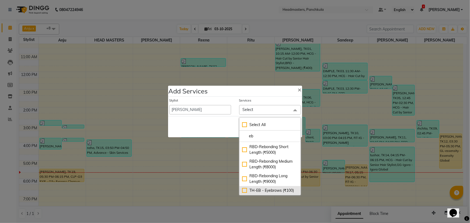
type input "eb"
click at [231, 96] on div "TH-EB - Eyebrows (₹100)" at bounding box center [270, 191] width 56 height 6
checkbox input "true"
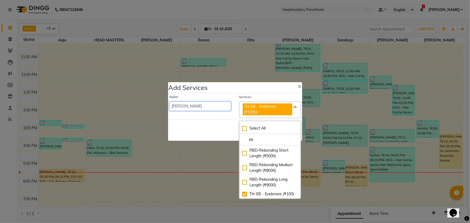
click at [184, 96] on select "[PERSON_NAME] Danish HEAD [PERSON_NAME] [PERSON_NAME] Ritu [PERSON_NAME] [PERSO…" at bounding box center [201, 106] width 62 height 9
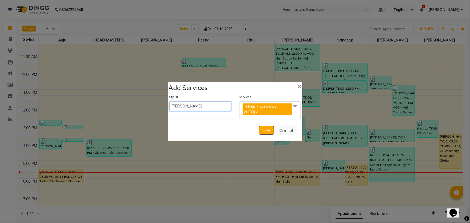
select select "64054"
click at [170, 96] on select "[PERSON_NAME] Danish HEAD [PERSON_NAME] [PERSON_NAME] Ritu [PERSON_NAME] [PERSO…" at bounding box center [201, 106] width 62 height 9
select select "1050"
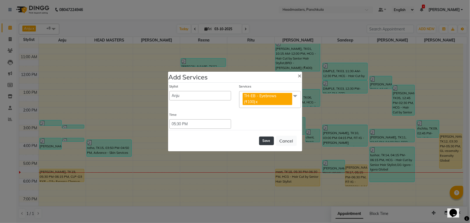
click at [231, 96] on button "Save" at bounding box center [266, 141] width 15 height 9
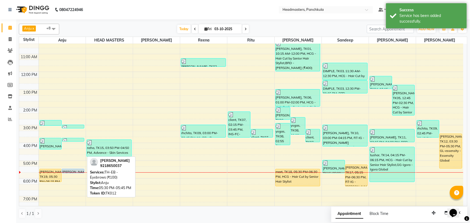
click at [73, 96] on div "varnika, TK12, 05:30 PM-05:45 PM, TH-EB - Eyebrows (₹100)" at bounding box center [73, 171] width 22 height 4
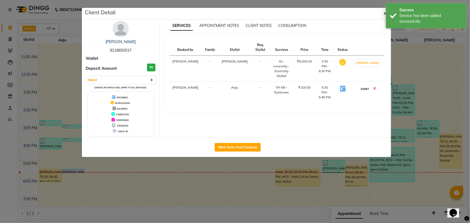
click at [231, 86] on button "START" at bounding box center [365, 89] width 11 height 7
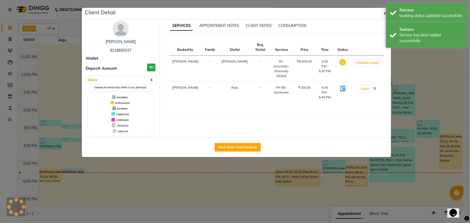
select select "1"
click at [231, 14] on icon "button" at bounding box center [385, 13] width 3 height 4
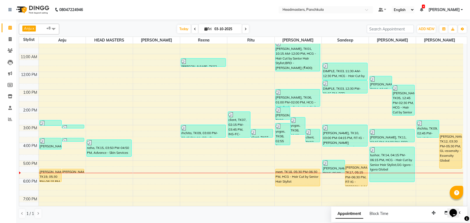
click at [198, 96] on div "8:00 AM 9:00 AM 10:00 AM 11:00 AM 12:00 PM 1:00 PM 2:00 PM 3:00 PM 4:00 PM 5:00…" at bounding box center [241, 116] width 444 height 231
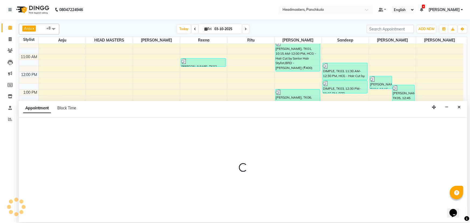
select select "64261"
select select "960"
select select "tentative"
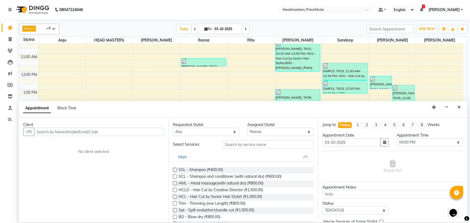
click at [39, 96] on input "text" at bounding box center [99, 132] width 130 height 8
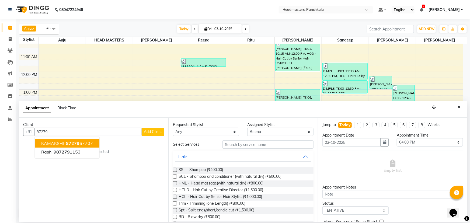
click at [60, 96] on span "KAMAKSHI" at bounding box center [52, 143] width 23 height 5
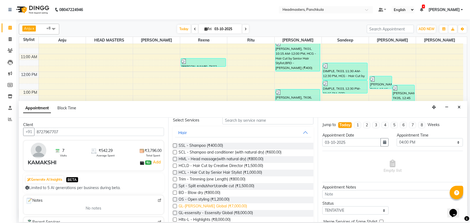
scroll to position [0, 0]
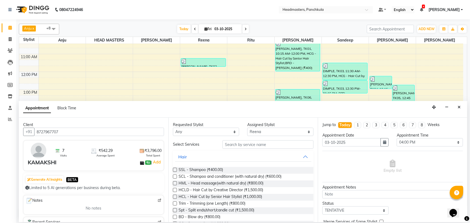
type input "8727967707"
click at [230, 96] on input "text" at bounding box center [268, 144] width 91 height 8
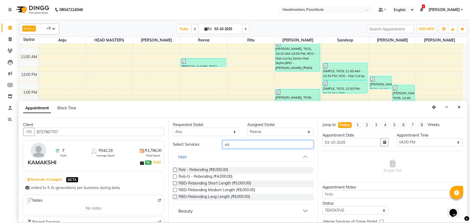
type input "eb"
click at [191, 96] on div "Beauty" at bounding box center [185, 211] width 15 height 6
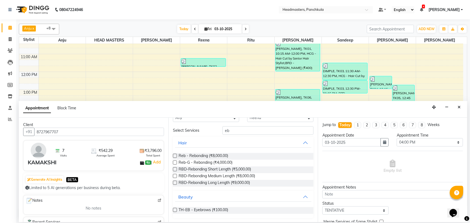
click at [174, 96] on label at bounding box center [175, 210] width 4 height 4
click at [174, 96] on input "checkbox" at bounding box center [175, 211] width 4 height 4
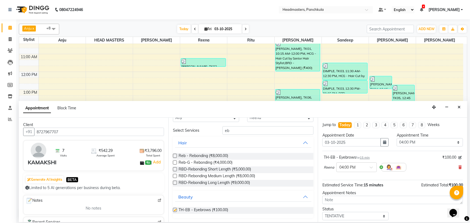
checkbox input "false"
click at [231, 96] on select "Select 09:00 AM 09:15 AM 09:30 AM 09:45 AM 10:00 AM 10:15 AM 10:30 AM 10:45 AM …" at bounding box center [430, 142] width 66 height 8
select select "1065"
click at [231, 96] on select "Select 09:00 AM 09:15 AM 09:30 AM 09:45 AM 10:00 AM 10:15 AM 10:30 AM 10:45 AM …" at bounding box center [430, 142] width 66 height 8
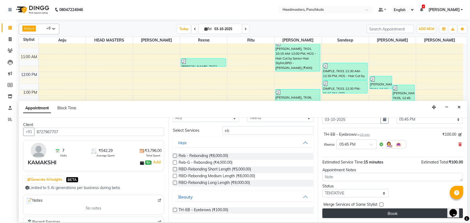
click at [231, 96] on button "Book" at bounding box center [393, 214] width 141 height 10
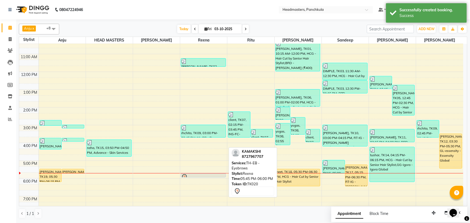
click at [211, 96] on div at bounding box center [203, 177] width 45 height 2
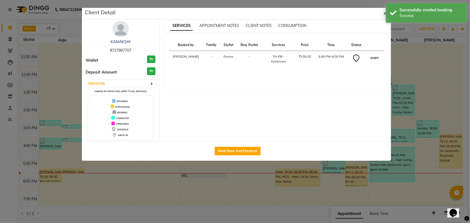
click at [231, 58] on button "START" at bounding box center [374, 58] width 11 height 7
select select "1"
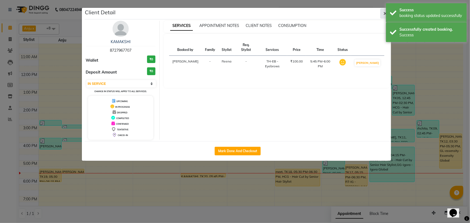
click at [231, 13] on button "button" at bounding box center [386, 13] width 10 height 10
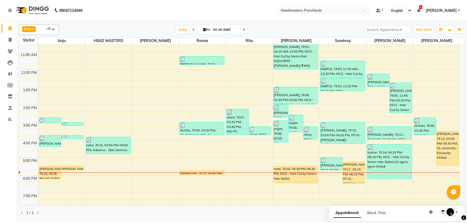
scroll to position [67, 0]
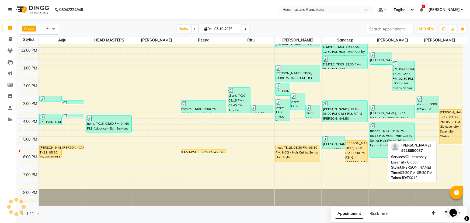
click at [231, 96] on div "[PERSON_NAME], TK12, 03:30 PM-05:30 PM, GL-essensity - Essensity Global" at bounding box center [451, 127] width 22 height 35
select select "1"
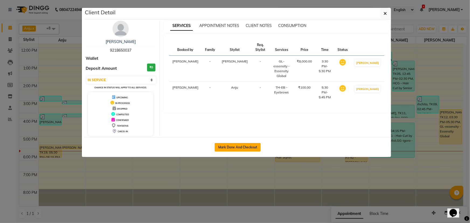
click at [231, 96] on button "Mark Done And Checkout" at bounding box center [238, 147] width 46 height 9
select select "service"
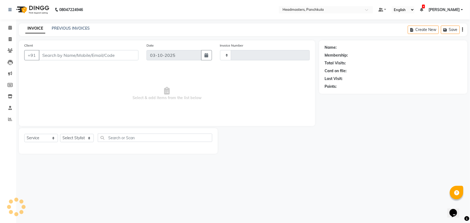
type input "3311"
select select "7376"
type input "9218650037"
select select "64054"
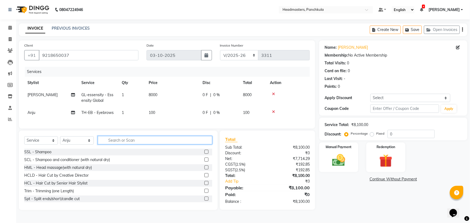
click at [116, 96] on input "text" at bounding box center [155, 140] width 115 height 8
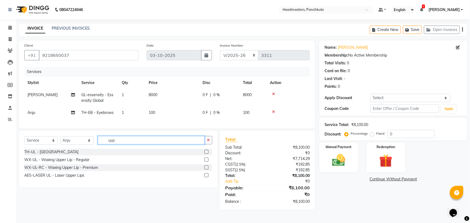
type input "upp"
click at [206, 96] on label at bounding box center [207, 152] width 4 height 4
click at [206, 96] on input "checkbox" at bounding box center [207, 152] width 4 height 4
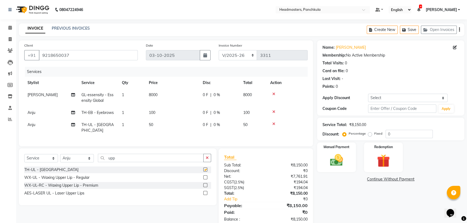
checkbox input "false"
click at [126, 96] on input "upp" at bounding box center [151, 158] width 106 height 8
type input "u"
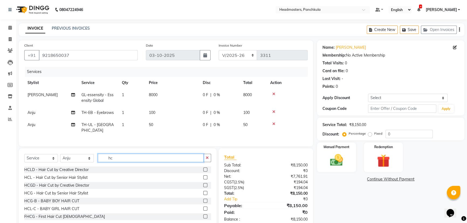
type input "hc"
click at [203, 96] on label at bounding box center [205, 177] width 4 height 4
click at [203, 96] on input "checkbox" at bounding box center [205, 178] width 4 height 4
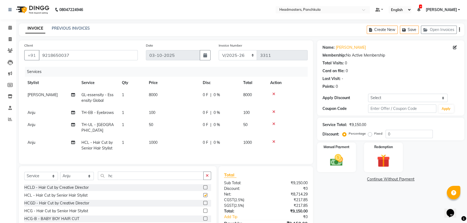
checkbox input "false"
click at [34, 96] on span "Anju" at bounding box center [31, 142] width 8 height 5
select select "64054"
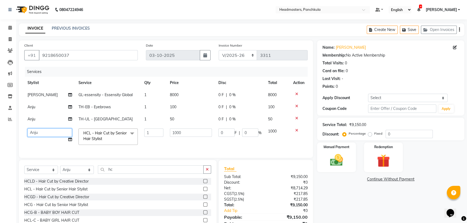
click at [40, 96] on select "Amjad Anju Danish HEAD MASTERS Parveen Reena Ritu Saddam Sandeep Sushant Sushan…" at bounding box center [49, 133] width 44 height 8
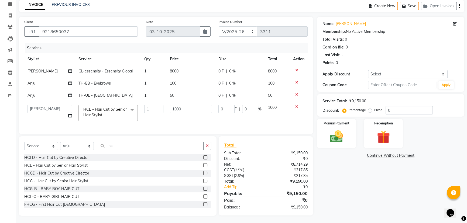
scroll to position [24, 0]
click at [231, 96] on img at bounding box center [337, 135] width 22 height 15
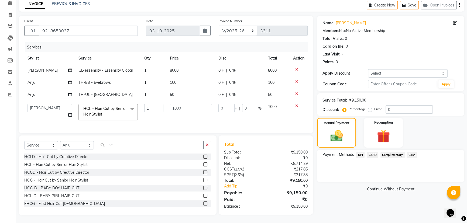
scroll to position [28, 0]
click at [231, 80] on icon at bounding box center [296, 82] width 3 height 4
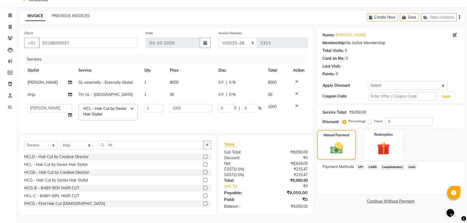
scroll to position [16, 0]
click at [231, 92] on icon at bounding box center [296, 94] width 3 height 4
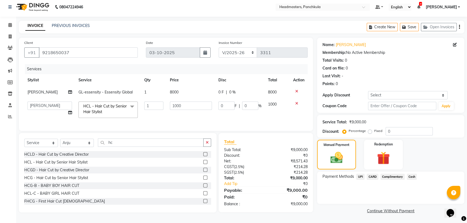
click at [231, 96] on span "Cash" at bounding box center [412, 177] width 10 height 6
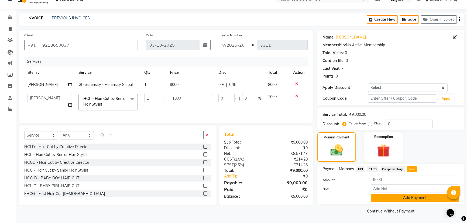
click at [231, 96] on button "Add Payment" at bounding box center [415, 198] width 88 height 8
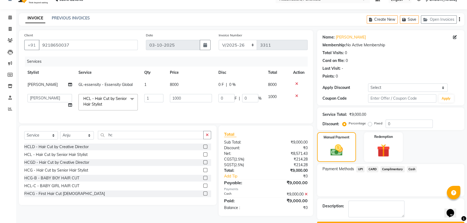
scroll to position [25, 0]
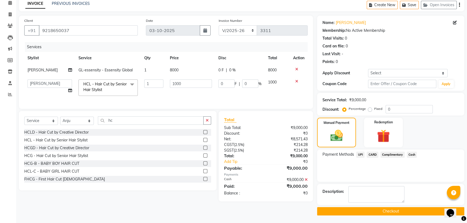
click at [231, 96] on button "Checkout" at bounding box center [390, 211] width 147 height 8
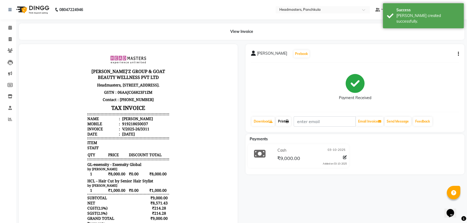
click at [231, 96] on link "Print" at bounding box center [283, 121] width 15 height 9
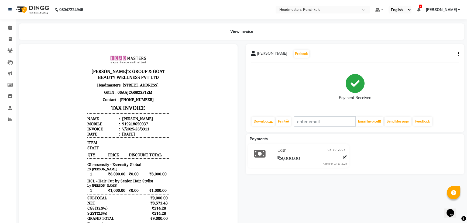
select select "service"
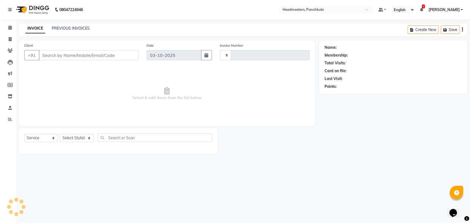
type input "3312"
select select "7376"
type input "9218650037"
select select "66077"
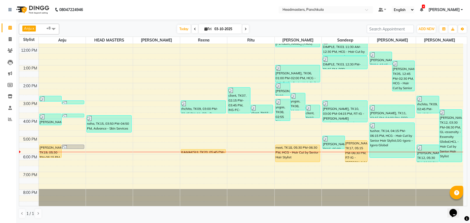
scroll to position [67, 0]
click at [231, 96] on div "8:00 AM 9:00 AM 10:00 AM 11:00 AM 12:00 PM 1:00 PM 2:00 PM 3:00 PM 4:00 PM 5:00…" at bounding box center [241, 92] width 444 height 231
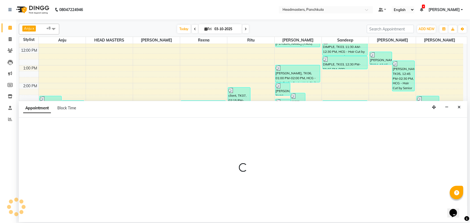
select select "64055"
select select "1080"
select select "tentative"
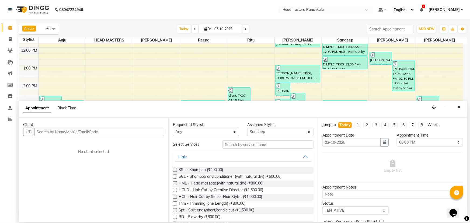
click at [58, 96] on input "text" at bounding box center [99, 132] width 130 height 8
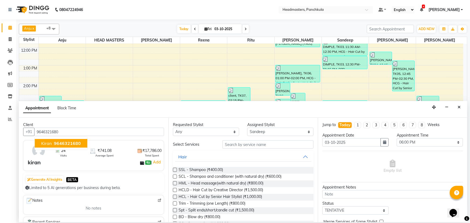
click at [43, 96] on span "kiran" at bounding box center [46, 143] width 11 height 5
type input "9646321680"
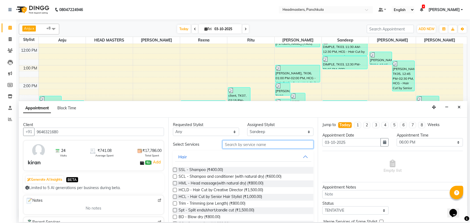
click at [229, 96] on input "text" at bounding box center [268, 144] width 91 height 8
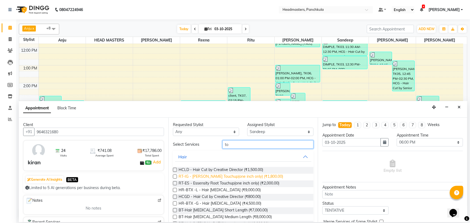
type input "to"
click at [218, 96] on span "RT-IG - [PERSON_NAME] Touchup(one inch only) (₹1,800.00)" at bounding box center [231, 177] width 105 height 7
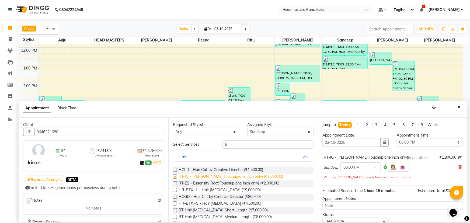
checkbox input "false"
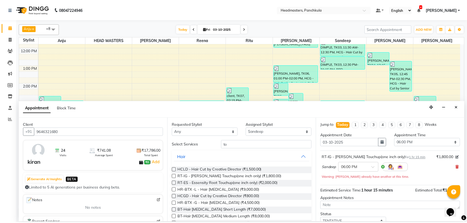
scroll to position [24, 0]
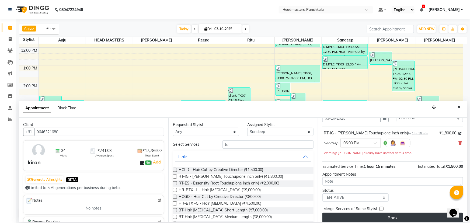
click at [231, 96] on button "Book" at bounding box center [393, 218] width 141 height 10
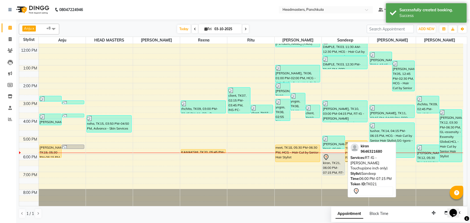
click at [231, 96] on div "kiran, TK21, 06:00 PM-07:15 PM, RT-IG - Igora Root Touchup(one inch only)" at bounding box center [334, 164] width 22 height 21
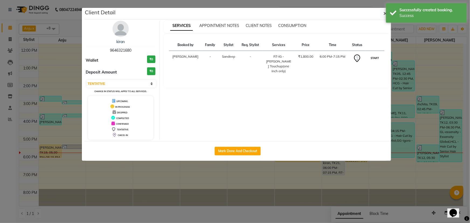
click at [231, 61] on button "START" at bounding box center [375, 58] width 11 height 7
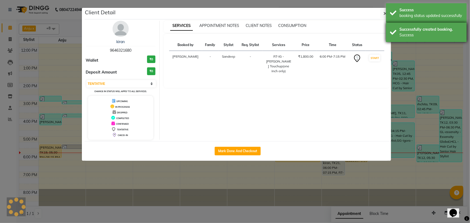
select select "1"
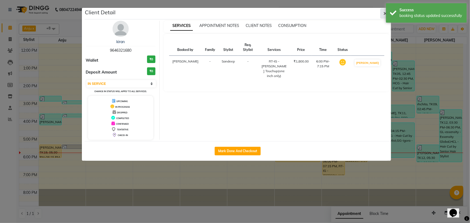
click at [231, 13] on icon "button" at bounding box center [385, 13] width 3 height 4
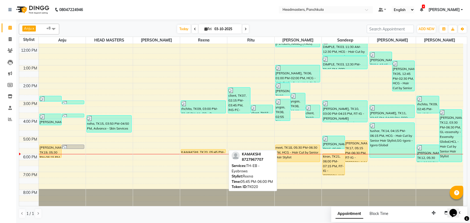
click at [184, 96] on div at bounding box center [203, 153] width 45 height 2
select select "1"
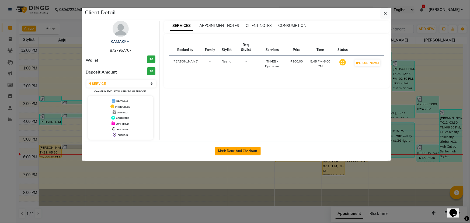
click at [226, 96] on button "Mark Done And Checkout" at bounding box center [238, 151] width 46 height 9
select select "service"
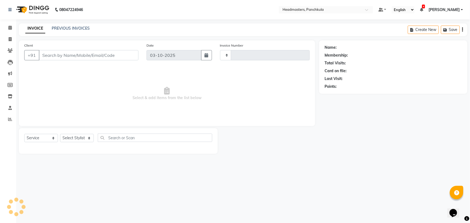
type input "3312"
select select "7376"
type input "8727967707"
select select "64261"
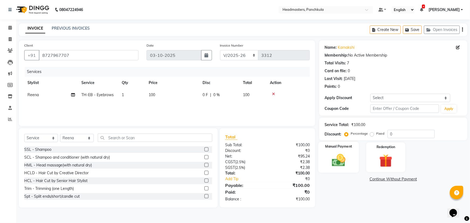
click at [231, 96] on div "Manual Payment" at bounding box center [339, 157] width 41 height 31
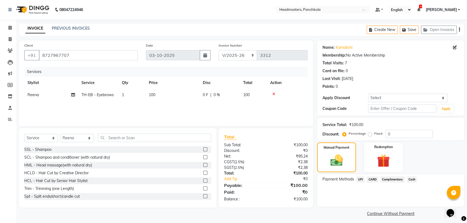
click at [231, 96] on span "Cash" at bounding box center [412, 180] width 10 height 6
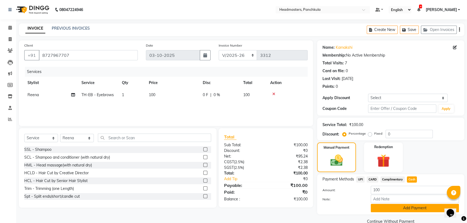
click at [231, 96] on button "Add Payment" at bounding box center [415, 208] width 88 height 8
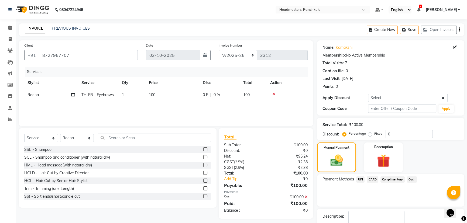
scroll to position [25, 0]
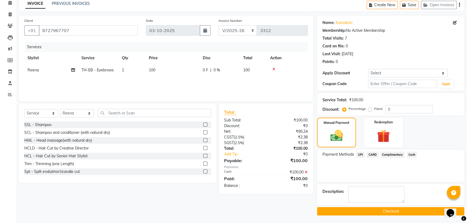
click at [231, 96] on button "Checkout" at bounding box center [390, 211] width 147 height 8
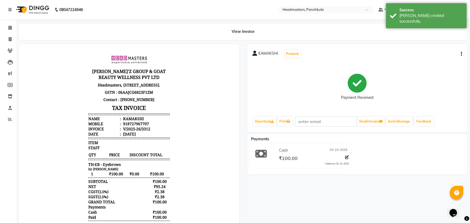
select select "7376"
select select "service"
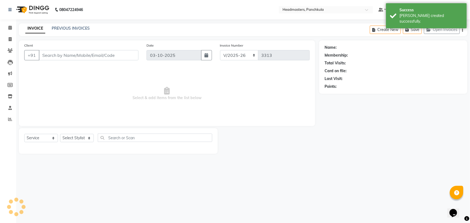
type input "8727967707"
select select "64261"
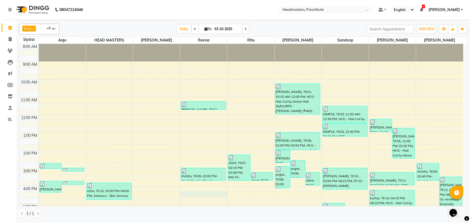
click at [191, 96] on div "8:00 AM 9:00 AM 10:00 AM 11:00 AM 12:00 PM 1:00 PM 2:00 PM 3:00 PM 4:00 PM 5:00…" at bounding box center [241, 159] width 444 height 231
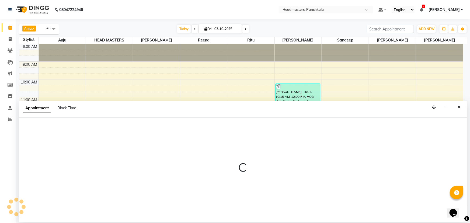
select select "64261"
select select "975"
select select "tentative"
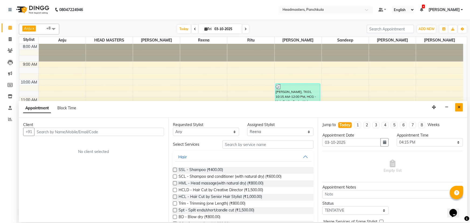
click at [231, 96] on button "Close" at bounding box center [460, 107] width 8 height 8
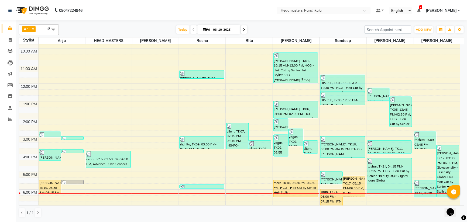
scroll to position [43, 0]
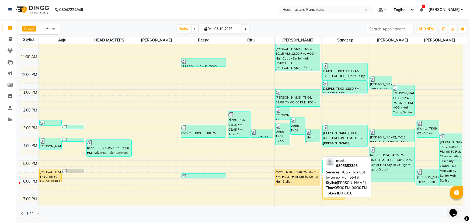
click at [231, 96] on div "meet, TK18, 05:30 PM-06:30 PM, HCG - Hair Cut by Senior Hair Stylist" at bounding box center [298, 177] width 45 height 17
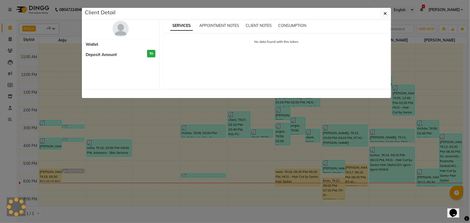
select select "1"
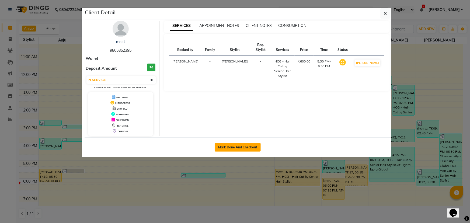
click at [231, 96] on button "Mark Done And Checkout" at bounding box center [238, 147] width 46 height 9
select select "service"
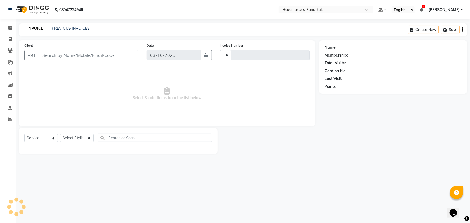
type input "3313"
select select "7376"
type input "9805852395"
select select "64060"
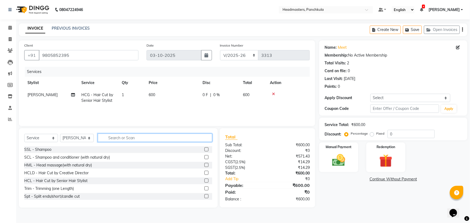
click at [109, 96] on input "text" at bounding box center [155, 138] width 115 height 8
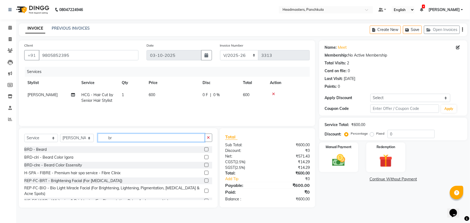
type input "br"
click at [205, 96] on label at bounding box center [207, 149] width 4 height 4
click at [205, 96] on input "checkbox" at bounding box center [207, 150] width 4 height 4
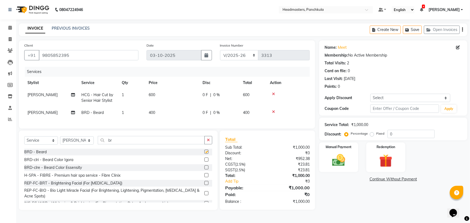
checkbox input "false"
click at [219, 96] on td "0 F | 0 %" at bounding box center [219, 98] width 40 height 18
select select "64060"
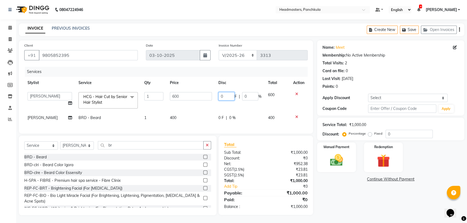
click at [225, 96] on input "0" at bounding box center [226, 96] width 16 height 8
type input "0100"
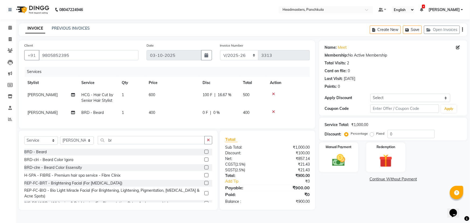
click at [231, 96] on div "Name: Meet Membership: No Active Membership Total Visits: 2 Card on file: 0 Las…" at bounding box center [395, 125] width 152 height 170
click at [211, 96] on td "0 F | 0 %" at bounding box center [219, 113] width 40 height 12
select select "64060"
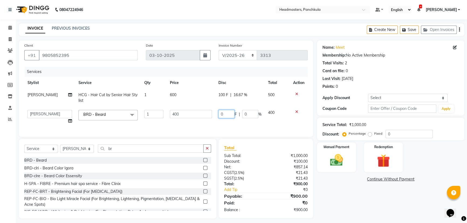
click at [225, 96] on input "0" at bounding box center [226, 114] width 16 height 8
type input "0100"
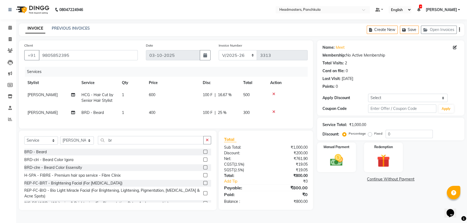
click at [231, 96] on div "Name: Meet Membership: No Active Membership Total Visits: 2 Card on file: 0 Las…" at bounding box center [392, 125] width 151 height 170
click at [212, 96] on td "100 F | 16.67 %" at bounding box center [219, 98] width 40 height 18
select select "64060"
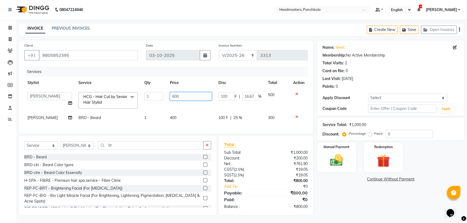
click at [186, 96] on input "600" at bounding box center [191, 96] width 42 height 8
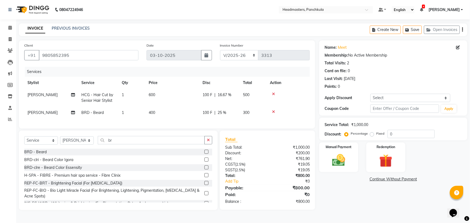
click at [177, 95] on td "600" at bounding box center [173, 98] width 54 height 18
select select "64060"
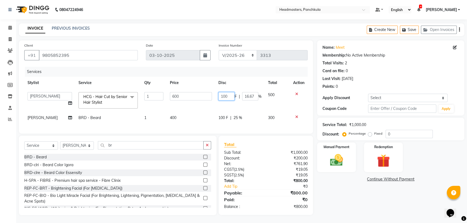
click at [231, 96] on input "100" at bounding box center [226, 96] width 16 height 8
type input "1"
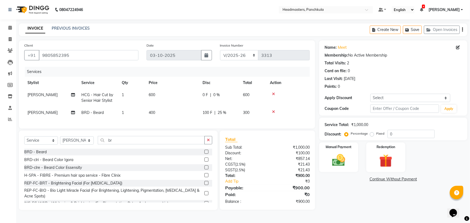
click at [231, 96] on div "Name: Meet Membership: No Active Membership Total Visits: 2 Card on file: 0 Las…" at bounding box center [395, 125] width 152 height 170
click at [231, 96] on img at bounding box center [339, 161] width 22 height 16
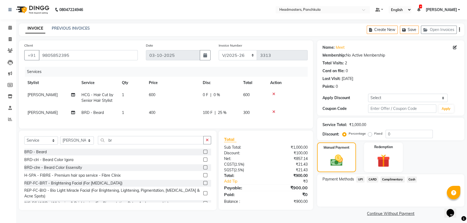
click at [231, 96] on span "CARD" at bounding box center [373, 180] width 12 height 6
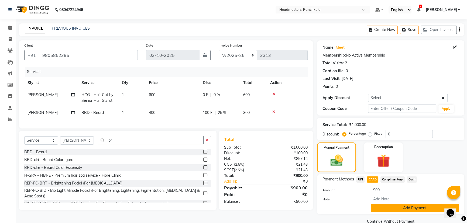
click at [231, 96] on button "Add Payment" at bounding box center [415, 208] width 88 height 8
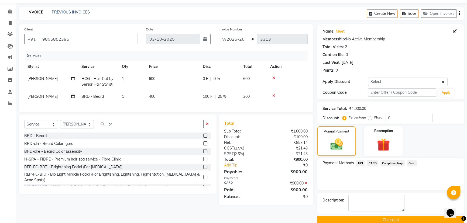
scroll to position [25, 0]
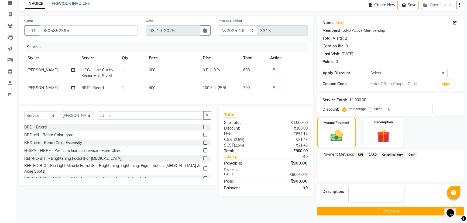
click at [231, 96] on button "Checkout" at bounding box center [390, 211] width 147 height 8
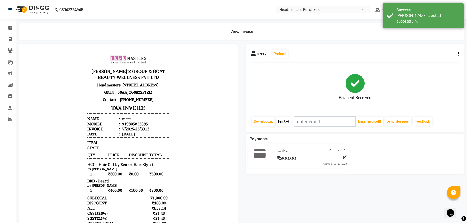
click at [231, 96] on link "Print" at bounding box center [283, 121] width 15 height 9
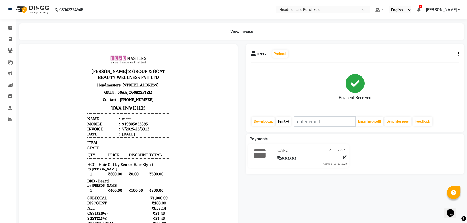
select select "service"
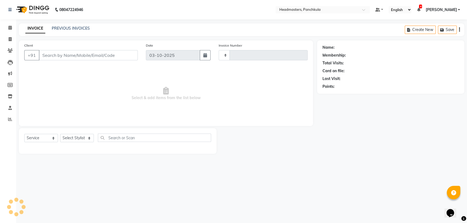
type input "3314"
select select "7376"
type input "9805852395"
select select "64060"
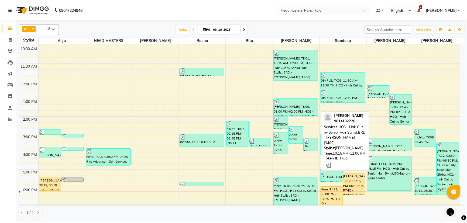
scroll to position [49, 0]
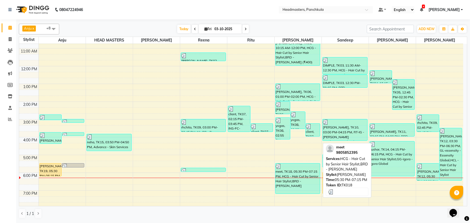
click at [231, 96] on div "meet, TK18, 05:30 PM-07:15 PM, HCG - Hair Cut by Senior Hair Stylist,BRD - [PER…" at bounding box center [298, 179] width 45 height 30
select select "3"
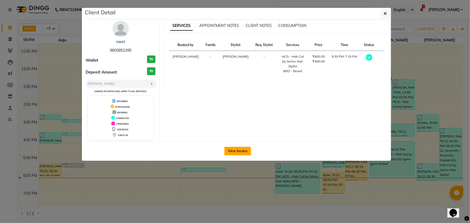
click at [231, 96] on button "View Invoice" at bounding box center [238, 151] width 27 height 9
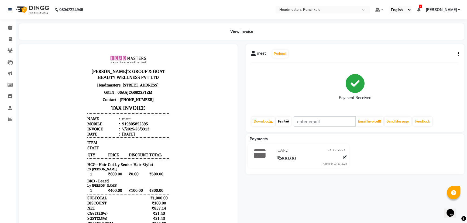
click at [231, 96] on link "Print" at bounding box center [283, 121] width 15 height 9
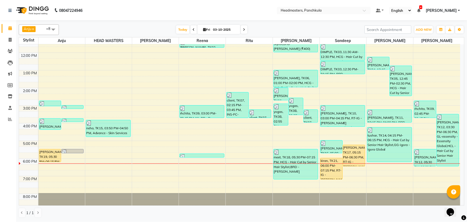
scroll to position [67, 0]
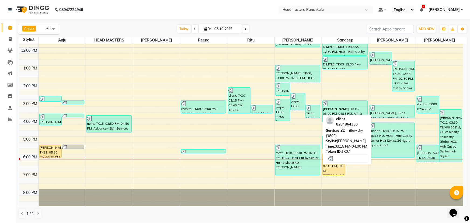
click at [231, 96] on div "client, TK07, 03:15 PM-04:00 PM, BD - Blow dry (₹800)" at bounding box center [313, 111] width 15 height 13
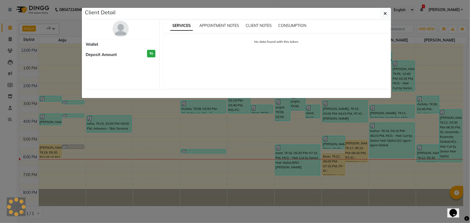
select select "3"
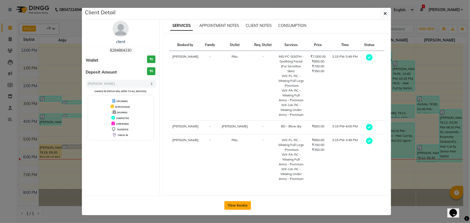
click at [231, 96] on button "View Invoice" at bounding box center [238, 205] width 27 height 9
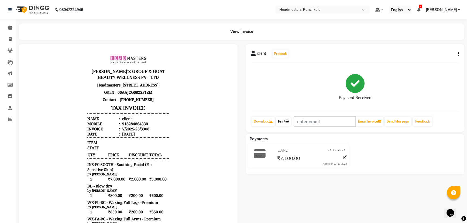
click at [231, 96] on link "Print" at bounding box center [283, 121] width 15 height 9
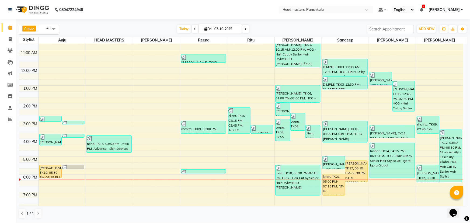
scroll to position [49, 0]
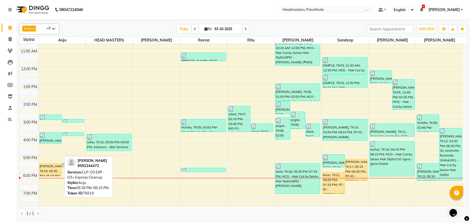
click at [51, 96] on div "nishant, TK19, 05:30 PM-06:15 PM, CLP-O3 EXP - O3+ Express Cleanup" at bounding box center [51, 170] width 22 height 13
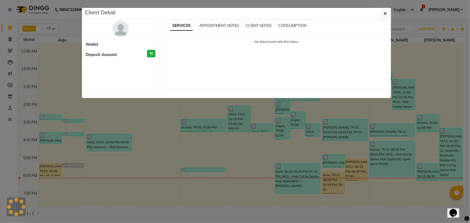
select select "1"
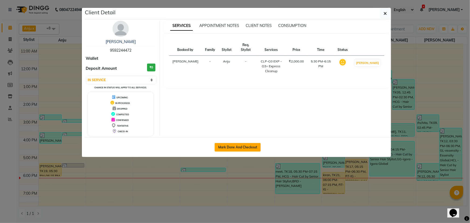
click at [231, 96] on button "Mark Done And Checkout" at bounding box center [238, 147] width 46 height 9
select select "7376"
select select "service"
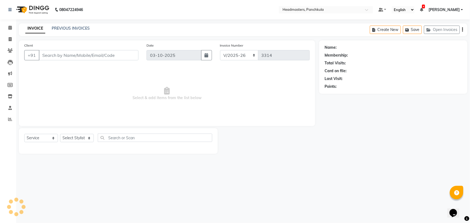
type input "9592244472"
select select "64054"
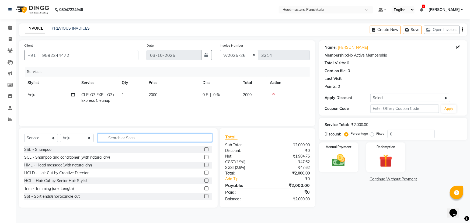
click at [115, 96] on input "text" at bounding box center [155, 138] width 115 height 8
click at [109, 96] on input "text" at bounding box center [155, 138] width 115 height 8
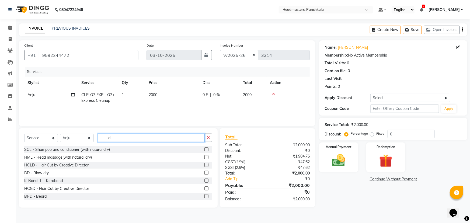
type input "d"
click at [112, 96] on input "text" at bounding box center [151, 138] width 107 height 8
click at [113, 96] on input "text" at bounding box center [151, 138] width 107 height 8
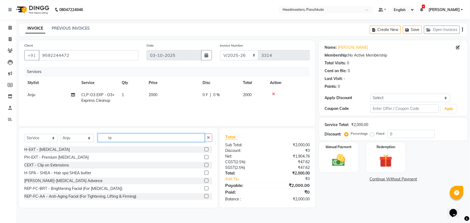
type input "t"
type input "m"
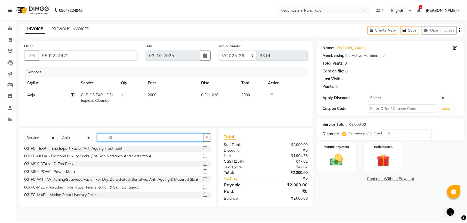
scroll to position [52, 0]
type input "o3"
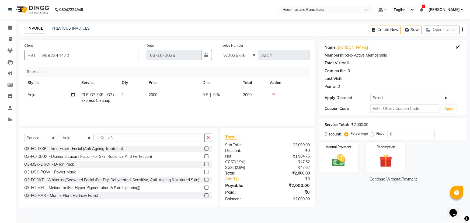
click at [205, 96] on label at bounding box center [207, 164] width 4 height 4
click at [205, 96] on input "checkbox" at bounding box center [207, 165] width 4 height 4
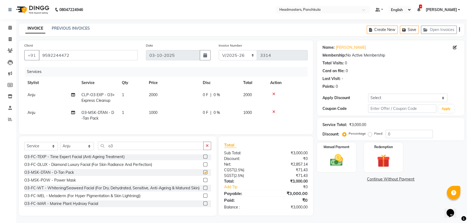
checkbox input "false"
click at [215, 96] on span "0 %" at bounding box center [216, 113] width 6 height 6
select select "64054"
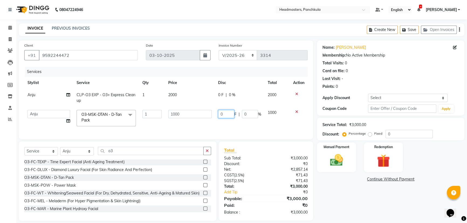
click at [226, 96] on input "0" at bounding box center [226, 114] width 16 height 8
type input "0500"
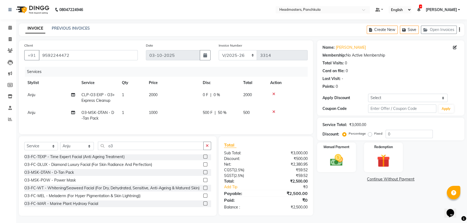
click at [231, 96] on div "Name: Nishant Membership: No Active Membership Total Visits: 0 Card on file: 0 …" at bounding box center [392, 127] width 151 height 175
click at [219, 96] on td "0 F | 0 %" at bounding box center [219, 98] width 40 height 18
select select "64054"
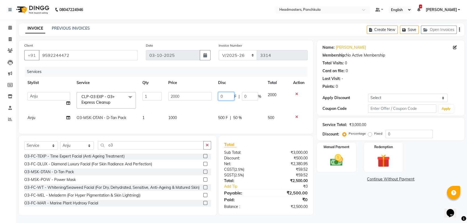
click at [228, 96] on input "0" at bounding box center [226, 96] width 16 height 8
type input "0500"
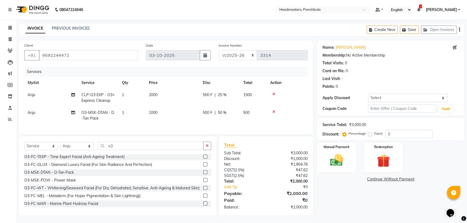
click at [231, 96] on div "Name: Nishant Membership: No Active Membership Total Visits: 0 Card on file: 0 …" at bounding box center [392, 127] width 151 height 175
click at [231, 96] on img at bounding box center [337, 160] width 22 height 15
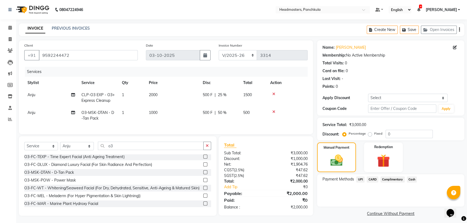
click at [231, 96] on span "Cash" at bounding box center [412, 180] width 10 height 6
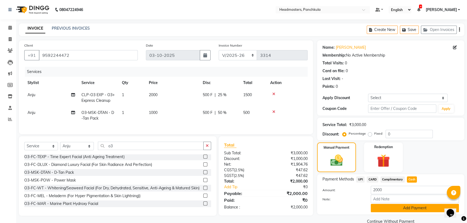
click at [231, 96] on button "Add Payment" at bounding box center [415, 208] width 88 height 8
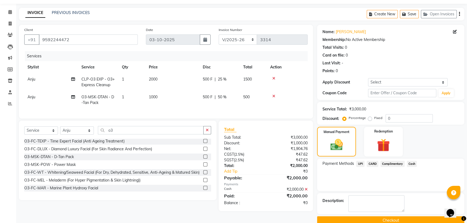
scroll to position [25, 0]
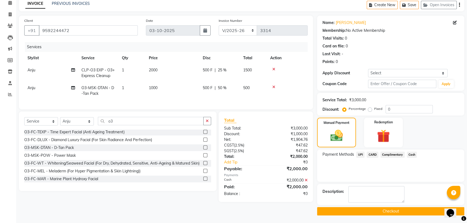
click at [231, 96] on button "Checkout" at bounding box center [390, 211] width 147 height 8
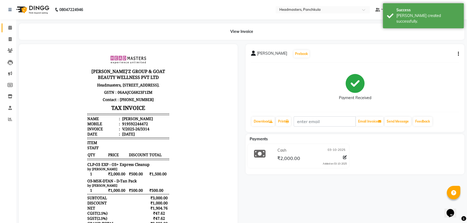
select select "service"
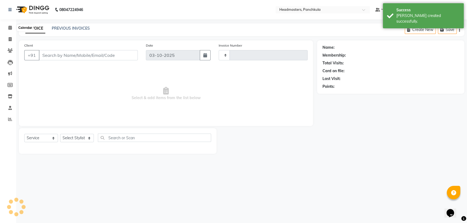
type input "3315"
select select "7376"
type input "9592244472"
select select "64054"
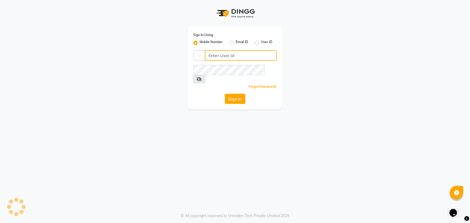
type input "9041009111"
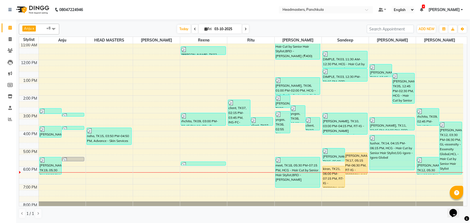
scroll to position [43, 0]
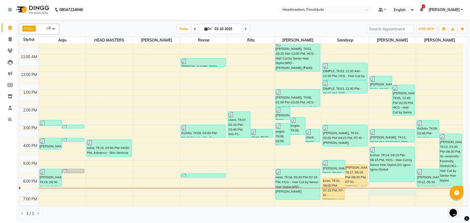
click at [231, 96] on div "8:00 AM 9:00 AM 10:00 AM 11:00 AM 12:00 PM 1:00 PM 2:00 PM 3:00 PM 4:00 PM 5:00…" at bounding box center [241, 116] width 444 height 231
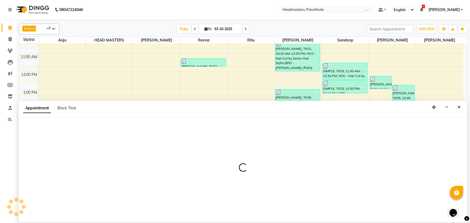
select select "64059"
select select "tentative"
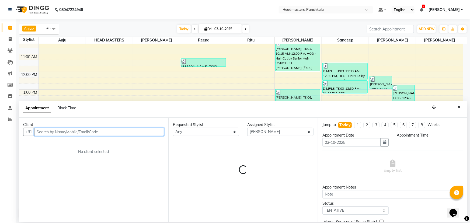
select select "1125"
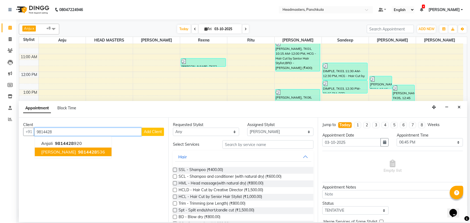
click at [78, 96] on span "9814428" at bounding box center [87, 151] width 19 height 5
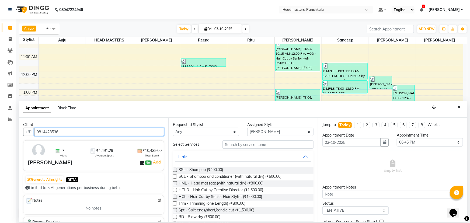
type input "9814428536"
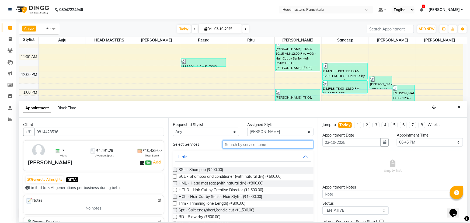
click at [227, 96] on input "text" at bounding box center [268, 144] width 91 height 8
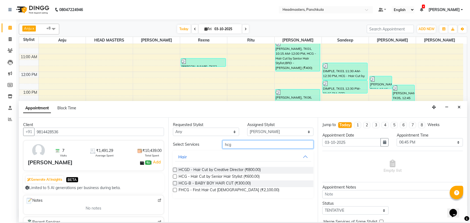
type input "hcg"
click at [175, 96] on label at bounding box center [175, 177] width 4 height 4
click at [175, 96] on input "checkbox" at bounding box center [175, 177] width 4 height 4
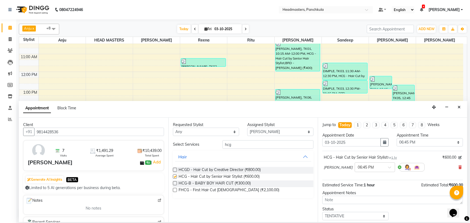
checkbox input "false"
click at [231, 96] on input "hcg" at bounding box center [268, 144] width 91 height 8
type input "h"
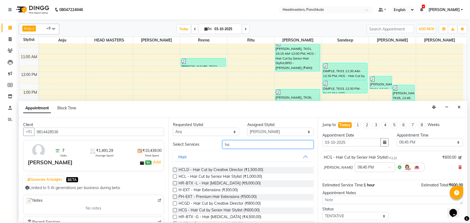
type input "h"
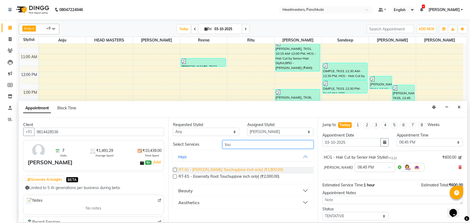
type input "tou"
click at [228, 96] on span "RT-IG - [PERSON_NAME] Touchup(one inch only) (₹1,800.00)" at bounding box center [231, 170] width 105 height 7
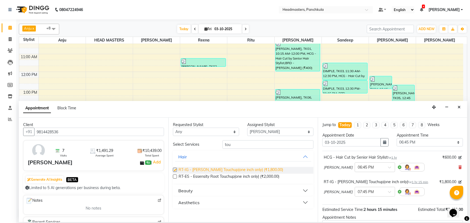
checkbox input "false"
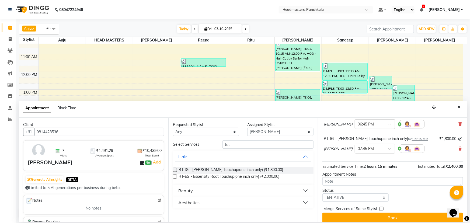
scroll to position [47, 0]
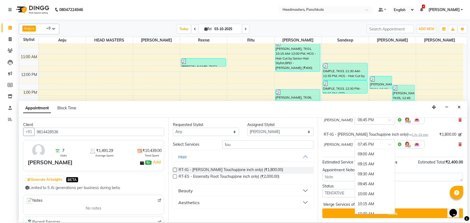
click at [231, 96] on span at bounding box center [391, 146] width 7 height 6
click at [231, 96] on div "06:45 PM" at bounding box center [375, 160] width 40 height 10
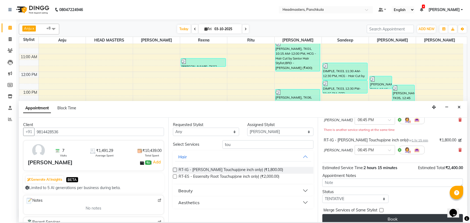
click at [231, 96] on button "Book" at bounding box center [393, 219] width 141 height 10
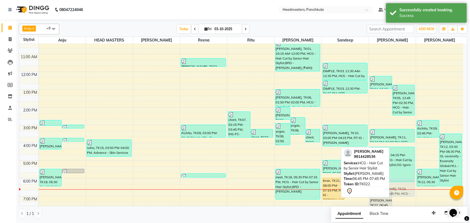
drag, startPoint x: 397, startPoint y: 201, endPoint x: 398, endPoint y: 191, distance: 10.5
click at [231, 96] on div "sarthak, TK04, 12:15 PM-01:00 PM, BRD - Beard VASU, TK05, 12:45 PM-02:30 PM, HC…" at bounding box center [392, 116] width 47 height 231
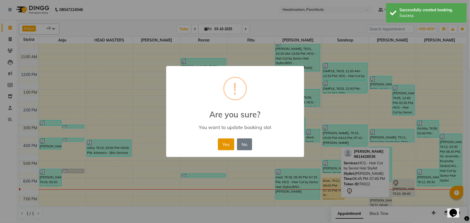
click at [224, 96] on button "Yes" at bounding box center [226, 145] width 16 height 12
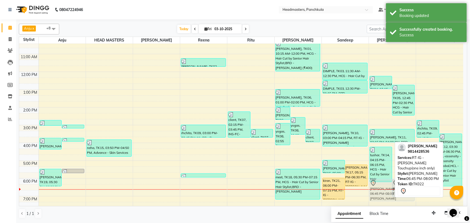
drag, startPoint x: 374, startPoint y: 200, endPoint x: 375, endPoint y: 189, distance: 11.1
click at [231, 96] on div "sarthak, TK04, 12:15 PM-01:00 PM, BRD - Beard VASU, TK05, 12:45 PM-02:30 PM, HC…" at bounding box center [392, 116] width 47 height 231
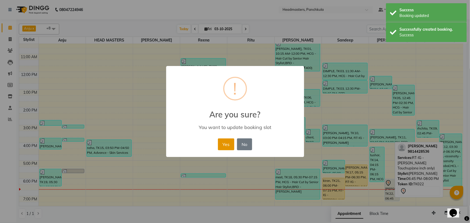
click at [226, 96] on button "Yes" at bounding box center [226, 145] width 16 height 12
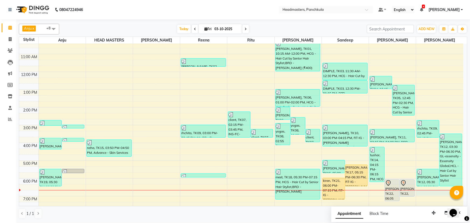
click at [231, 96] on div "8:00 AM 9:00 AM 10:00 AM 11:00 AM 12:00 PM 1:00 PM 2:00 PM 3:00 PM 4:00 PM 5:00…" at bounding box center [241, 116] width 444 height 231
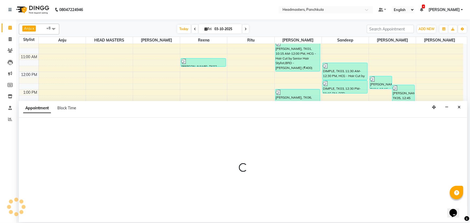
select select "66077"
select select "1125"
select select "tentative"
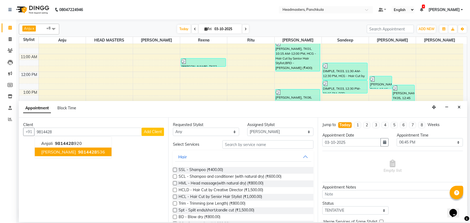
click at [78, 96] on span "9814428" at bounding box center [87, 151] width 19 height 5
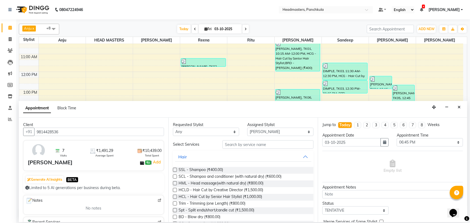
type input "9814428536"
click at [229, 96] on input "text" at bounding box center [268, 144] width 91 height 8
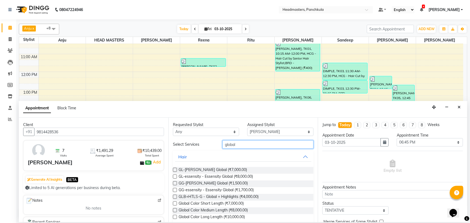
type input "global"
click at [174, 96] on label at bounding box center [175, 170] width 4 height 4
click at [174, 96] on input "checkbox" at bounding box center [175, 171] width 4 height 4
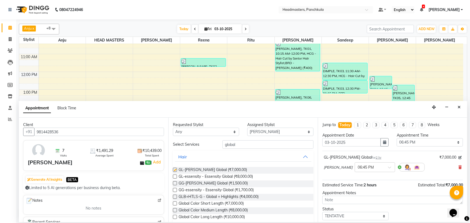
checkbox input "false"
click at [231, 96] on select "Select 09:00 AM 09:15 AM 09:30 AM 09:45 AM 10:00 AM 10:15 AM 10:30 AM 10:45 AM …" at bounding box center [430, 142] width 66 height 8
select select "1140"
click at [231, 96] on select "Select 09:00 AM 09:15 AM 09:30 AM 09:45 AM 10:00 AM 10:15 AM 10:30 AM 10:45 AM …" at bounding box center [430, 142] width 66 height 8
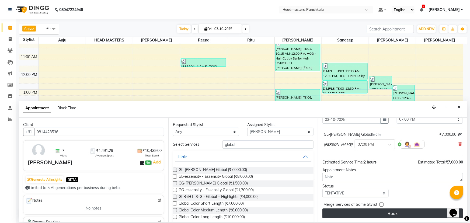
click at [231, 96] on button "Book" at bounding box center [393, 214] width 141 height 10
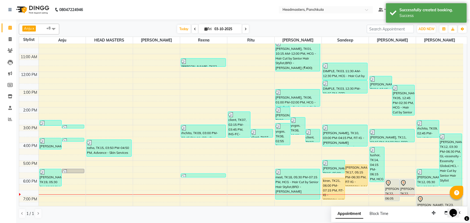
click at [96, 96] on div "8:00 AM 9:00 AM 10:00 AM 11:00 AM 12:00 PM 1:00 PM 2:00 PM 3:00 PM 4:00 PM 5:00…" at bounding box center [241, 116] width 444 height 231
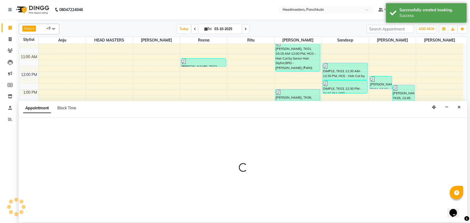
select select "64002"
select select "900"
select select "tentative"
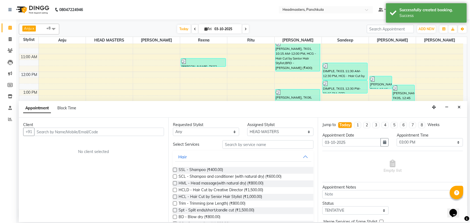
click at [40, 96] on div "Client +91 No client selected" at bounding box center [94, 170] width 150 height 105
click at [38, 96] on input "text" at bounding box center [99, 132] width 130 height 8
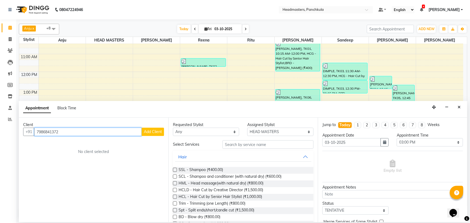
type input "7986841372"
click at [148, 96] on span "Add Client" at bounding box center [153, 131] width 18 height 5
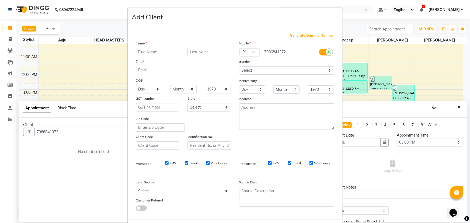
click at [140, 52] on input "text" at bounding box center [158, 52] width 44 height 8
type input "shanu"
click at [2, 96] on ngb-modal-window "Add Client Generate Dummy Number Name shanu Email DOB Day 01 02 03 04 05 06 07 …" at bounding box center [235, 111] width 470 height 223
click at [231, 69] on select "Select [DEMOGRAPHIC_DATA] [DEMOGRAPHIC_DATA] Other Prefer Not To Say" at bounding box center [286, 70] width 95 height 8
select select "female"
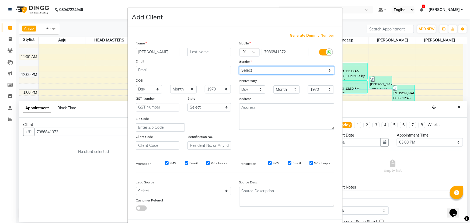
click at [231, 66] on select "Select [DEMOGRAPHIC_DATA] [DEMOGRAPHIC_DATA] Other Prefer Not To Say" at bounding box center [286, 70] width 95 height 8
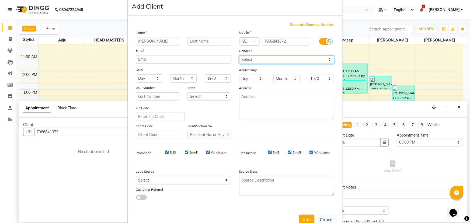
scroll to position [27, 0]
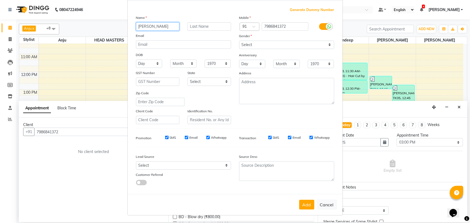
click at [156, 27] on input "shanu" at bounding box center [158, 26] width 44 height 8
type input "[PERSON_NAME]"
click at [231, 44] on select "Select [DEMOGRAPHIC_DATA] [DEMOGRAPHIC_DATA] Other Prefer Not To Say" at bounding box center [286, 45] width 95 height 8
click at [0, 96] on ngb-modal-window "Add Client Generate Dummy Number Name shanu saini Email DOB Day 01 02 03 04 05 …" at bounding box center [235, 111] width 470 height 223
click at [231, 96] on button "Add" at bounding box center [306, 205] width 15 height 10
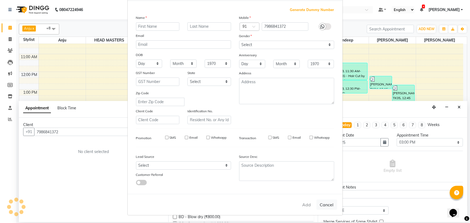
select select
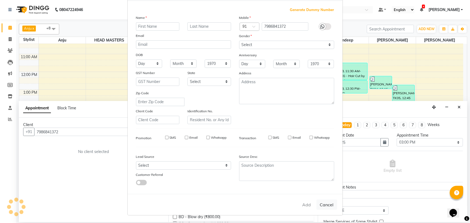
select select
checkbox input "false"
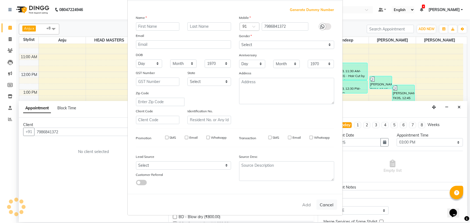
checkbox input "false"
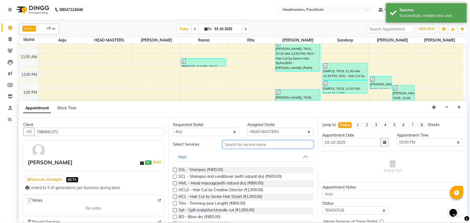
click at [229, 96] on input "text" at bounding box center [268, 144] width 91 height 8
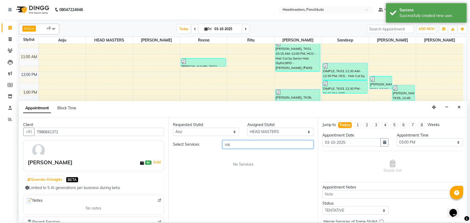
type input "m"
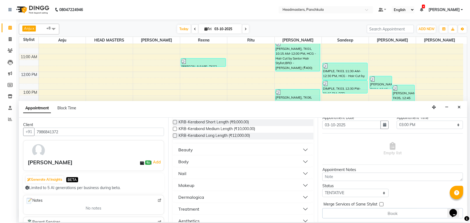
scroll to position [695, 0]
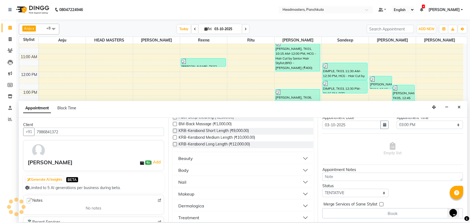
click at [191, 96] on div "Beauty" at bounding box center [185, 158] width 15 height 6
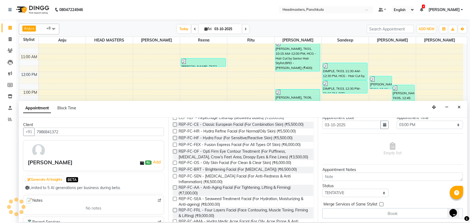
scroll to position [720, 0]
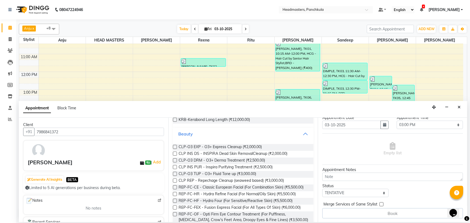
click at [231, 96] on button "Beauty" at bounding box center [243, 134] width 136 height 10
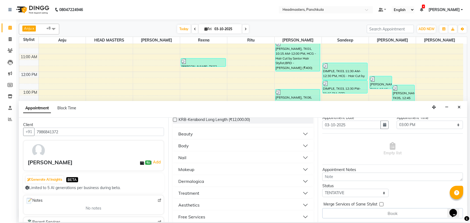
click at [187, 96] on div "Makeup" at bounding box center [186, 169] width 16 height 6
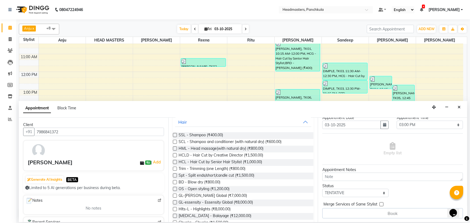
scroll to position [0, 0]
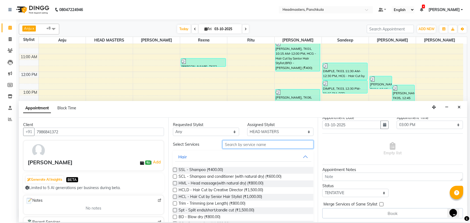
click at [226, 96] on input "text" at bounding box center [268, 144] width 91 height 8
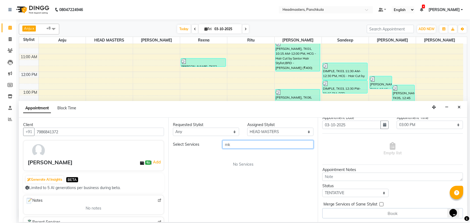
type input "m"
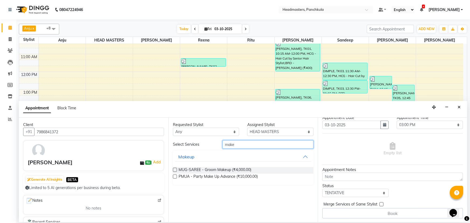
type input "make"
click at [174, 96] on label at bounding box center [175, 177] width 4 height 4
click at [174, 96] on input "checkbox" at bounding box center [175, 177] width 4 height 4
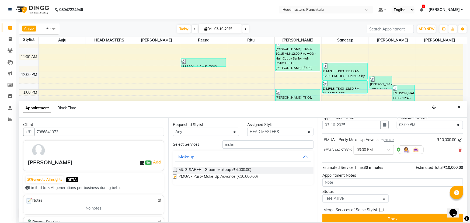
checkbox input "false"
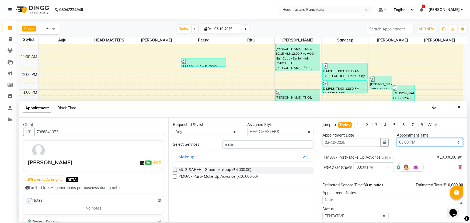
click at [231, 96] on select "Select 09:00 AM 09:15 AM 09:30 AM 09:45 AM 10:00 AM 10:15 AM 10:30 AM 10:45 AM …" at bounding box center [430, 142] width 66 height 8
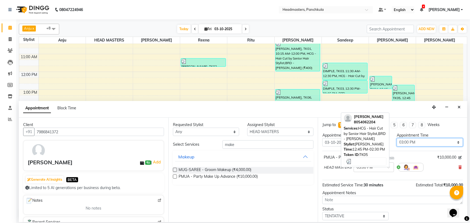
select select "1140"
click at [231, 96] on select "Select 09:00 AM 09:15 AM 09:30 AM 09:45 AM 10:00 AM 10:15 AM 10:30 AM 10:45 AM …" at bounding box center [430, 142] width 66 height 8
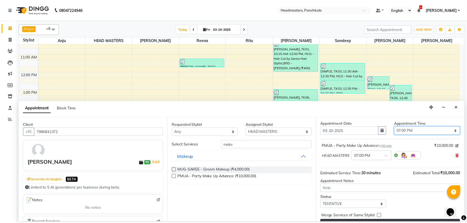
scroll to position [23, 0]
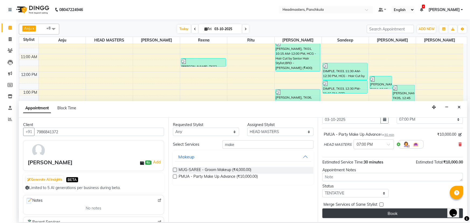
click at [231, 96] on button "Book" at bounding box center [393, 214] width 141 height 10
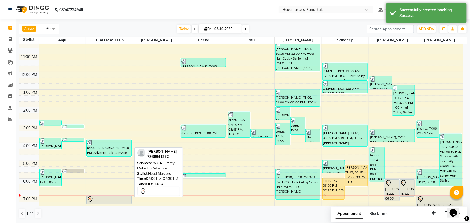
click at [108, 96] on div at bounding box center [109, 199] width 44 height 6
click at [113, 96] on div at bounding box center [109, 199] width 44 height 6
select select "7"
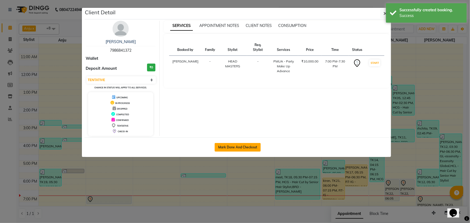
click at [230, 96] on button "Mark Done And Checkout" at bounding box center [238, 147] width 46 height 9
select select "service"
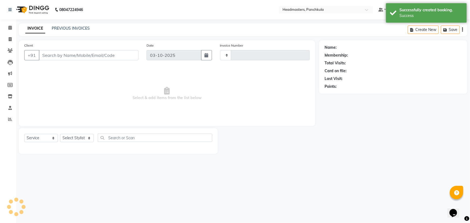
type input "3315"
select select "7376"
type input "7986841372"
select select "64002"
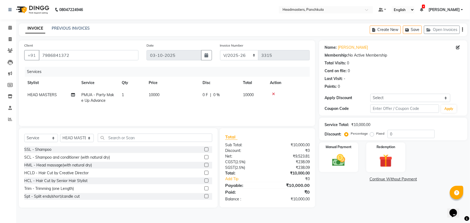
click at [215, 96] on td "0 F | 0 %" at bounding box center [219, 98] width 40 height 18
select select "64002"
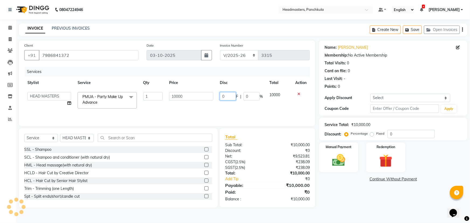
click at [226, 96] on input "0" at bounding box center [228, 96] width 16 height 8
type input "05000"
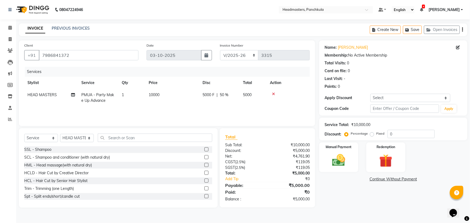
click at [231, 96] on main "INVOICE PREVIOUS INVOICES Create New Save Open Invoices Client +91 7986841372 D…" at bounding box center [243, 119] width 454 height 192
click at [231, 96] on img at bounding box center [339, 161] width 22 height 16
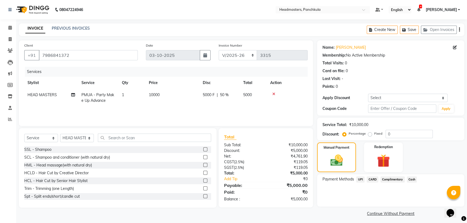
click at [231, 96] on span "UPI" at bounding box center [360, 180] width 8 height 6
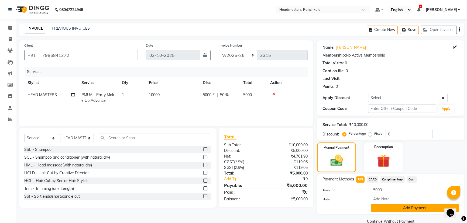
click at [231, 96] on button "Add Payment" at bounding box center [415, 208] width 88 height 8
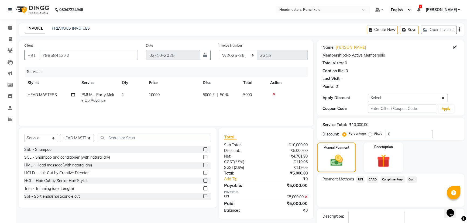
scroll to position [25, 0]
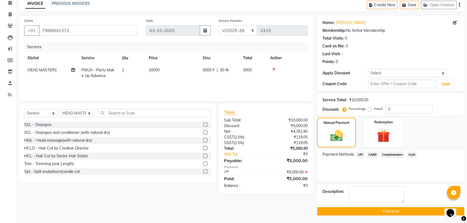
click at [231, 96] on button "Checkout" at bounding box center [390, 211] width 147 height 8
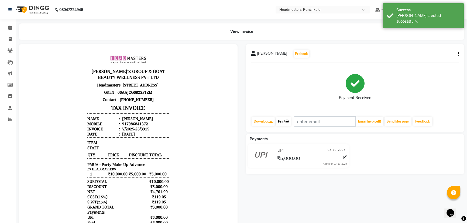
click at [231, 96] on link "Print" at bounding box center [283, 121] width 15 height 9
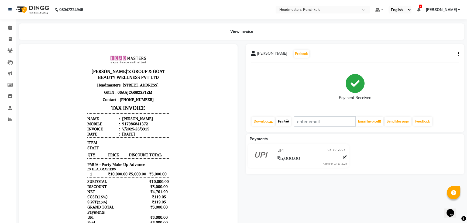
scroll to position [39, 0]
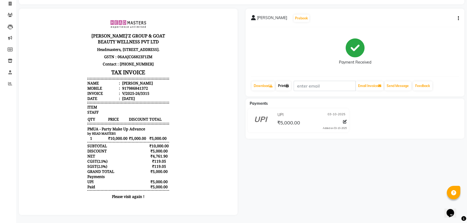
click at [231, 83] on link "Print" at bounding box center [283, 85] width 15 height 9
select select "service"
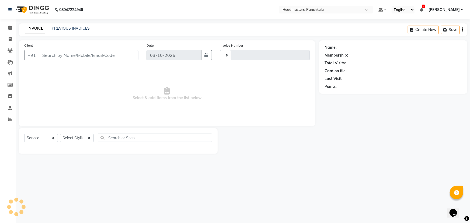
type input "3316"
select select "7376"
type input "7986841372"
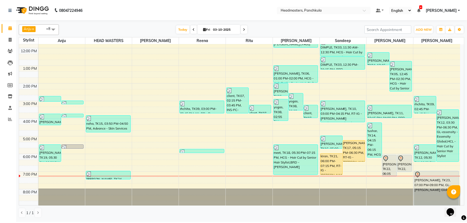
scroll to position [67, 0]
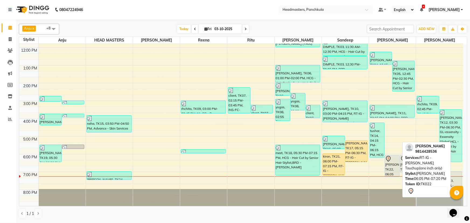
click at [231, 96] on div "[PERSON_NAME], TK22, 06:05 PM-07:20 PM, RT-IG - [PERSON_NAME] Touchup(one inch …" at bounding box center [392, 166] width 15 height 21
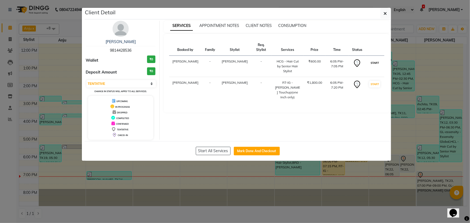
click at [231, 62] on button "START" at bounding box center [375, 63] width 11 height 7
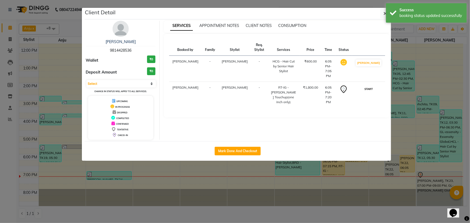
click at [231, 86] on button "START" at bounding box center [368, 89] width 11 height 7
click at [231, 13] on button "button" at bounding box center [386, 13] width 10 height 10
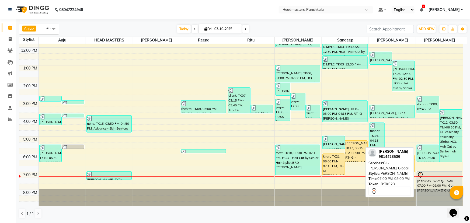
click at [231, 96] on div "[PERSON_NAME], TK23, 07:00 PM-09:00 PM, GL-[PERSON_NAME] Global" at bounding box center [439, 189] width 45 height 35
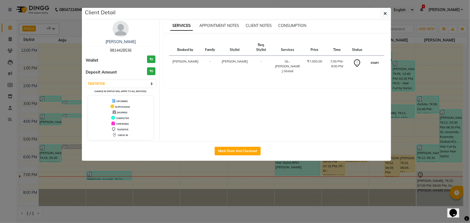
click at [231, 60] on button "START" at bounding box center [375, 63] width 11 height 7
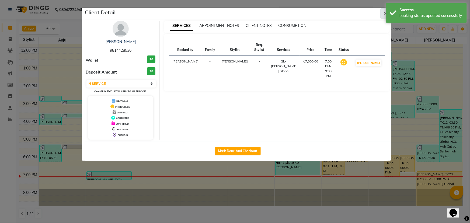
click at [231, 13] on icon "button" at bounding box center [385, 13] width 3 height 4
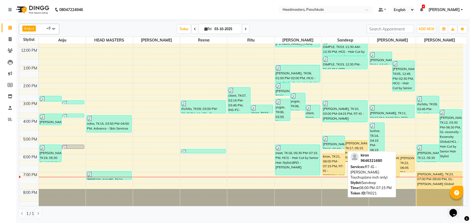
click at [231, 96] on div "kiran, TK21, 06:00 PM-07:15 PM, RT-IG - Igora Root Touchup(one inch only)" at bounding box center [334, 164] width 22 height 21
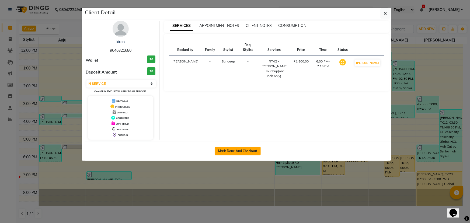
click at [231, 96] on button "Mark Done And Checkout" at bounding box center [238, 151] width 46 height 9
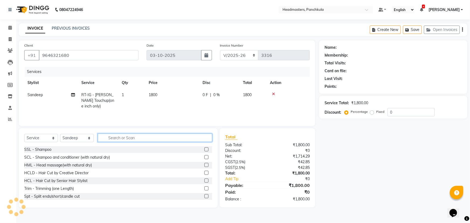
click at [114, 96] on input "text" at bounding box center [155, 138] width 115 height 8
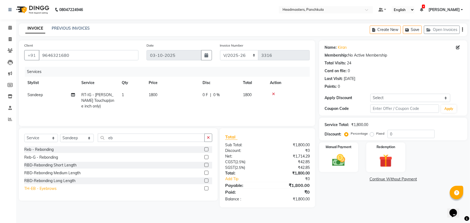
click at [39, 96] on div "TH-EB - Eyebrows" at bounding box center [40, 189] width 32 height 6
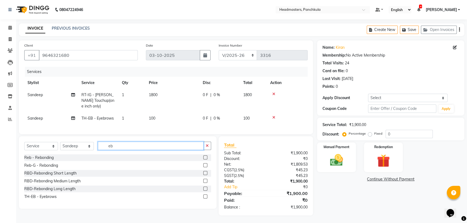
click at [115, 96] on input "eb" at bounding box center [151, 146] width 106 height 8
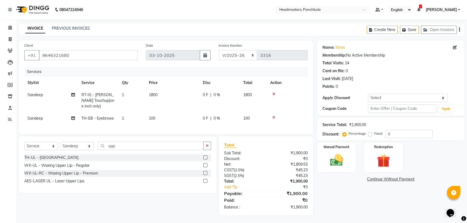
click at [205, 96] on label at bounding box center [205, 158] width 4 height 4
click at [205, 96] on input "checkbox" at bounding box center [205, 158] width 4 height 4
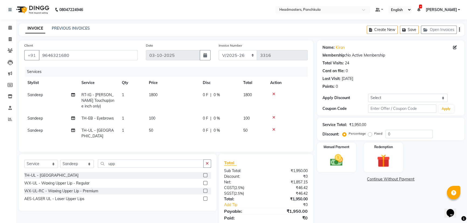
scroll to position [16, 0]
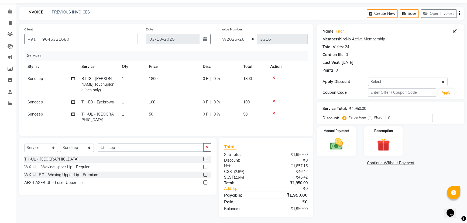
click at [220, 83] on td "0 F | 0 %" at bounding box center [219, 84] width 40 height 23
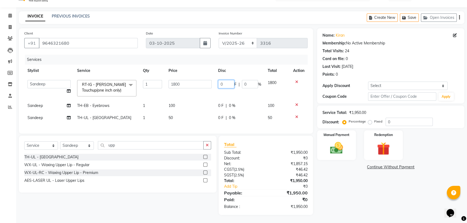
click at [224, 81] on input "0" at bounding box center [226, 84] width 16 height 8
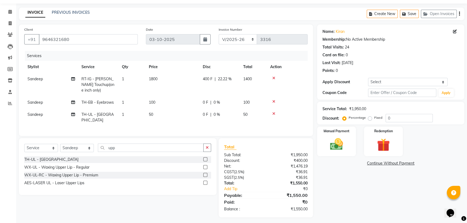
click at [231, 96] on div "Name: Kiran Membership: No Active Membership Total Visits: 24 Card on file: 0 L…" at bounding box center [392, 121] width 151 height 193
click at [221, 81] on span "22.22 %" at bounding box center [225, 79] width 14 height 6
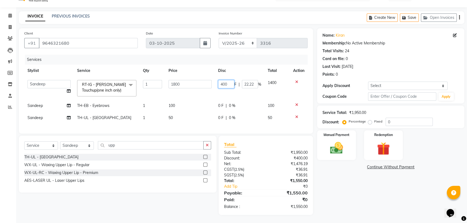
click at [229, 80] on input "400" at bounding box center [226, 84] width 16 height 8
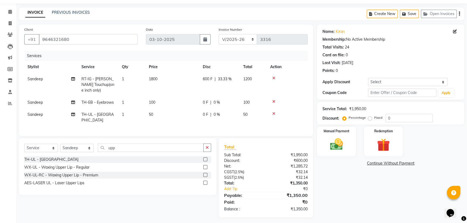
click at [231, 96] on div "Name: Kiran Membership: No Active Membership Total Visits: 24 Card on file: 0 L…" at bounding box center [392, 121] width 151 height 193
click at [231, 96] on img at bounding box center [337, 144] width 22 height 15
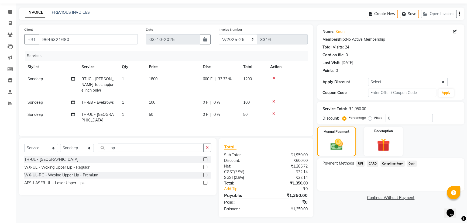
click at [231, 96] on span "UPI" at bounding box center [360, 164] width 8 height 6
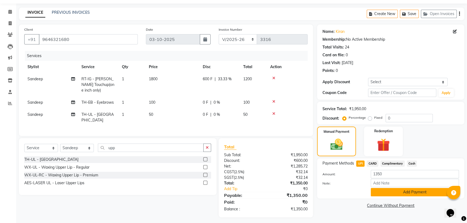
click at [231, 96] on button "Add Payment" at bounding box center [415, 192] width 88 height 8
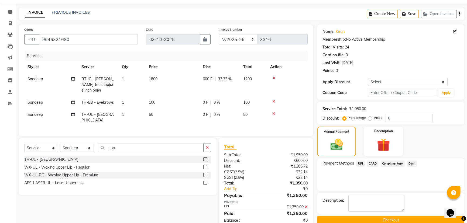
click at [231, 96] on button "Checkout" at bounding box center [390, 220] width 147 height 8
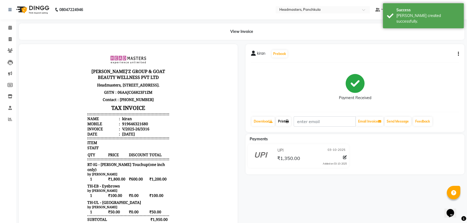
click at [231, 96] on link "Print" at bounding box center [283, 121] width 15 height 9
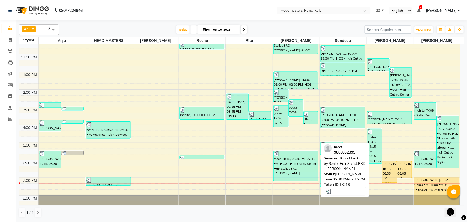
scroll to position [67, 0]
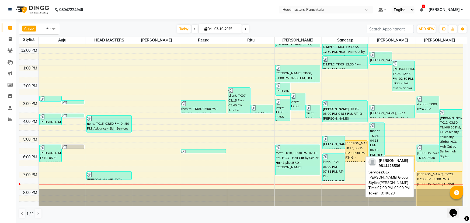
click at [231, 96] on div "[PERSON_NAME], TK23, 07:00 PM-09:00 PM, GL-[PERSON_NAME] Global" at bounding box center [439, 189] width 45 height 35
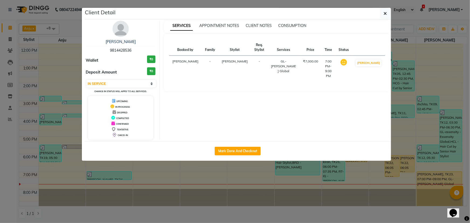
click at [231, 96] on ngb-modal-window "Client Detail Saloni 9814428536 Wallet ₹0 Deposit Amount ₹0 Select IN SERVICE C…" at bounding box center [235, 111] width 470 height 223
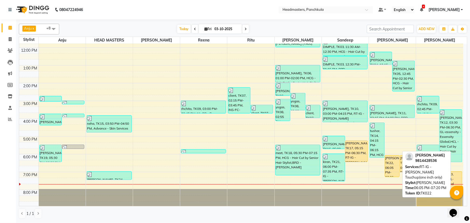
click at [231, 96] on div "[PERSON_NAME], TK22, 06:05 PM-07:20 PM, RT-IG - [PERSON_NAME] Touchup(one inch …" at bounding box center [392, 166] width 15 height 21
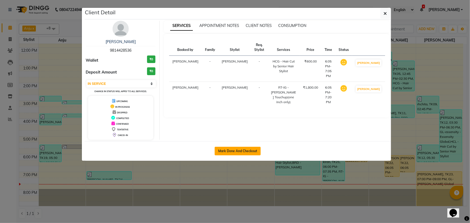
click at [231, 96] on button "Mark Done And Checkout" at bounding box center [238, 151] width 46 height 9
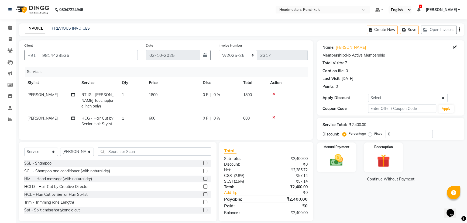
scroll to position [10, 0]
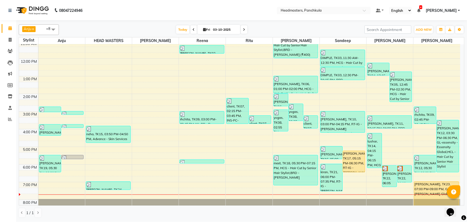
scroll to position [67, 0]
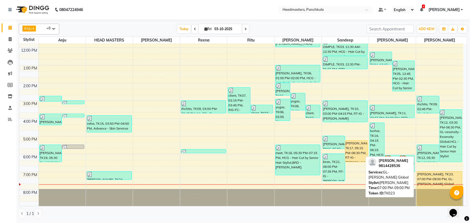
click at [231, 96] on div "[PERSON_NAME], TK23, 07:00 PM-09:00 PM, GL-[PERSON_NAME] Global" at bounding box center [439, 189] width 45 height 35
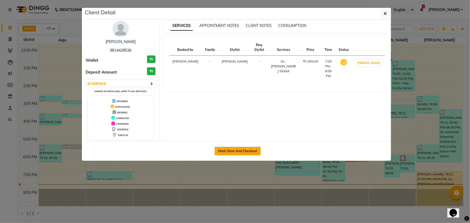
click at [226, 96] on button "Mark Done And Checkout" at bounding box center [238, 151] width 46 height 9
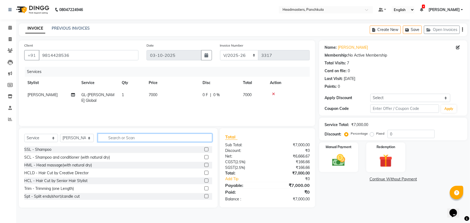
click at [116, 96] on input "text" at bounding box center [155, 138] width 115 height 8
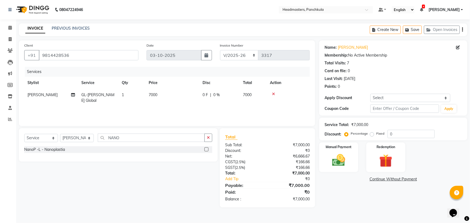
click at [109, 96] on div "NanoP -L - Nanoplastia" at bounding box center [118, 149] width 188 height 7
click at [208, 96] on label at bounding box center [207, 149] width 4 height 4
click at [208, 96] on input "checkbox" at bounding box center [207, 150] width 4 height 4
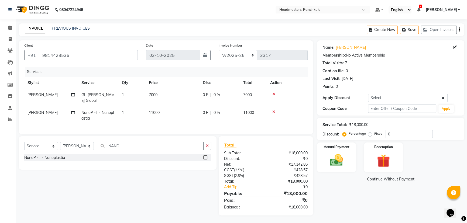
scroll to position [4, 0]
click at [231, 92] on icon at bounding box center [273, 94] width 3 height 4
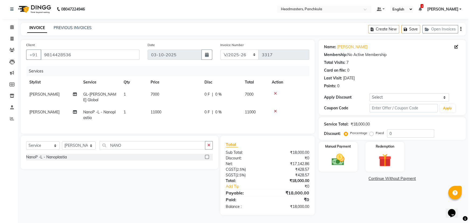
scroll to position [0, 0]
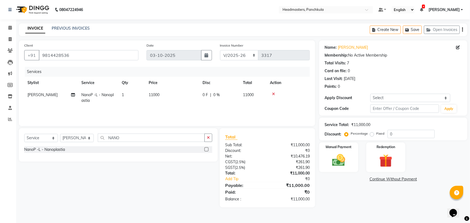
click at [231, 96] on main "INVOICE PREVIOUS INVOICES Create New Save Open Invoices Client +91 9814428536 D…" at bounding box center [243, 119] width 454 height 192
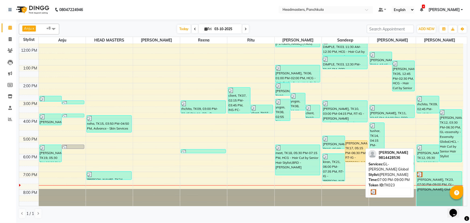
click at [430, 182] on div "[PERSON_NAME], TK23, 07:00 PM-09:00 PM, GL-[PERSON_NAME] Global" at bounding box center [439, 189] width 45 height 35
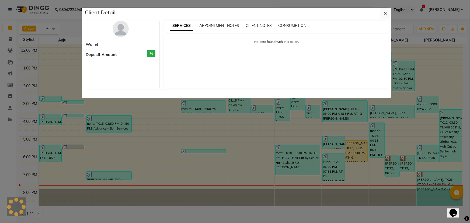
select select "3"
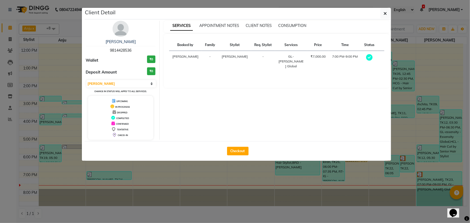
click at [309, 62] on td "₹7,000.00" at bounding box center [319, 61] width 22 height 21
click at [311, 57] on div "₹7,000.00" at bounding box center [318, 56] width 15 height 5
click at [234, 149] on button "Checkout" at bounding box center [238, 151] width 22 height 9
select select "service"
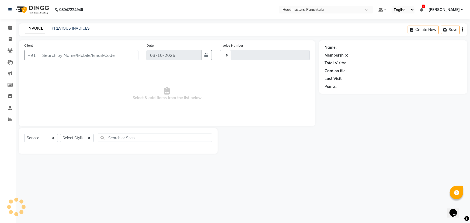
type input "3317"
select select "7376"
type input "9814428536"
select select "66077"
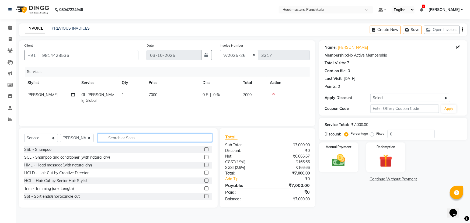
click at [143, 137] on input "text" at bounding box center [155, 138] width 115 height 8
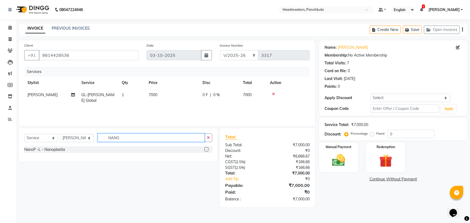
type input "NANO"
click at [205, 151] on label at bounding box center [207, 149] width 4 height 4
click at [205, 151] on input "checkbox" at bounding box center [207, 150] width 4 height 4
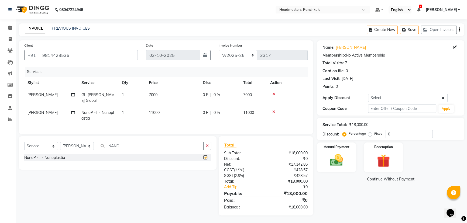
checkbox input "false"
click at [210, 92] on span "|" at bounding box center [210, 95] width 1 height 6
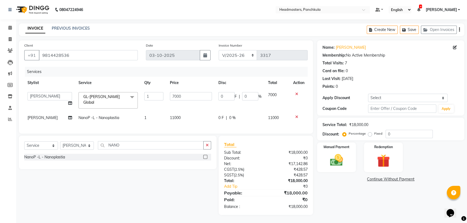
scroll to position [1, 0]
click at [230, 94] on input "0" at bounding box center [226, 96] width 16 height 8
type input "03500"
click at [332, 198] on div "Name: [PERSON_NAME] Membership: No Active Membership Total Visits: 7 Card on fi…" at bounding box center [392, 127] width 151 height 175
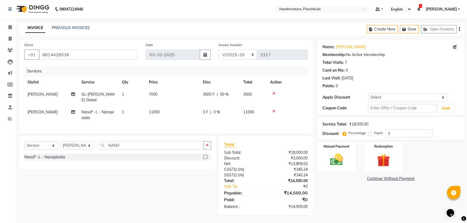
click at [210, 113] on span "|" at bounding box center [210, 112] width 1 height 6
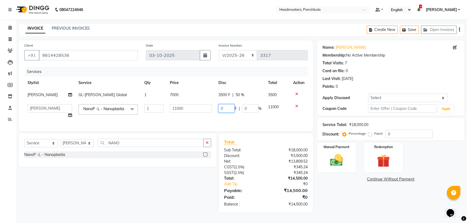
click at [227, 106] on input "0" at bounding box center [226, 108] width 16 height 8
type input "02000"
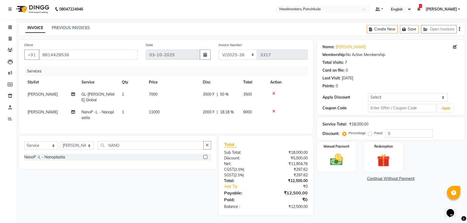
click at [354, 208] on div "Name: [PERSON_NAME] Membership: No Active Membership Total Visits: 7 Card on fi…" at bounding box center [392, 127] width 151 height 175
click at [212, 110] on span "2000 F" at bounding box center [209, 112] width 12 height 6
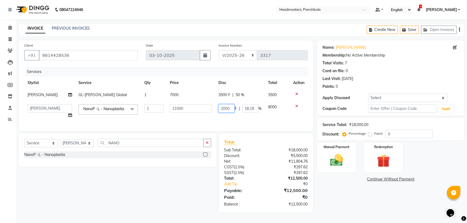
click at [232, 108] on input "2000" at bounding box center [226, 108] width 16 height 8
type input "2500"
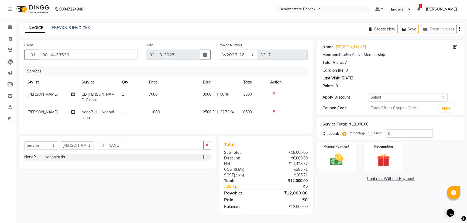
click at [339, 199] on div "Name: [PERSON_NAME] Membership: No Active Membership Total Visits: 7 Card on fi…" at bounding box center [392, 127] width 151 height 175
click at [218, 113] on div "2500 F | 22.73 %" at bounding box center [220, 112] width 34 height 6
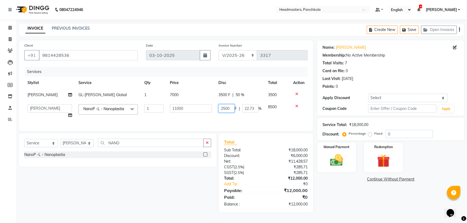
click at [229, 107] on input "2500" at bounding box center [226, 108] width 16 height 8
type input "2000"
click at [352, 210] on div "Name: [PERSON_NAME] Membership: No Active Membership Total Visits: 7 Card on fi…" at bounding box center [392, 126] width 151 height 172
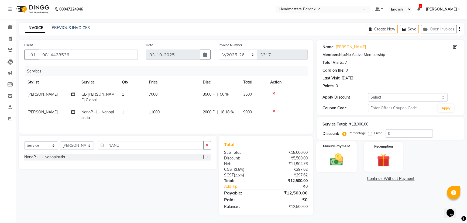
click at [347, 162] on div "Manual Payment" at bounding box center [336, 157] width 40 height 31
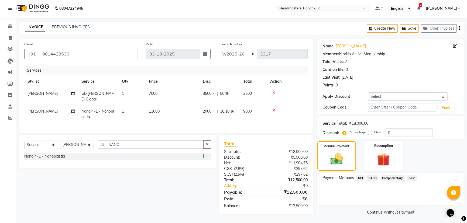
click at [373, 179] on span "CARD" at bounding box center [373, 178] width 12 height 6
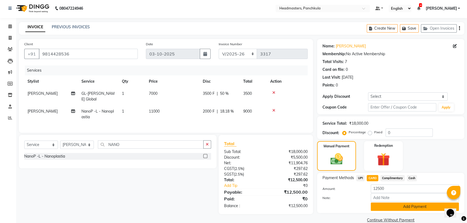
click at [393, 203] on button "Add Payment" at bounding box center [415, 207] width 88 height 8
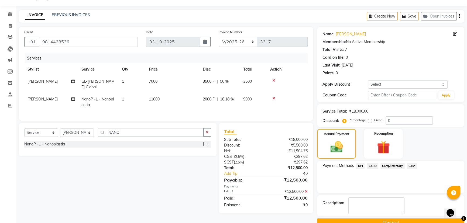
scroll to position [25, 0]
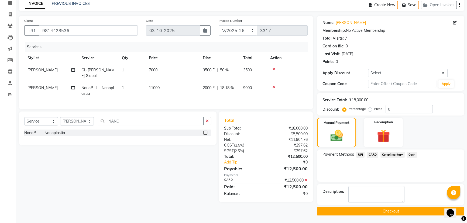
click at [330, 213] on button "Checkout" at bounding box center [390, 211] width 147 height 8
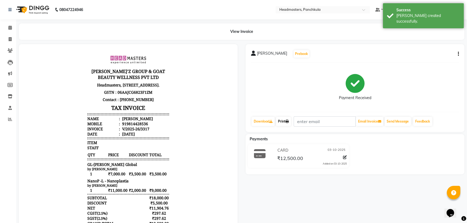
click at [282, 122] on link "Print" at bounding box center [283, 121] width 15 height 9
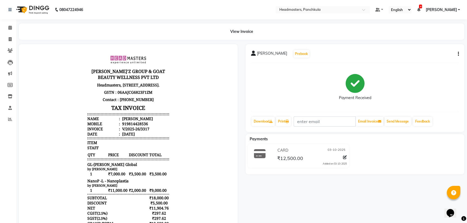
select select "service"
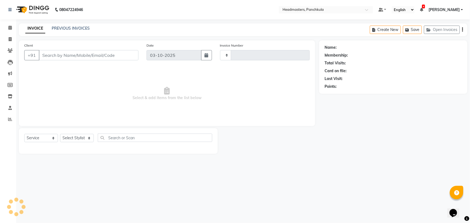
type input "3318"
select select "7376"
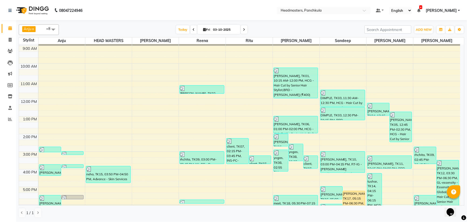
scroll to position [67, 0]
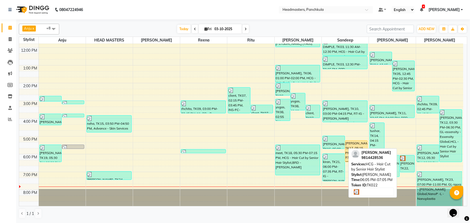
click at [406, 168] on div "[PERSON_NAME], TK22, 06:05 PM-07:05 PM, HCG - Hair Cut by Senior Hair Stylist" at bounding box center [407, 164] width 15 height 17
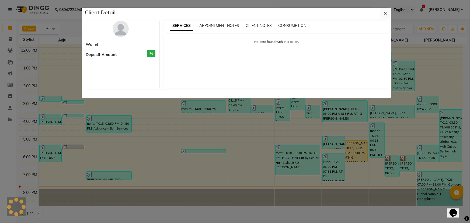
select select "3"
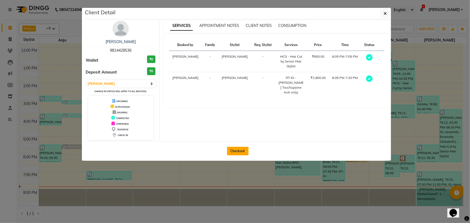
click at [236, 150] on button "Checkout" at bounding box center [238, 151] width 22 height 9
select select "7376"
select select "service"
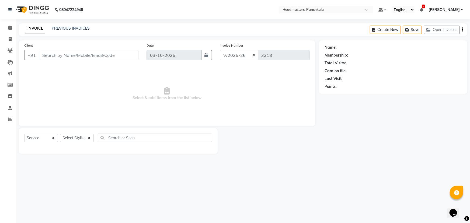
type input "9814428536"
select select "64059"
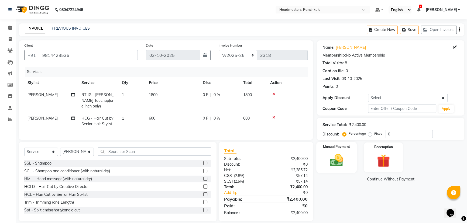
click at [323, 153] on div "Manual Payment" at bounding box center [336, 157] width 40 height 31
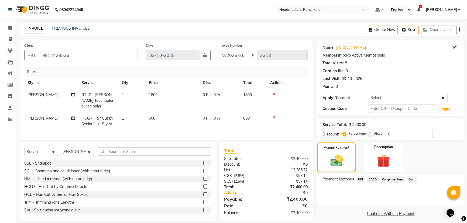
click at [370, 179] on span "CARD" at bounding box center [373, 180] width 12 height 6
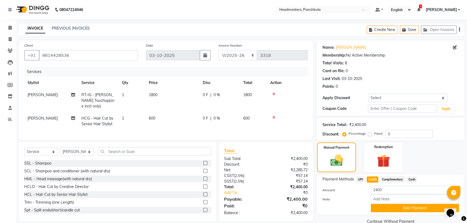
scroll to position [10, 0]
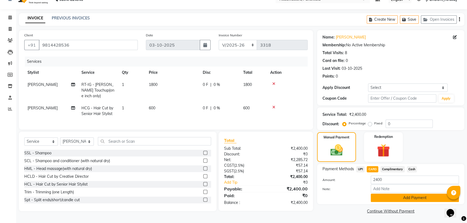
click at [384, 197] on button "Add Payment" at bounding box center [415, 198] width 88 height 8
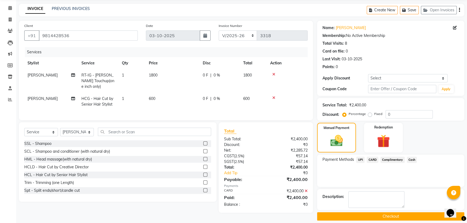
scroll to position [25, 0]
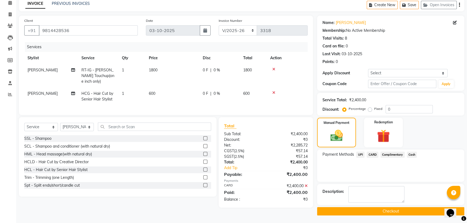
click at [347, 209] on button "Checkout" at bounding box center [390, 211] width 147 height 8
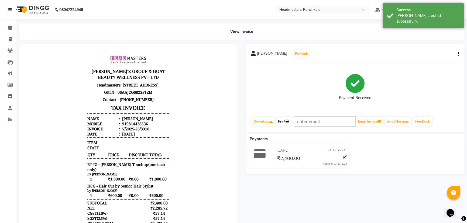
click at [281, 117] on link "Print" at bounding box center [283, 121] width 15 height 9
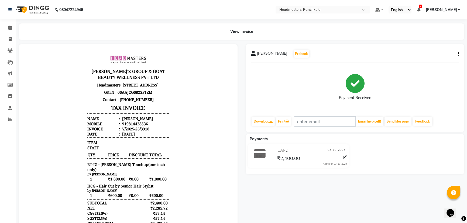
select select "7376"
select select "service"
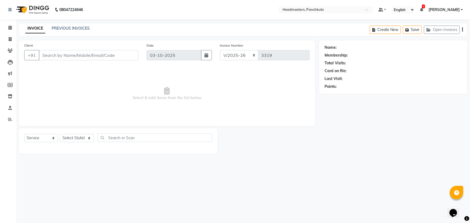
type input "9814428536"
select select "64059"
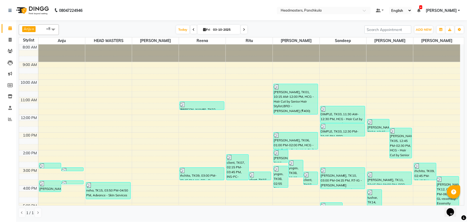
scroll to position [67, 0]
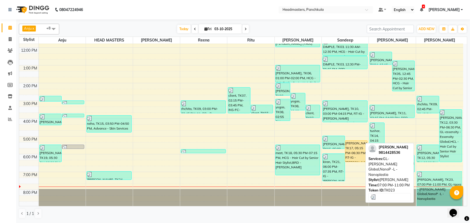
click at [449, 180] on div "[PERSON_NAME], TK23, 07:00 PM-11:00 PM, GL-igora - [PERSON_NAME] Global,NanoP -…" at bounding box center [439, 189] width 45 height 35
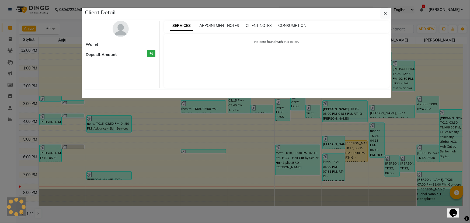
select select "3"
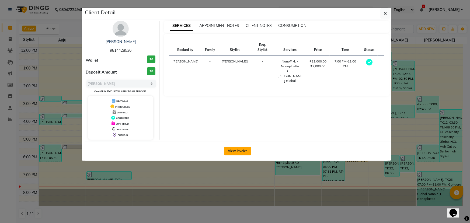
click at [236, 150] on button "View Invoice" at bounding box center [238, 151] width 27 height 9
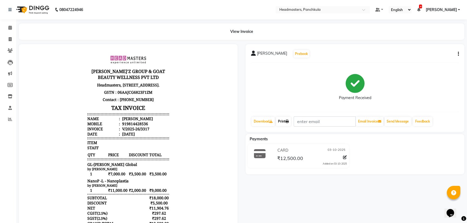
click at [287, 124] on link "Print" at bounding box center [283, 121] width 15 height 9
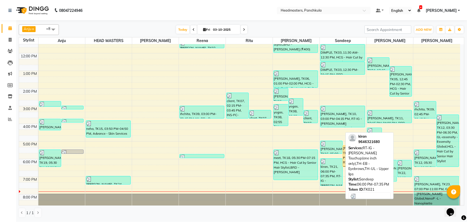
scroll to position [67, 0]
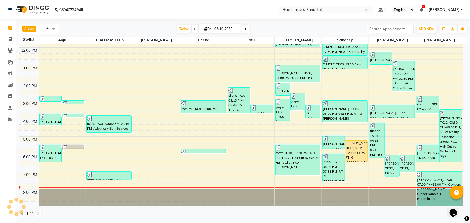
drag, startPoint x: 3, startPoint y: 203, endPoint x: 7, endPoint y: 205, distance: 4.5
click at [3, 203] on div "Calendar Invoice Clients Leads Marketing Members Inventory Staff Reports Comple…" at bounding box center [36, 115] width 73 height 200
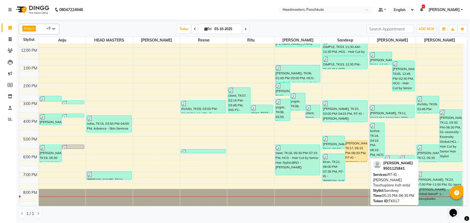
click at [355, 150] on div "[PERSON_NAME], TK17, 05:15 PM-06:30 PM, RT-IG - [PERSON_NAME] Touchup(one inch …" at bounding box center [357, 151] width 22 height 21
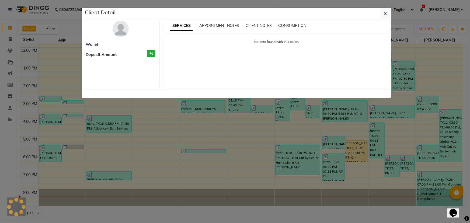
select select "1"
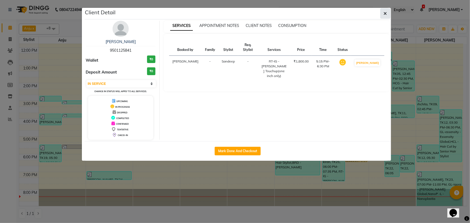
click at [387, 12] on icon "button" at bounding box center [385, 13] width 3 height 4
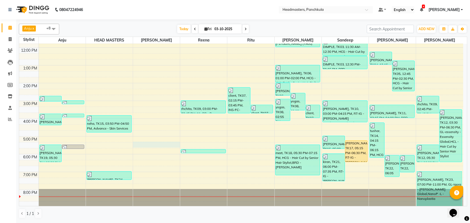
click at [149, 148] on td at bounding box center [251, 151] width 425 height 6
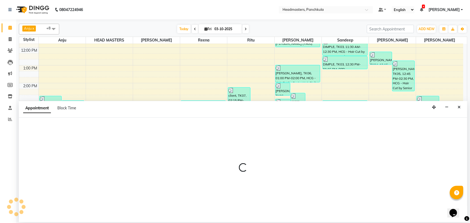
select select "64061"
select select "1035"
select select "tentative"
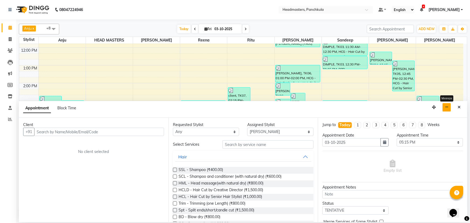
click at [451, 108] on button "button" at bounding box center [447, 107] width 8 height 8
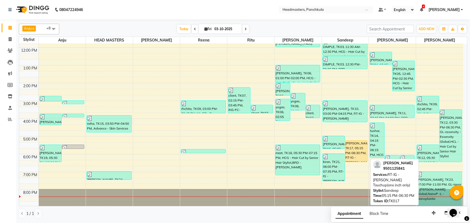
click at [356, 151] on div "[PERSON_NAME], TK17, 05:15 PM-06:30 PM, RT-IG - [PERSON_NAME] Touchup(one inch …" at bounding box center [357, 151] width 22 height 21
select select "1"
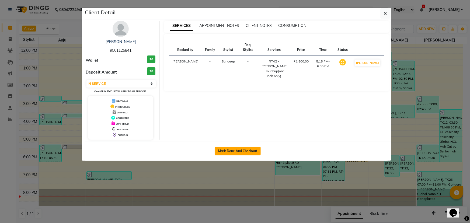
click at [246, 150] on button "Mark Done And Checkout" at bounding box center [238, 151] width 46 height 9
select select "7376"
select select "service"
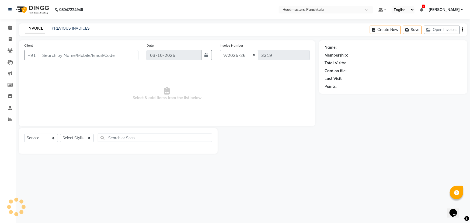
type input "9501125841"
select select "64055"
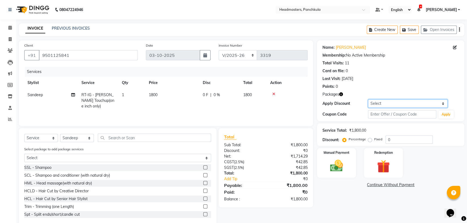
click at [382, 101] on select "Select Coupon → Wrong Job Card Coupon → Complimentary Services Coupon → Correct…" at bounding box center [408, 103] width 80 height 8
select select "8: Object"
click at [368, 99] on select "Select Coupon → Wrong Job Card Coupon → Complimentary Services Coupon → Correct…" at bounding box center [408, 103] width 80 height 8
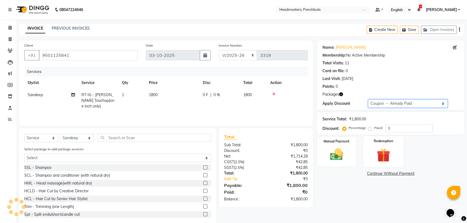
type input "100"
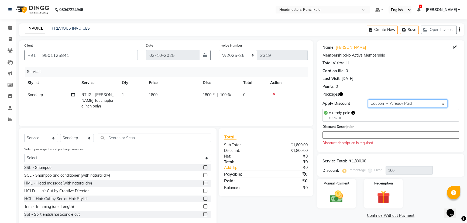
scroll to position [11, 0]
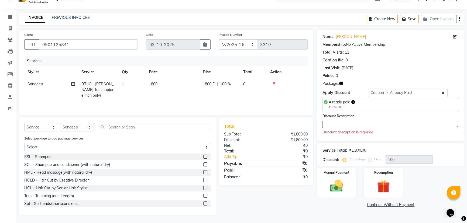
click at [330, 124] on textarea at bounding box center [390, 124] width 136 height 7
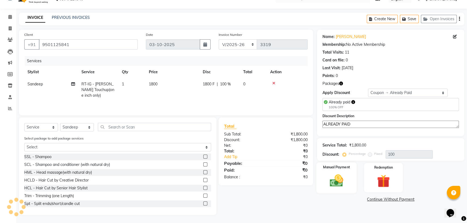
type textarea "ALREADY PAID"
click at [335, 183] on img at bounding box center [337, 180] width 22 height 15
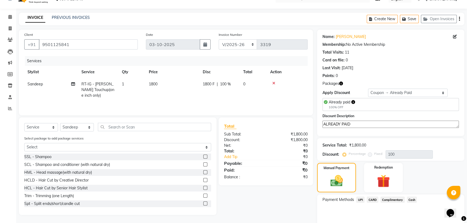
click at [360, 200] on span "UPI" at bounding box center [360, 200] width 8 height 6
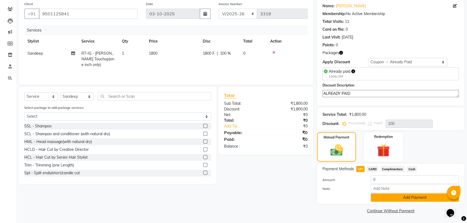
click at [388, 197] on button "Add Payment" at bounding box center [415, 198] width 88 height 8
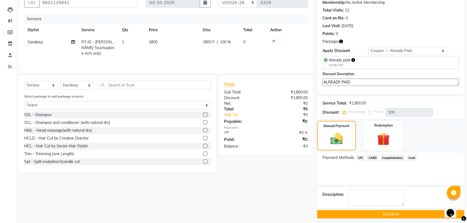
scroll to position [56, 0]
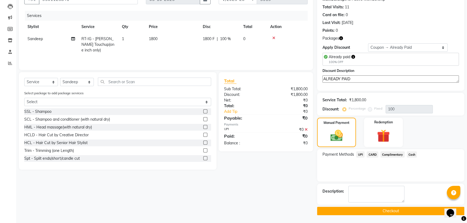
click at [375, 211] on button "Checkout" at bounding box center [390, 211] width 147 height 8
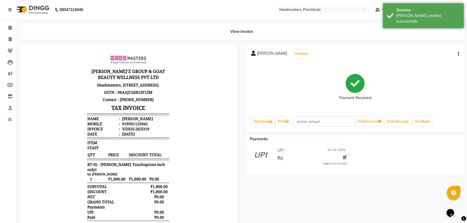
select select "service"
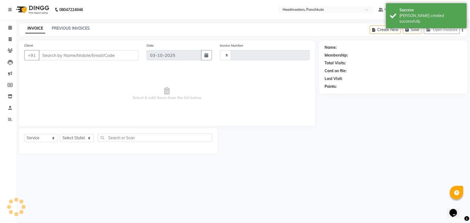
type input "3320"
type input "9501125841"
select select "7376"
select select "64055"
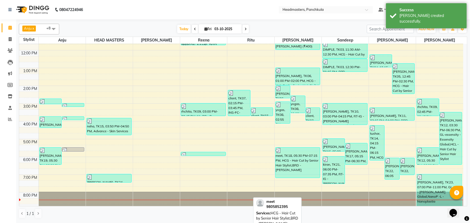
scroll to position [67, 0]
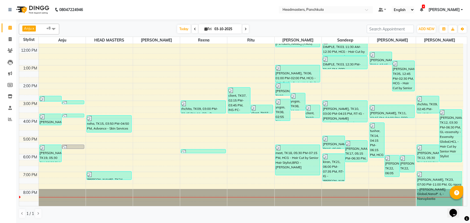
click at [293, 175] on div "8:00 AM 9:00 AM 10:00 AM 11:00 AM 12:00 PM 1:00 PM 2:00 PM 3:00 PM 4:00 PM 5:00…" at bounding box center [241, 92] width 444 height 231
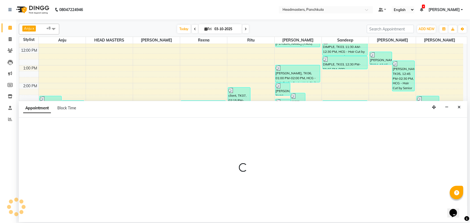
select select "64060"
select select "1140"
select select "tentative"
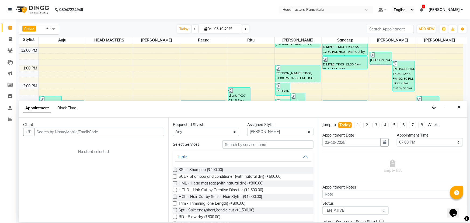
click at [41, 132] on input "text" at bounding box center [99, 132] width 130 height 8
type input "9"
click at [448, 104] on button "button" at bounding box center [447, 107] width 8 height 8
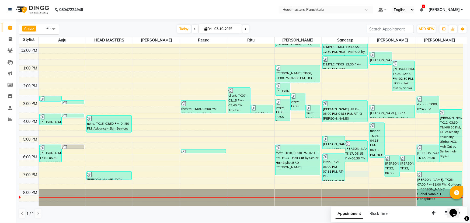
click at [356, 173] on div "8:00 AM 9:00 AM 10:00 AM 11:00 AM 12:00 PM 1:00 PM 2:00 PM 3:00 PM 4:00 PM 5:00…" at bounding box center [241, 92] width 444 height 231
select select "64055"
select select "tentative"
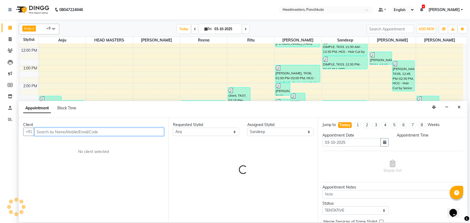
select select "1140"
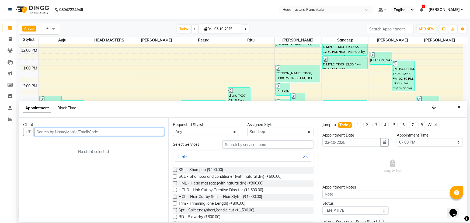
click at [37, 131] on input "text" at bounding box center [99, 132] width 130 height 8
type input "9288882772"
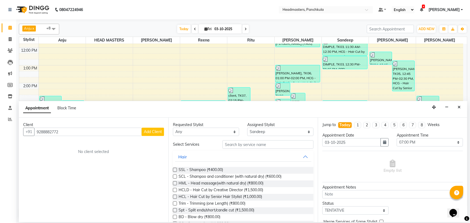
click at [154, 132] on span "Add Client" at bounding box center [153, 131] width 18 height 5
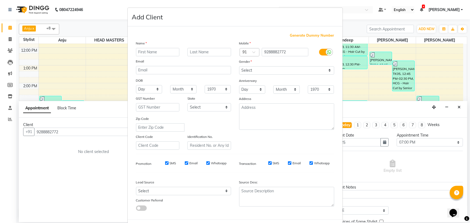
click at [139, 51] on input "text" at bounding box center [158, 52] width 44 height 8
click at [247, 68] on select "Select [DEMOGRAPHIC_DATA] [DEMOGRAPHIC_DATA] Other Prefer Not To Say" at bounding box center [286, 70] width 95 height 8
click at [40, 131] on ngb-modal-window "Add Client Generate Dummy Number Name Email DOB Day 01 02 03 04 05 06 07 08 09 …" at bounding box center [235, 111] width 470 height 223
click at [265, 54] on input "9288882772" at bounding box center [285, 52] width 47 height 8
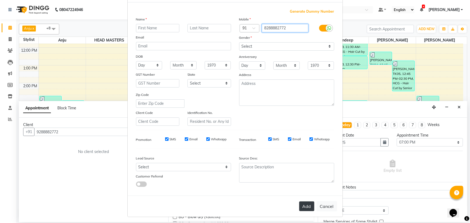
scroll to position [27, 0]
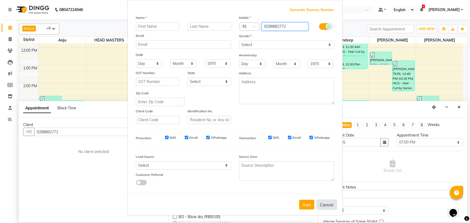
type input "8288882772"
click at [329, 206] on button "Cancel" at bounding box center [327, 205] width 21 height 10
select select
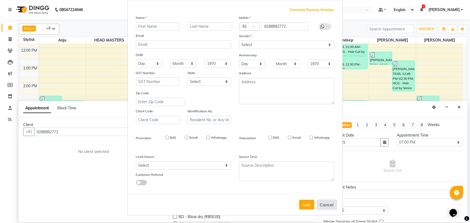
select select
checkbox input "false"
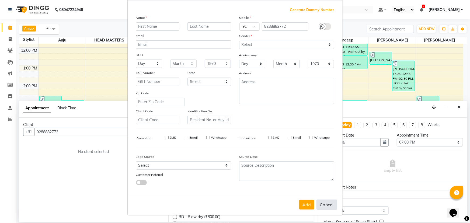
checkbox input "false"
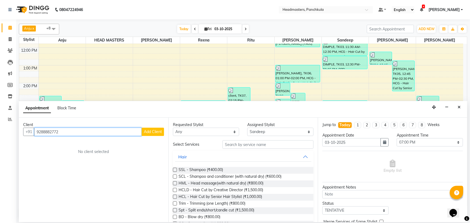
click at [40, 132] on input "9288882772" at bounding box center [88, 132] width 108 height 8
click at [77, 143] on ngb-highlight "[PHONE_NUMBER]" at bounding box center [90, 143] width 27 height 5
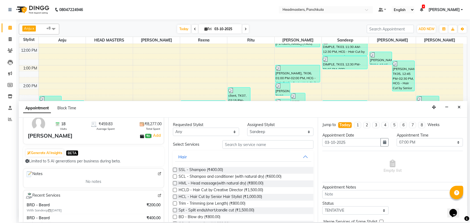
scroll to position [49, 0]
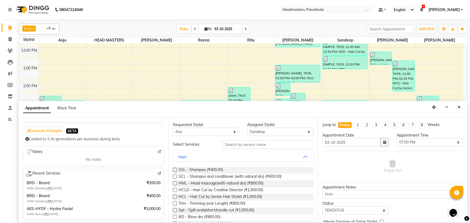
type input "8288882772"
click at [235, 144] on input "text" at bounding box center [268, 144] width 91 height 8
type input "S"
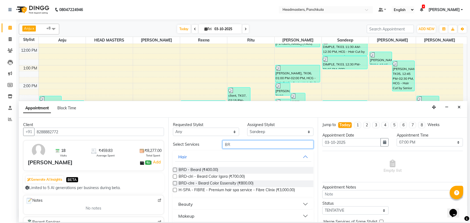
type input "BR"
click at [175, 169] on label at bounding box center [175, 170] width 4 height 4
click at [175, 169] on input "checkbox" at bounding box center [175, 171] width 4 height 4
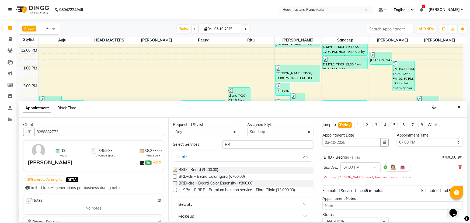
checkbox input "false"
click at [404, 144] on select "Select 09:00 AM 09:15 AM 09:30 AM 09:45 AM 10:00 AM 10:15 AM 10:30 AM 10:45 AM …" at bounding box center [430, 142] width 66 height 8
select select "1155"
click at [397, 138] on select "Select 09:00 AM 09:15 AM 09:30 AM 09:45 AM 10:00 AM 10:15 AM 10:30 AM 10:45 AM …" at bounding box center [430, 142] width 66 height 8
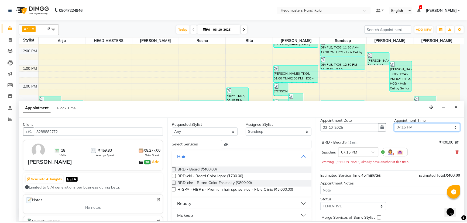
scroll to position [29, 0]
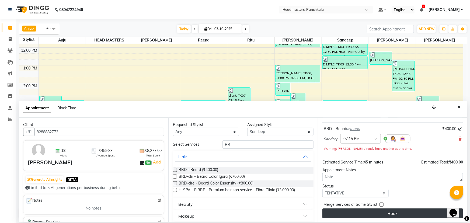
click at [365, 212] on button "Book" at bounding box center [393, 214] width 141 height 10
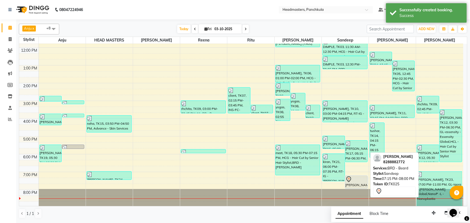
click at [357, 178] on div at bounding box center [357, 179] width 22 height 6
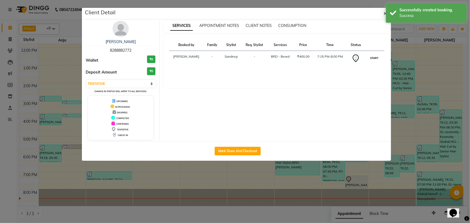
click at [373, 57] on button "START" at bounding box center [374, 58] width 11 height 7
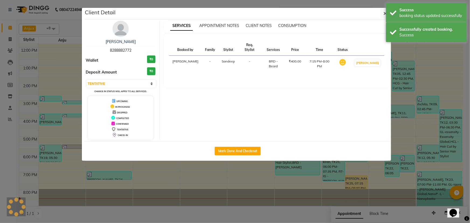
select select "1"
click at [244, 151] on button "Mark Done And Checkout" at bounding box center [238, 151] width 46 height 9
select select "service"
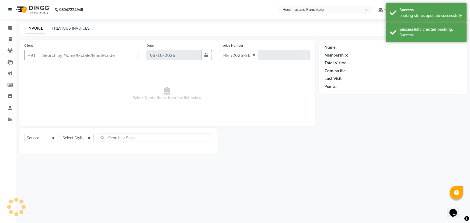
select select "7376"
type input "3320"
type input "8288882772"
select select "64055"
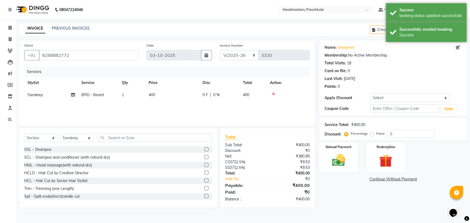
click at [222, 101] on td "0 F | 0 %" at bounding box center [219, 95] width 40 height 12
select select "64055"
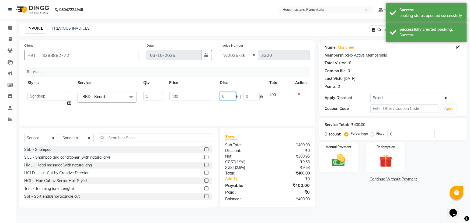
click at [230, 96] on input "0" at bounding box center [228, 96] width 16 height 8
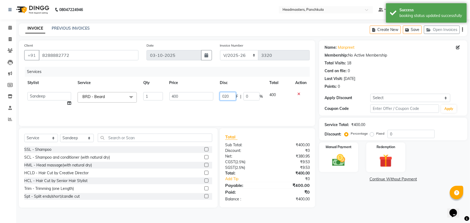
type input "0200"
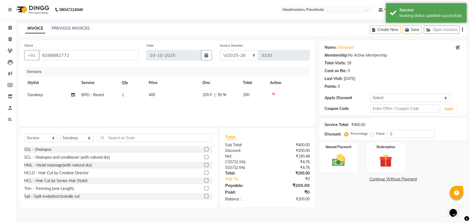
click at [342, 207] on div "Name: [PERSON_NAME] Membership: No Active Membership Total Visits: 18 Card on f…" at bounding box center [395, 123] width 152 height 167
click at [338, 161] on img at bounding box center [339, 161] width 22 height 16
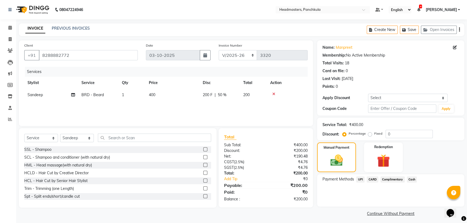
click at [361, 180] on span "UPI" at bounding box center [360, 180] width 8 height 6
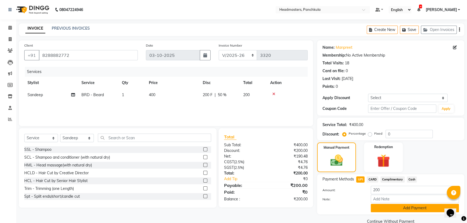
click at [397, 210] on button "Add Payment" at bounding box center [415, 208] width 88 height 8
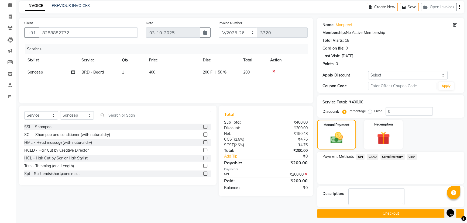
scroll to position [25, 0]
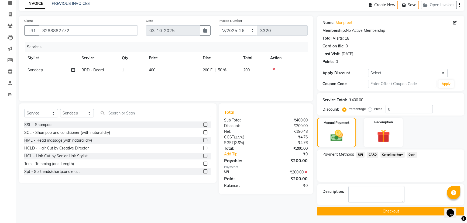
click at [377, 211] on button "Checkout" at bounding box center [390, 211] width 147 height 8
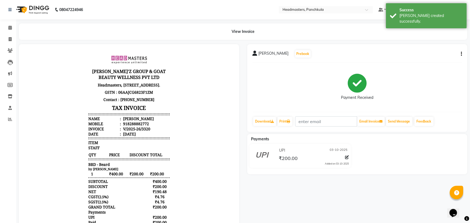
select select "7376"
select select "service"
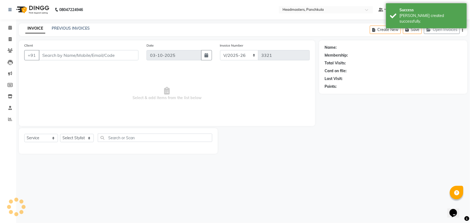
type input "8288882772"
select select "64055"
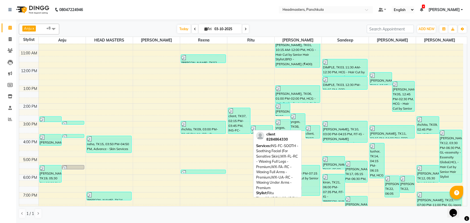
scroll to position [49, 0]
